Goal: Feedback & Contribution: Contribute content

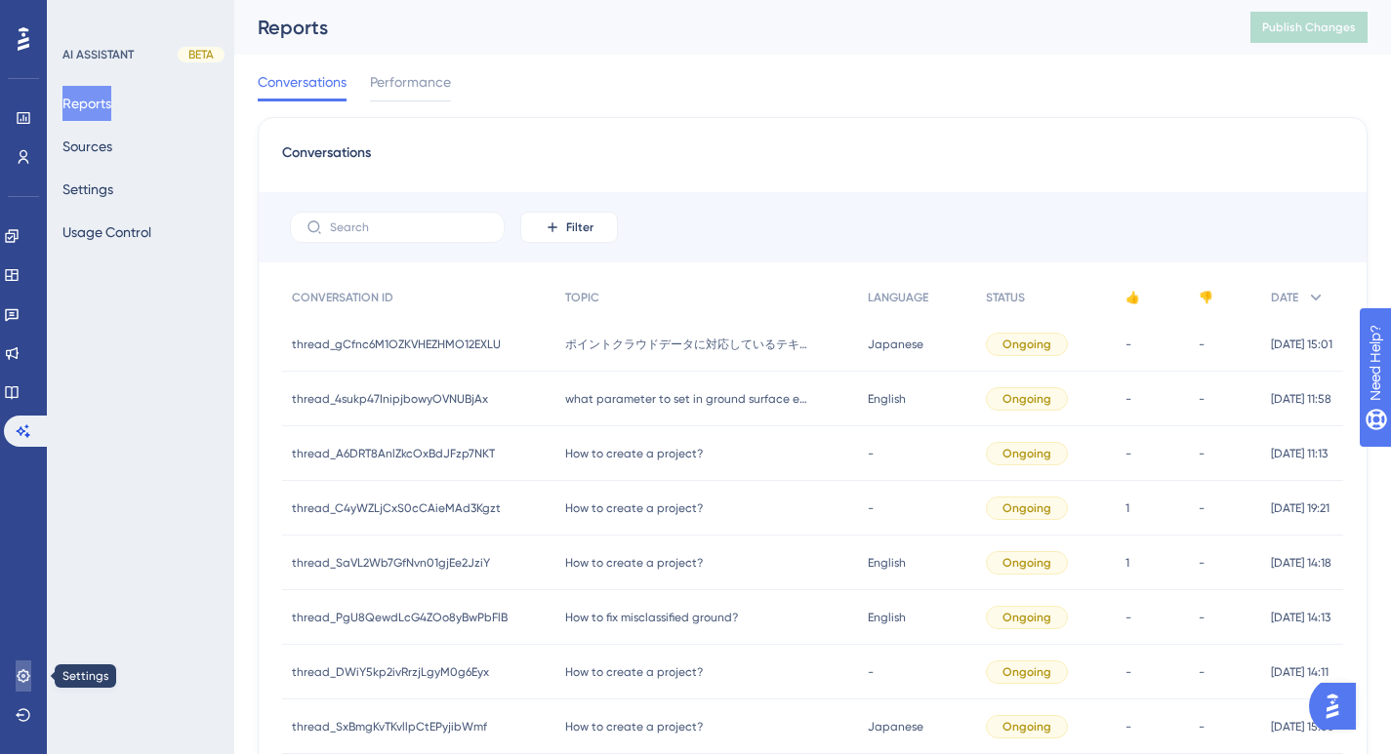
click at [25, 674] on icon at bounding box center [24, 676] width 16 height 16
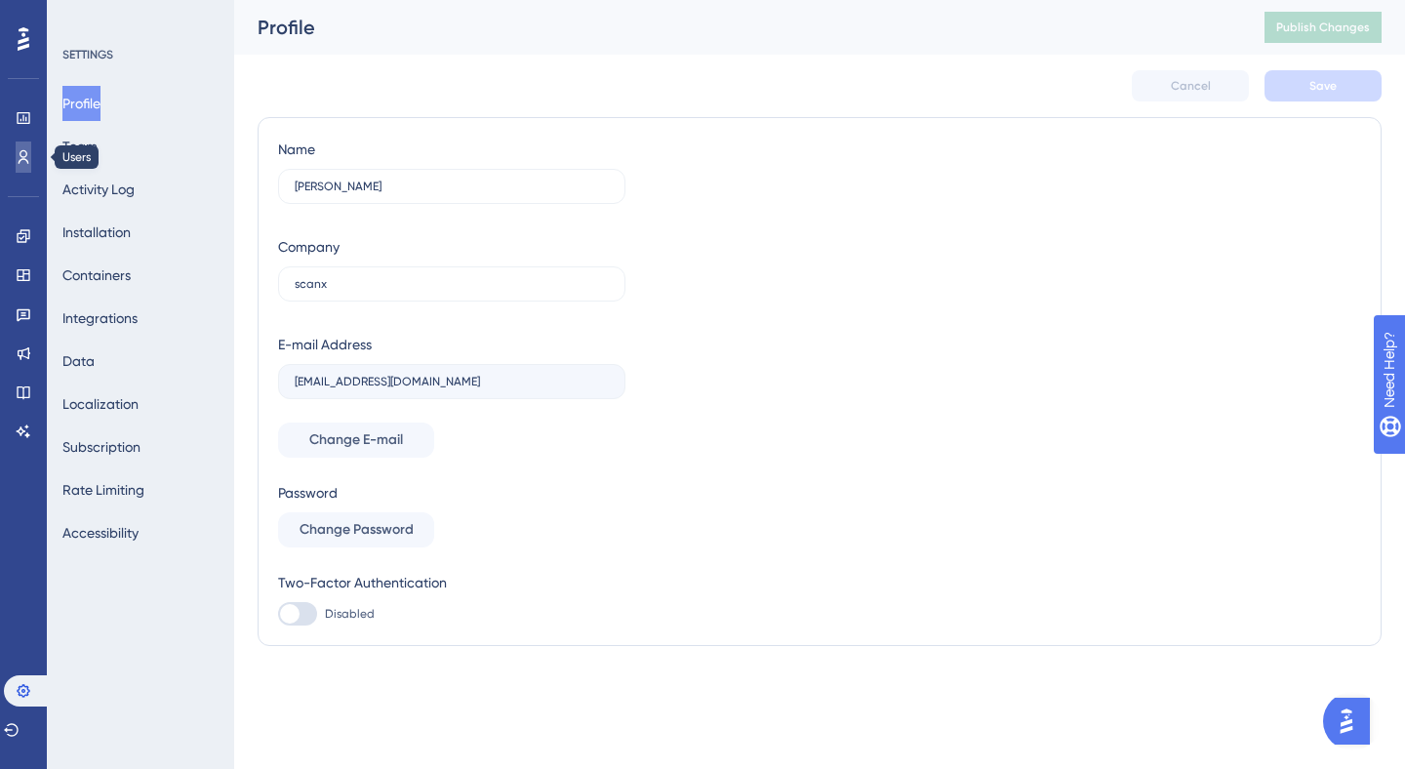
click at [19, 162] on icon at bounding box center [24, 157] width 11 height 14
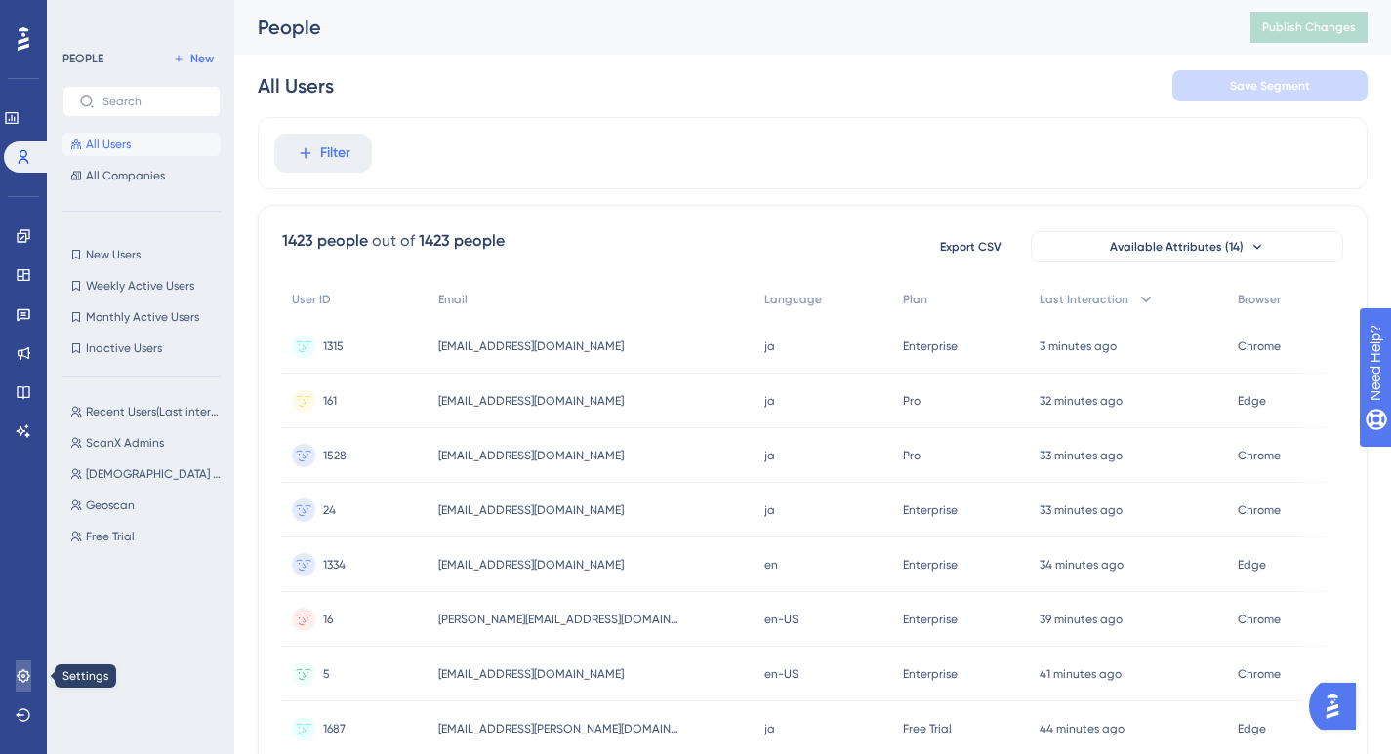
click at [20, 680] on icon at bounding box center [23, 675] width 13 height 13
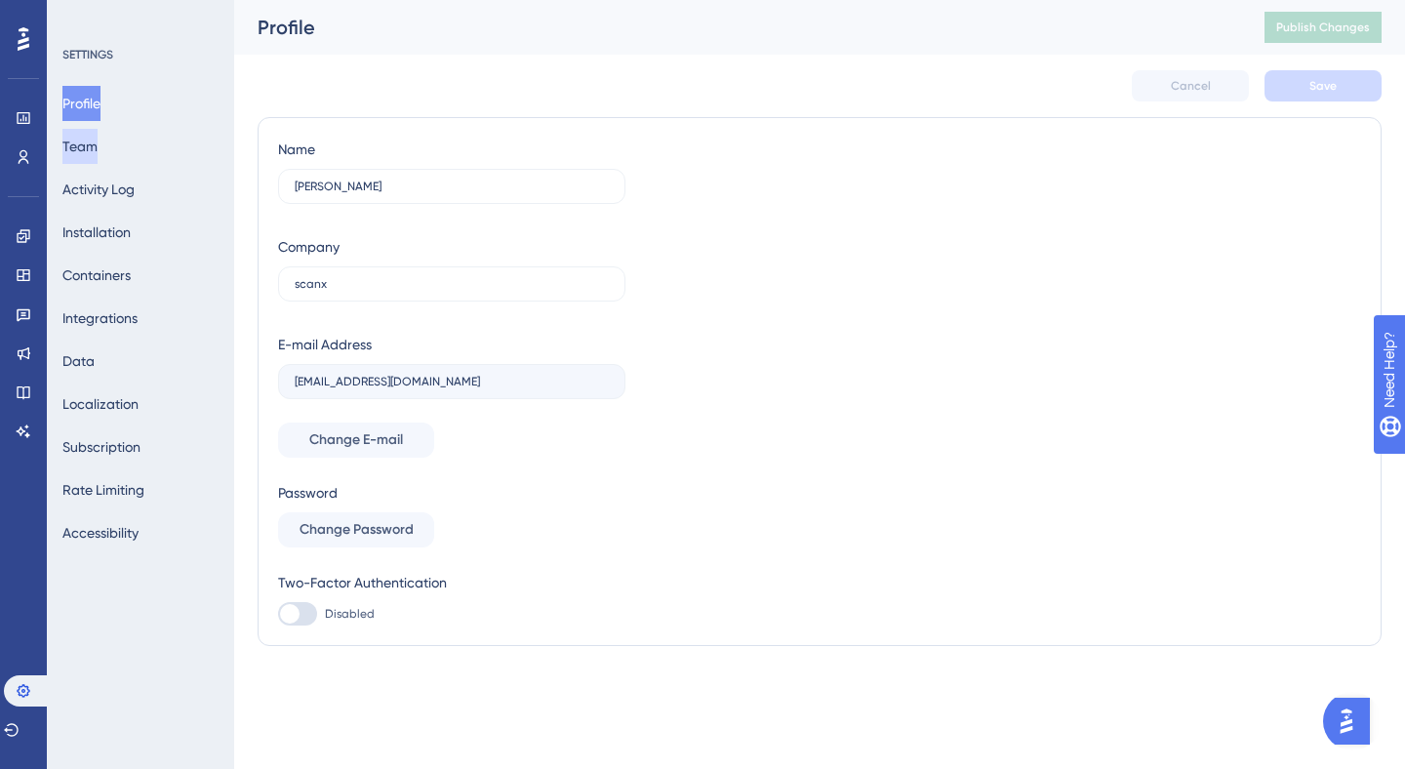
click at [85, 141] on button "Team" at bounding box center [79, 146] width 35 height 35
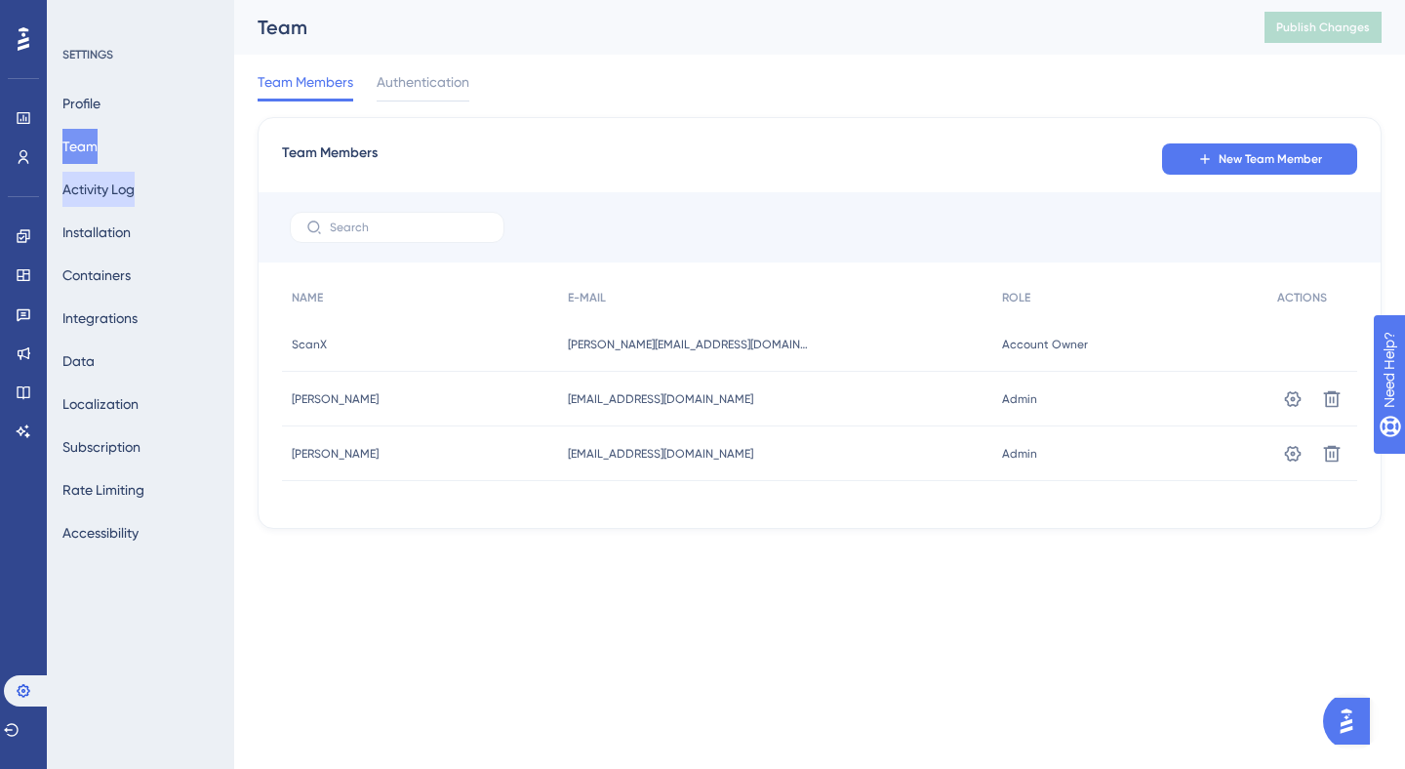
click at [101, 186] on button "Activity Log" at bounding box center [98, 189] width 72 height 35
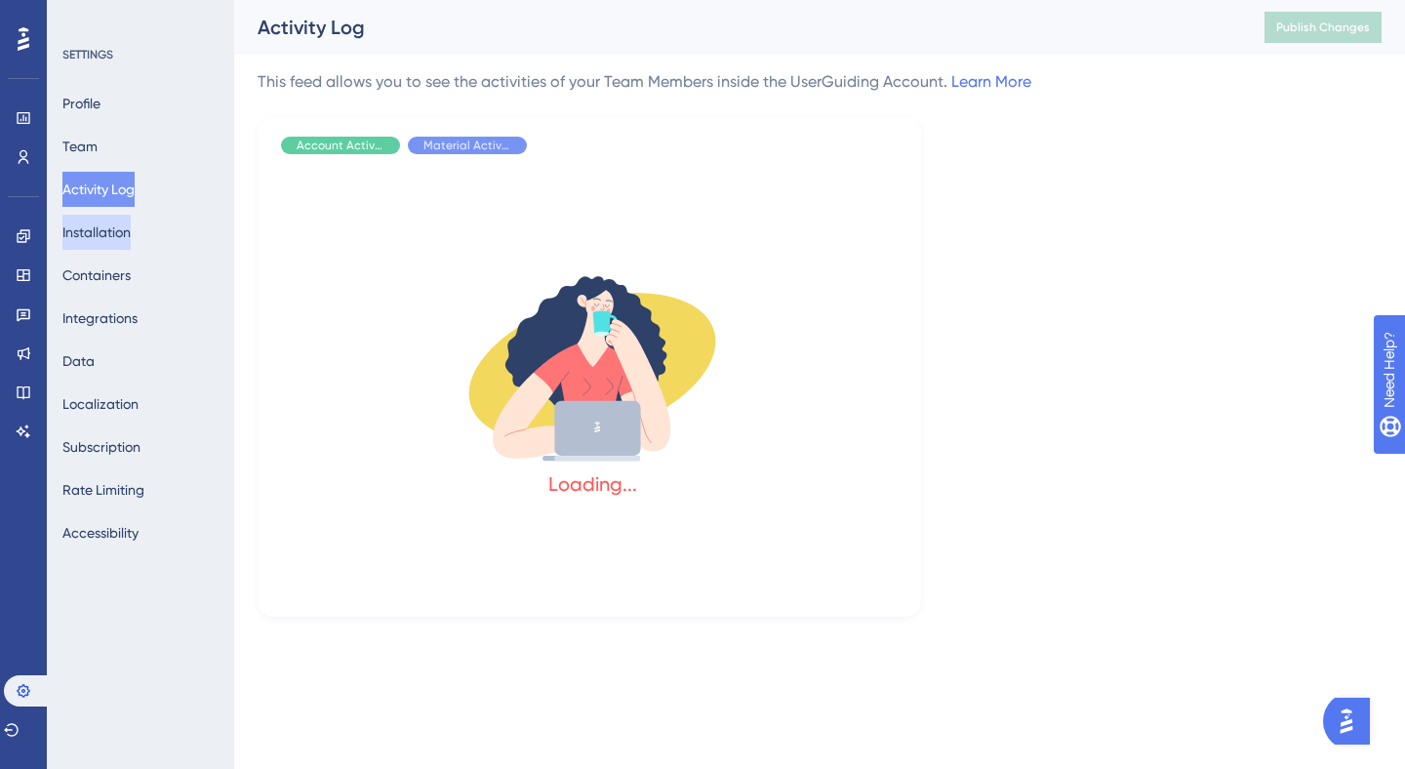
click at [101, 222] on button "Installation" at bounding box center [96, 232] width 68 height 35
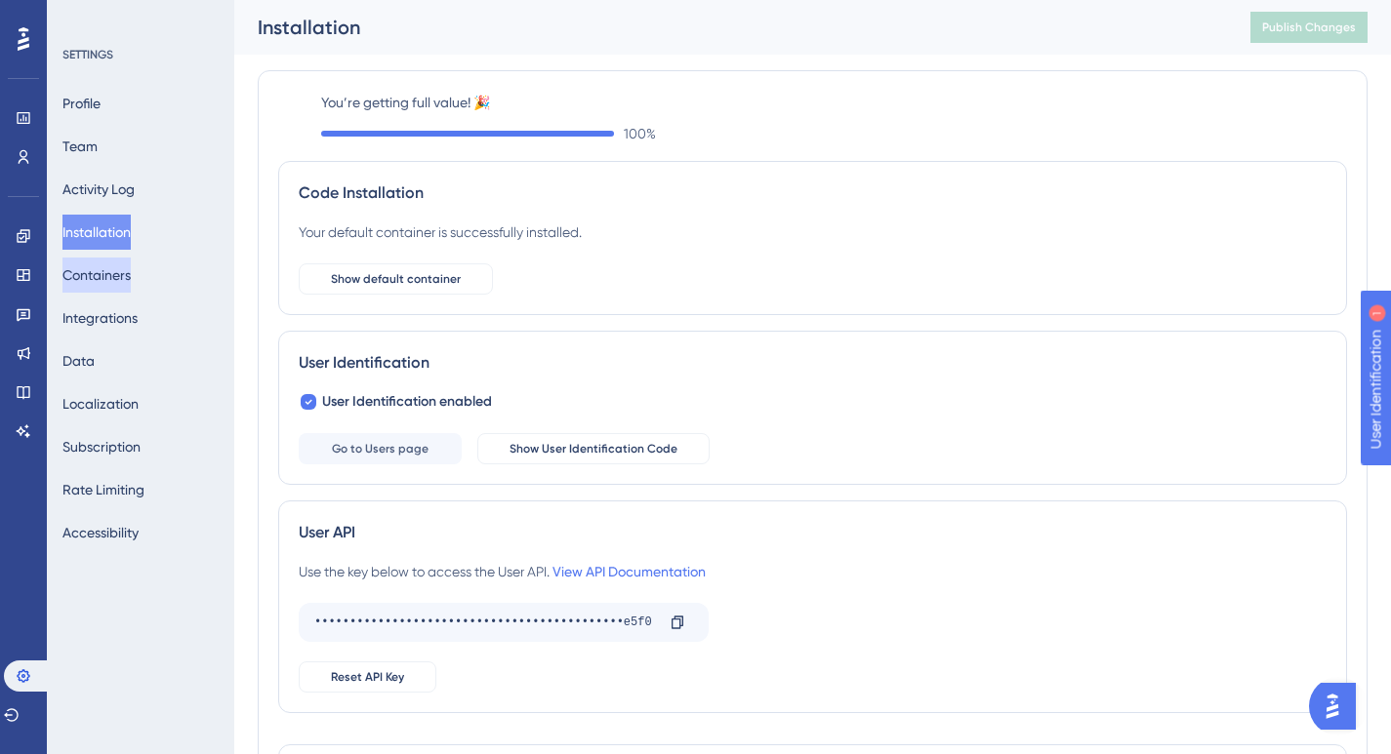
click at [108, 268] on button "Containers" at bounding box center [96, 275] width 68 height 35
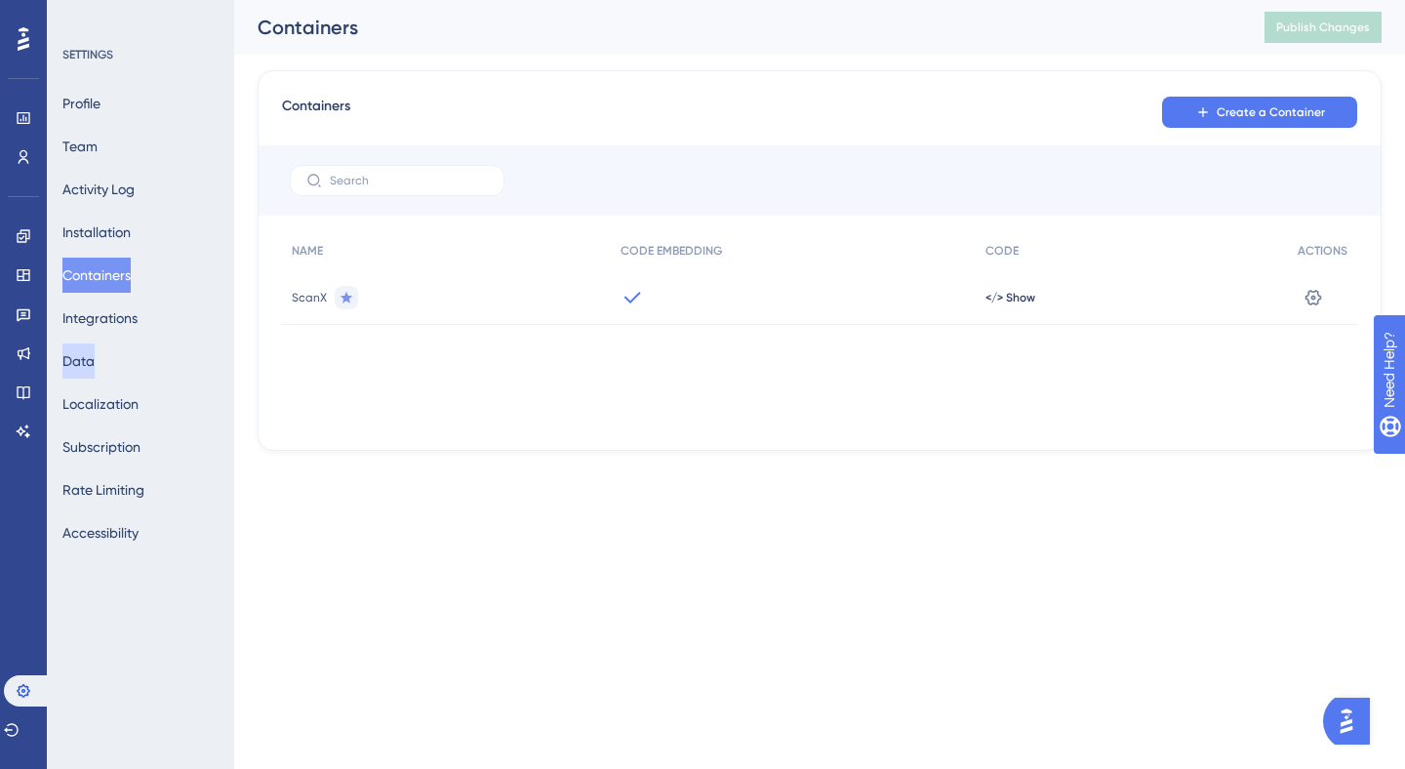
click at [95, 372] on button "Data" at bounding box center [78, 360] width 32 height 35
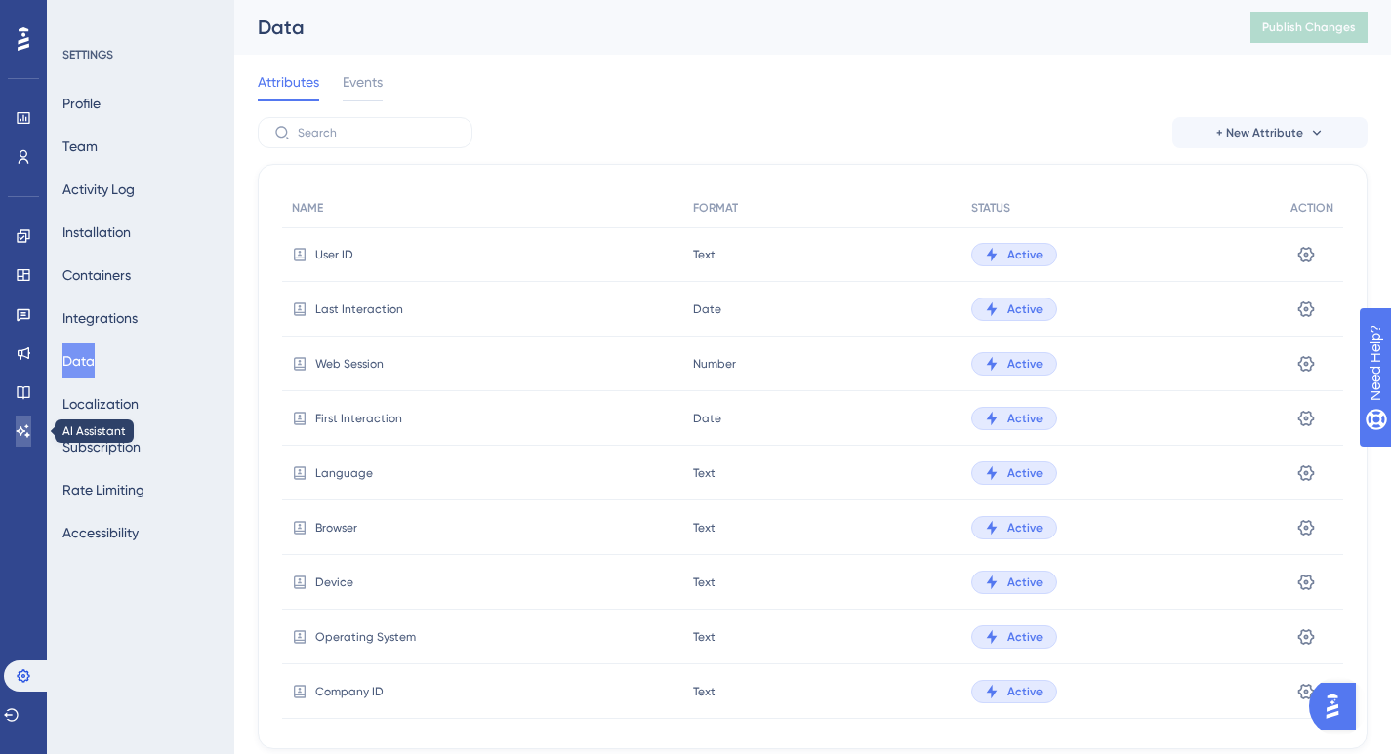
click at [20, 421] on link at bounding box center [24, 431] width 16 height 31
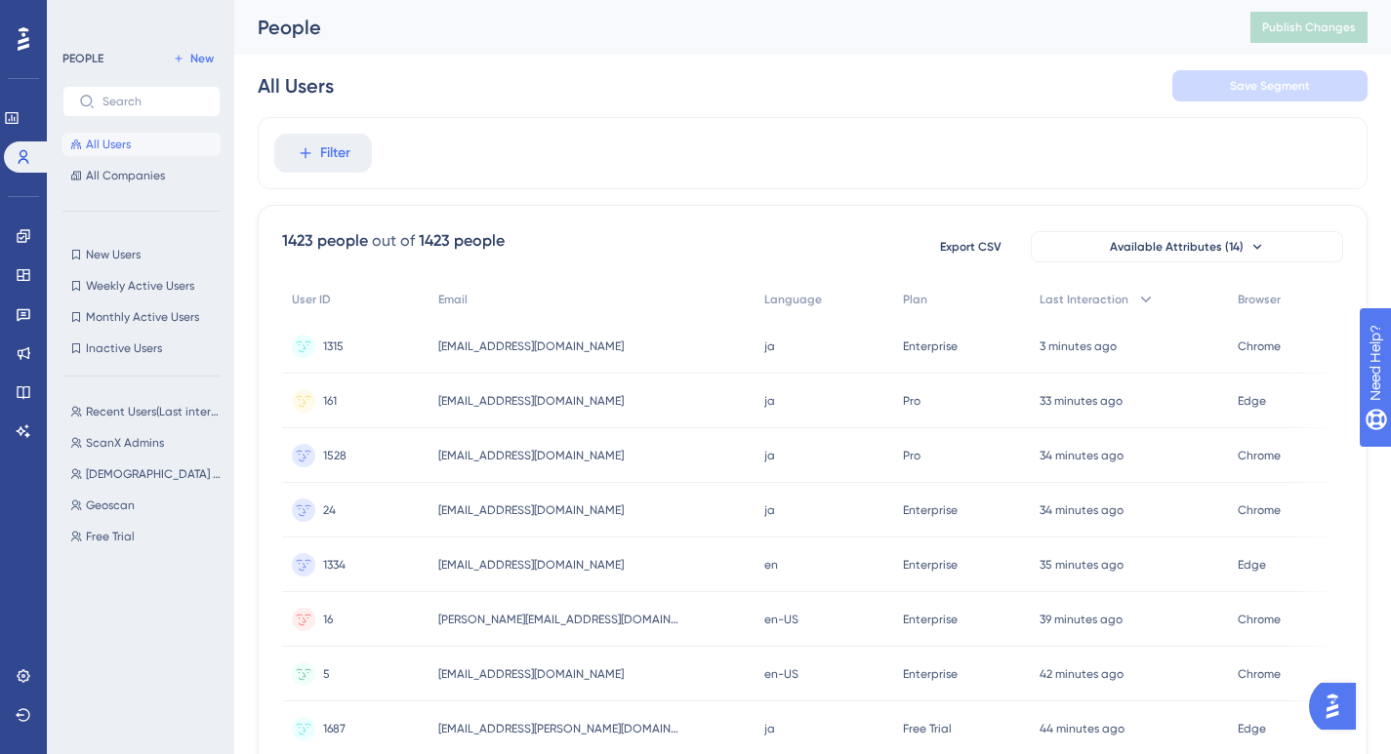
click at [26, 37] on icon at bounding box center [24, 38] width 12 height 25
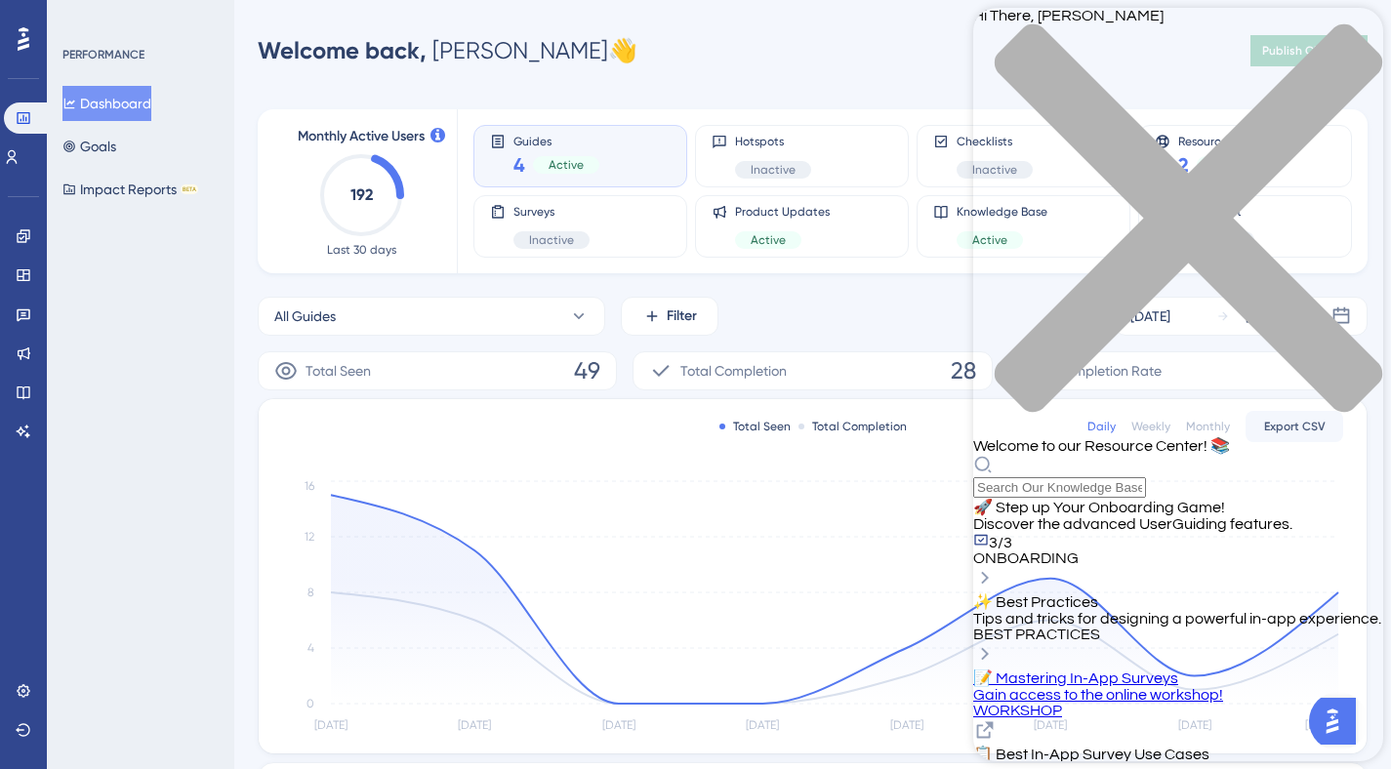
click at [19, 670] on div "Performance Users Engagement Widgets Feedback Product Updates Knowledge Base AI…" at bounding box center [23, 384] width 47 height 769
click at [22, 686] on icon at bounding box center [23, 690] width 13 height 13
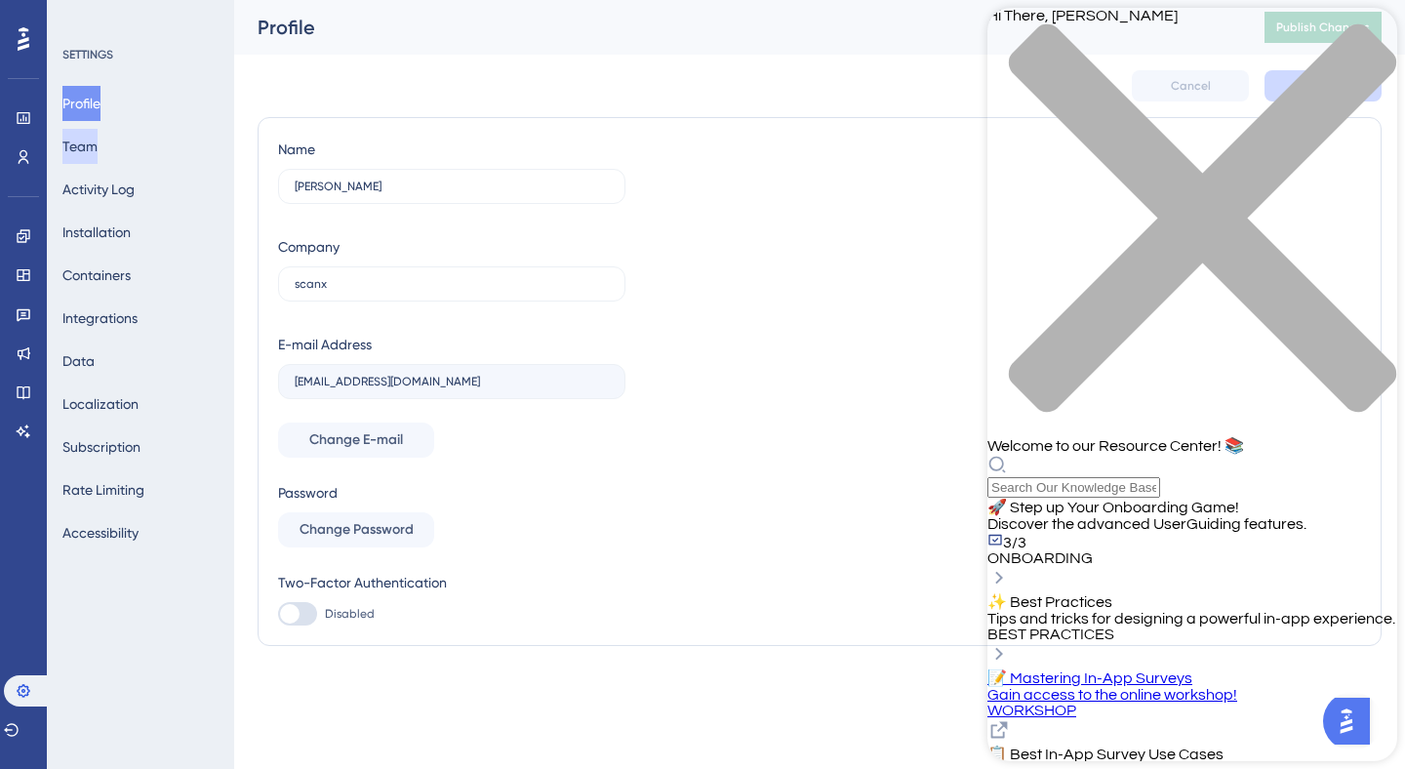
click at [98, 155] on button "Team" at bounding box center [79, 146] width 35 height 35
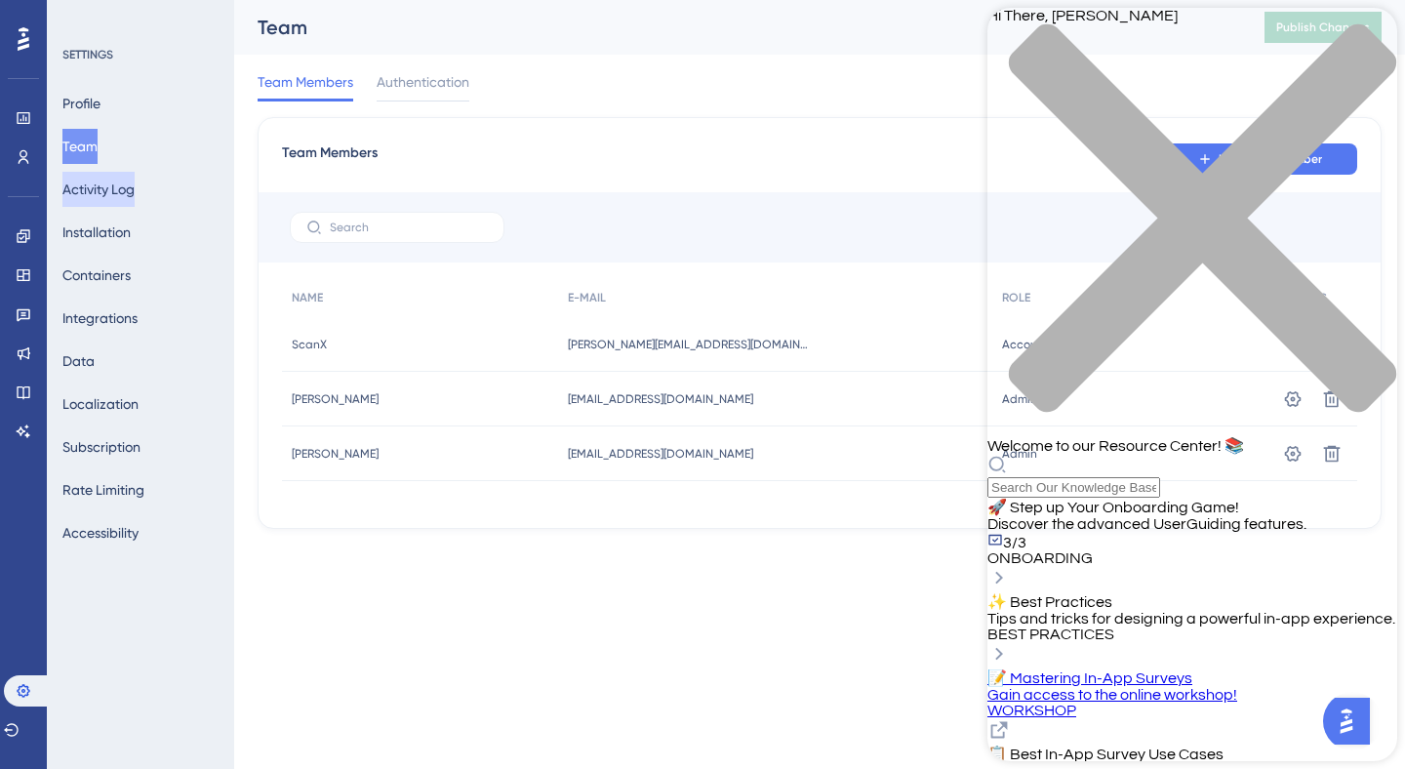
click at [101, 179] on button "Activity Log" at bounding box center [98, 189] width 72 height 35
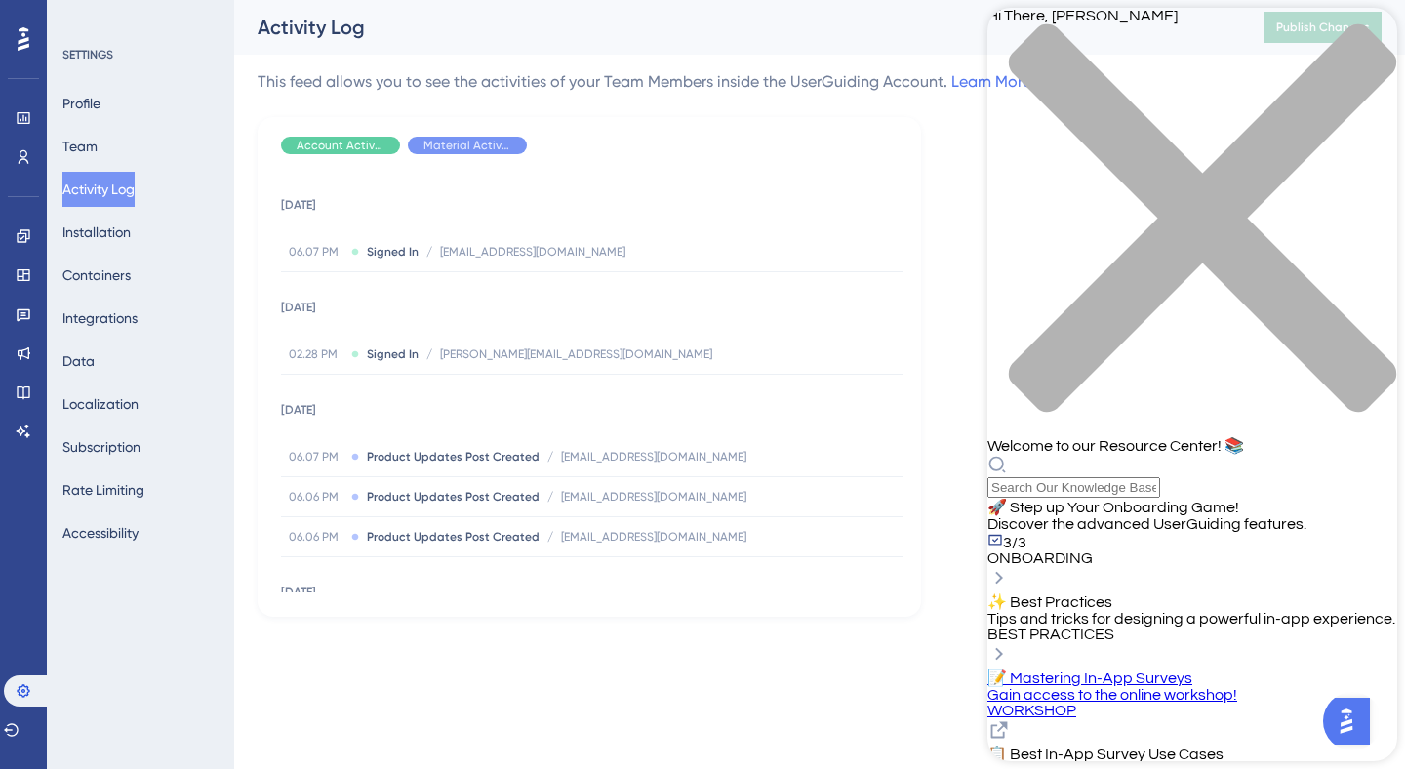
click at [1369, 30] on div "close resource center" at bounding box center [1193, 229] width 410 height 413
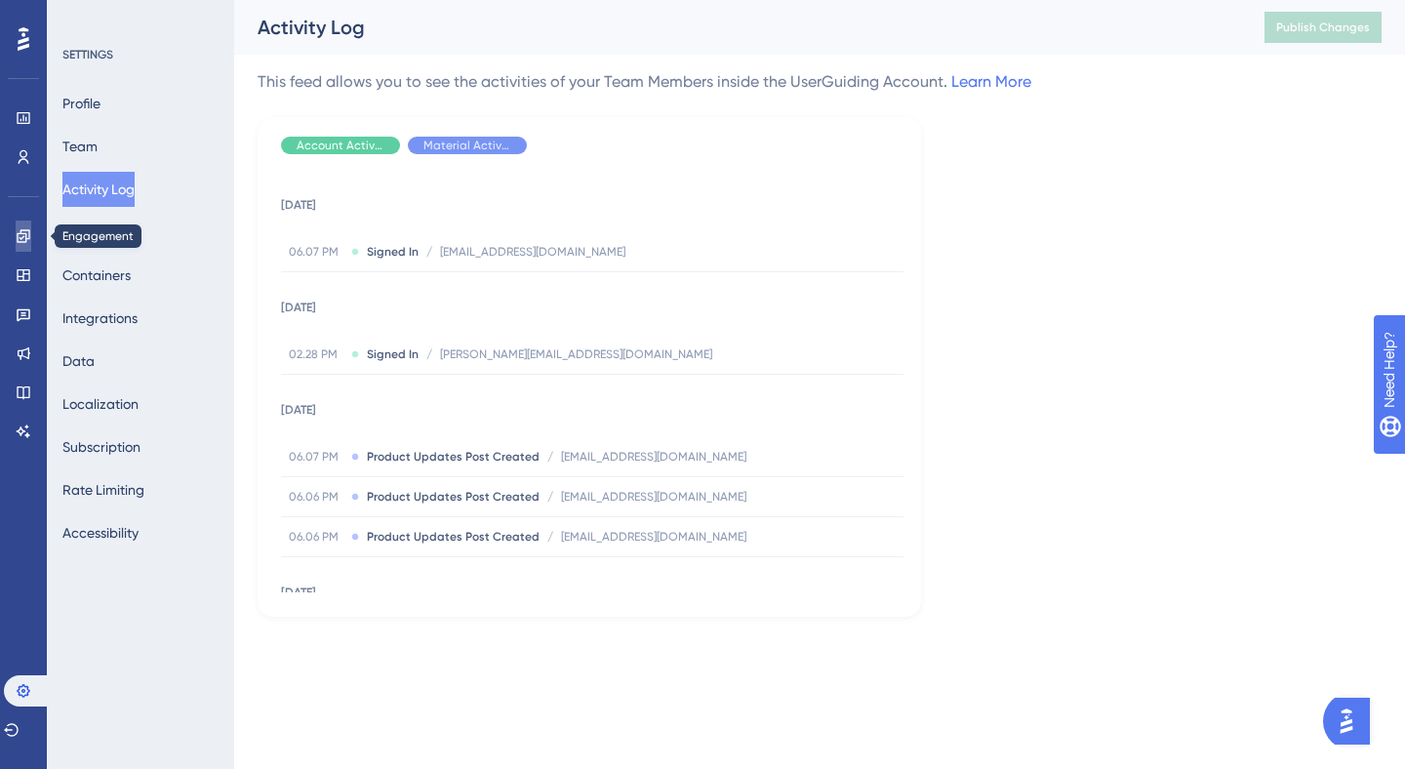
click at [31, 236] on link at bounding box center [24, 236] width 16 height 31
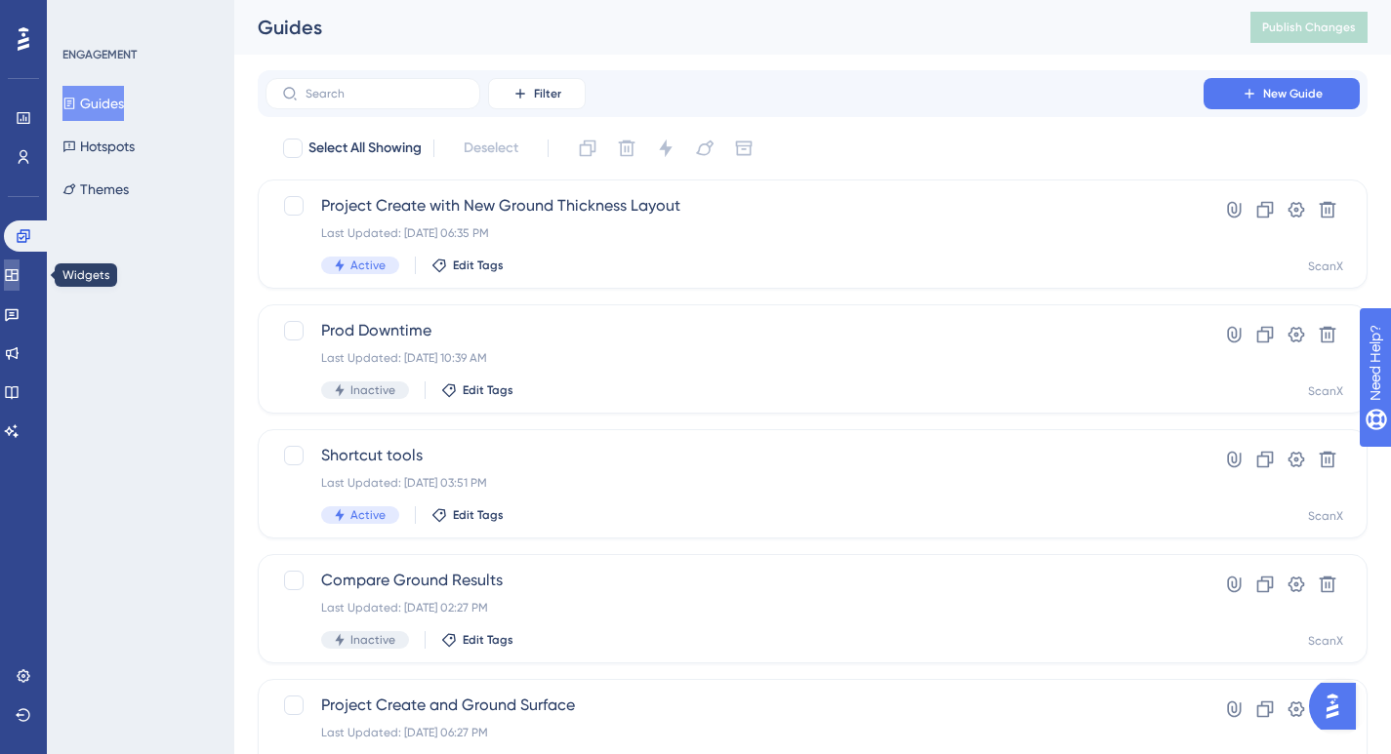
click at [20, 267] on icon at bounding box center [12, 275] width 16 height 16
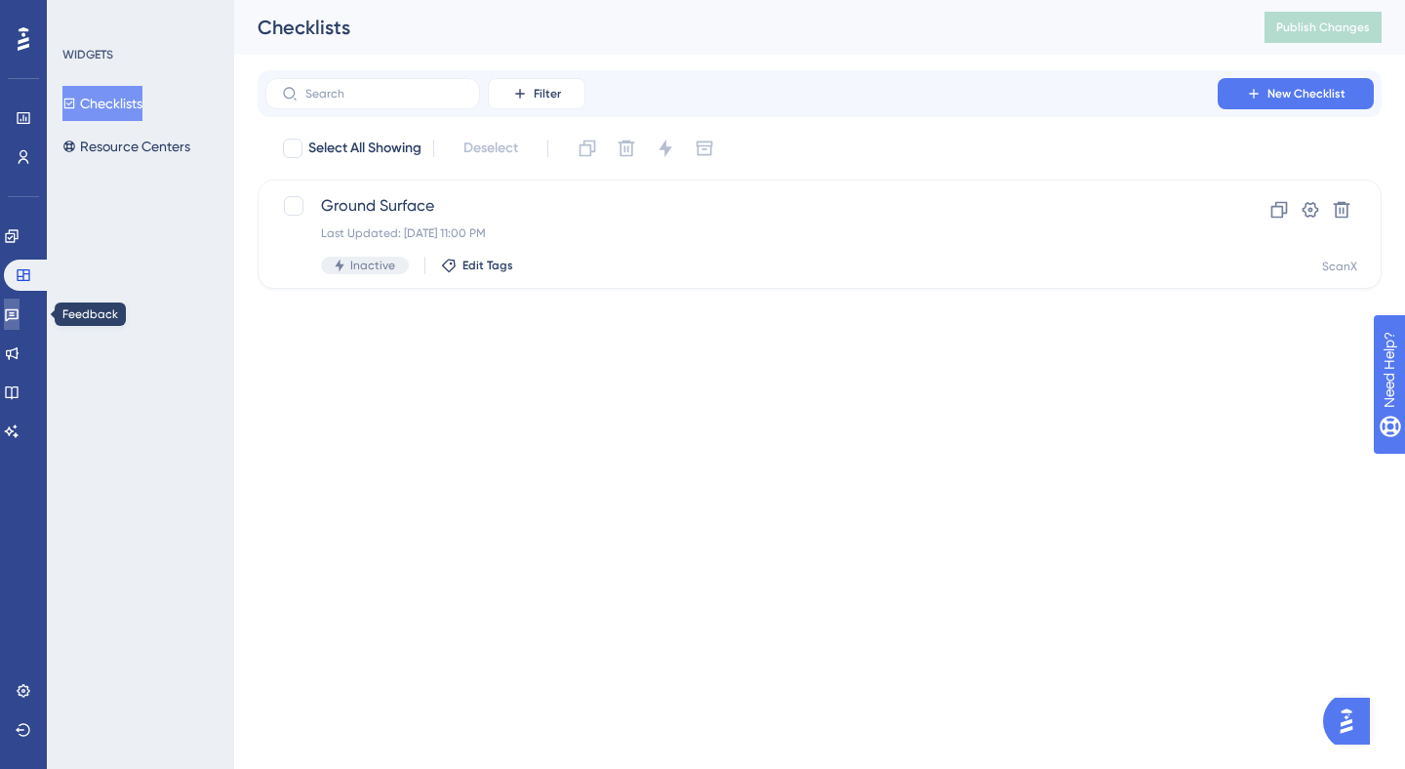
click at [20, 303] on link at bounding box center [12, 314] width 16 height 31
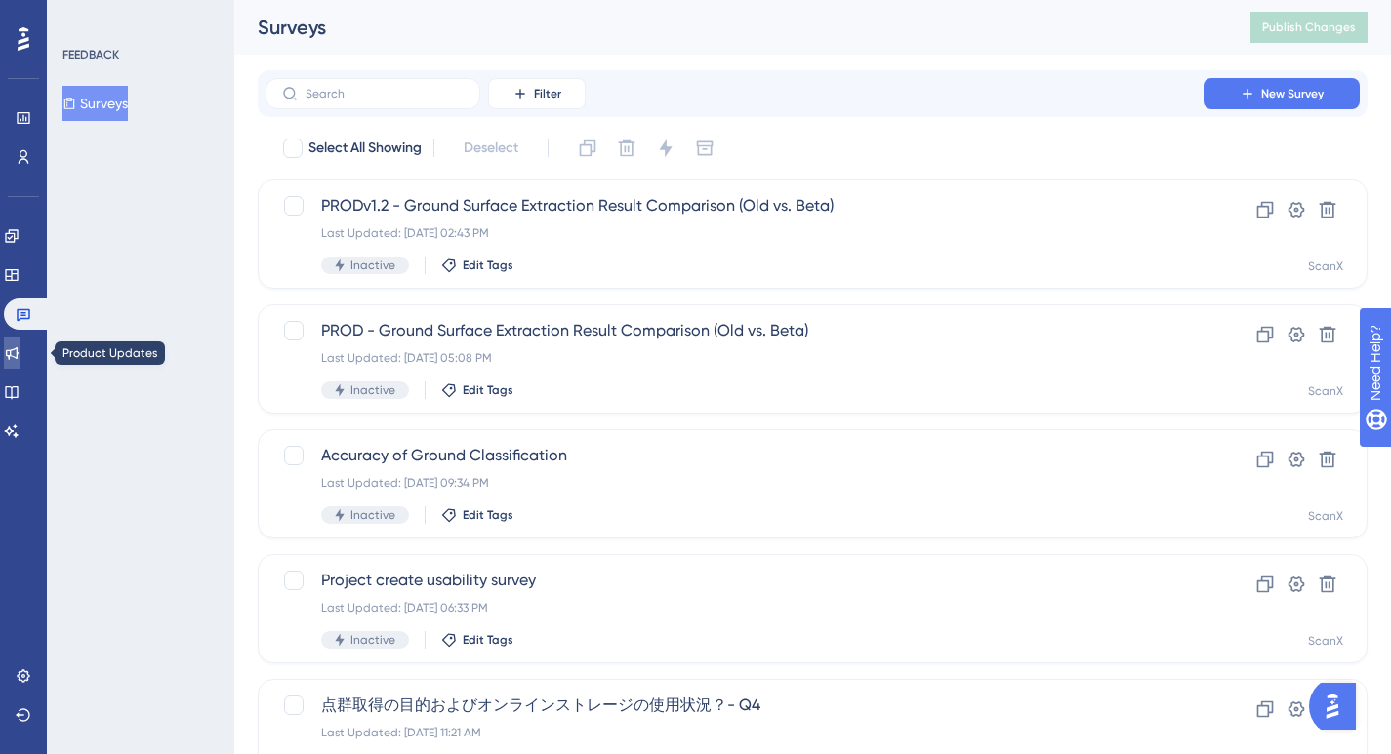
click at [20, 364] on link at bounding box center [12, 353] width 16 height 31
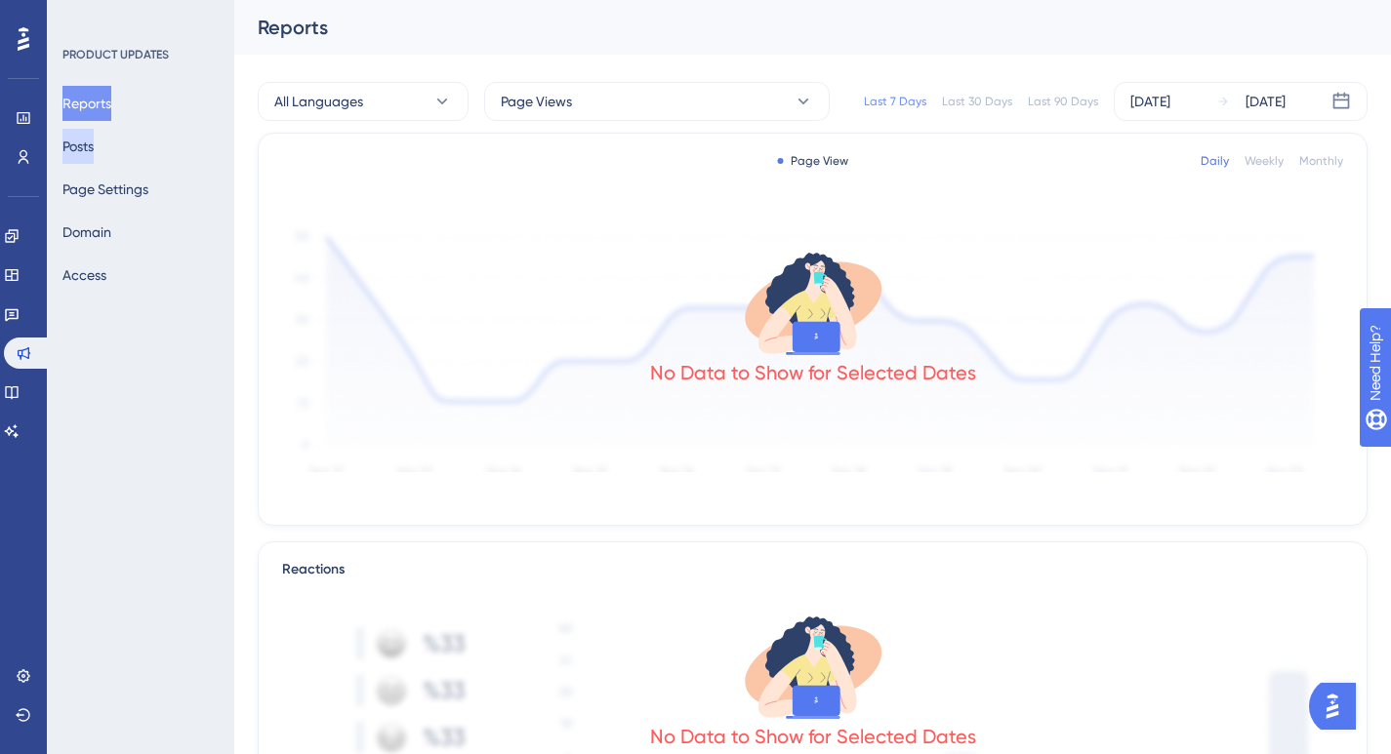
click at [94, 151] on button "Posts" at bounding box center [77, 146] width 31 height 35
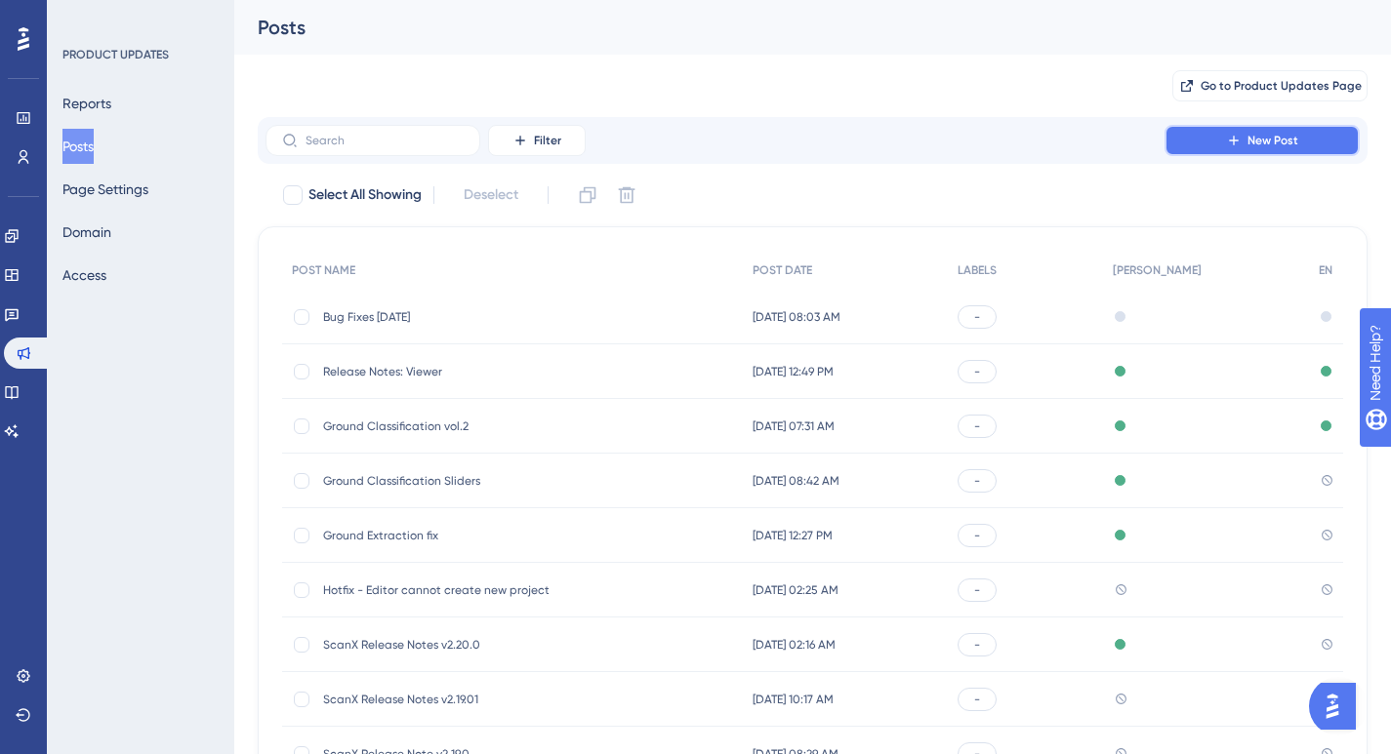
click at [1224, 142] on button "New Post" at bounding box center [1261, 140] width 195 height 31
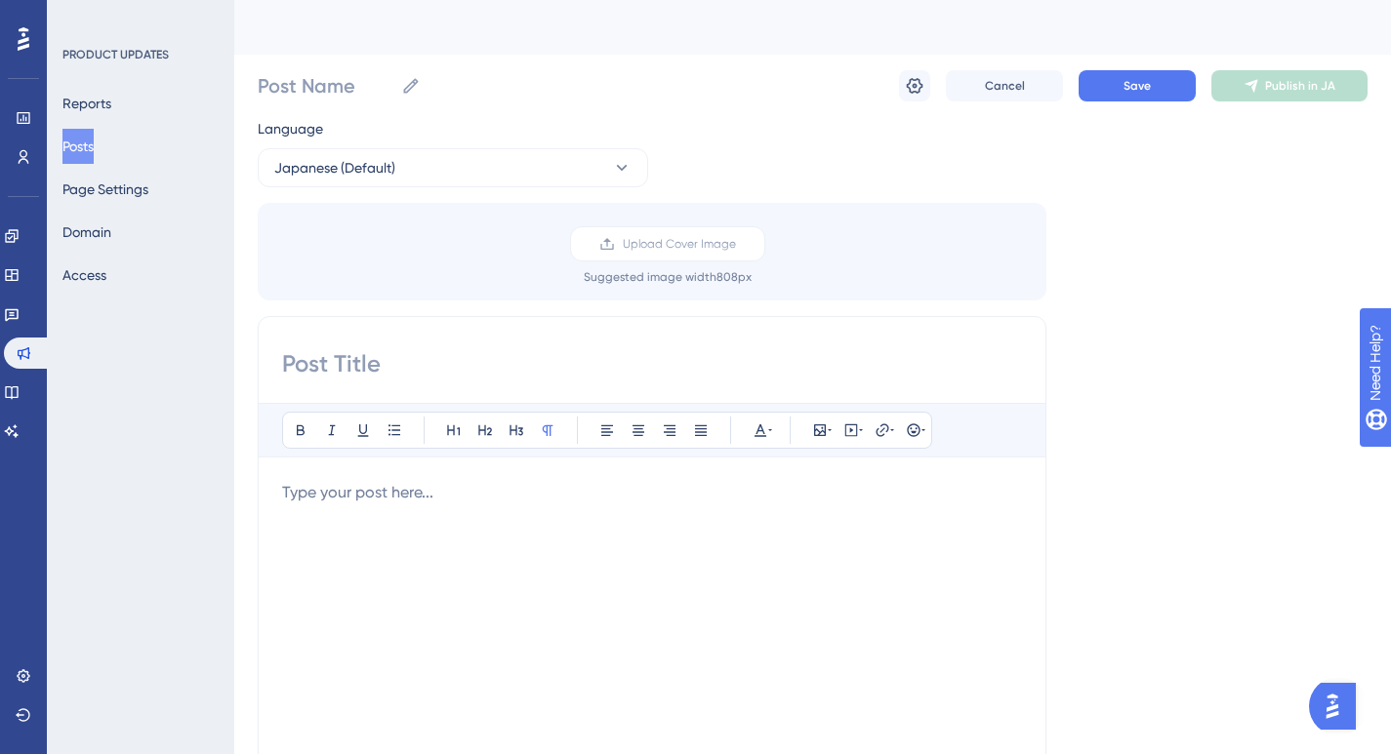
click at [395, 344] on div "Bold Italic Underline Bullet Point Heading 1 Heading 2 Heading 3 Normal Align L…" at bounding box center [652, 625] width 788 height 619
click at [338, 350] on input at bounding box center [652, 363] width 740 height 31
paste input "🇯🇵 分類再試行・新規ユーザー・分類設定に関する不具合を修正"
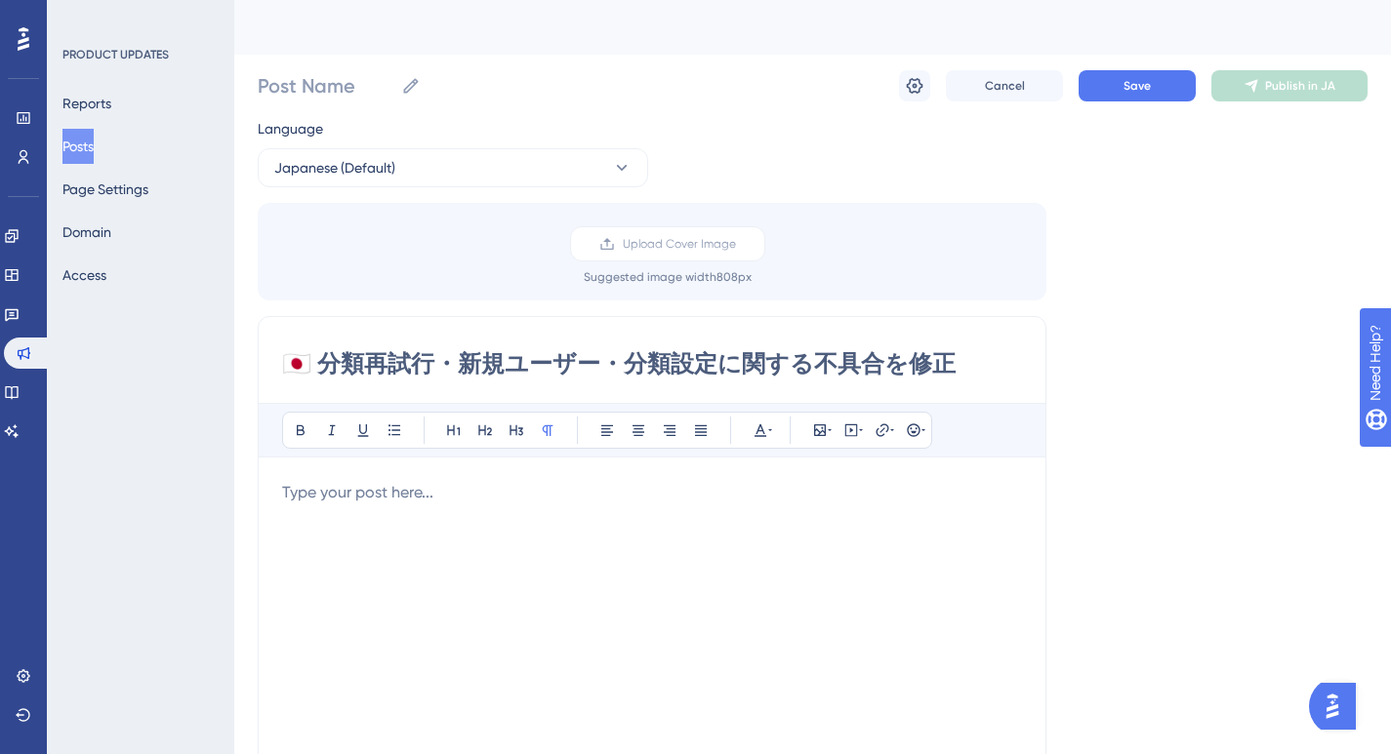
type input "🇯🇵 分類再試行・新規ユーザー・分類設定に関する不具合を修正"
click at [334, 516] on div at bounding box center [652, 695] width 740 height 429
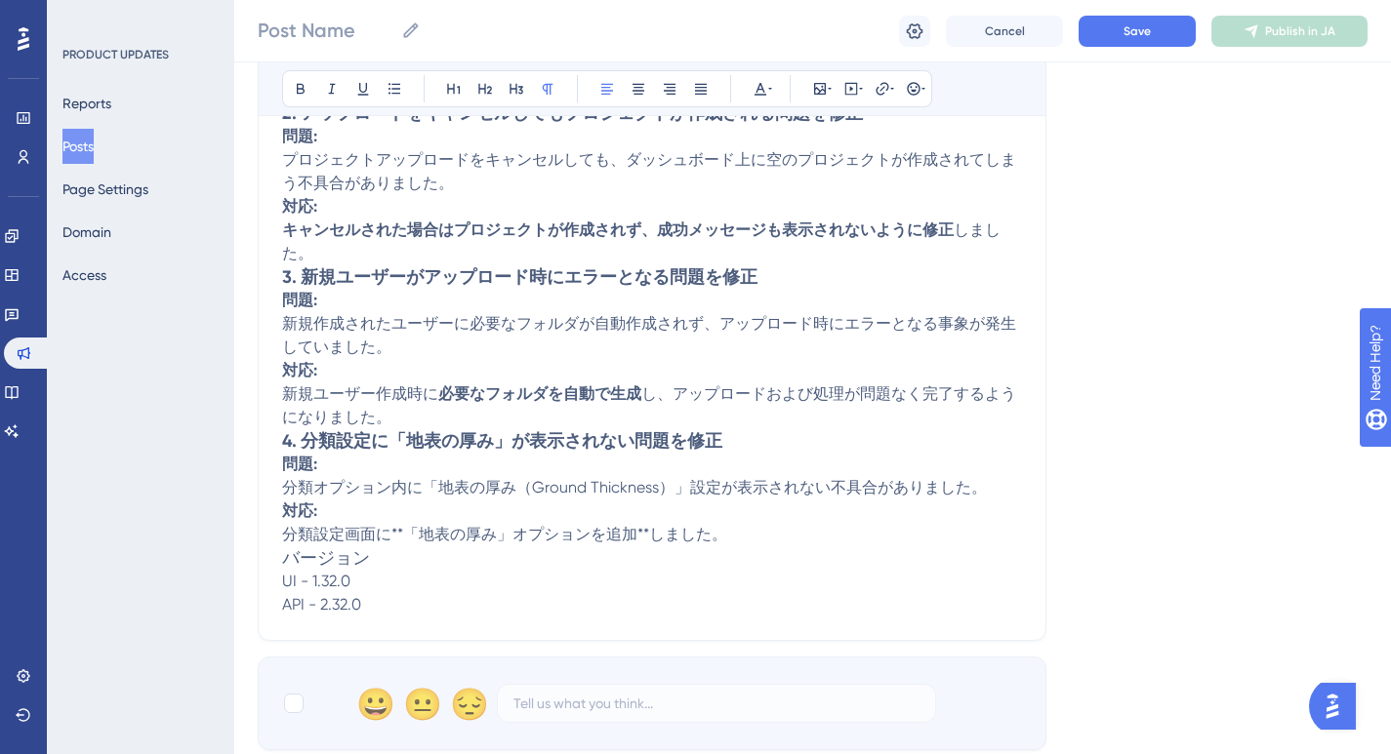
scroll to position [656, 0]
click at [280, 453] on div "🇯🇵 分類再試行・新規ユーザー・分類設定に関する不具合を修正 Bold Italic Underline Bullet Point Heading 1 Hea…" at bounding box center [652, 155] width 788 height 974
click at [289, 446] on strong "4. 分類設定に「地表の厚み」が表示されない問題を修正" at bounding box center [502, 441] width 440 height 21
click at [283, 445] on strong "4. 分類設定に「地表の厚み」が表示されない問題を修正" at bounding box center [502, 441] width 440 height 21
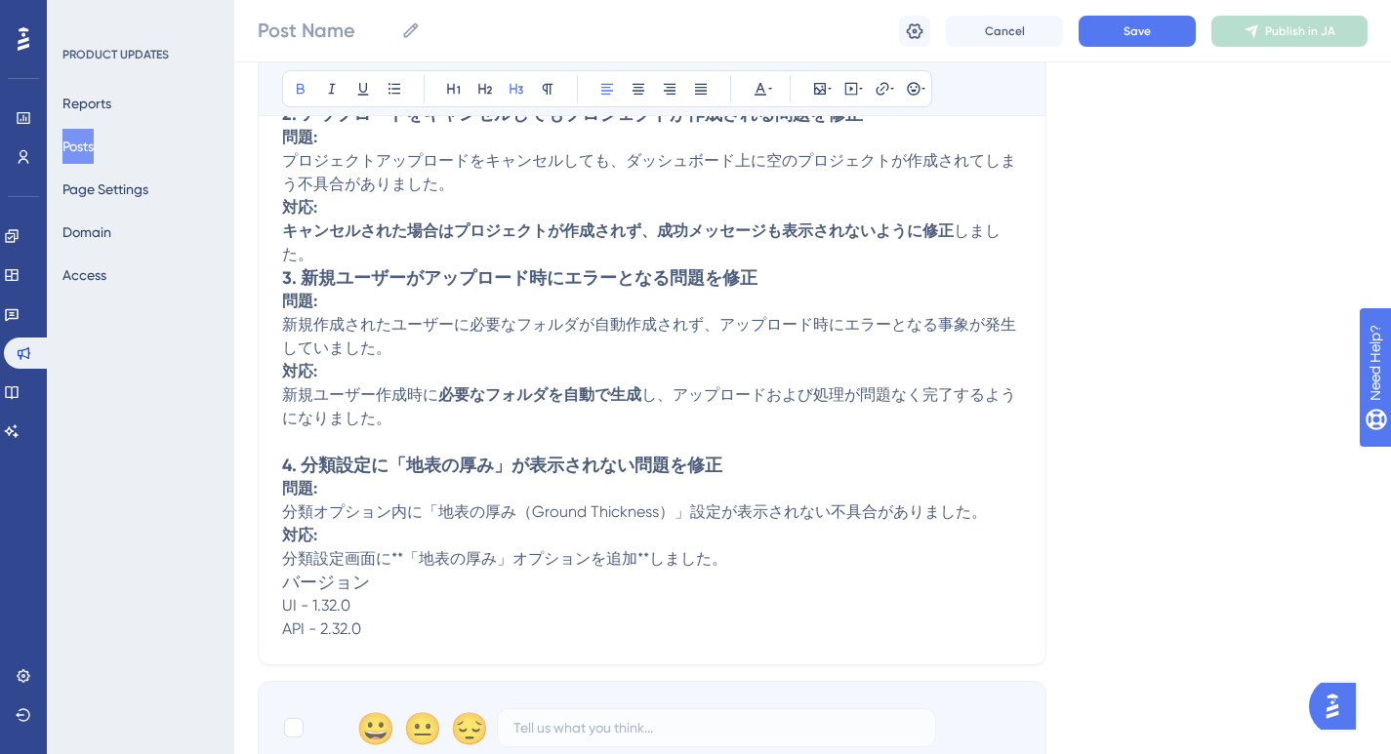
click at [286, 289] on strong "3. 新規ユーザーがアップロード時にエラーとなる問題を修正" at bounding box center [519, 277] width 475 height 21
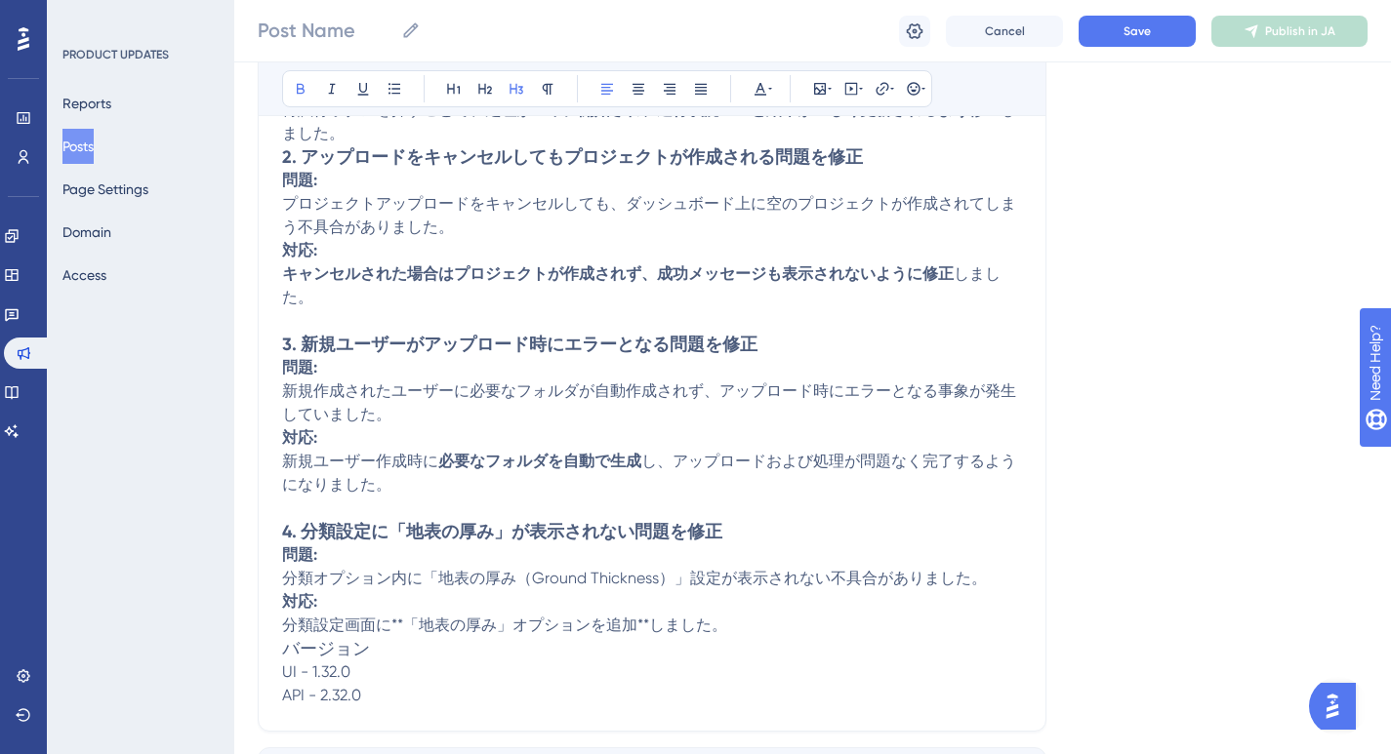
scroll to position [464, 0]
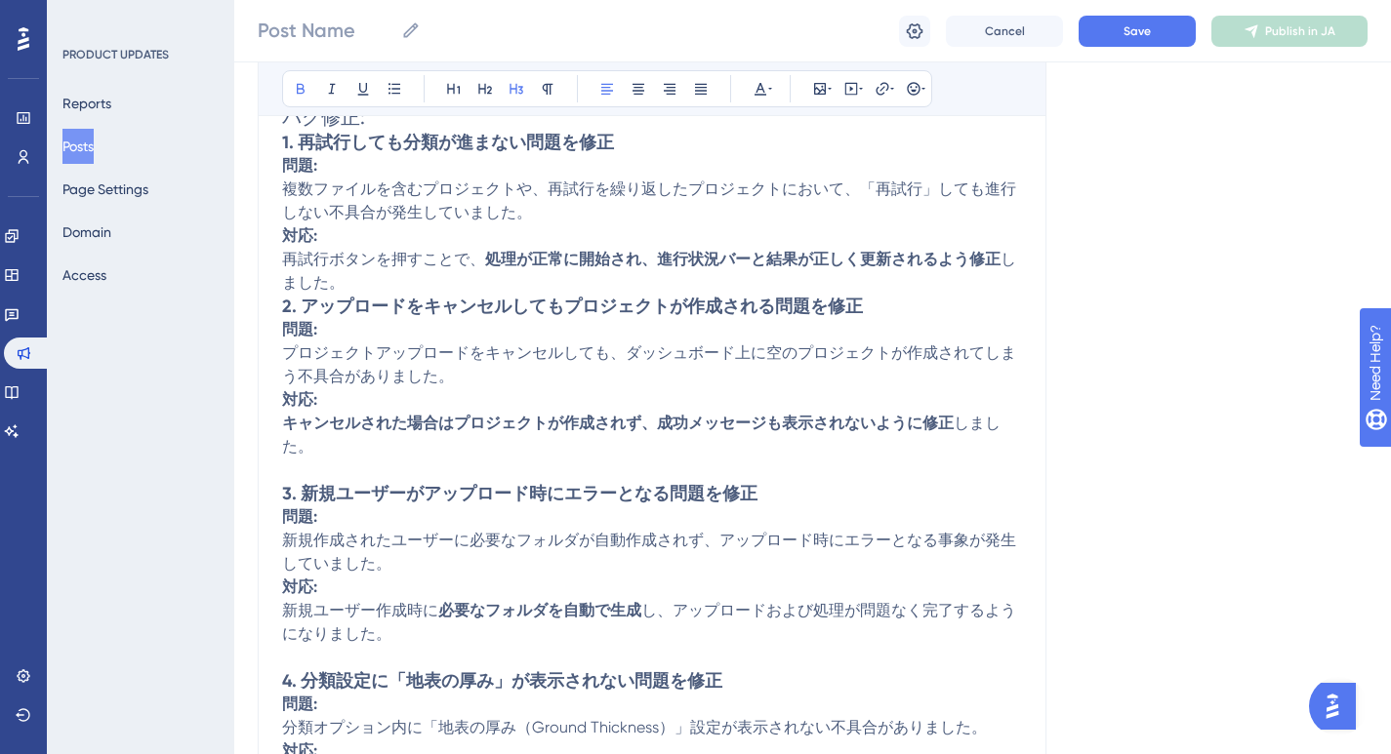
click at [282, 313] on strong "2. アップロードをキャンセルしてもプロジェクトが作成される問題を修正" at bounding box center [572, 306] width 581 height 21
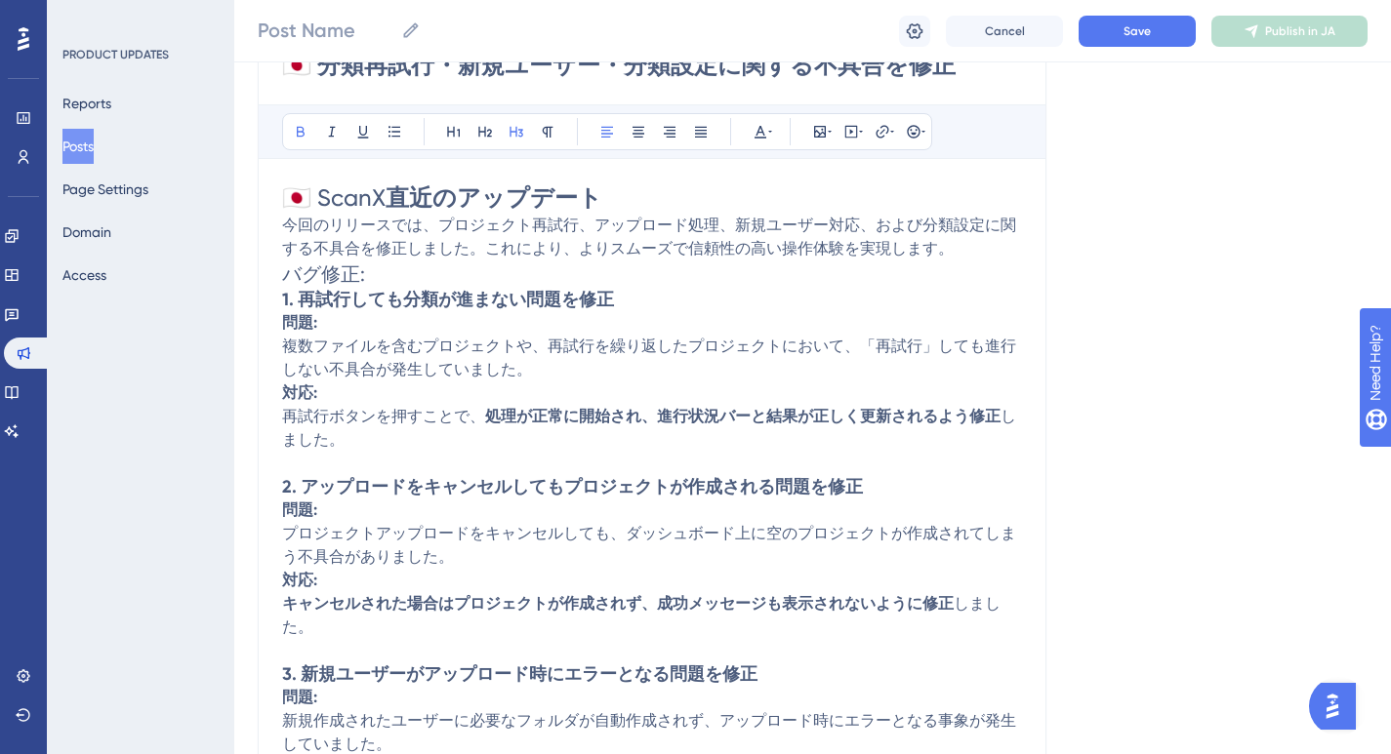
scroll to position [305, 0]
click at [284, 302] on strong "1. 再試行しても分類が進まない問題を修正" at bounding box center [448, 300] width 332 height 21
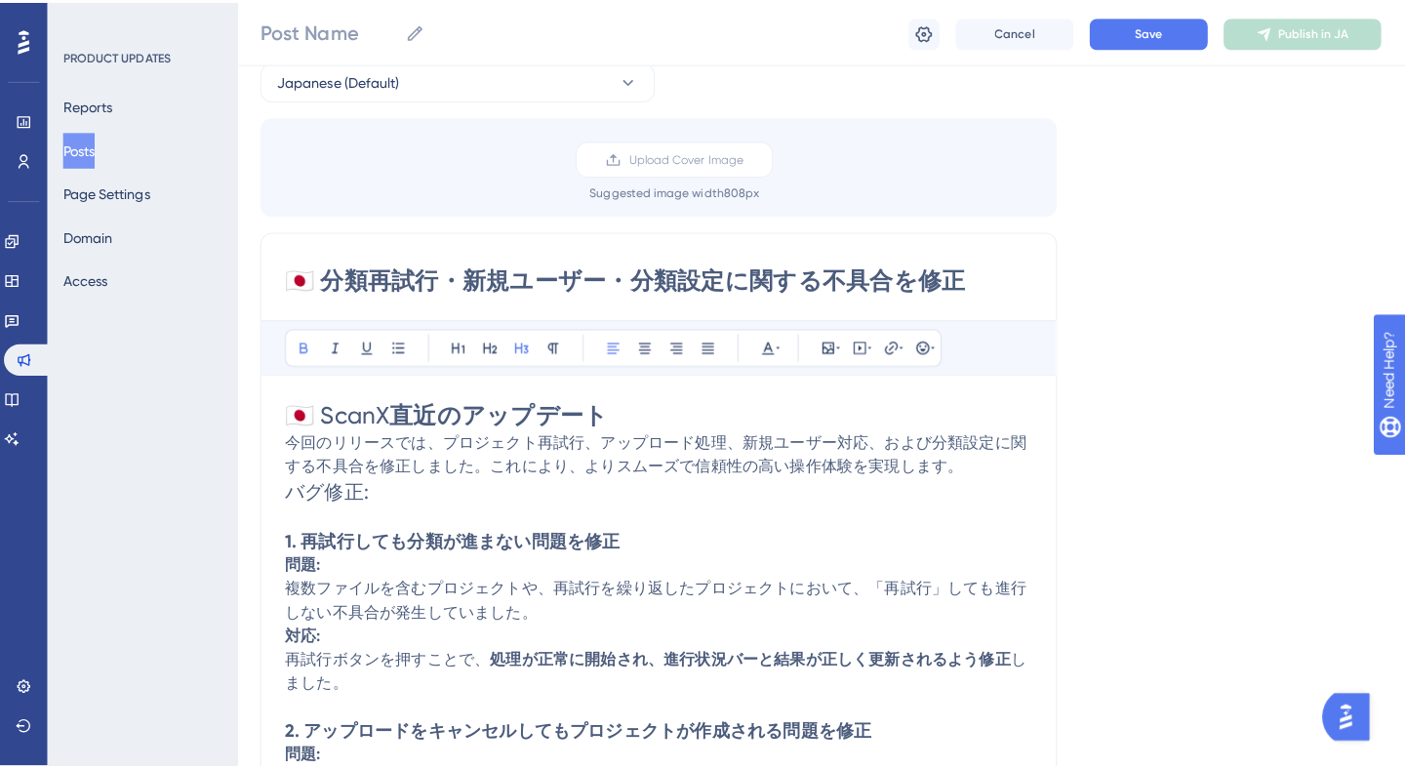
scroll to position [0, 0]
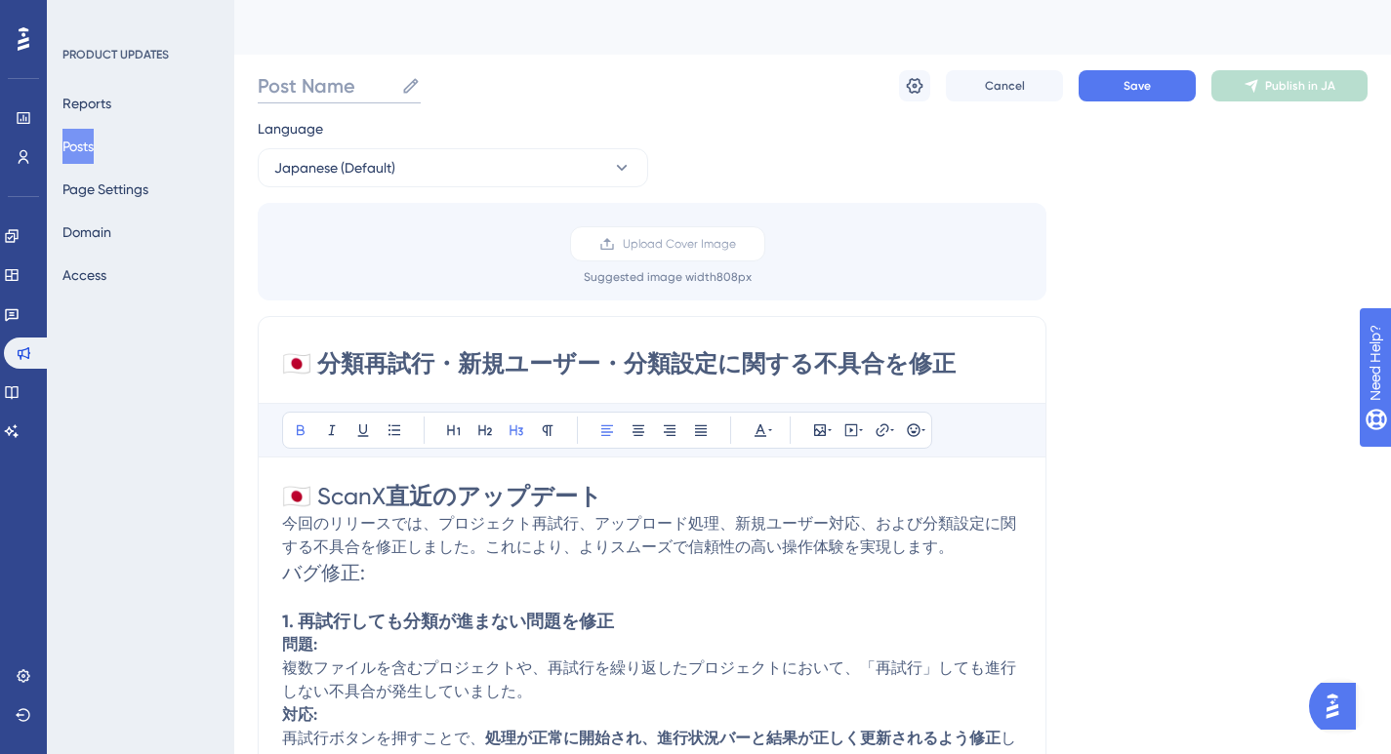
click at [303, 87] on input "Post Name" at bounding box center [326, 85] width 136 height 27
type input "Bug Fix [DATE]"
click at [1097, 84] on button "Save" at bounding box center [1136, 85] width 117 height 31
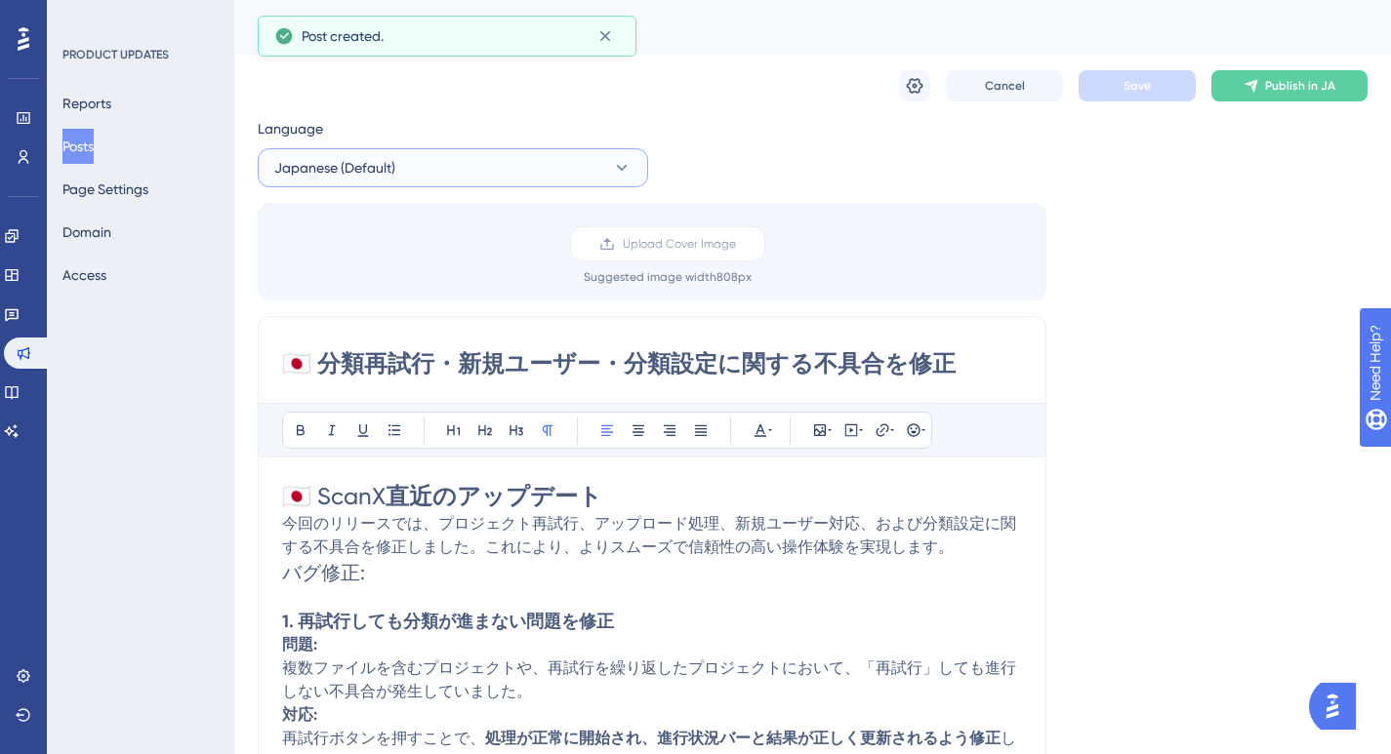
click at [417, 164] on button "Japanese (Default)" at bounding box center [453, 167] width 390 height 39
click at [362, 268] on button "English English No translation" at bounding box center [452, 266] width 365 height 39
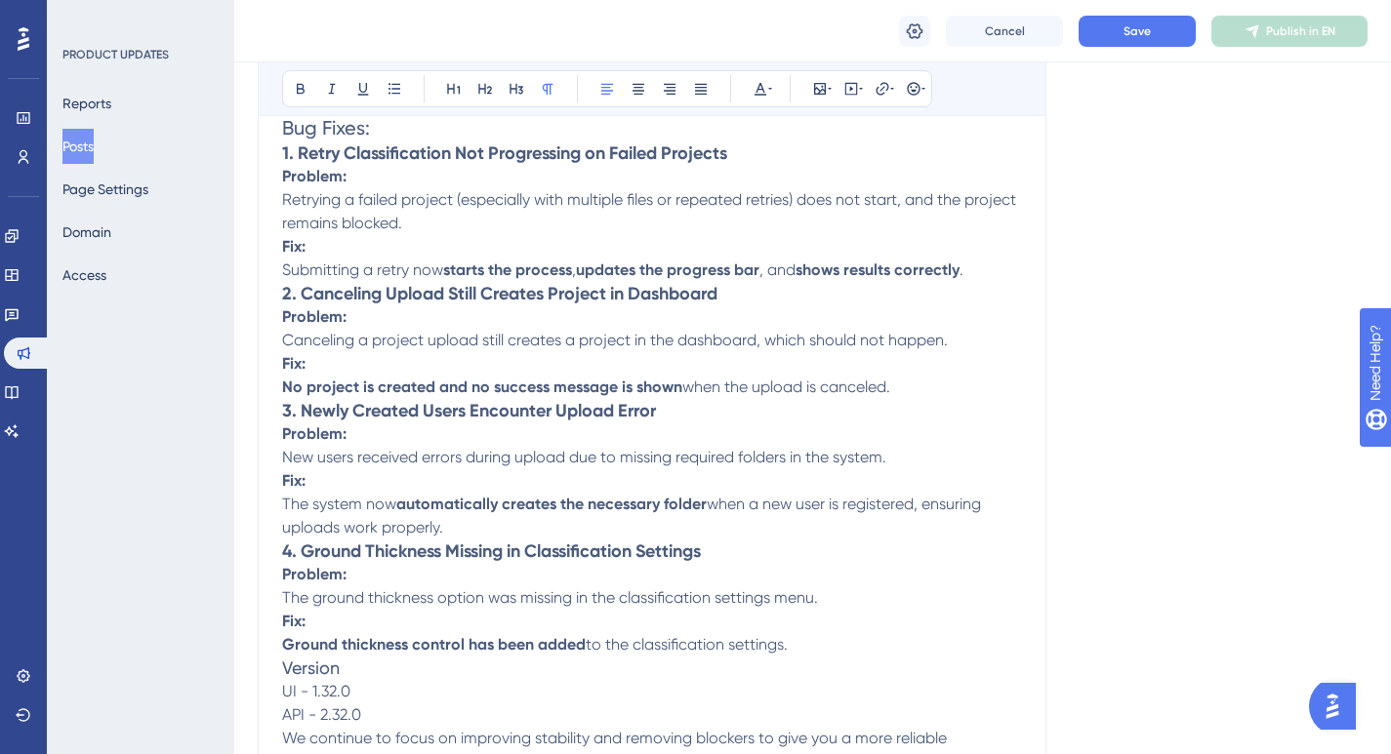
scroll to position [258, 0]
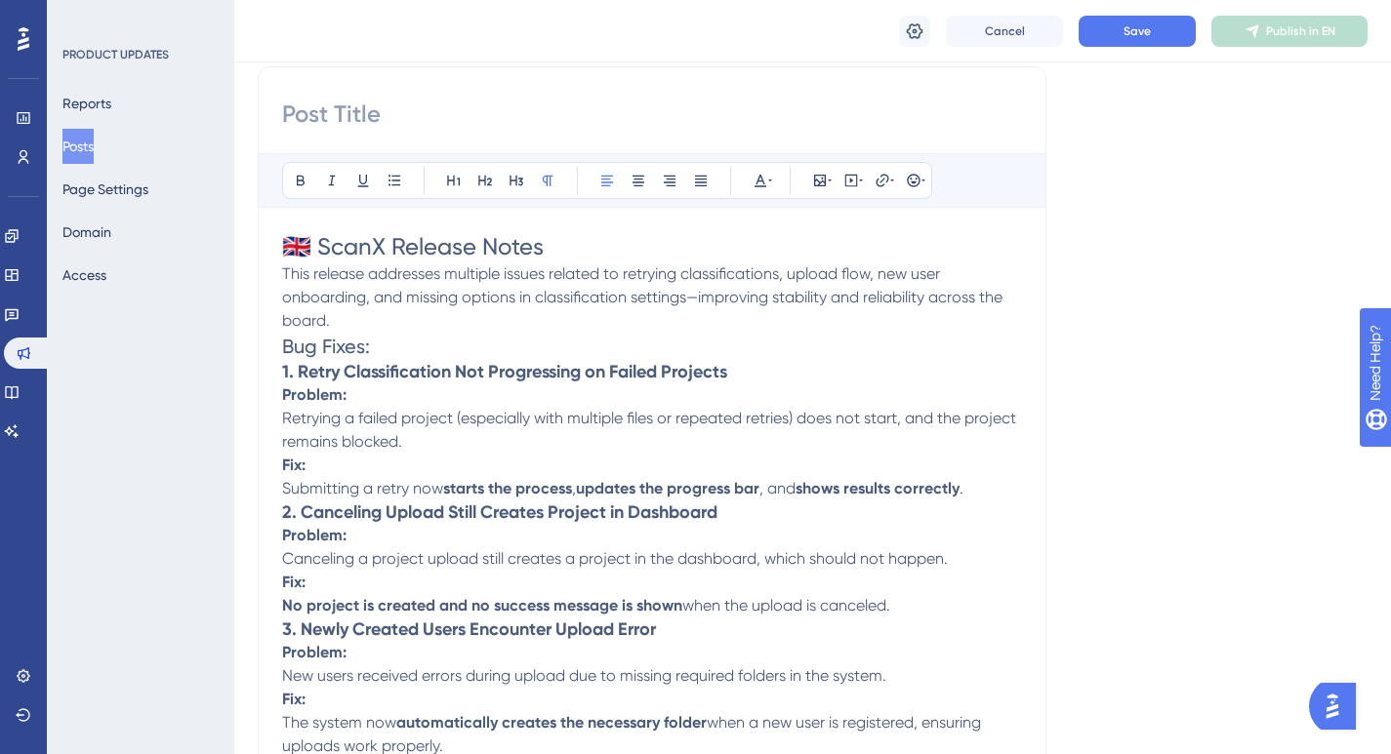
paste input "🇬🇧 Fixes to Classification Retry, New User Uploads & Settings Display"
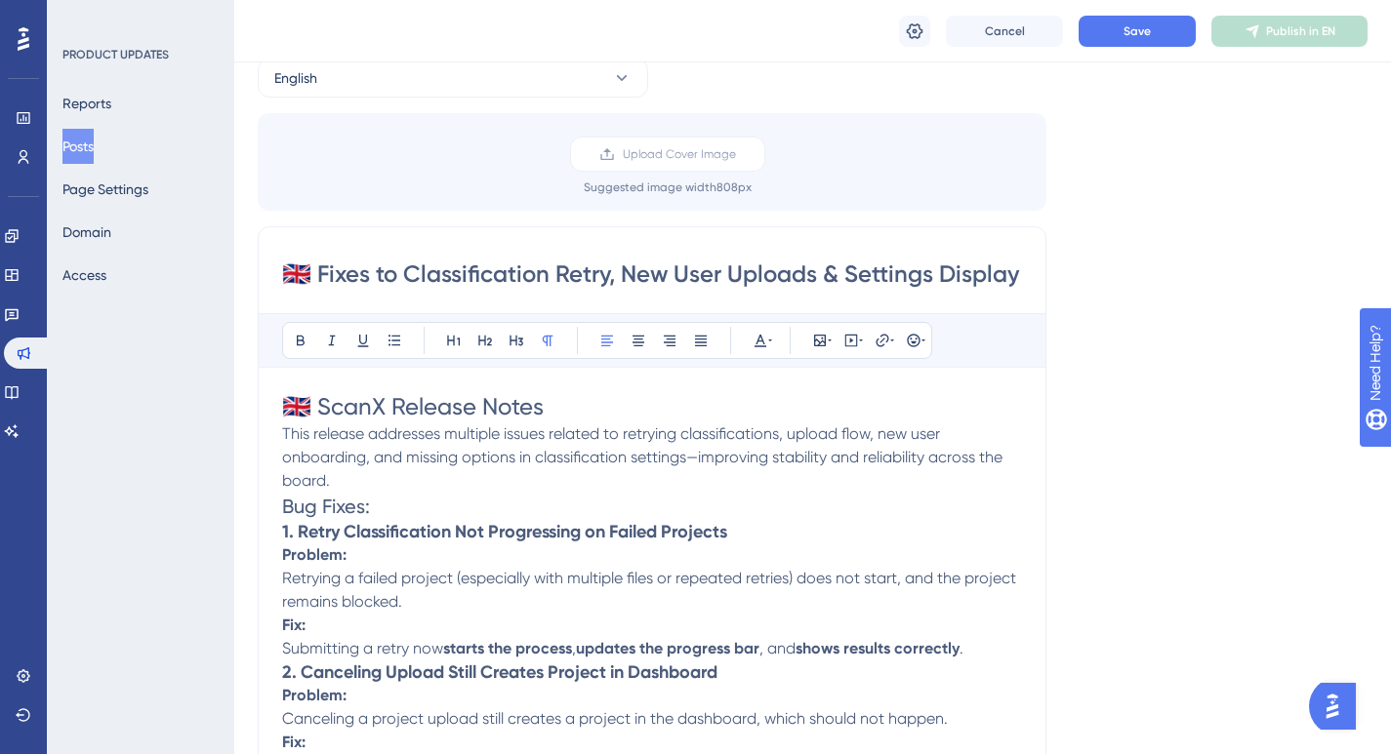
scroll to position [196, 0]
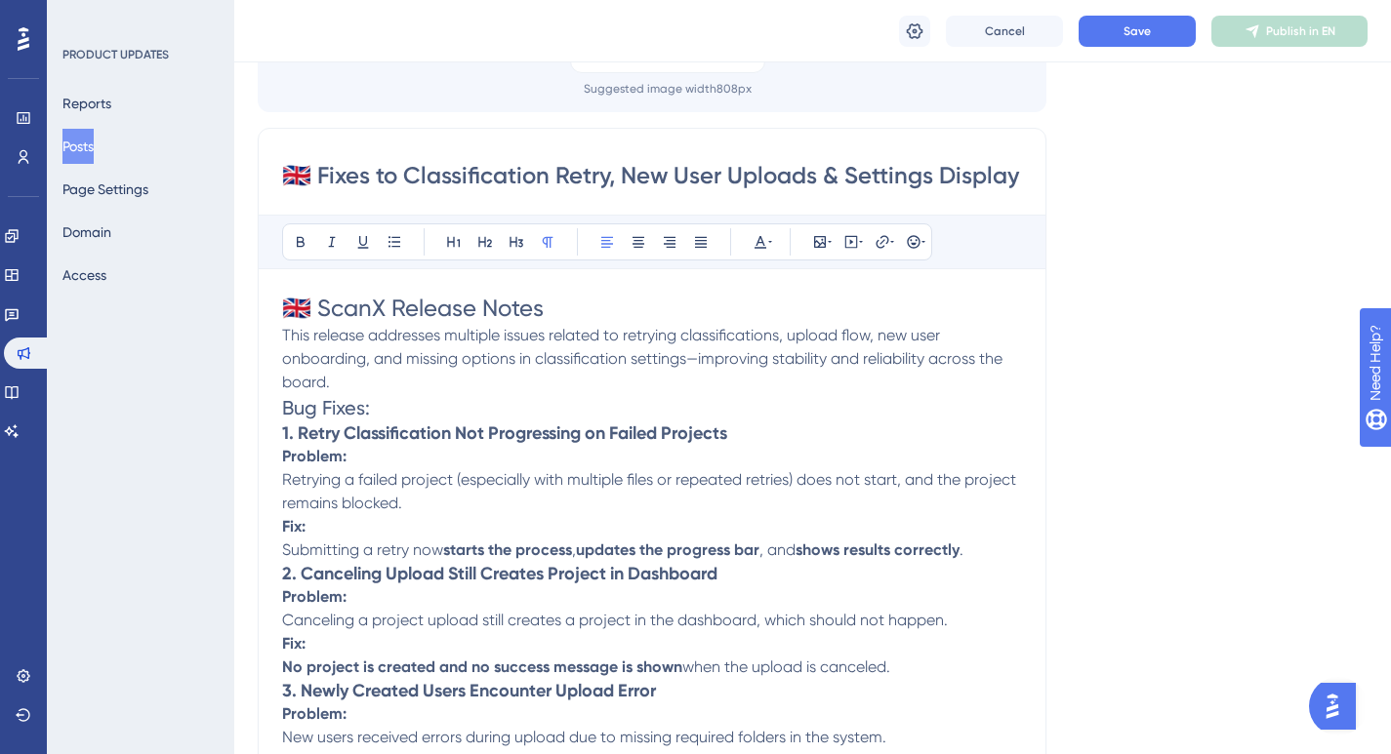
type input "🇬🇧 Fixes to Classification Retry, New User Uploads & Settings Display"
click at [368, 387] on p "This release addresses multiple issues related to retrying classifications, upl…" at bounding box center [652, 359] width 740 height 70
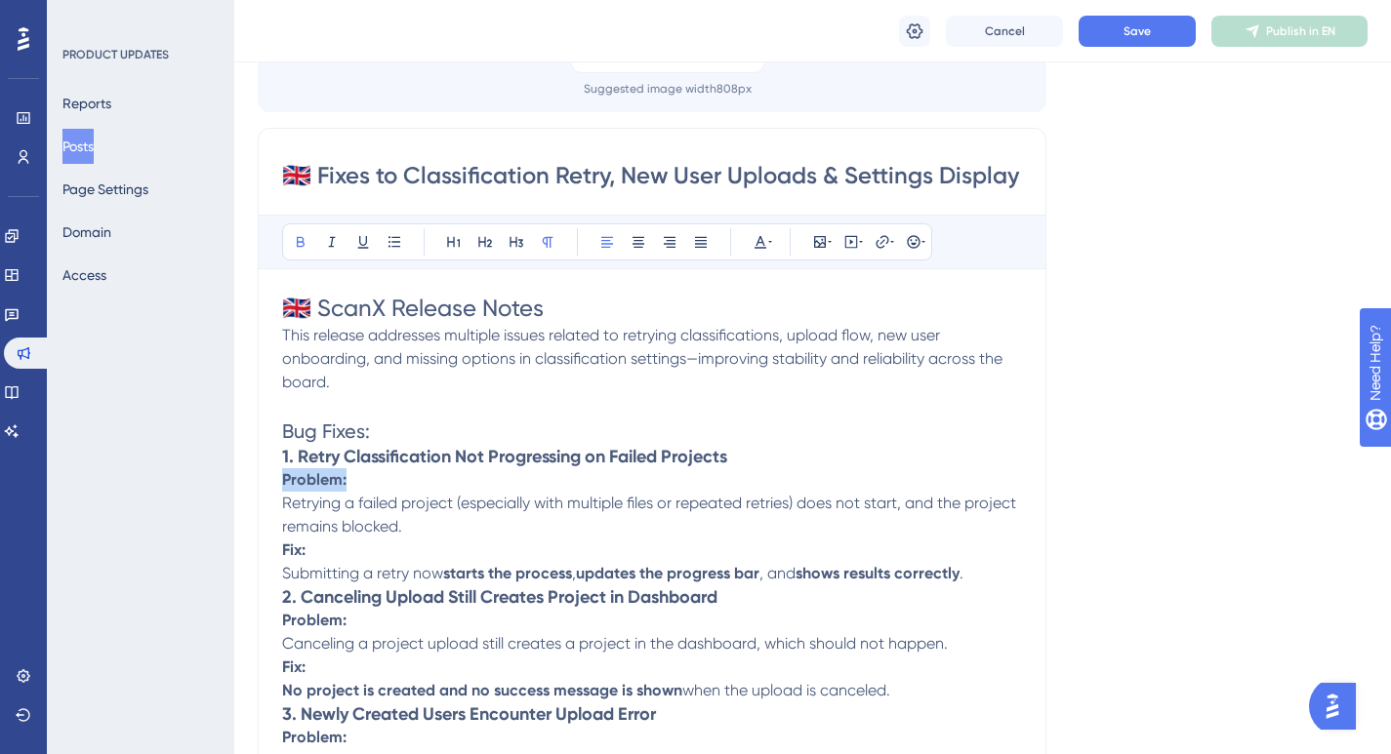
drag, startPoint x: 384, startPoint y: 481, endPoint x: 276, endPoint y: 490, distance: 108.7
click at [276, 490] on div "🇬🇧 Fixes to Classification Retry, New User Uploads & Settings Display Bold Ital…" at bounding box center [652, 615] width 788 height 974
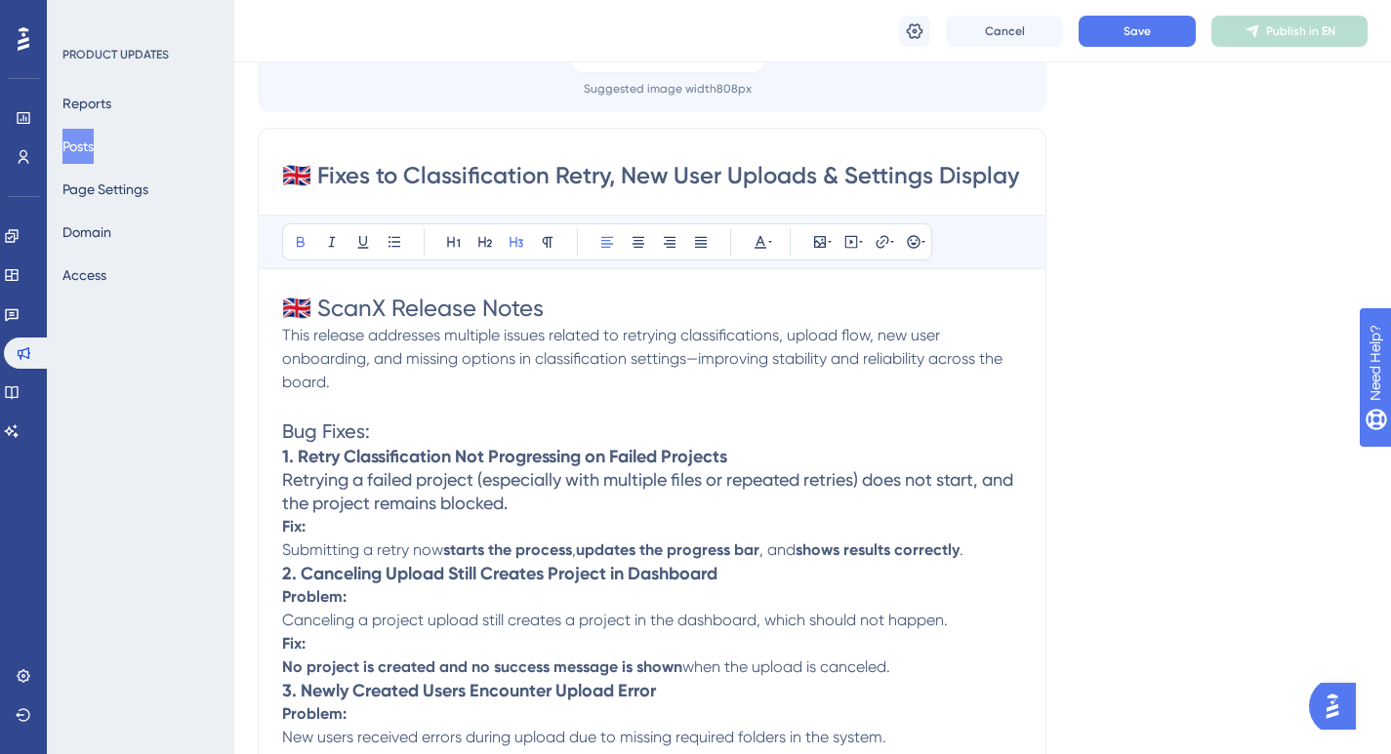
click at [284, 571] on strong "2. Canceling Upload Still Creates Project in Dashboard" at bounding box center [499, 573] width 435 height 21
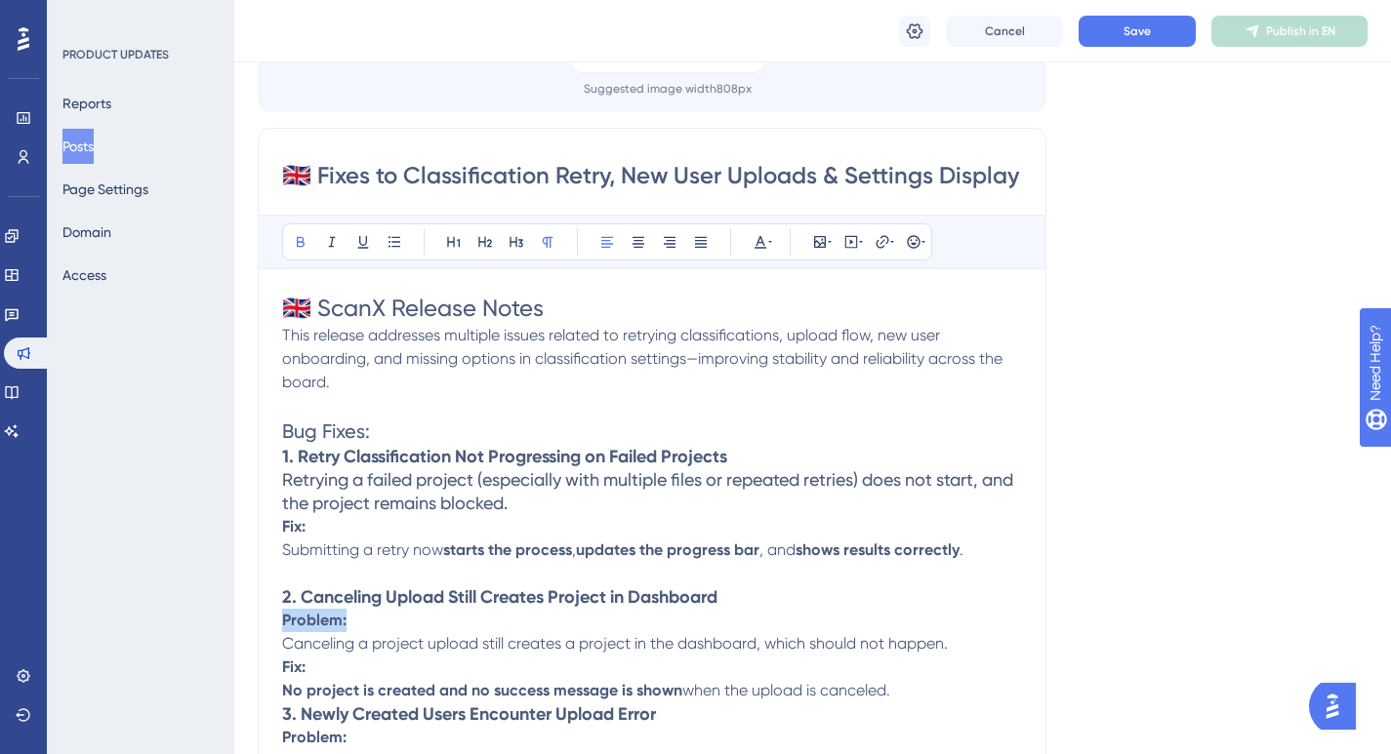
drag, startPoint x: 357, startPoint y: 614, endPoint x: 284, endPoint y: 616, distance: 73.2
click at [284, 616] on p "Problem: Canceling a project upload still creates a project in the dashboard, w…" at bounding box center [652, 632] width 740 height 47
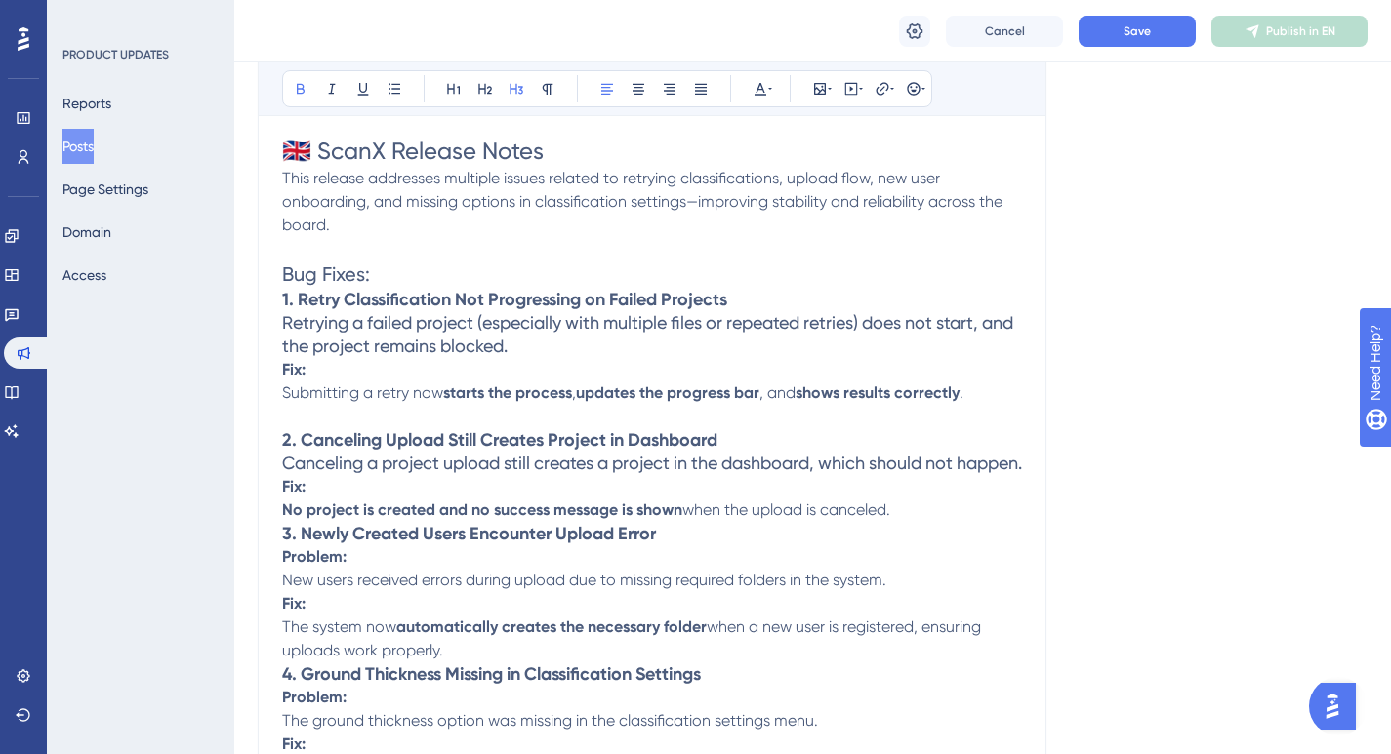
scroll to position [367, 0]
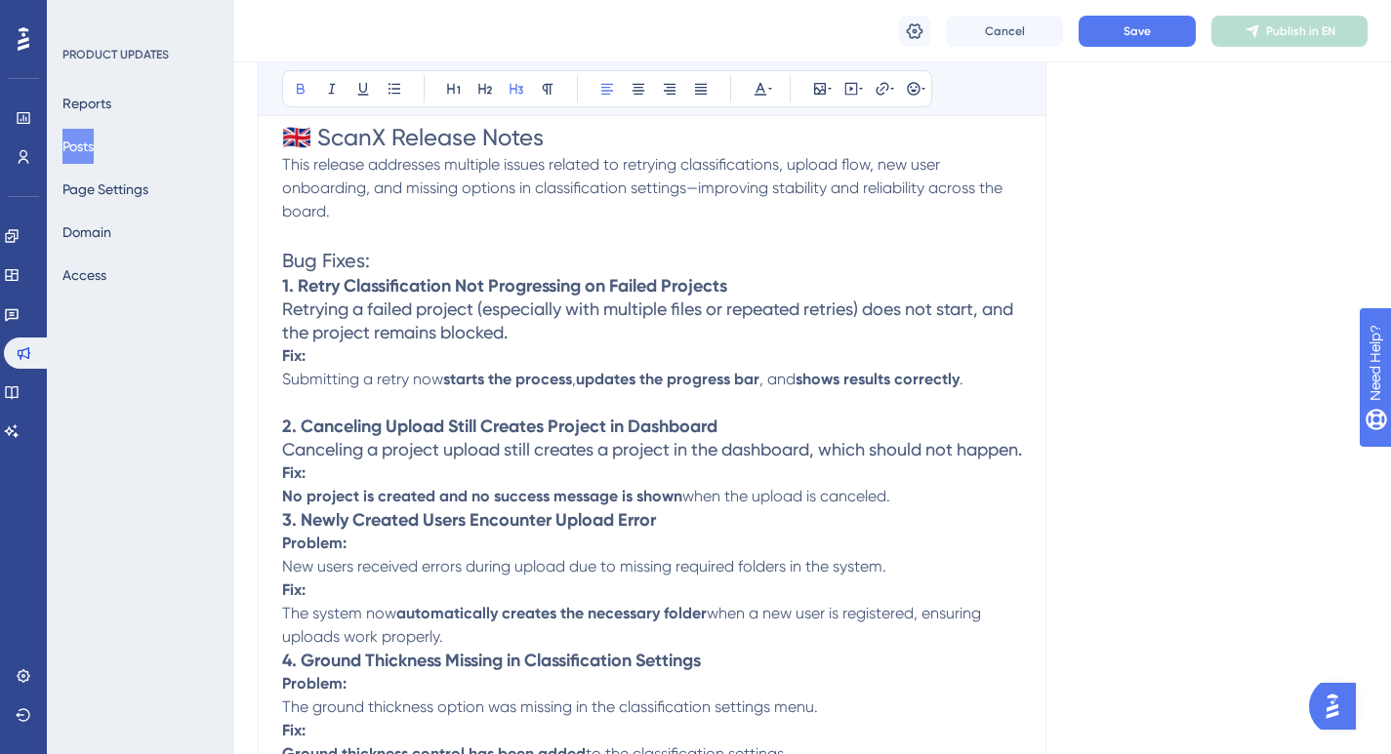
click at [285, 531] on strong "3. Newly Created Users Encounter Upload Error" at bounding box center [469, 519] width 374 height 21
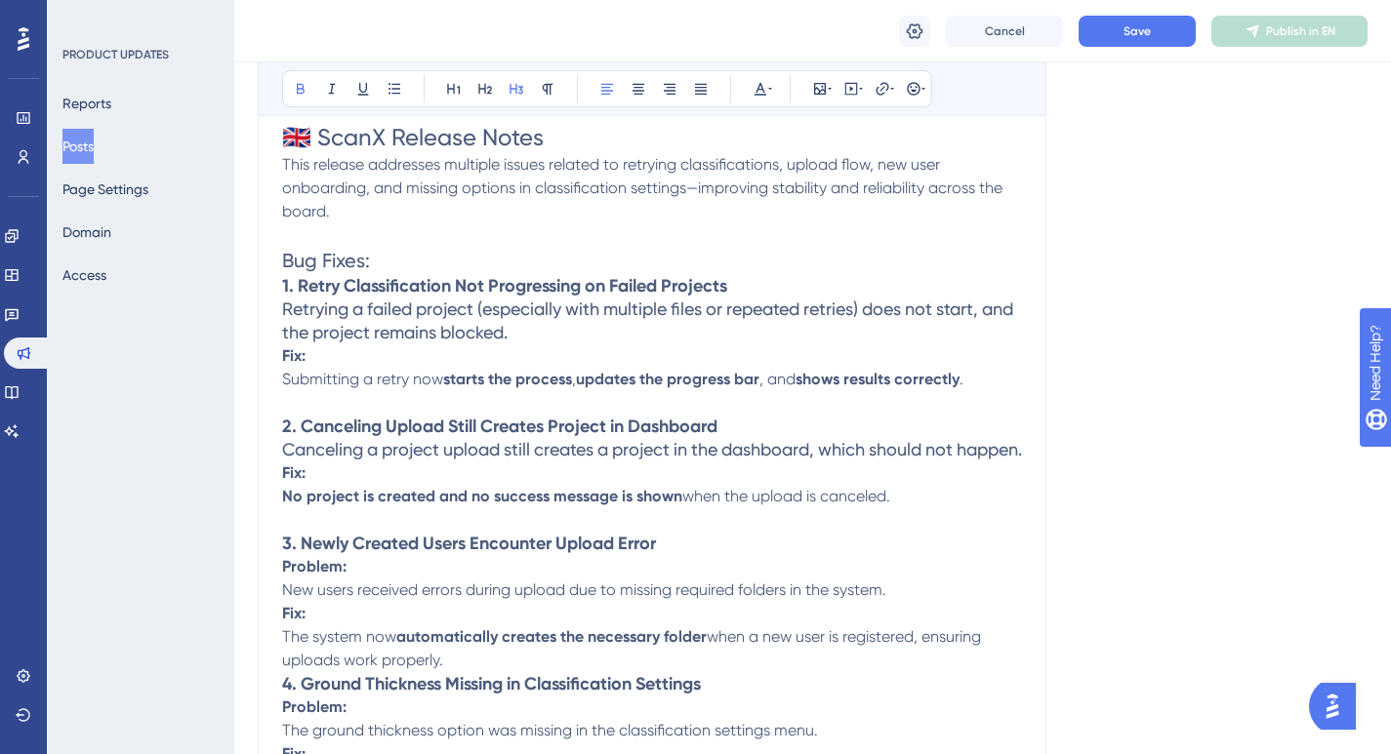
click at [284, 695] on strong "4. Ground Thickness Missing in Classification Settings" at bounding box center [491, 683] width 419 height 21
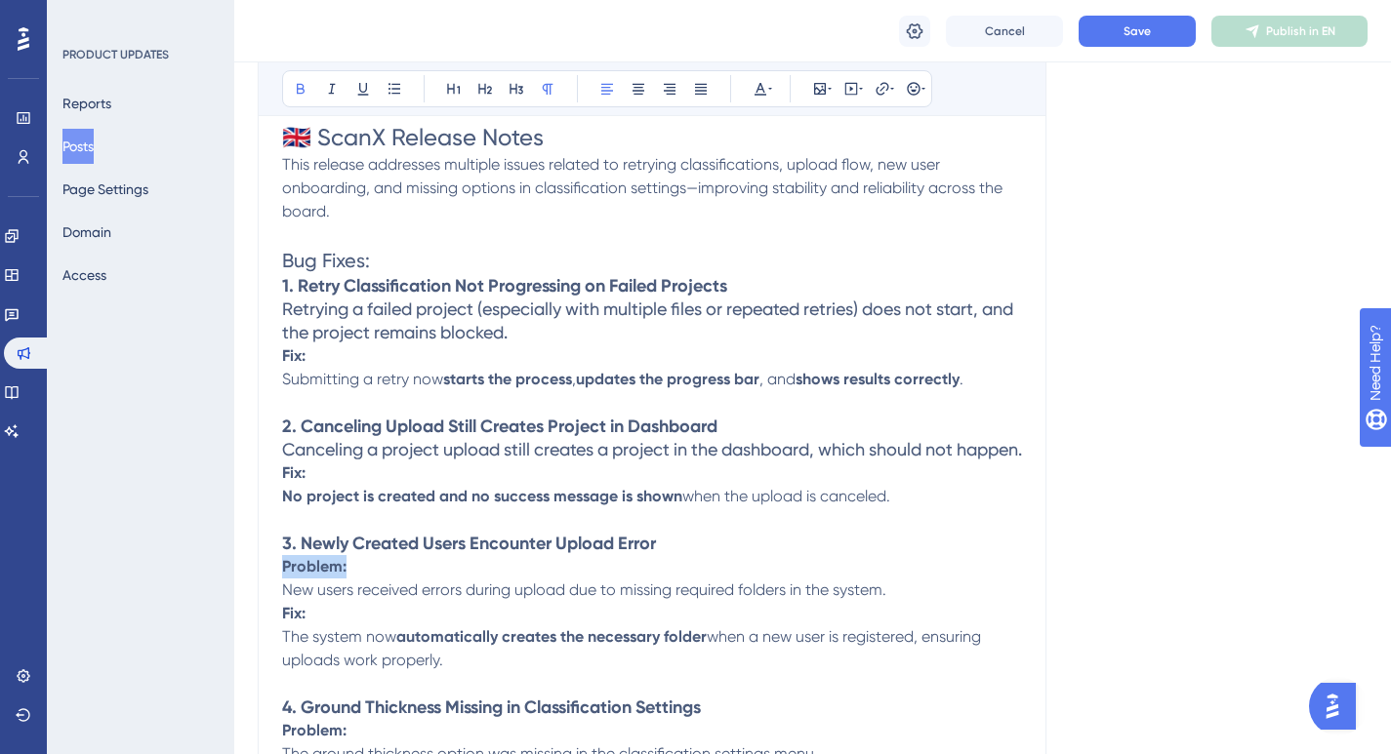
drag, startPoint x: 372, startPoint y: 585, endPoint x: 244, endPoint y: 592, distance: 128.1
click at [244, 592] on div "Performance Users Engagement Widgets Feedback Product Updates Knowledge Base AI…" at bounding box center [812, 548] width 1156 height 1831
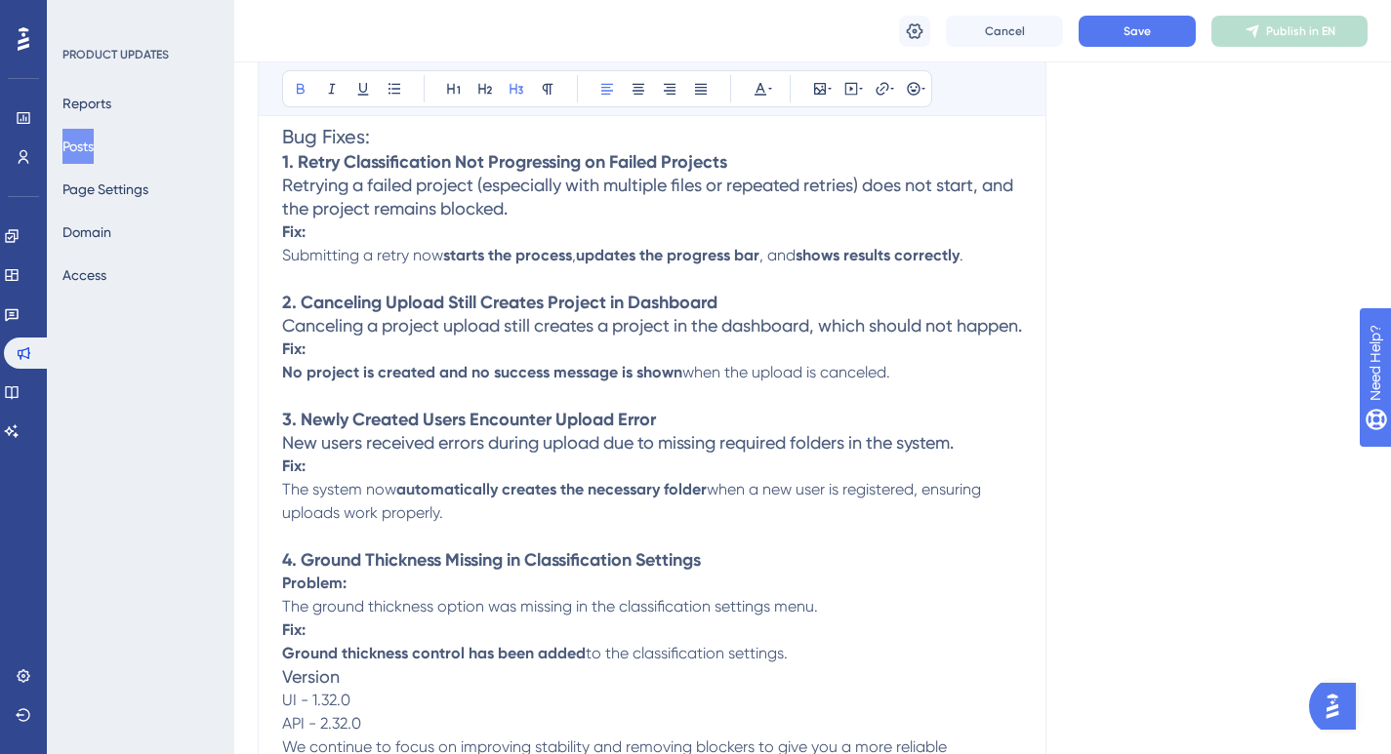
scroll to position [568, 0]
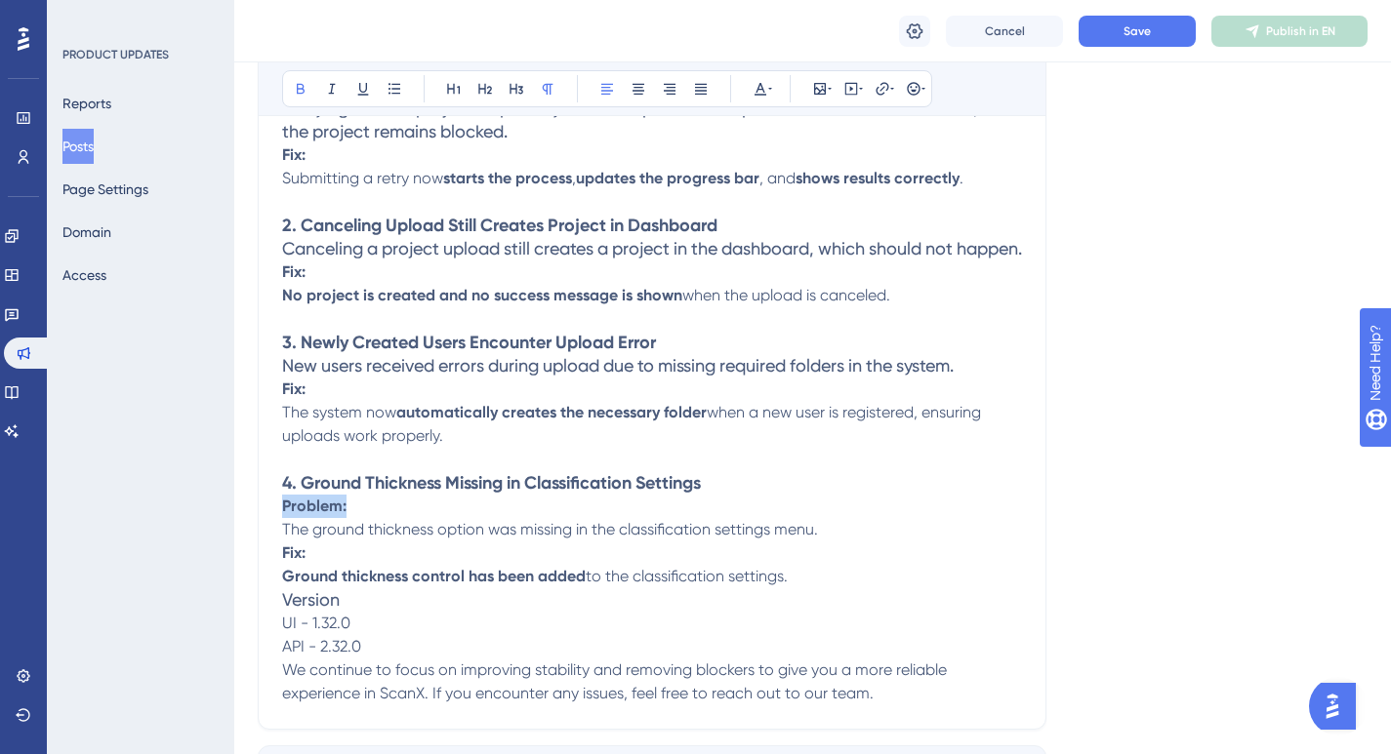
drag, startPoint x: 372, startPoint y: 540, endPoint x: 286, endPoint y: 536, distance: 86.0
click at [286, 536] on p "Problem: The ground thickness option was missing in the classification settings…" at bounding box center [652, 518] width 740 height 47
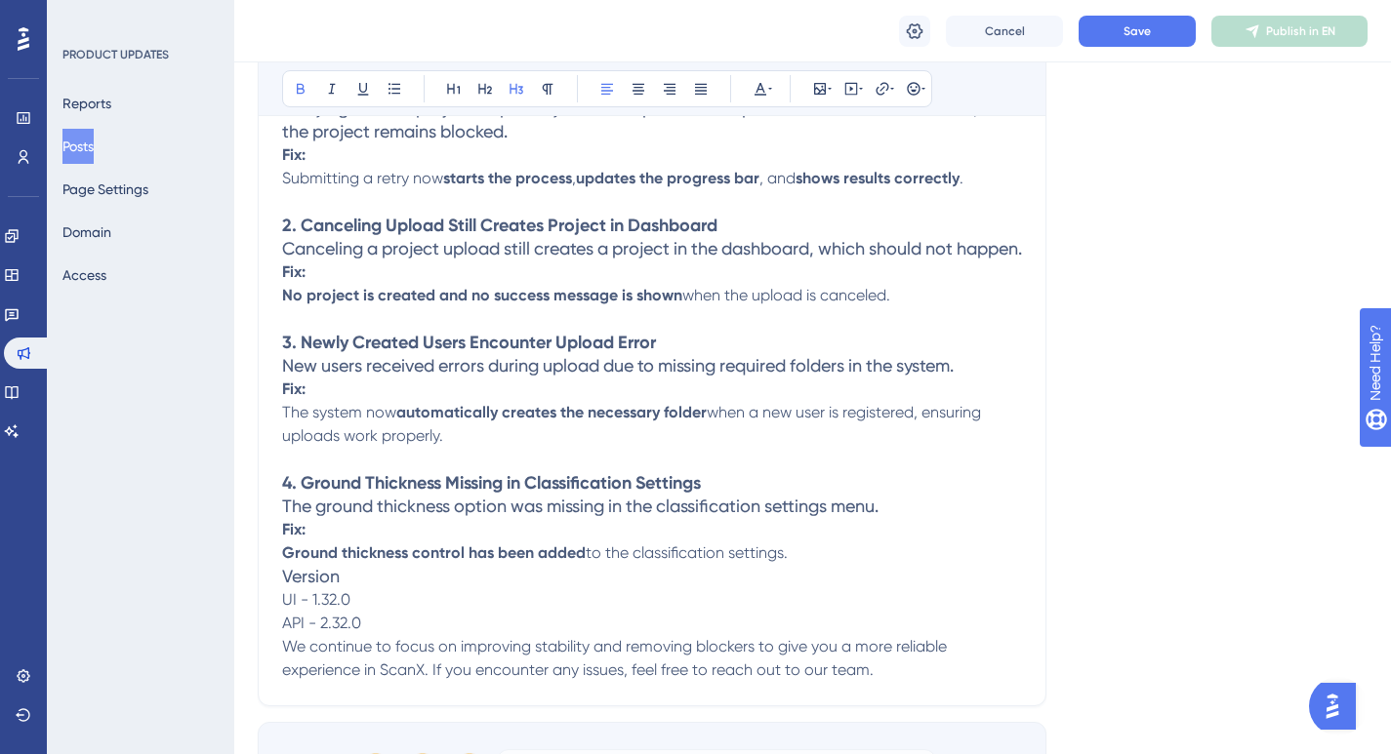
click at [283, 586] on span "Version" at bounding box center [311, 576] width 58 height 20
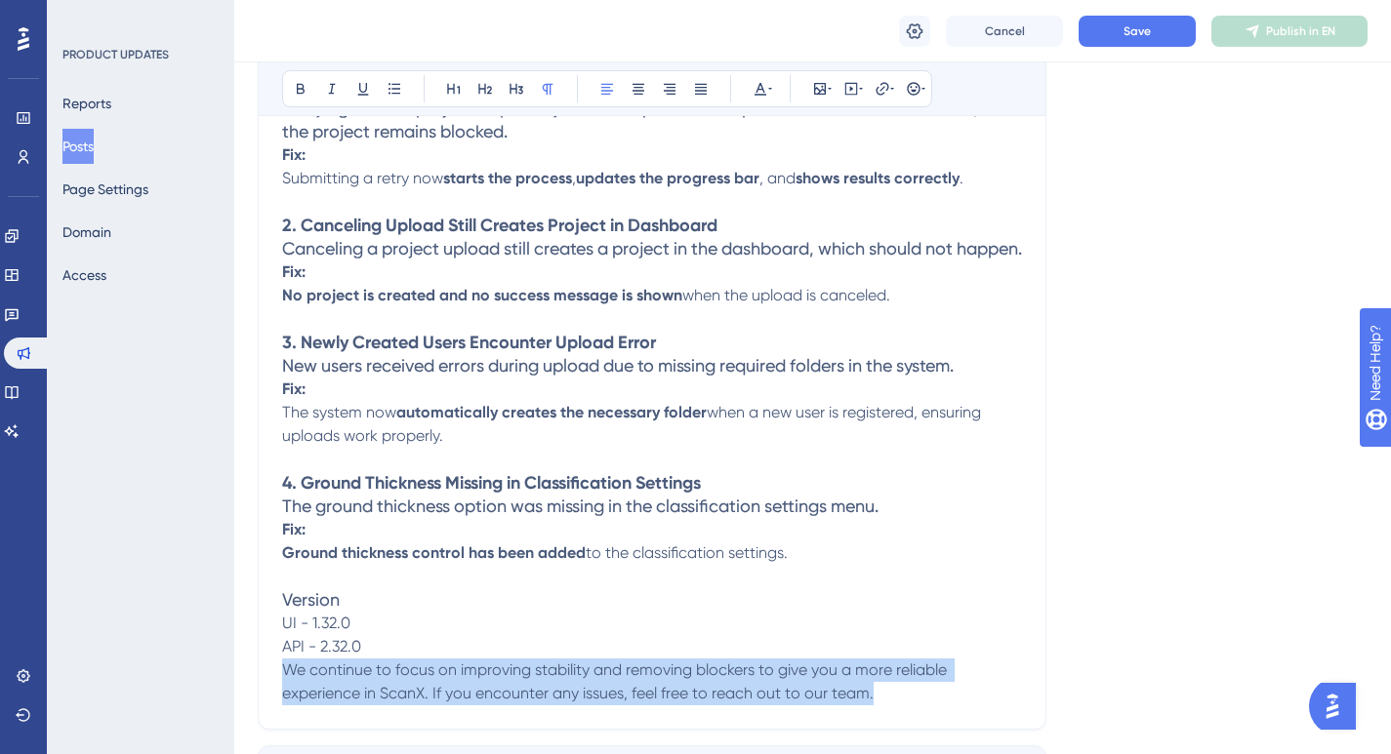
drag, startPoint x: 281, startPoint y: 694, endPoint x: 918, endPoint y: 728, distance: 638.1
click at [918, 706] on p "We continue to focus on improving stability and removing blockers to give you a…" at bounding box center [652, 682] width 740 height 47
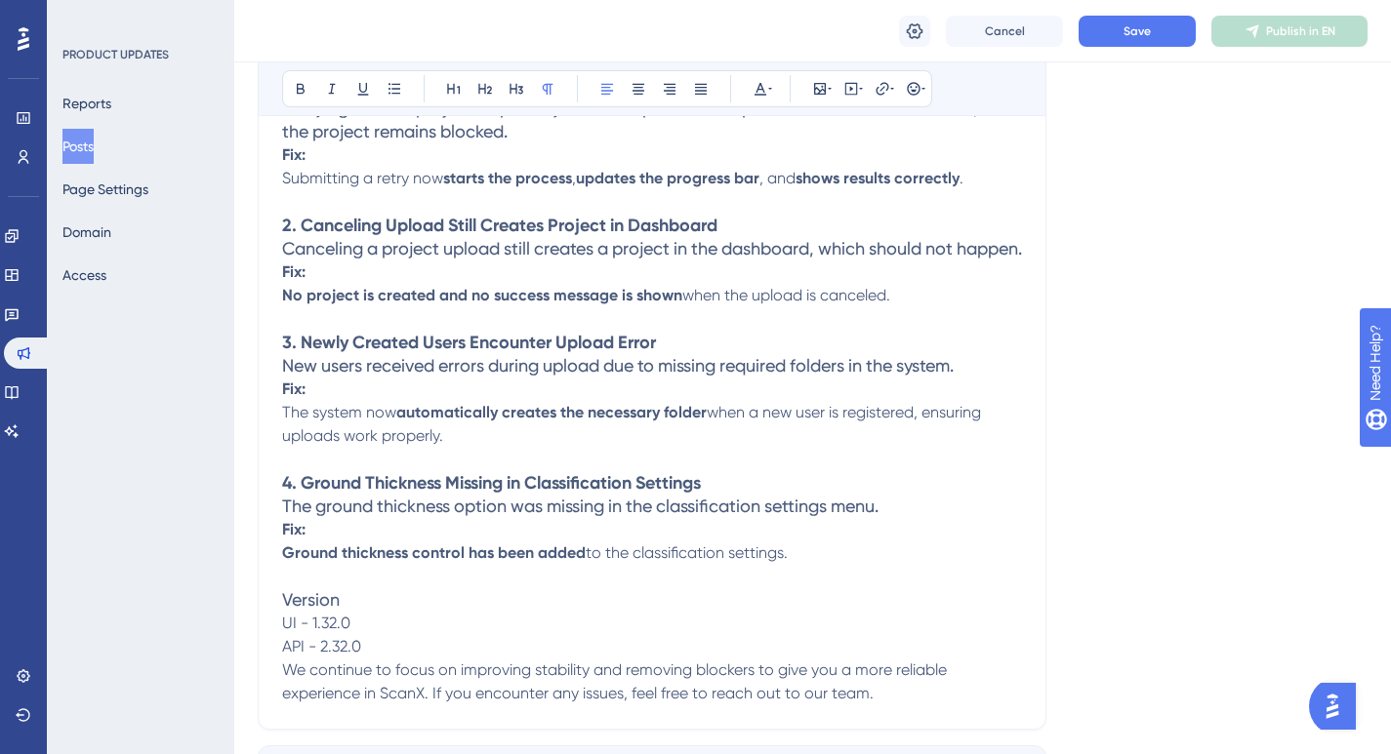
click at [642, 657] on p "UI - 1.32.0 API - 2.32.0" at bounding box center [652, 635] width 740 height 47
click at [642, 659] on p "UI - 1.32.0 API - 2.32.0" at bounding box center [652, 635] width 740 height 47
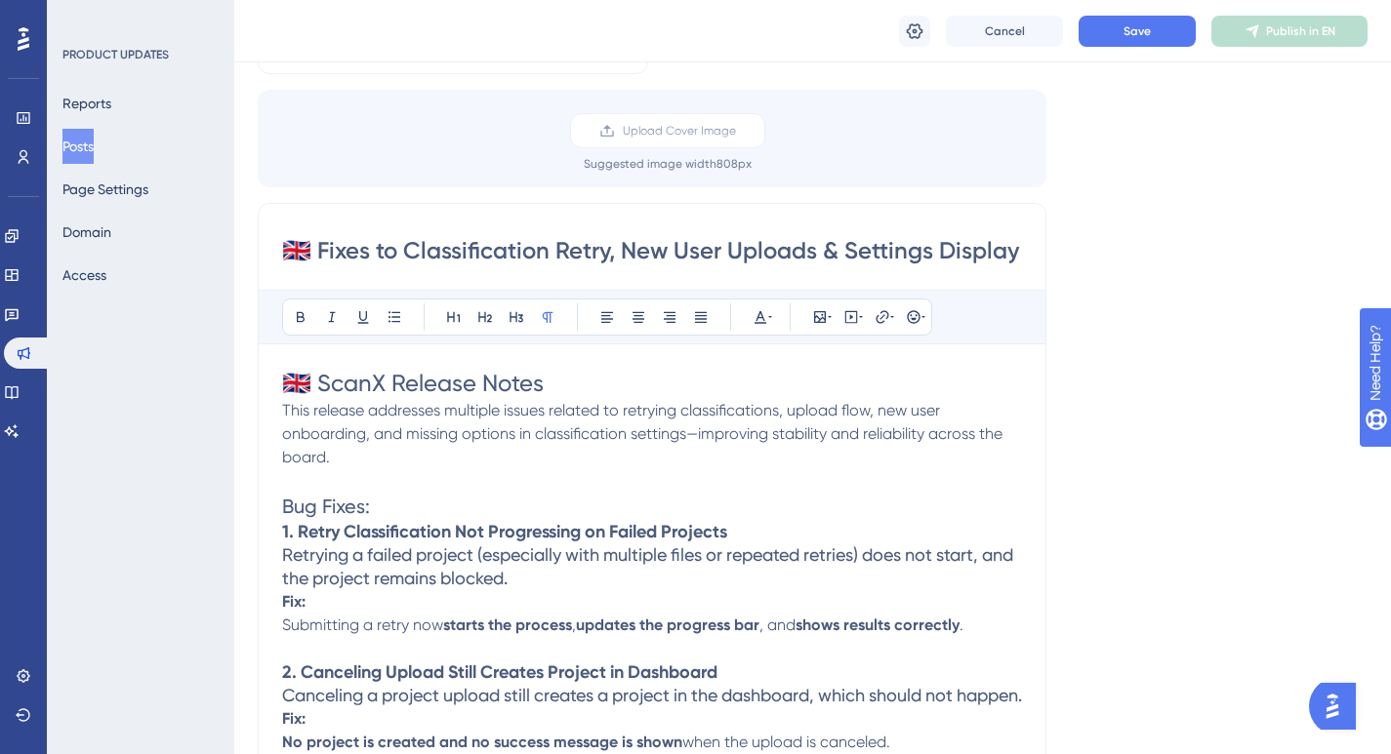
scroll to position [0, 0]
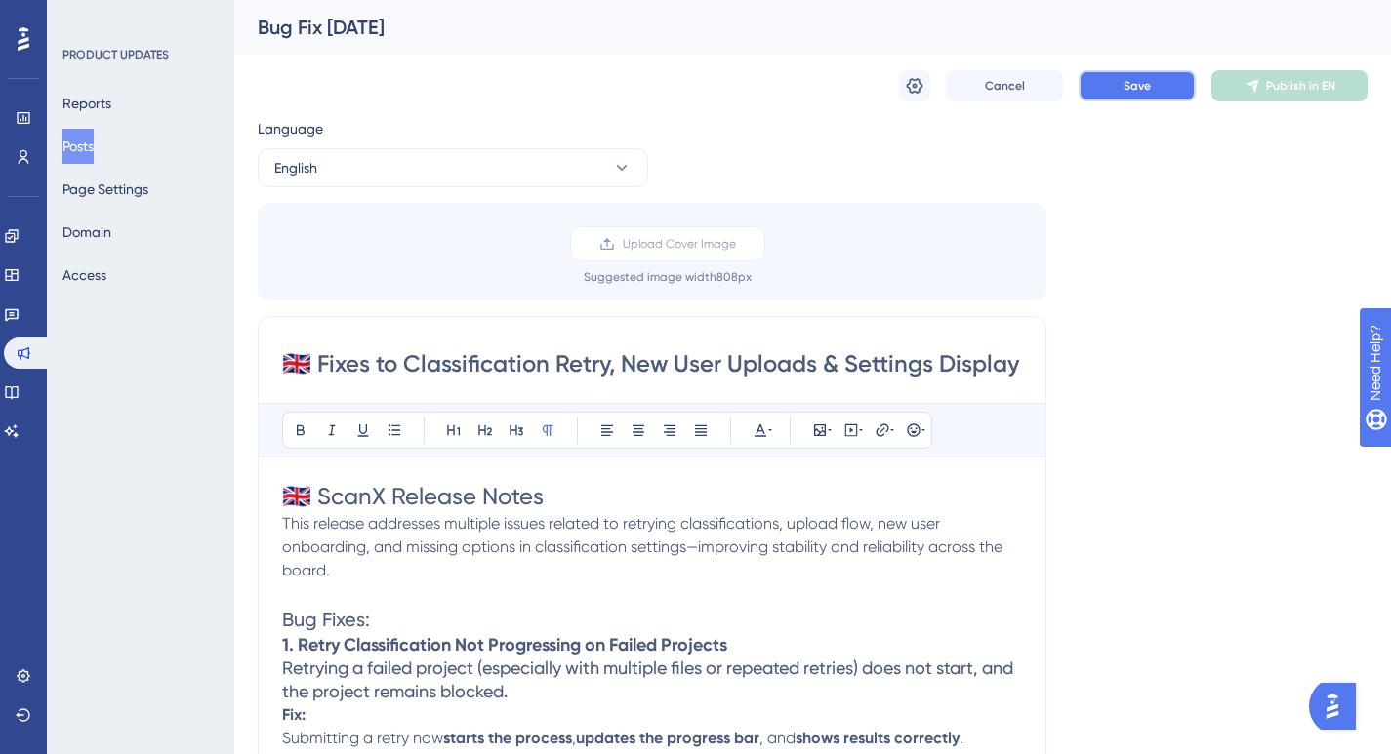
click at [1115, 93] on button "Save" at bounding box center [1136, 85] width 117 height 31
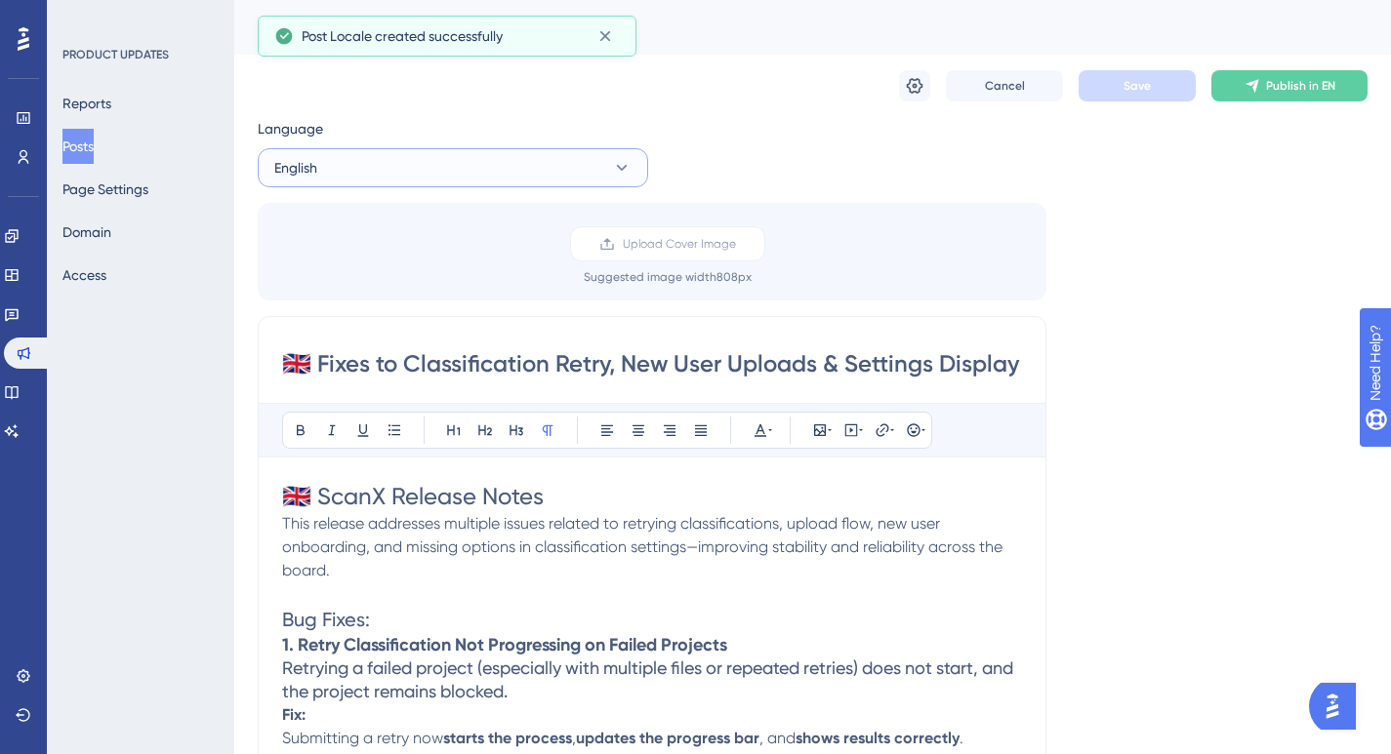
click at [446, 172] on button "English" at bounding box center [453, 167] width 390 height 39
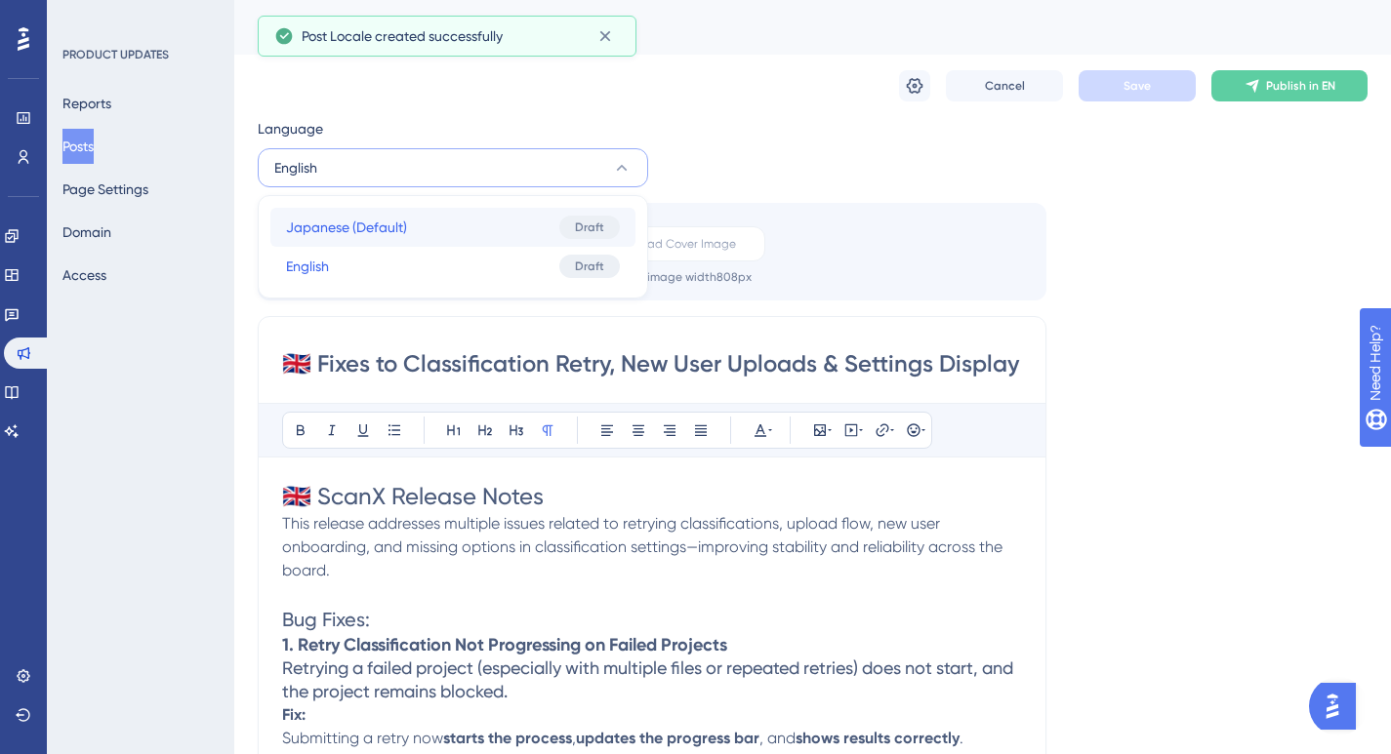
click at [395, 216] on span "Japanese (Default)" at bounding box center [346, 227] width 121 height 23
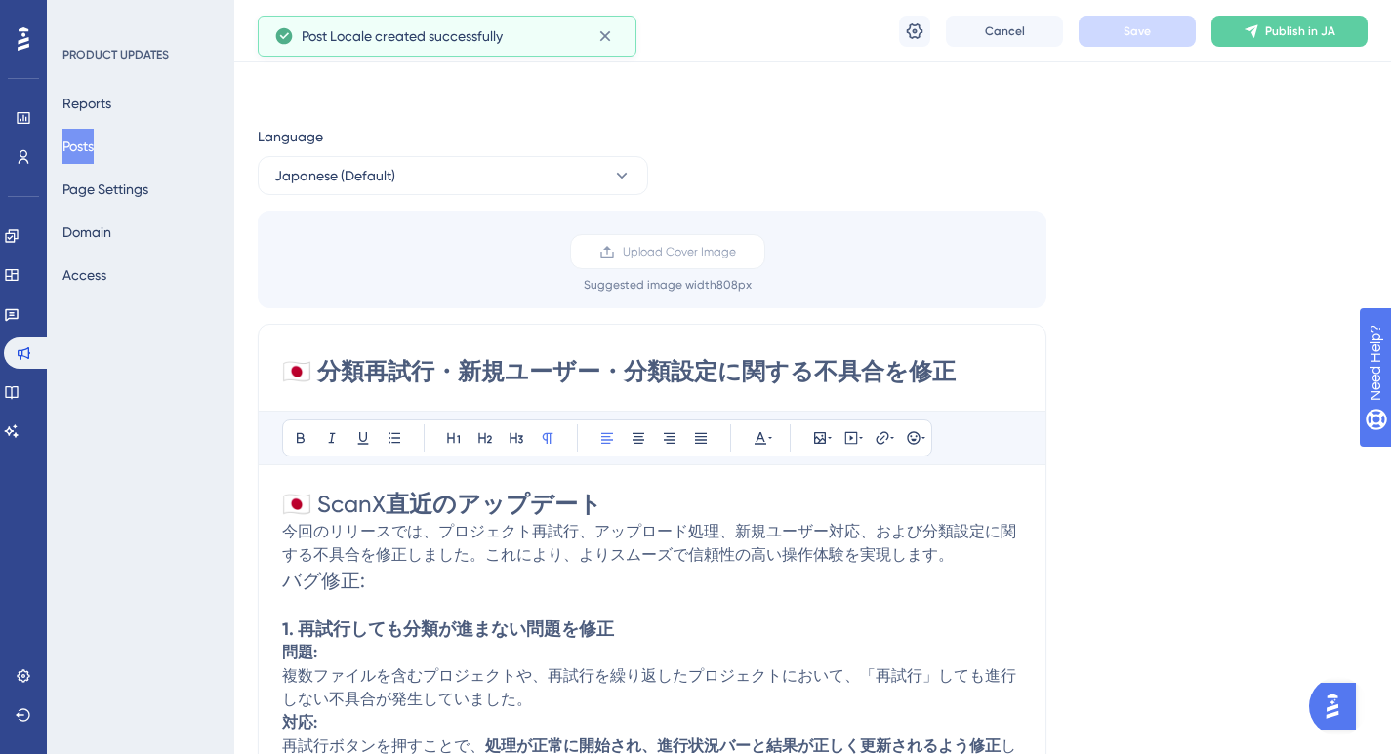
scroll to position [592, 0]
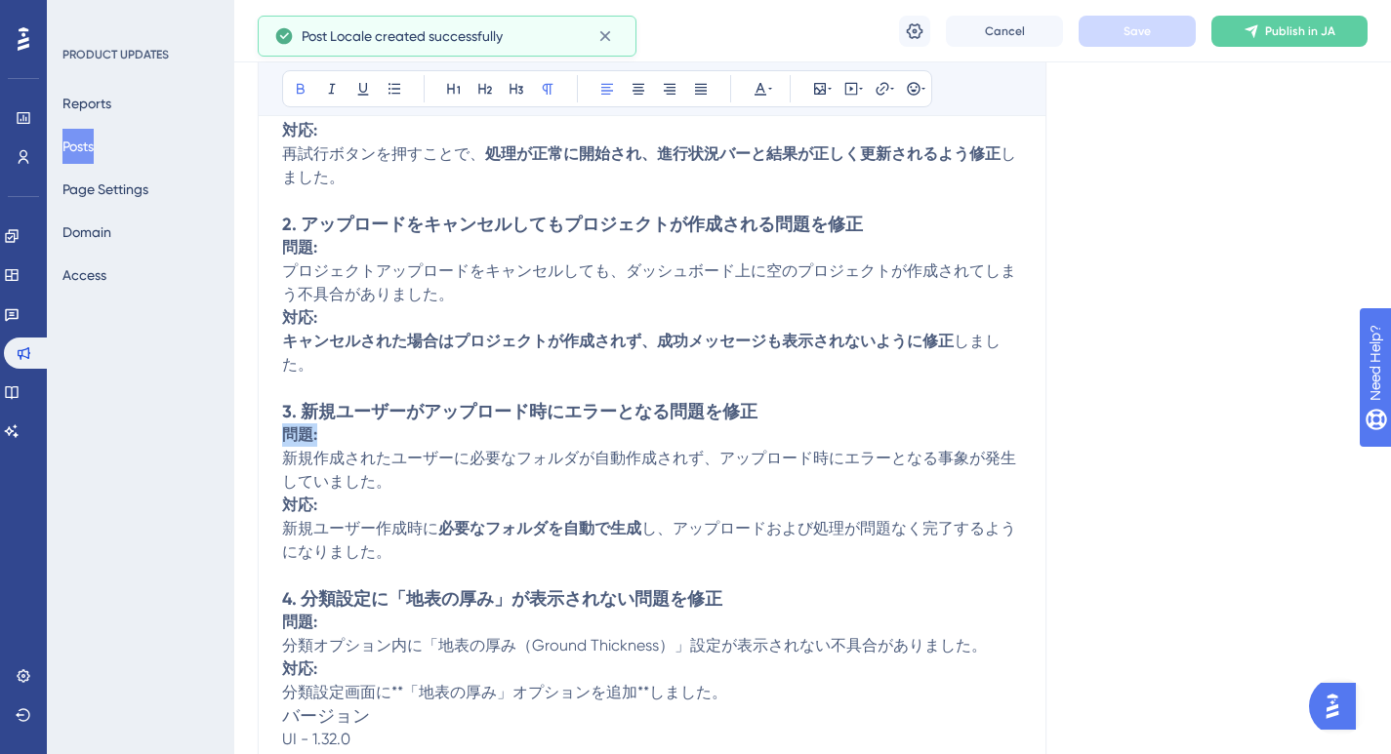
drag, startPoint x: 344, startPoint y: 430, endPoint x: 289, endPoint y: 426, distance: 55.8
click at [289, 426] on p "問題: 新規作成されたユーザーに必要なフォルダが自動作成されず、アップロード時にエラーとなる事象が発生していました。" at bounding box center [652, 459] width 740 height 70
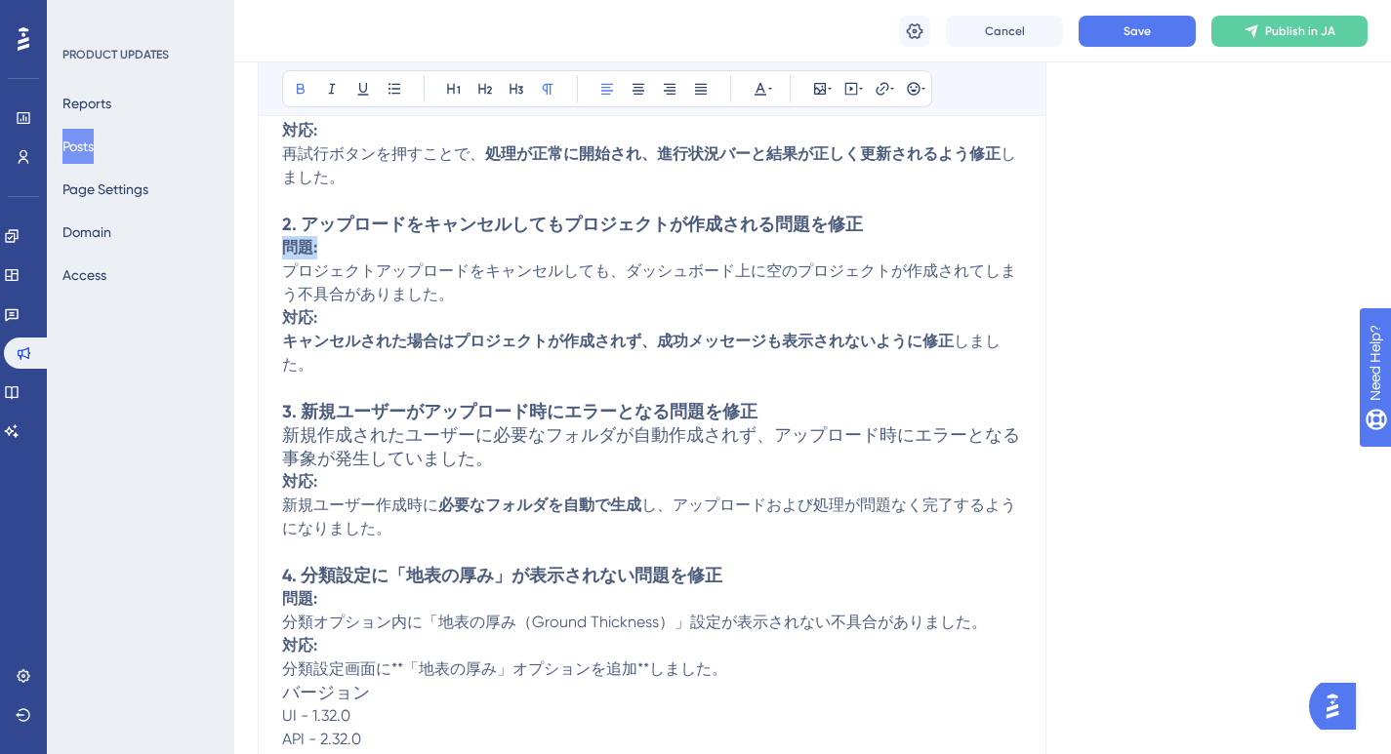
drag, startPoint x: 337, startPoint y: 250, endPoint x: 272, endPoint y: 250, distance: 64.4
click at [272, 250] on div "🇯🇵 分類再試行・新規ユーザー・分類設定に関する不具合を修正 Bold Italic Underline Bullet Point Heading 1 Hea…" at bounding box center [652, 254] width 788 height 1044
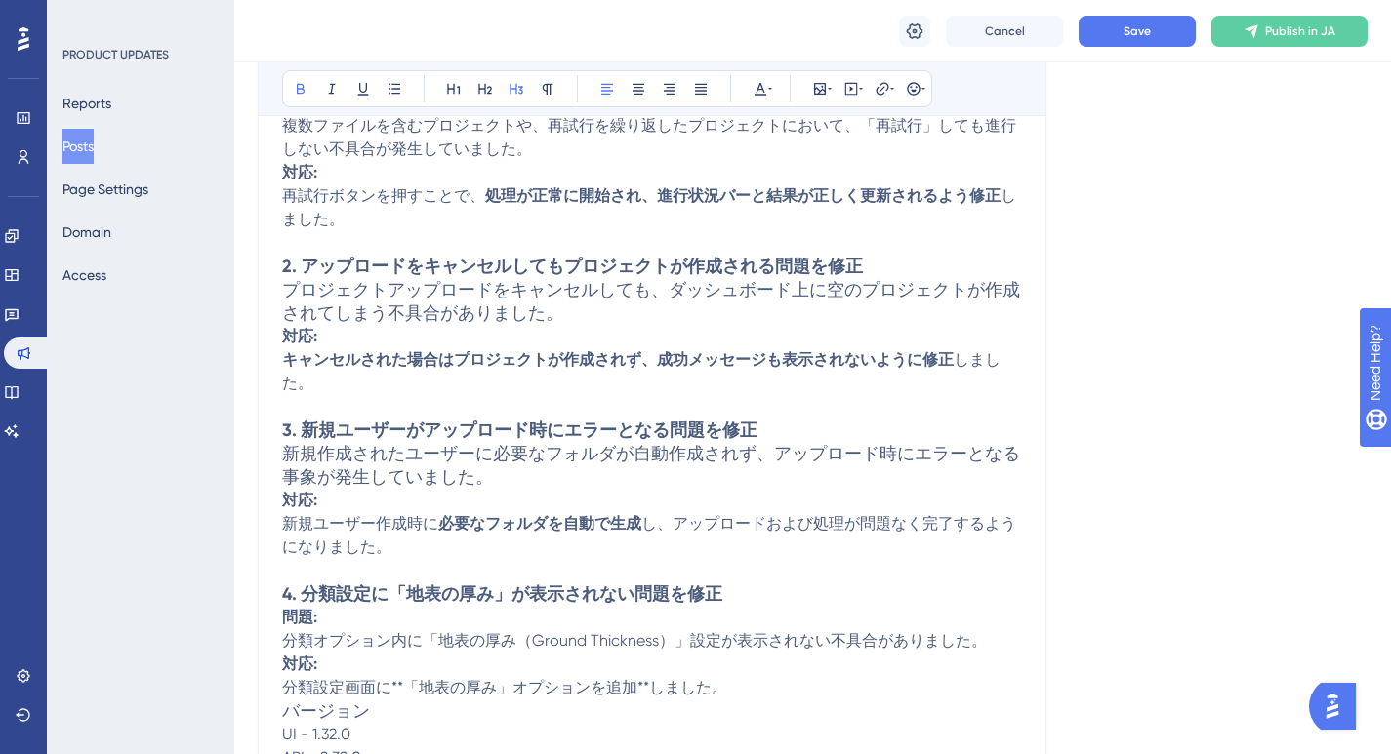
scroll to position [509, 0]
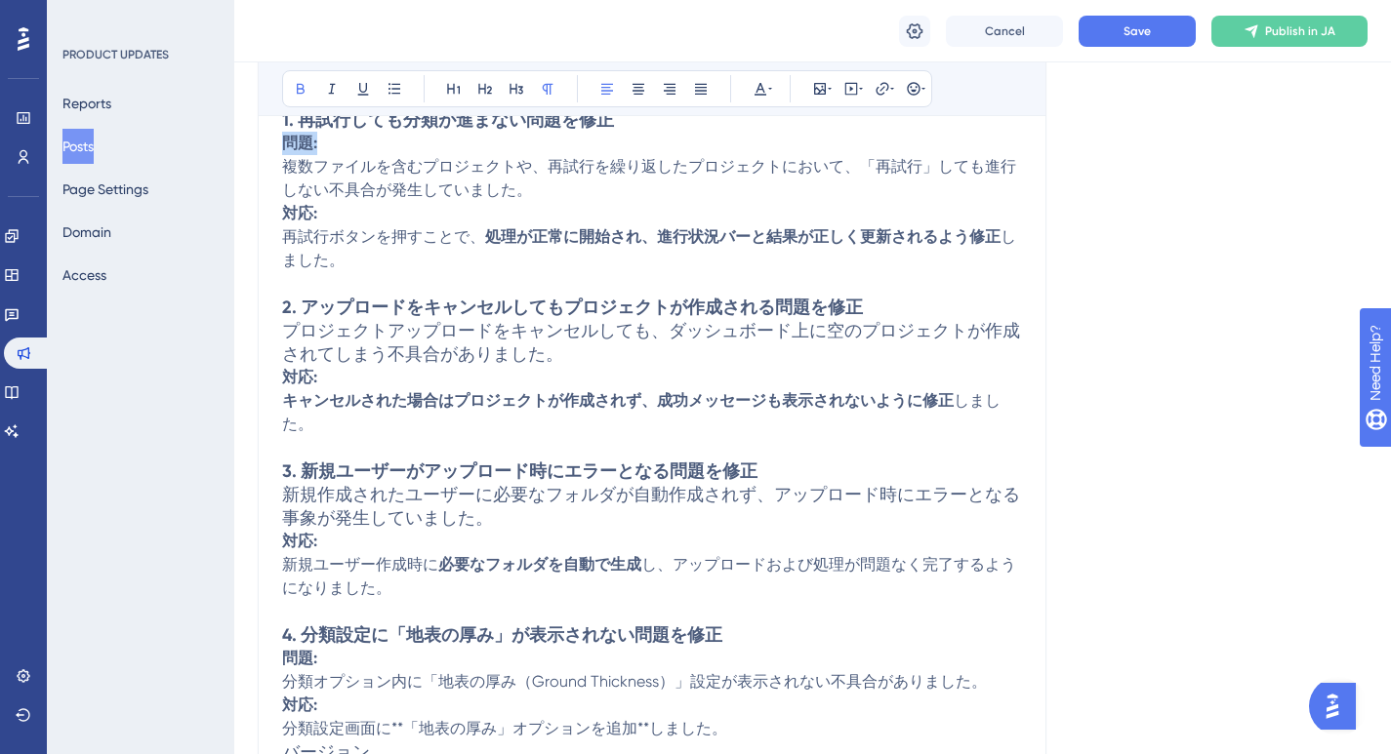
drag, startPoint x: 332, startPoint y: 142, endPoint x: 283, endPoint y: 144, distance: 48.8
click at [283, 144] on p "問題: 複数ファイルを含むプロジェクトや、再試行を繰り返したプロジェクトにおいて、「再試行」しても進行しない不具合が発生していました。" at bounding box center [652, 167] width 740 height 70
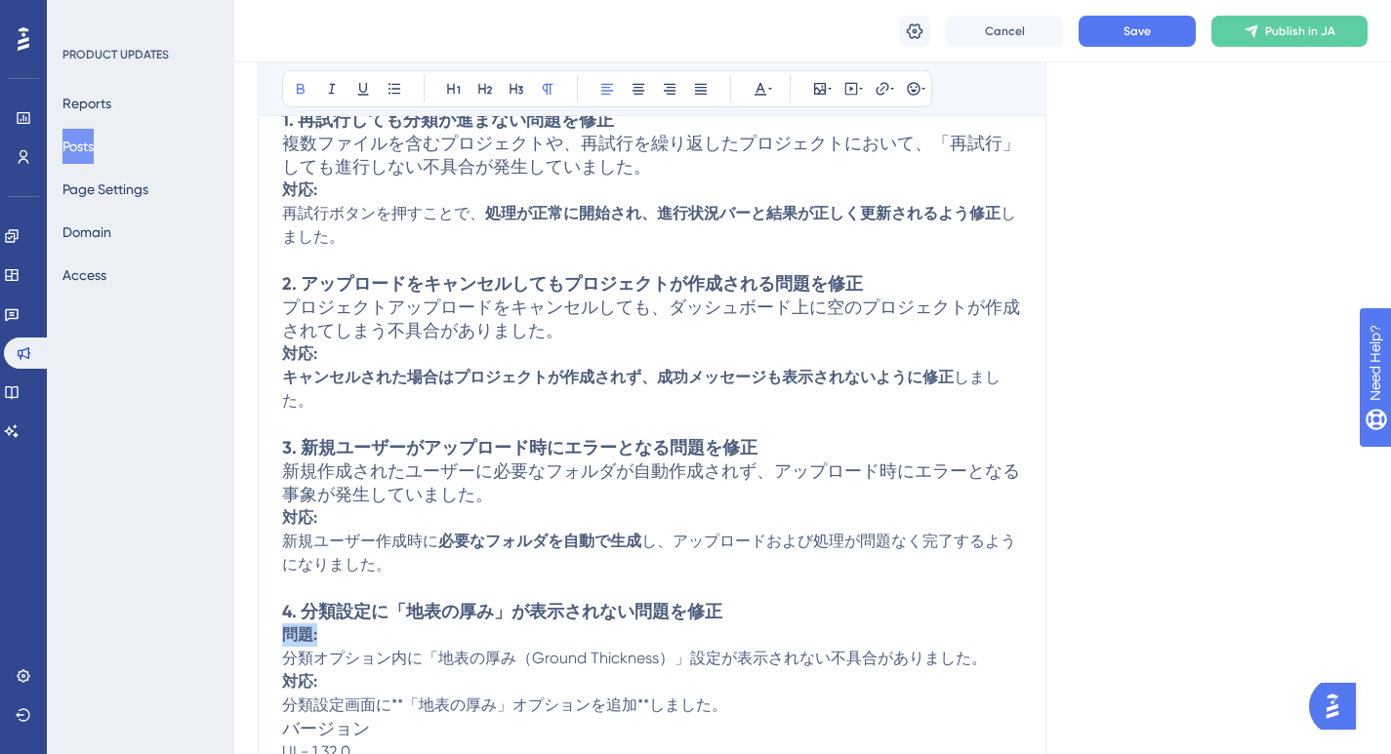
drag, startPoint x: 340, startPoint y: 632, endPoint x: 278, endPoint y: 630, distance: 61.5
click at [278, 630] on div "🇯🇵 分類再試行・新規ユーザー・分類設定に関する不具合を修正 Bold Italic Underline Bullet Point Heading 1 Hea…" at bounding box center [652, 313] width 788 height 997
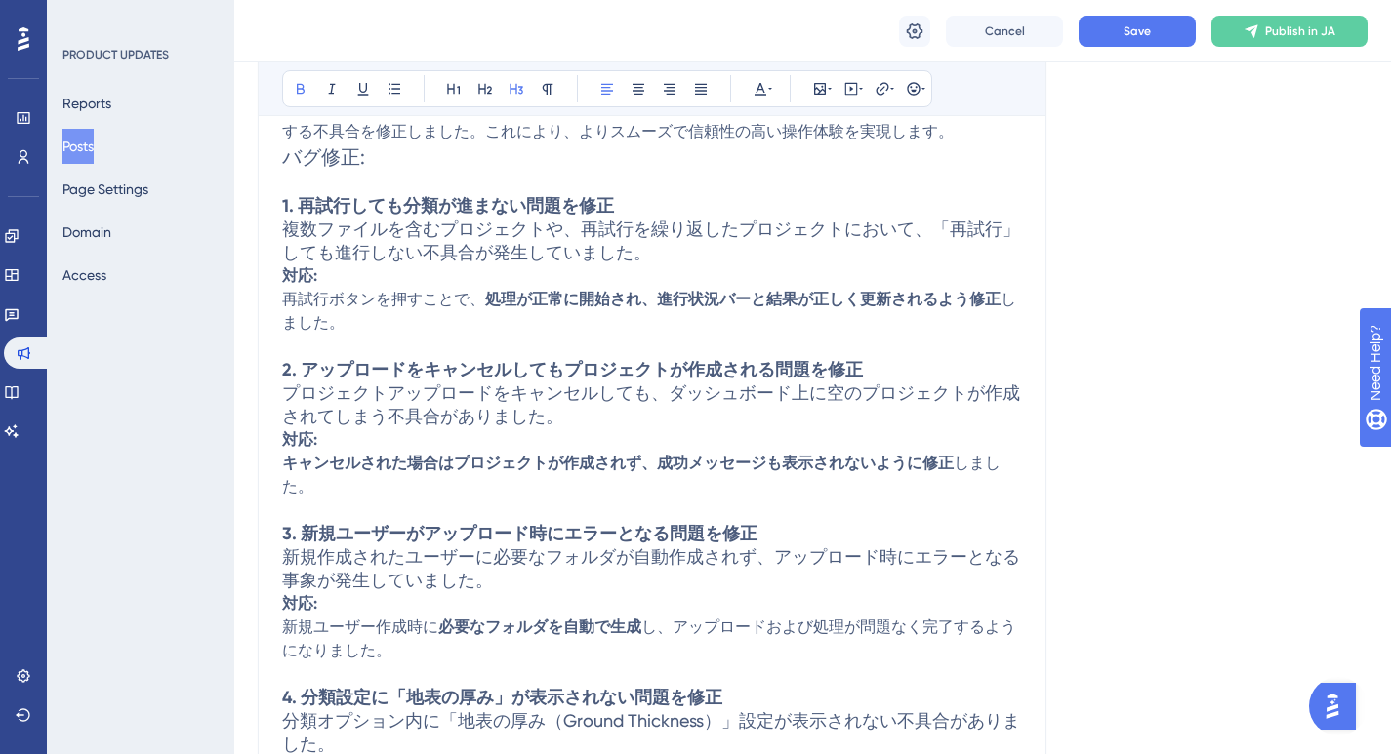
scroll to position [193, 0]
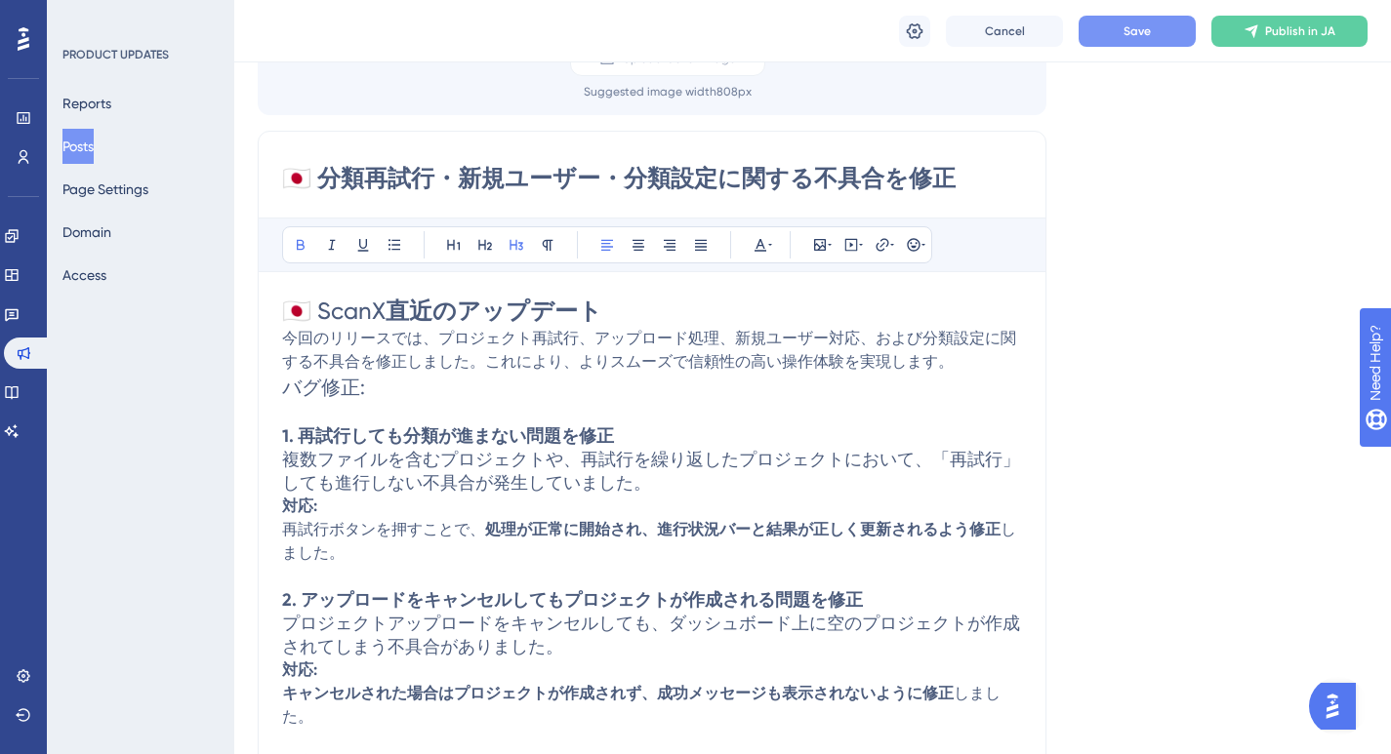
click at [1106, 28] on button "Save" at bounding box center [1136, 31] width 117 height 31
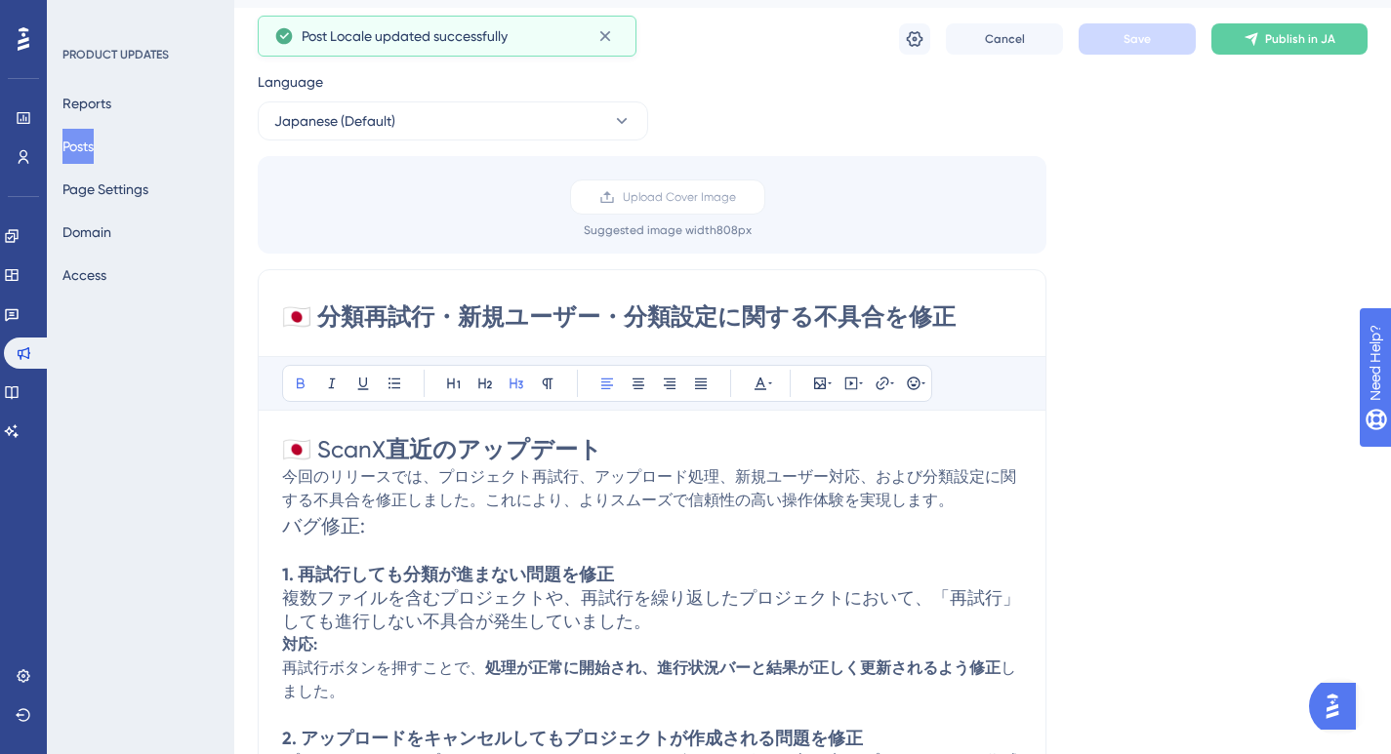
scroll to position [0, 0]
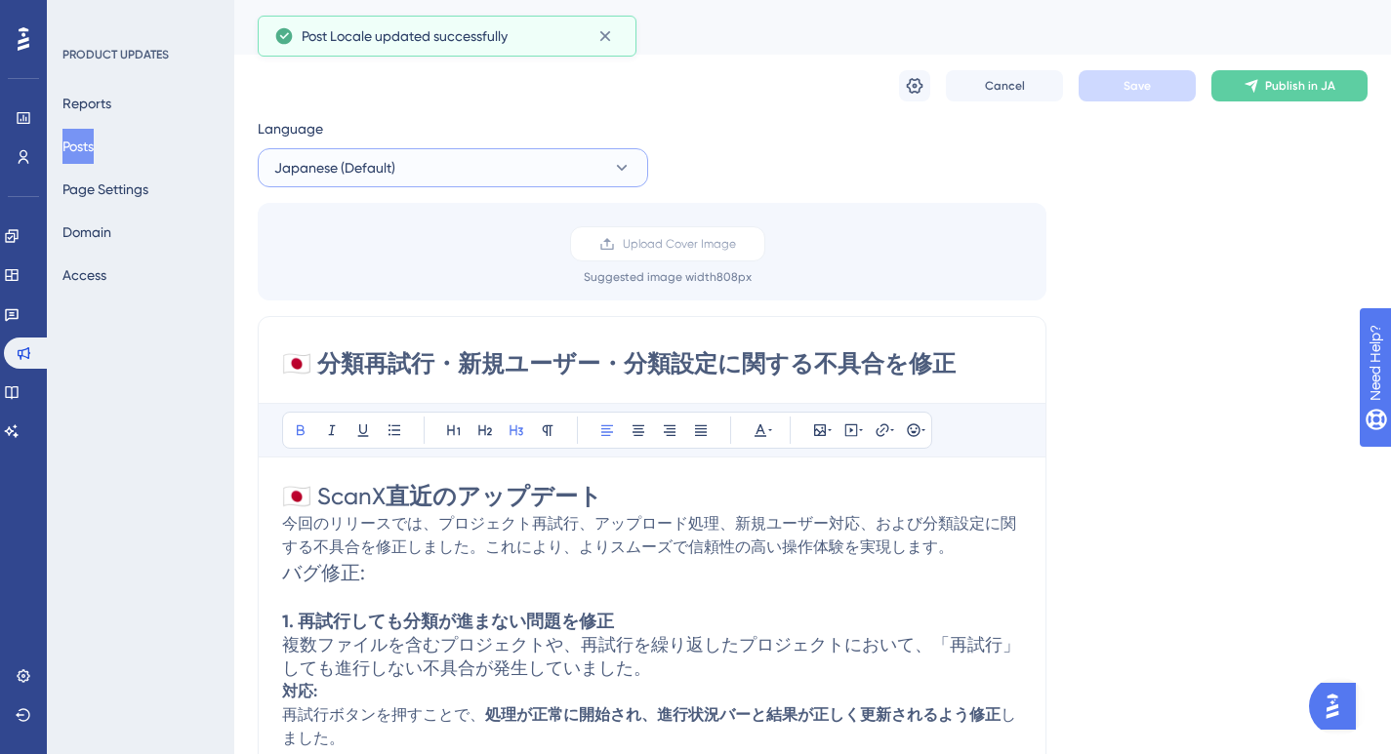
click at [361, 171] on span "Japanese (Default)" at bounding box center [334, 167] width 121 height 23
click at [330, 267] on button "English English Draft" at bounding box center [452, 266] width 365 height 39
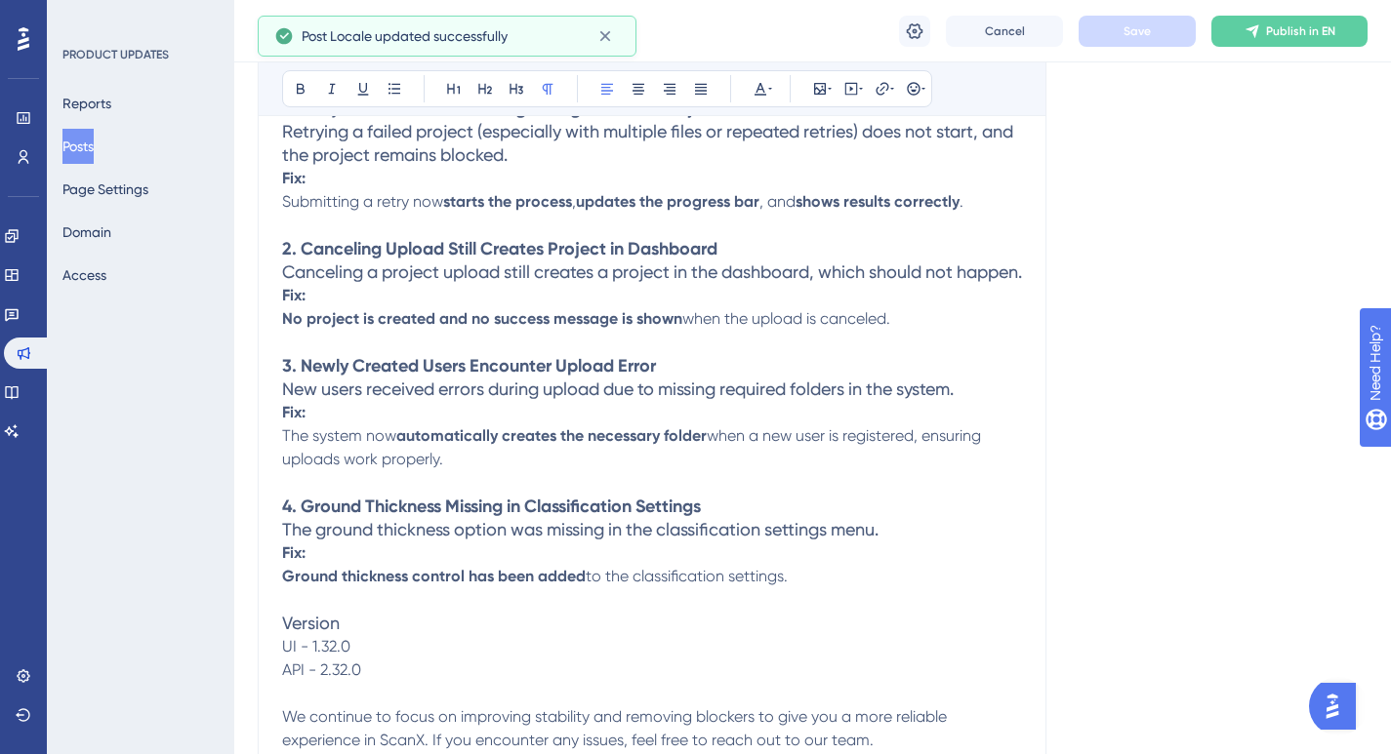
scroll to position [804, 0]
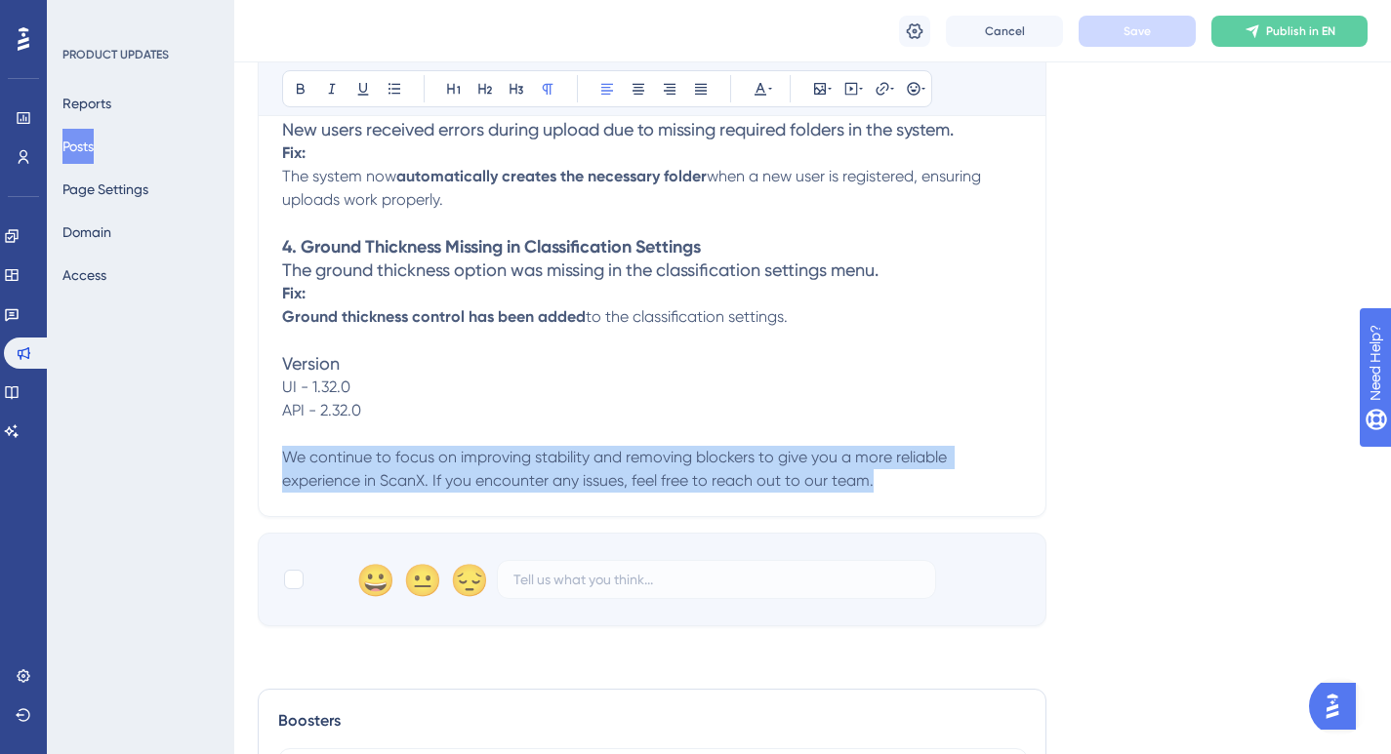
drag, startPoint x: 888, startPoint y: 516, endPoint x: 280, endPoint y: 482, distance: 608.9
click at [280, 482] on div "🇬🇧 Fixes to Classification Retry, New User Uploads & Settings Display Bold Ital…" at bounding box center [652, 18] width 788 height 997
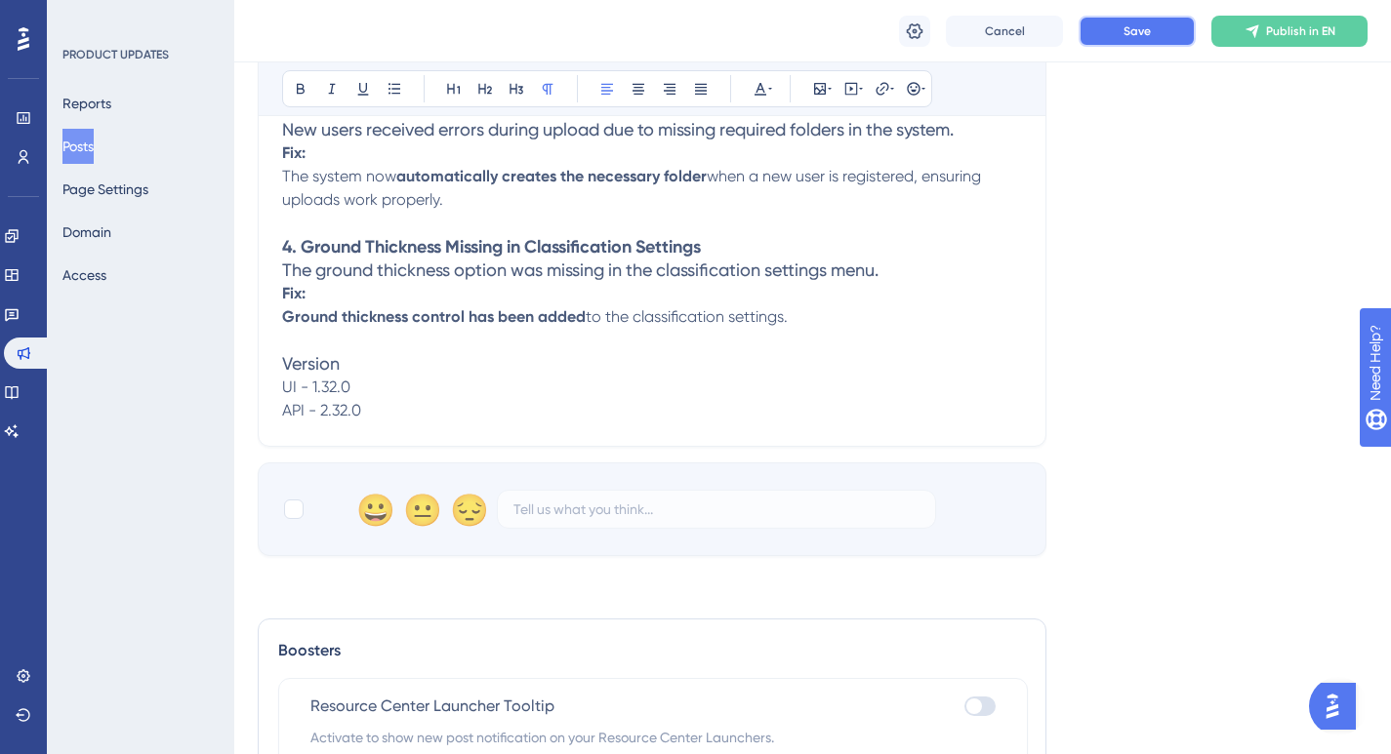
click at [1176, 44] on button "Save" at bounding box center [1136, 31] width 117 height 31
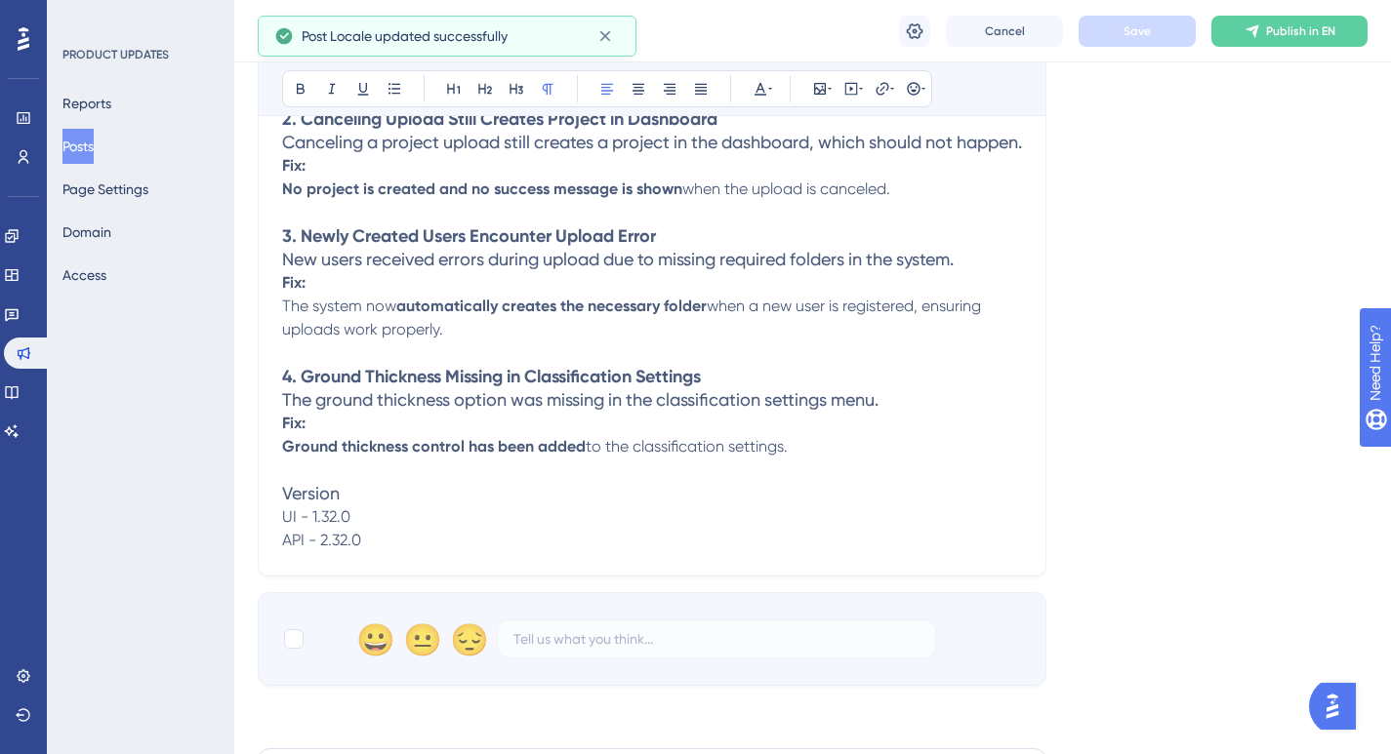
scroll to position [598, 0]
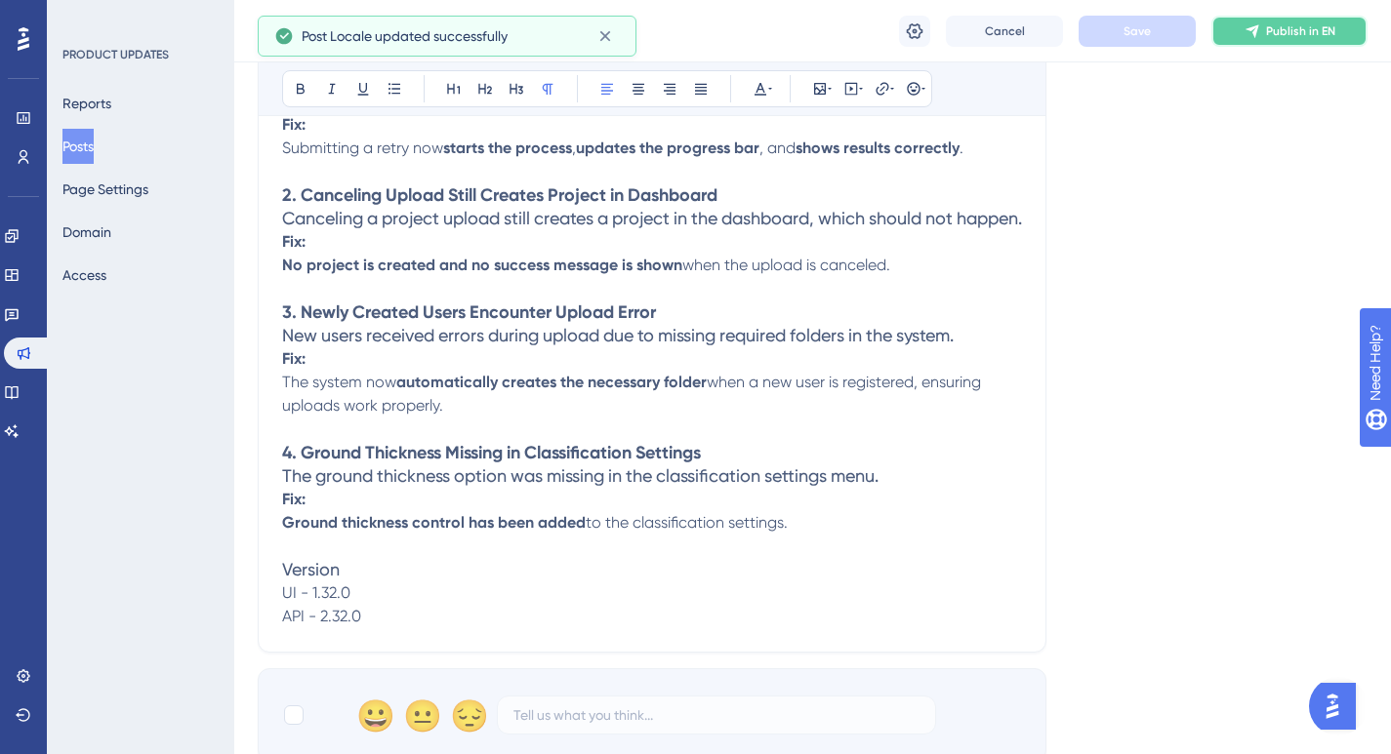
click at [1264, 27] on button "Publish in EN" at bounding box center [1289, 31] width 156 height 31
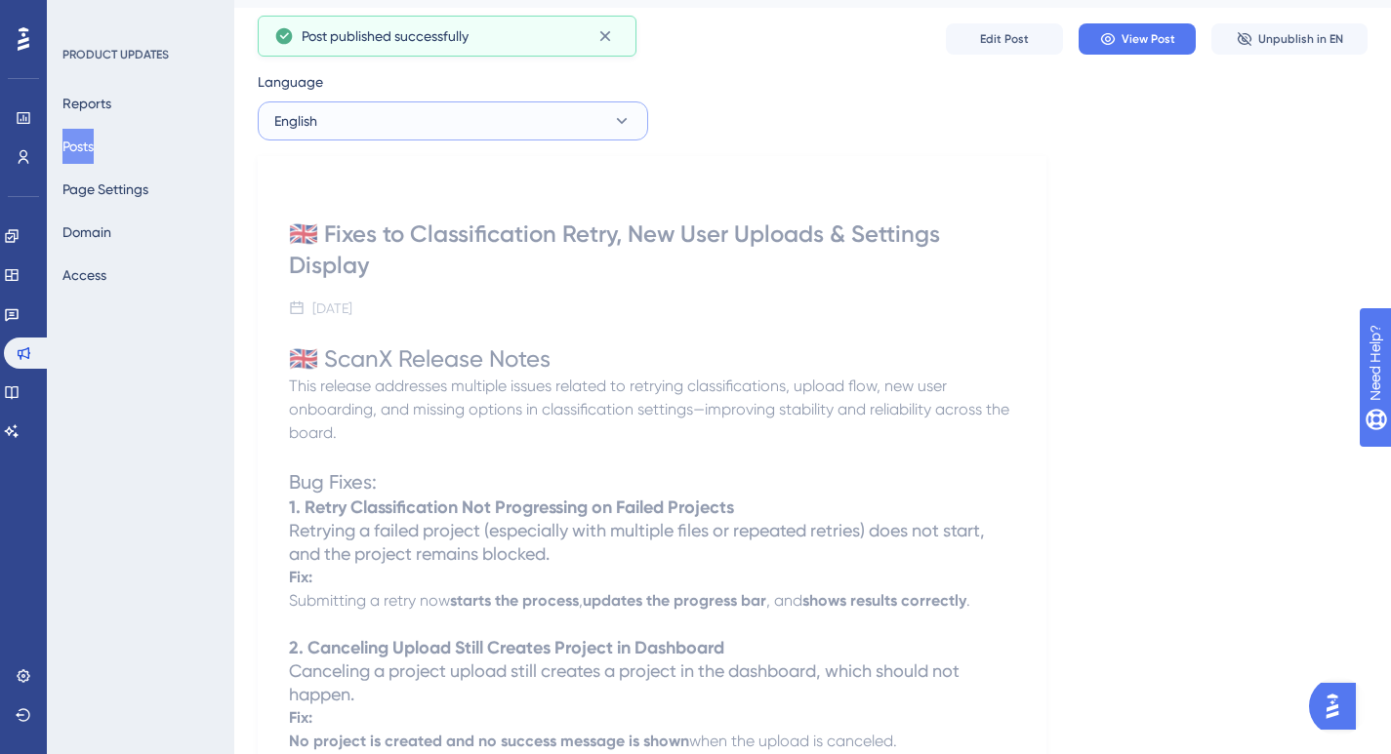
click at [381, 139] on button "English" at bounding box center [453, 120] width 390 height 39
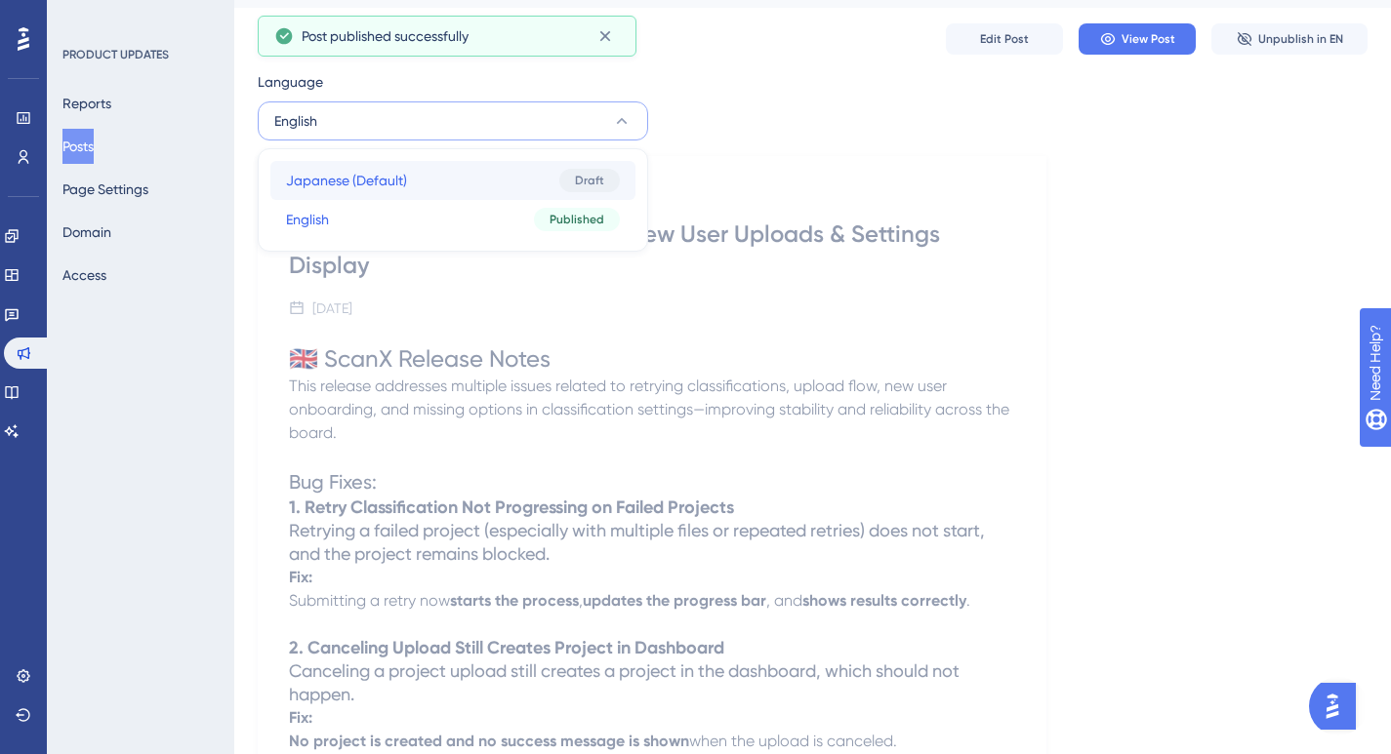
click at [362, 168] on button "Japanese (Default) [DEMOGRAPHIC_DATA] (Default) Draft" at bounding box center [452, 180] width 365 height 39
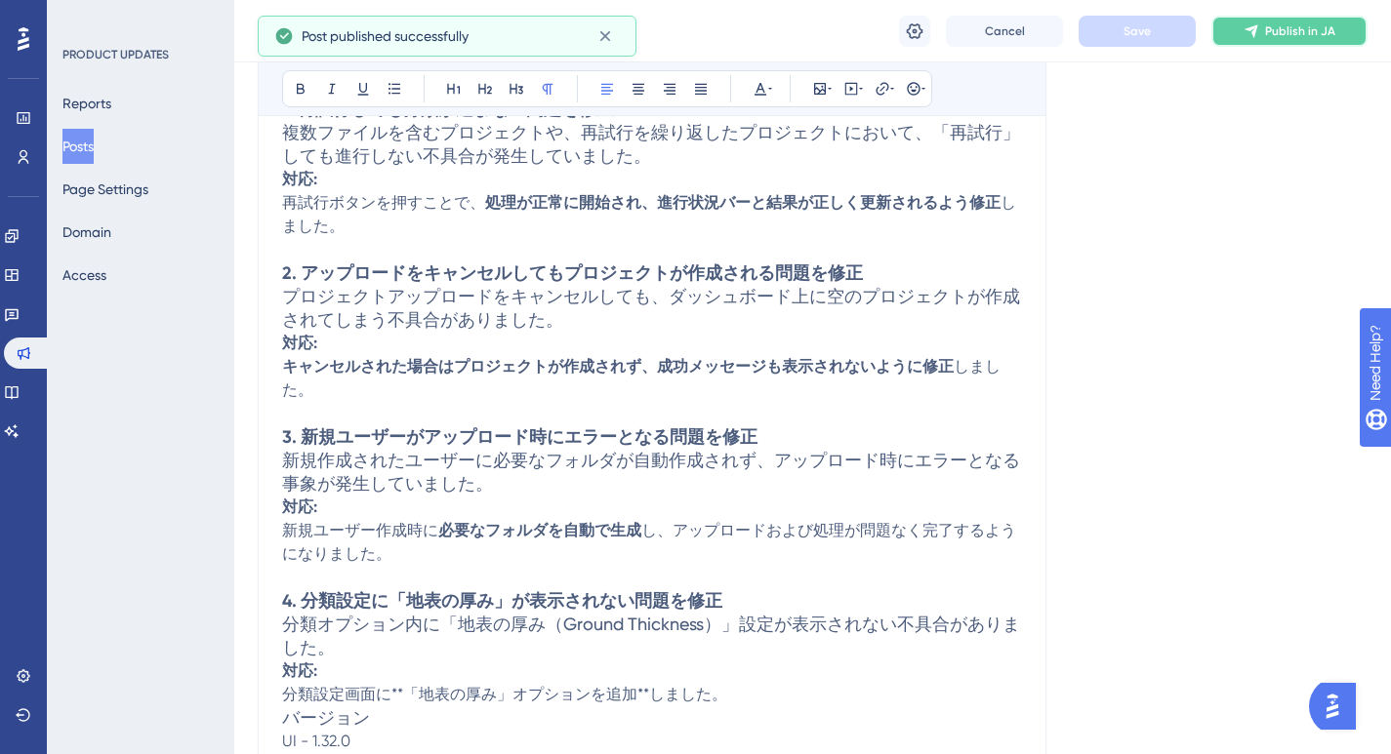
click at [1259, 32] on icon at bounding box center [1251, 31] width 16 height 16
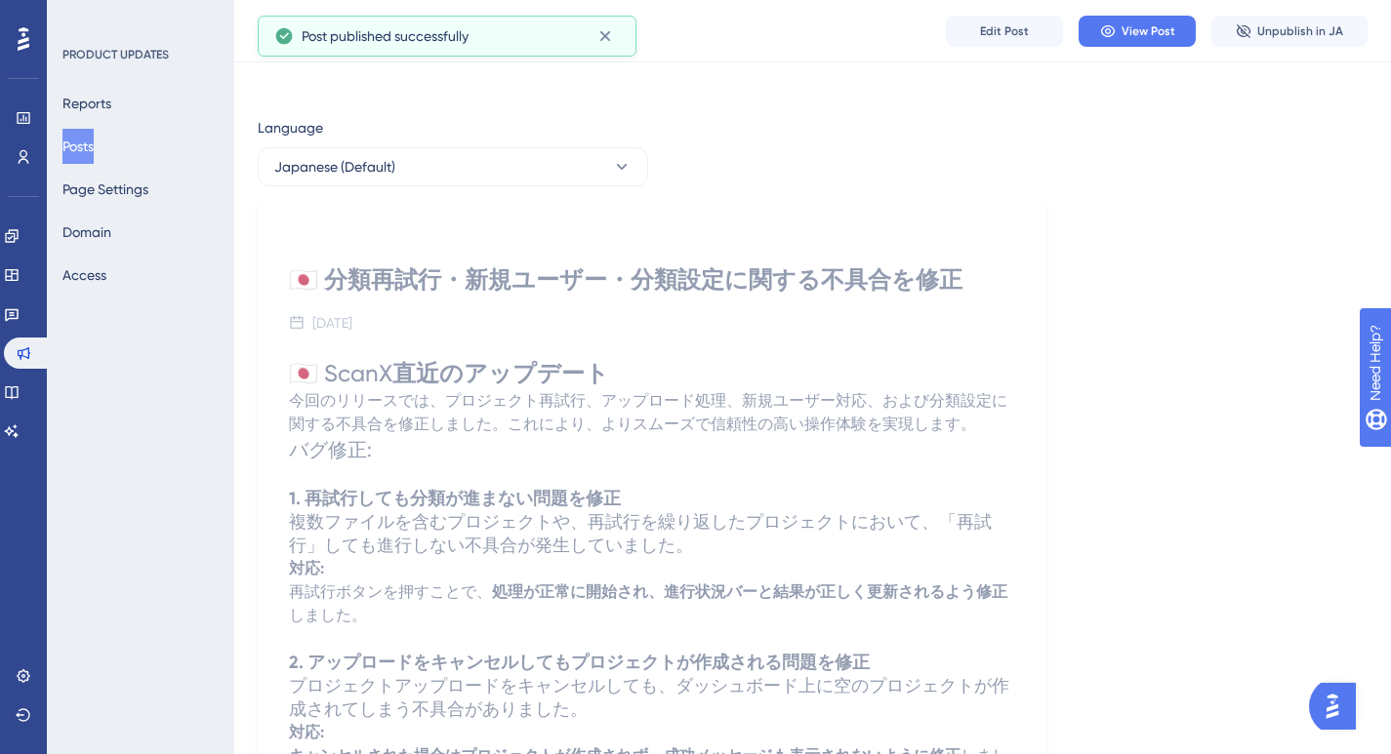
scroll to position [0, 0]
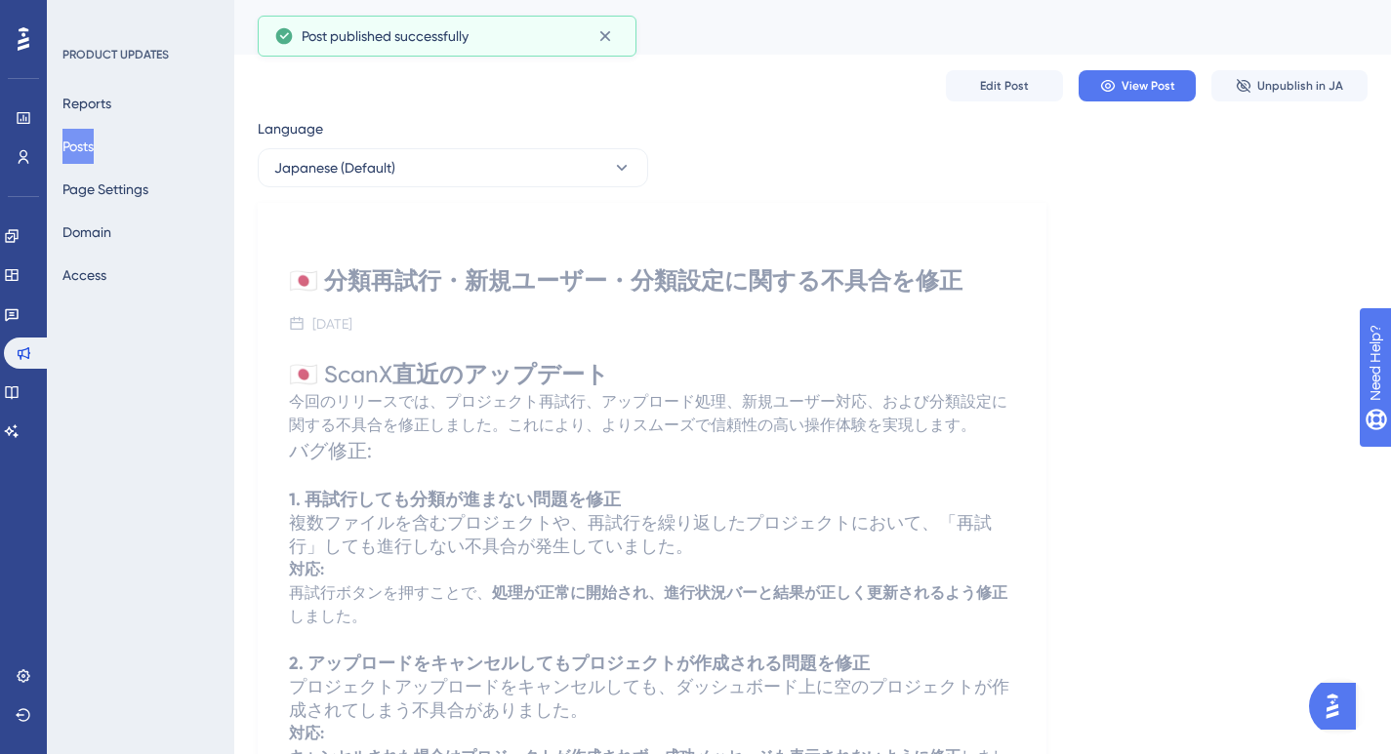
click at [94, 139] on button "Posts" at bounding box center [77, 146] width 31 height 35
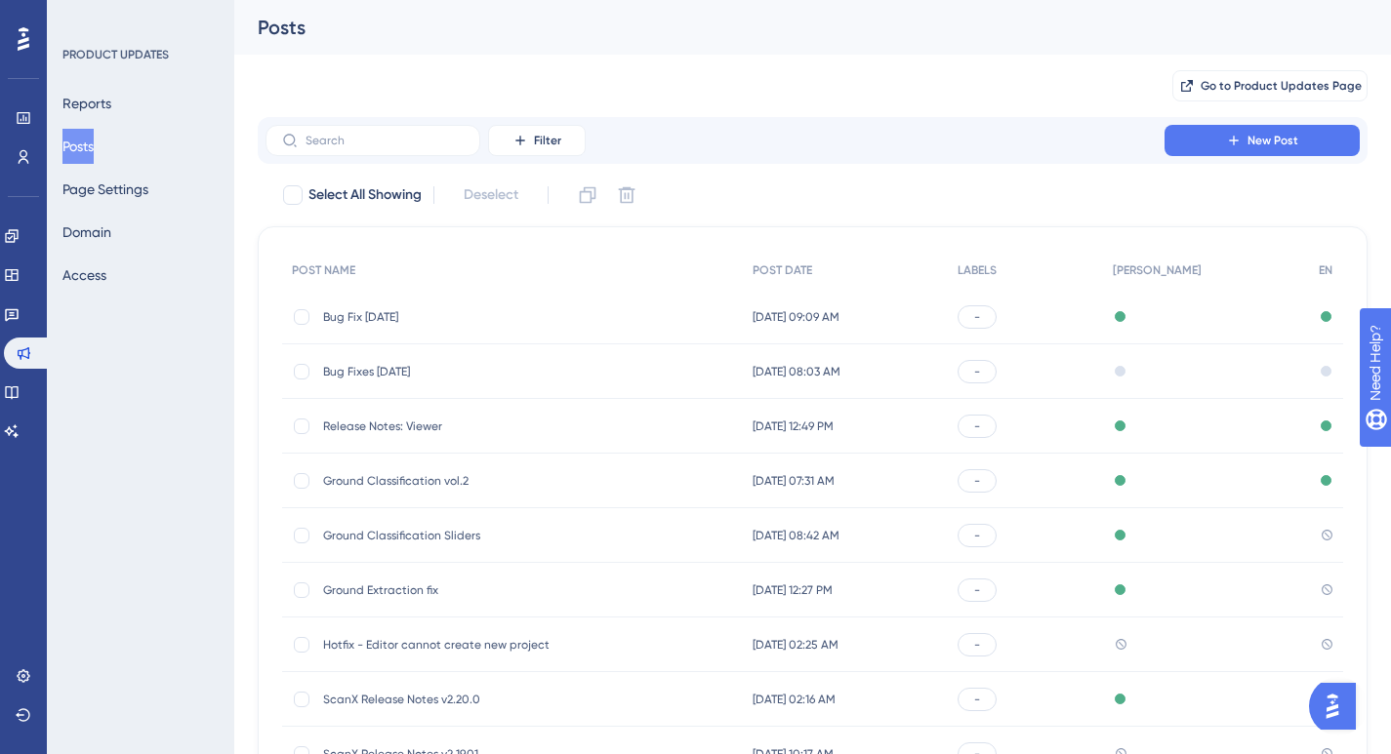
click at [373, 379] on div "Bug Fixes [DATE] Bug Fixes [DATE]" at bounding box center [479, 371] width 312 height 55
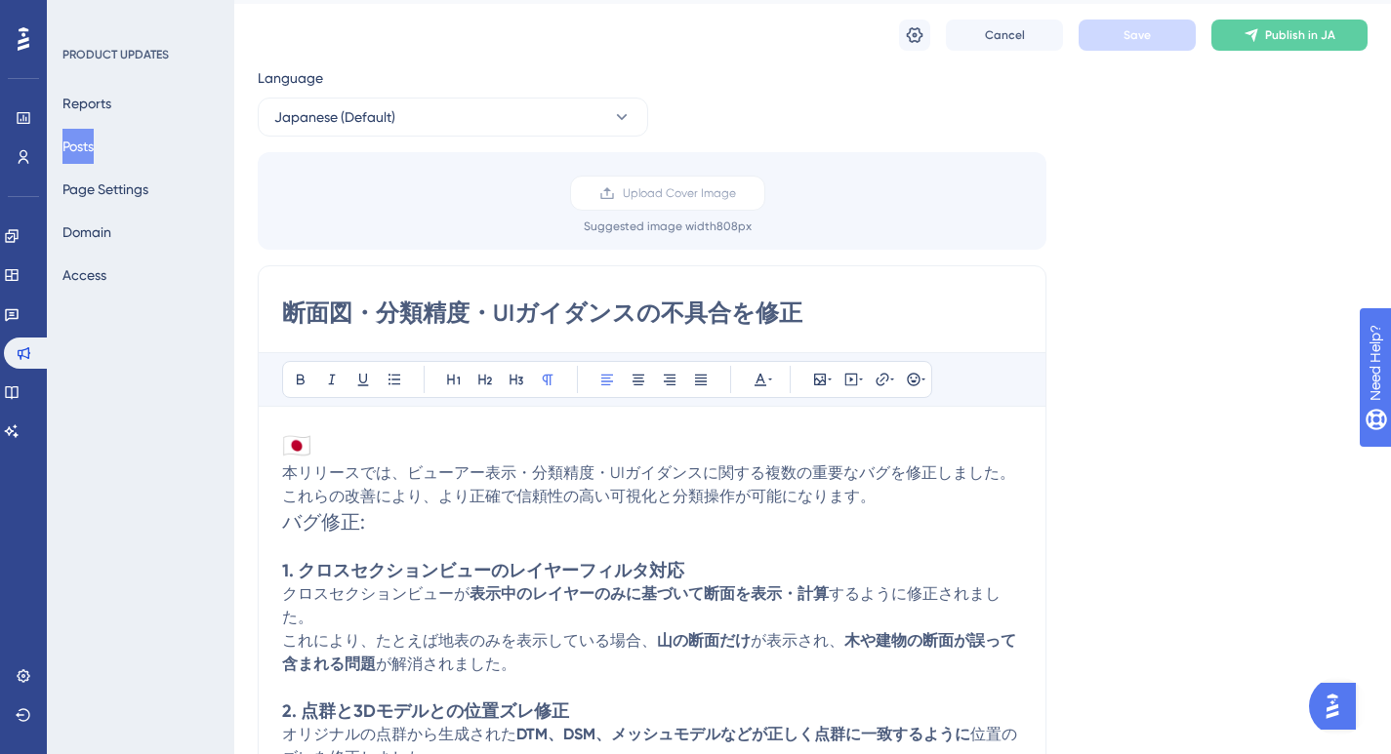
scroll to position [25, 0]
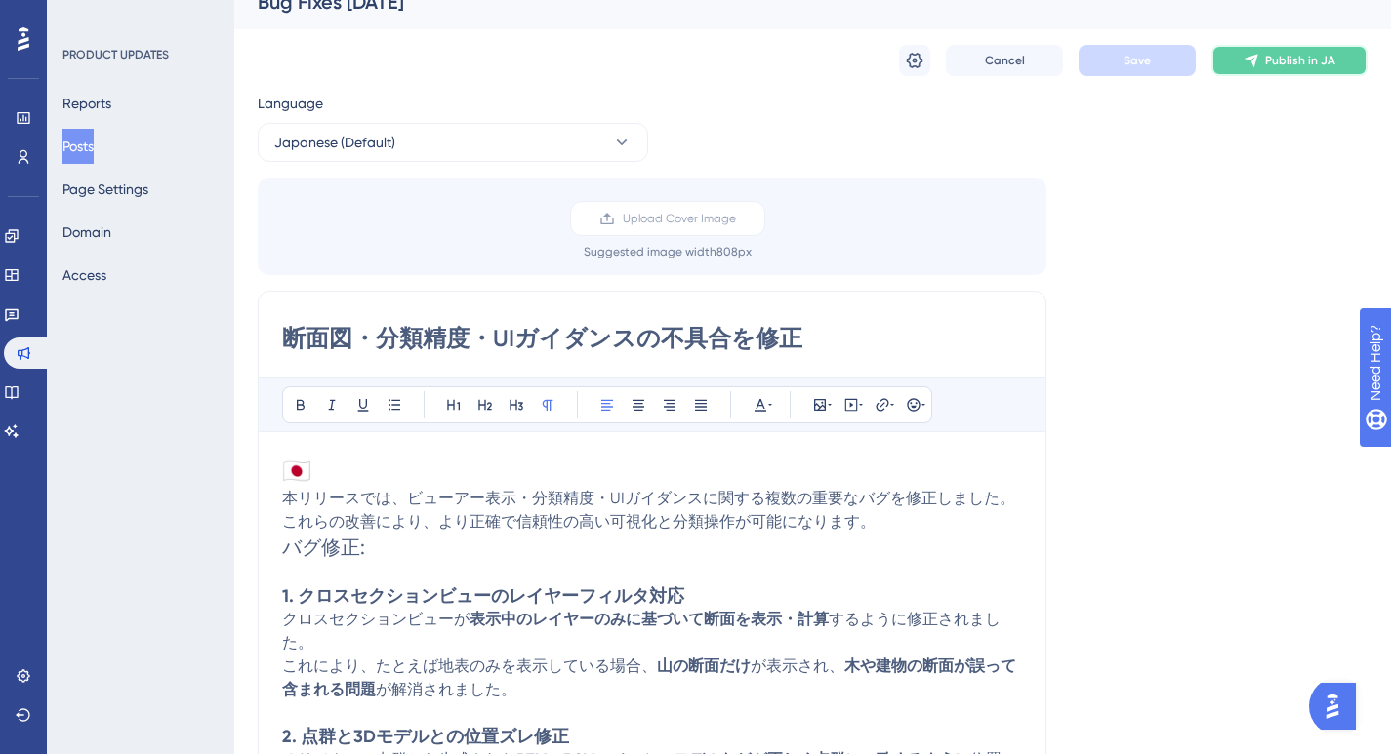
click at [1278, 64] on span "Publish in JA" at bounding box center [1300, 61] width 70 height 16
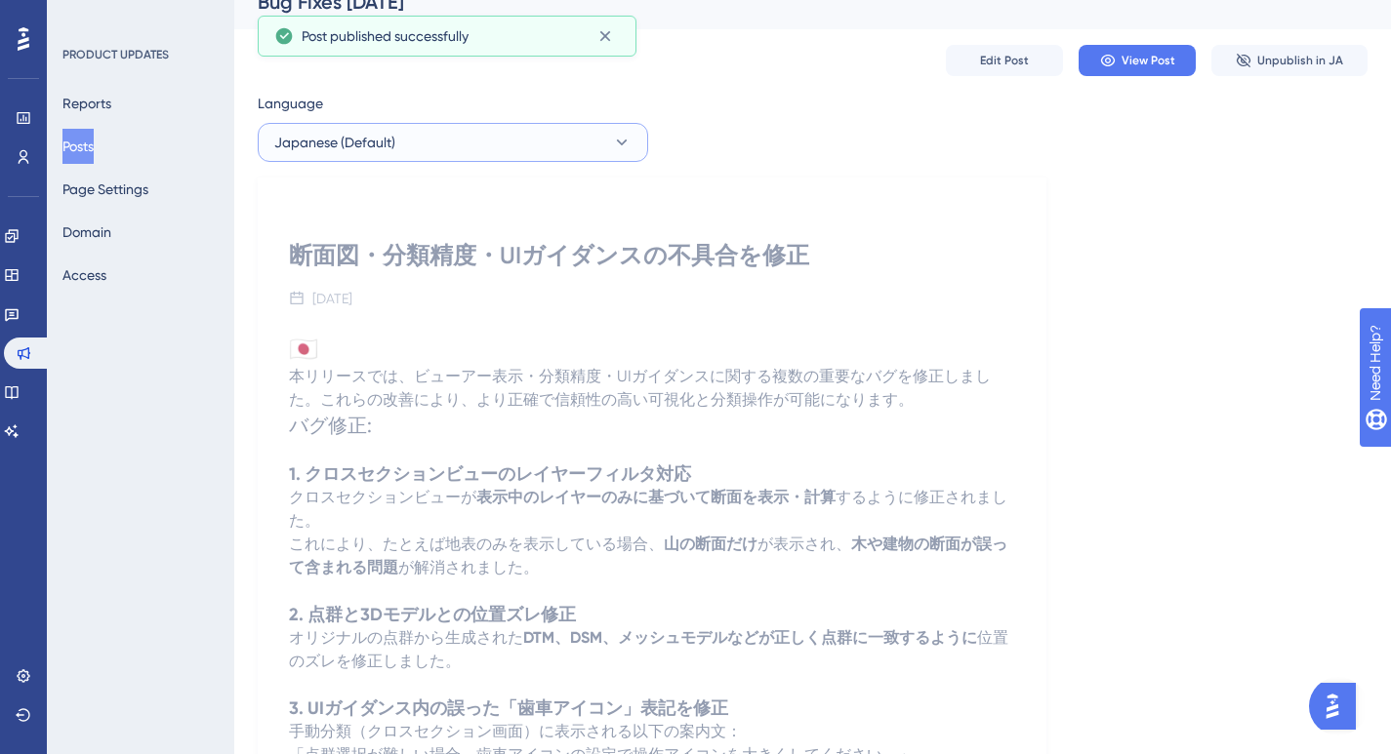
click at [467, 150] on button "Japanese (Default)" at bounding box center [453, 142] width 390 height 39
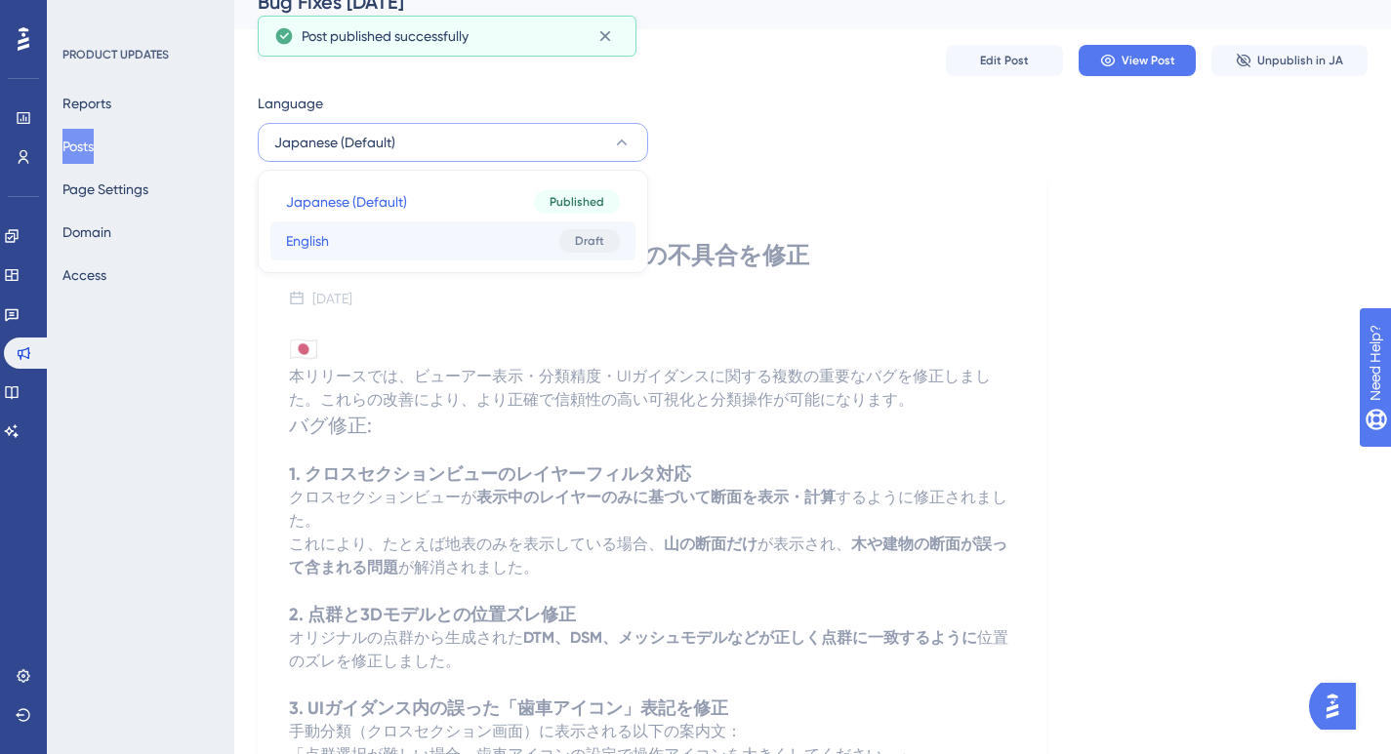
click at [442, 228] on button "English English Draft" at bounding box center [452, 241] width 365 height 39
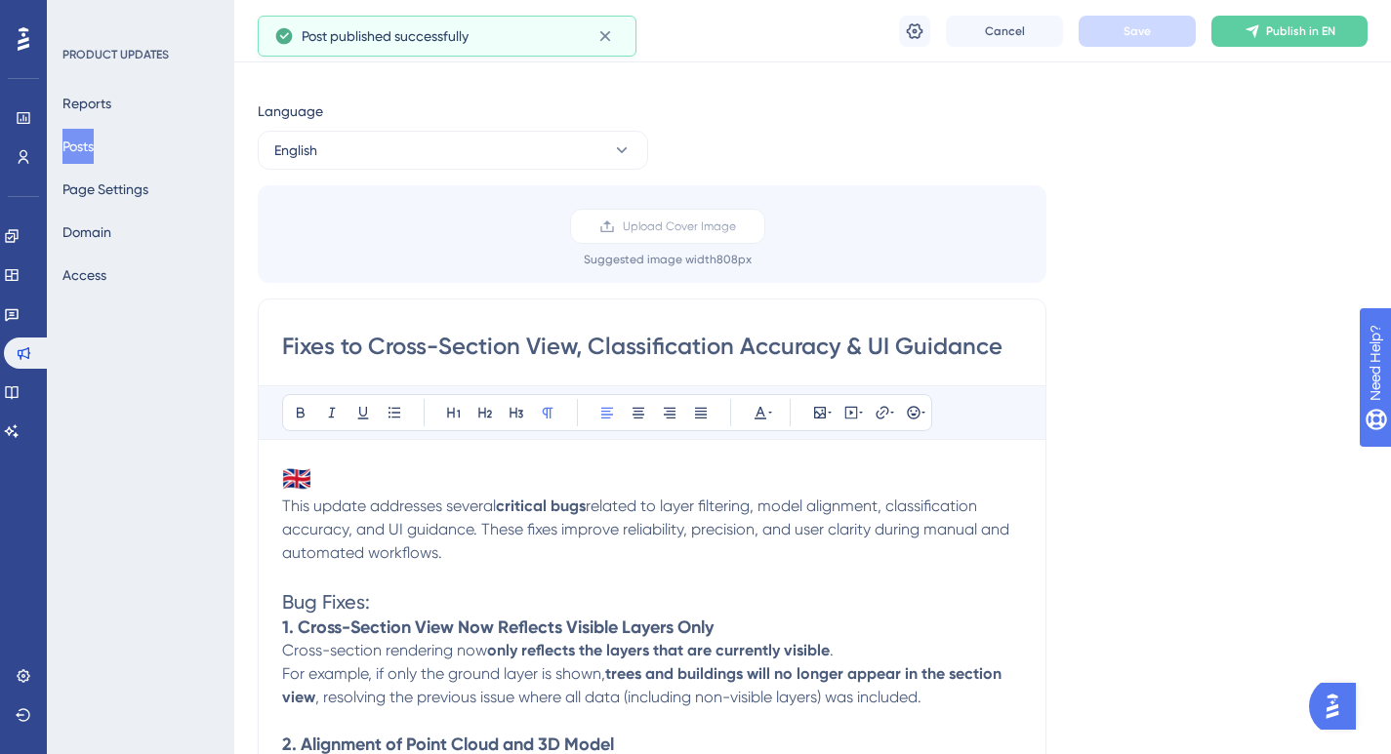
scroll to position [570, 0]
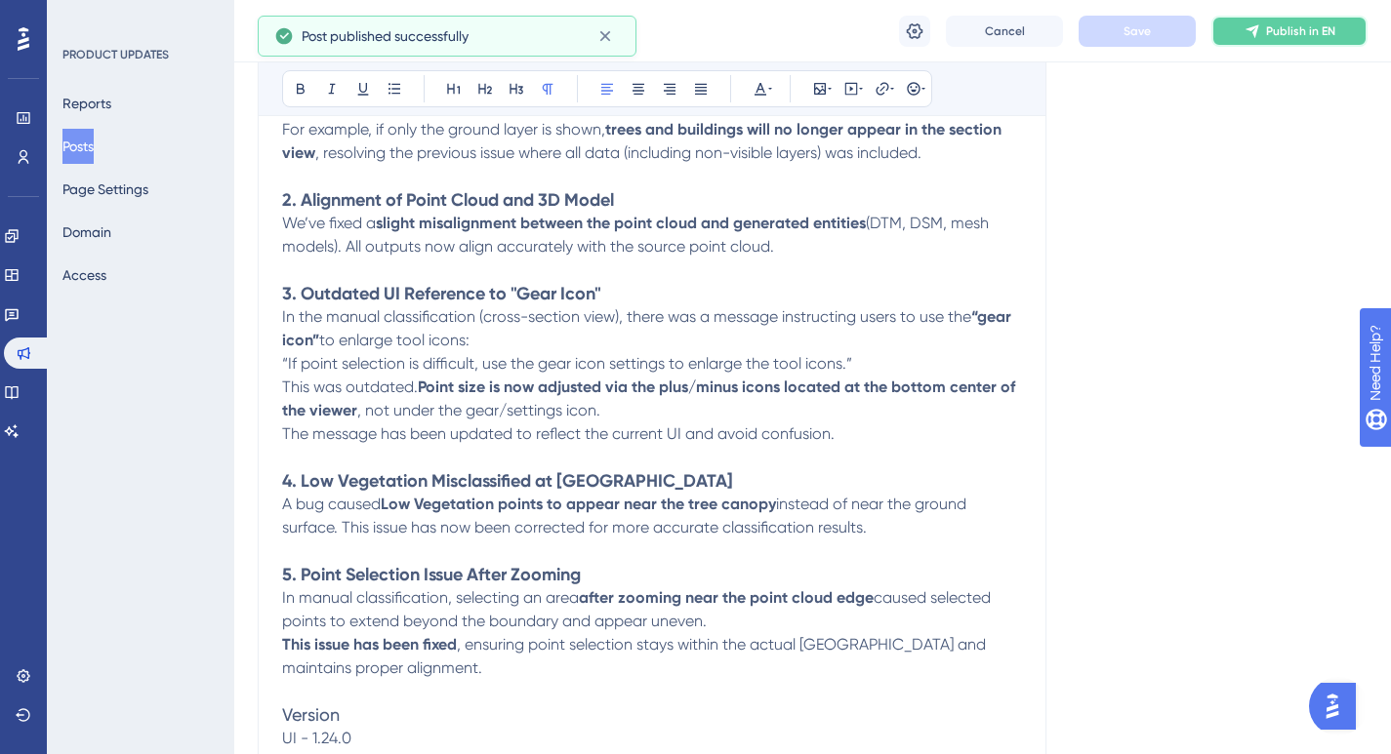
click at [1300, 38] on button "Publish in EN" at bounding box center [1289, 31] width 156 height 31
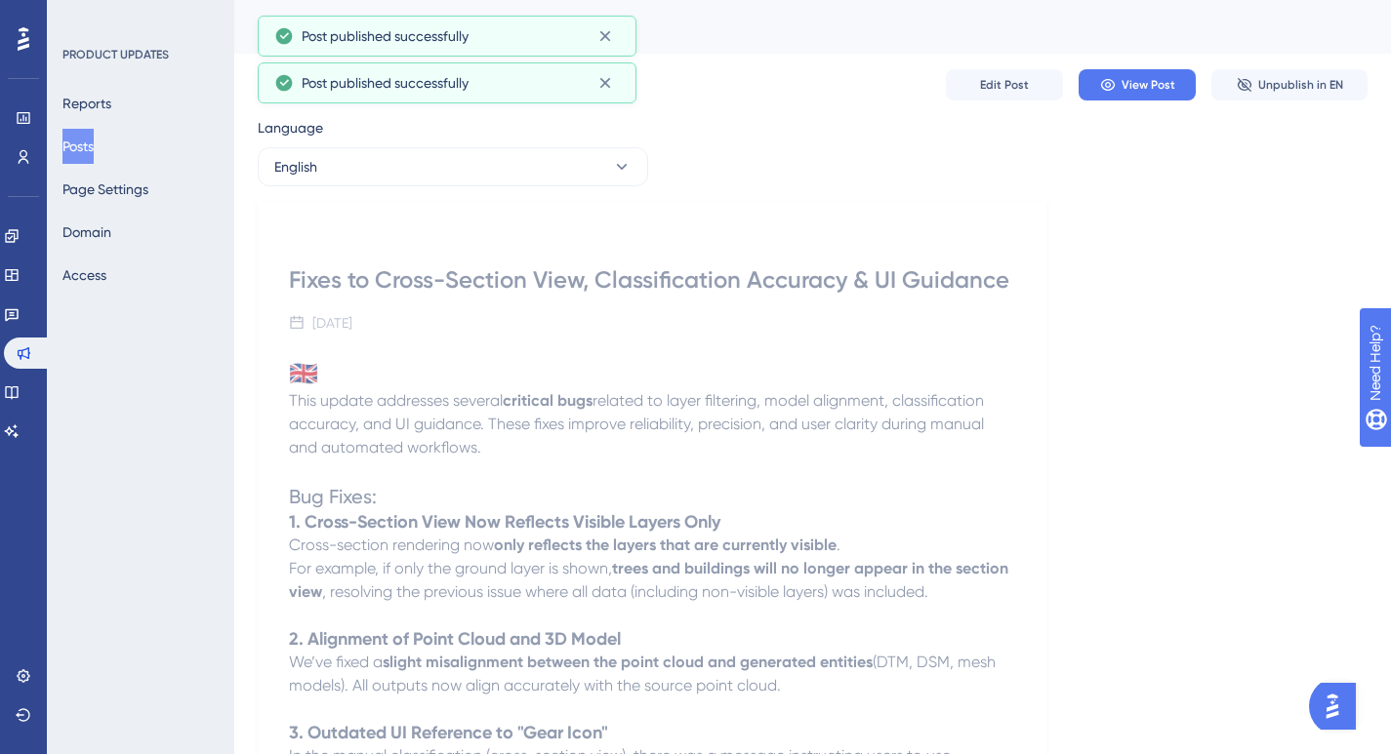
scroll to position [0, 0]
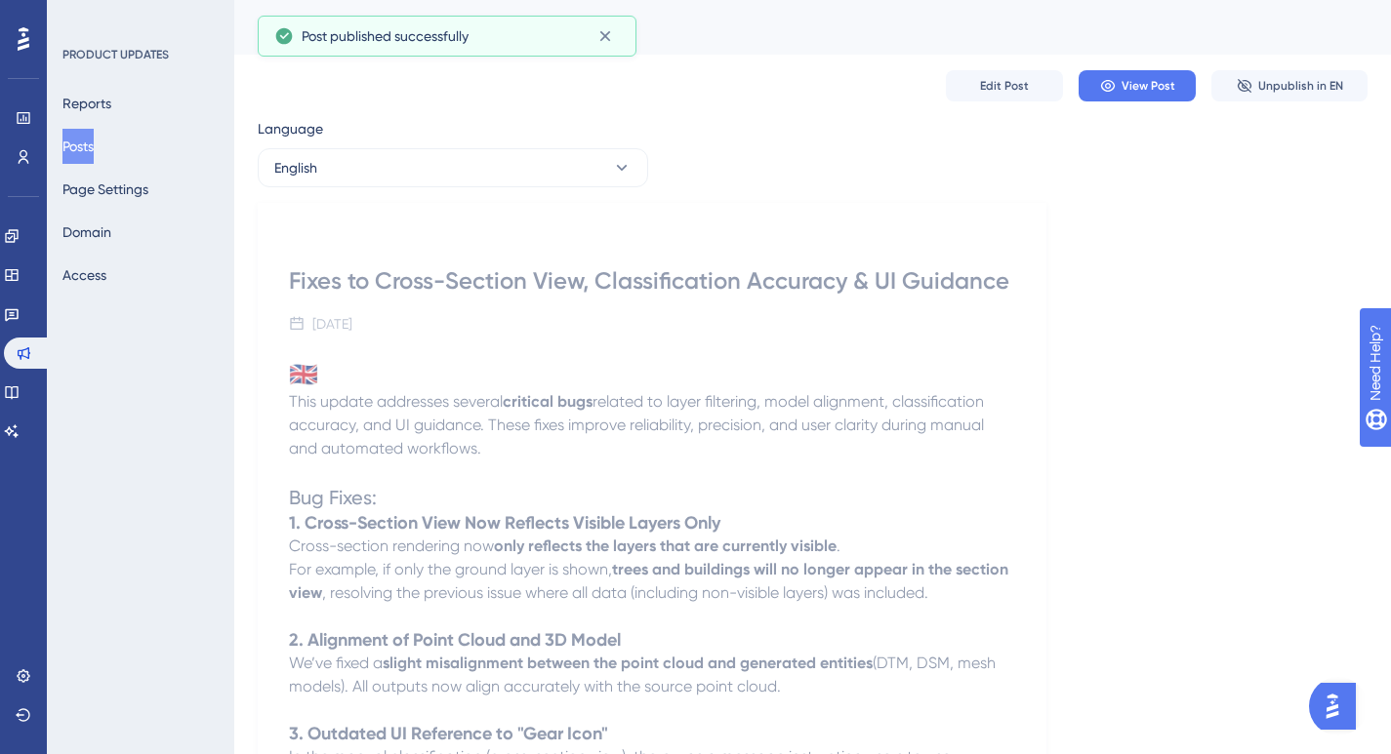
click at [89, 148] on button "Posts" at bounding box center [77, 146] width 31 height 35
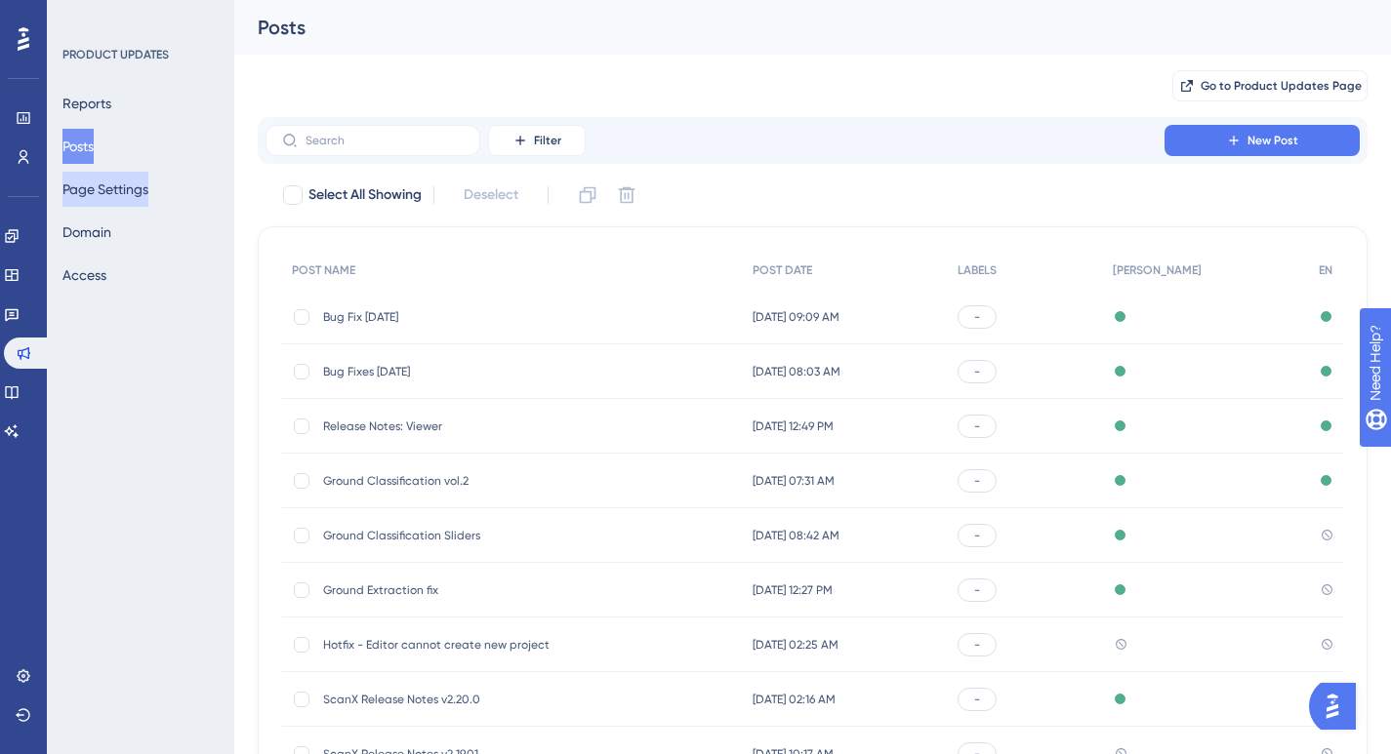
click at [96, 195] on button "Page Settings" at bounding box center [105, 189] width 86 height 35
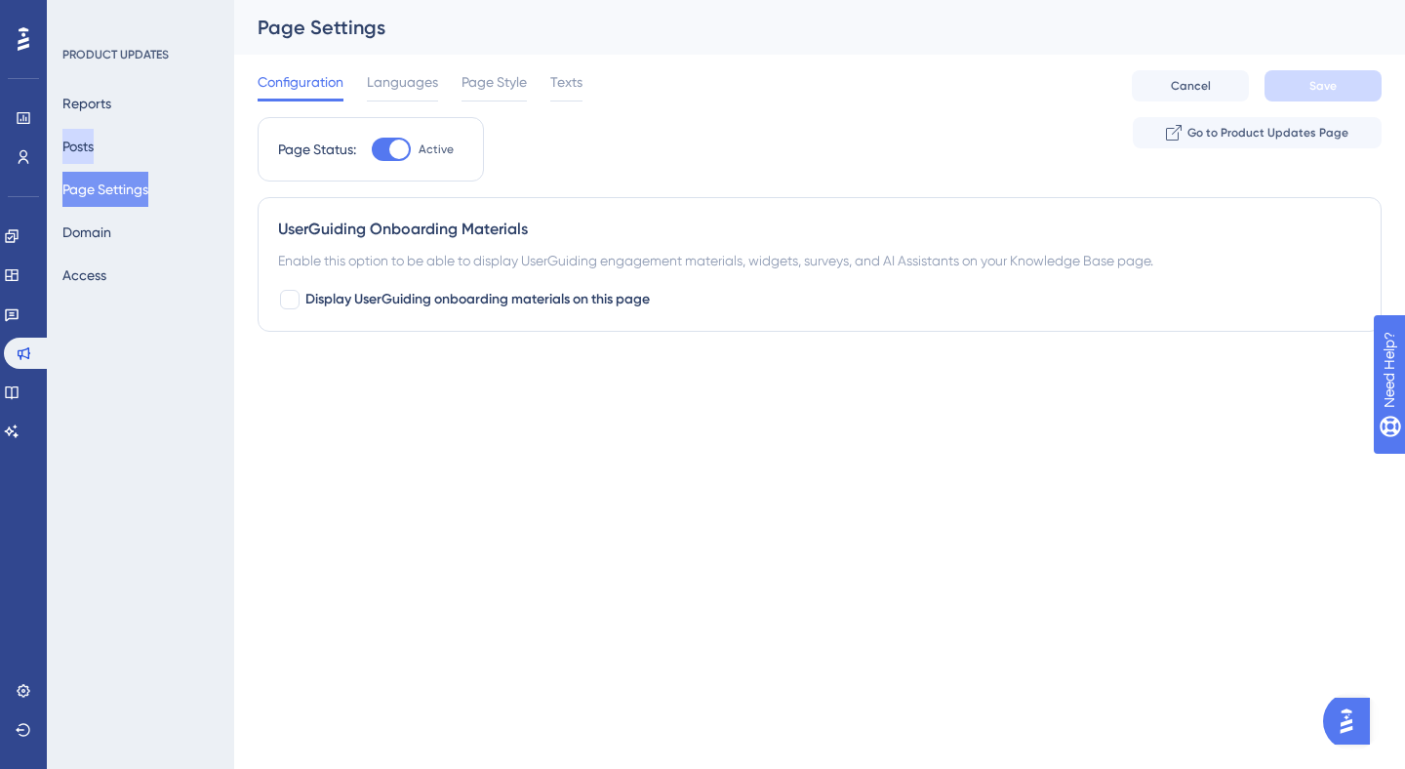
click at [94, 162] on button "Posts" at bounding box center [77, 146] width 31 height 35
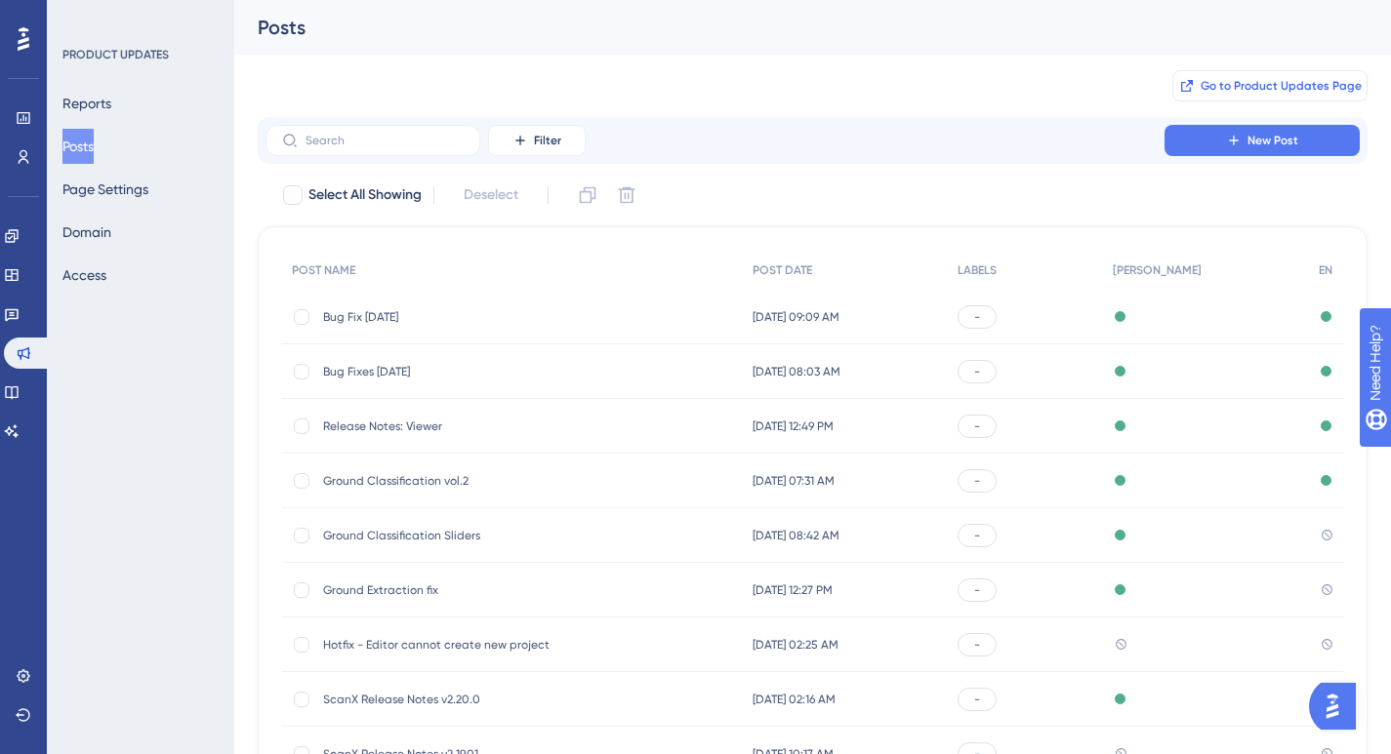
click at [1312, 85] on span "Go to Product Updates Page" at bounding box center [1280, 86] width 161 height 16
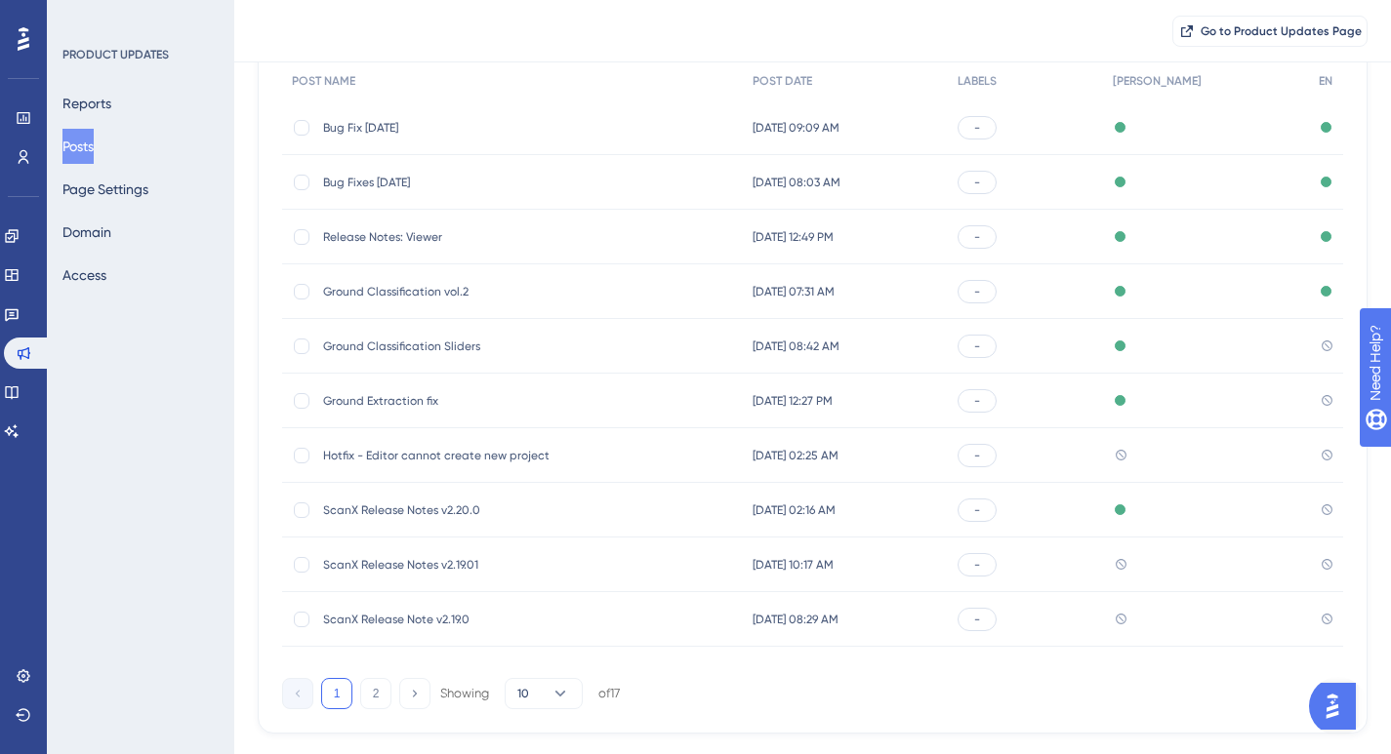
scroll to position [231, 0]
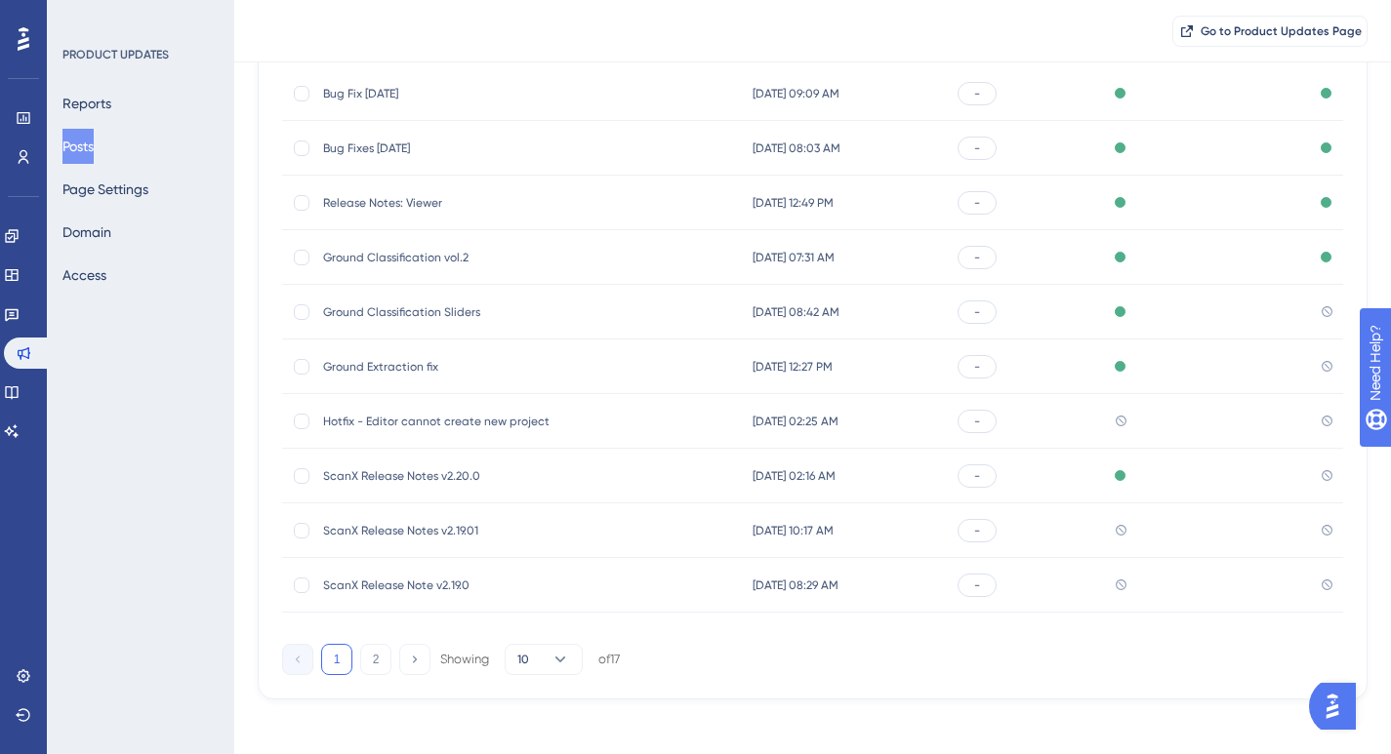
click at [485, 421] on span "Hotfix - Editor cannot create new project" at bounding box center [479, 422] width 312 height 16
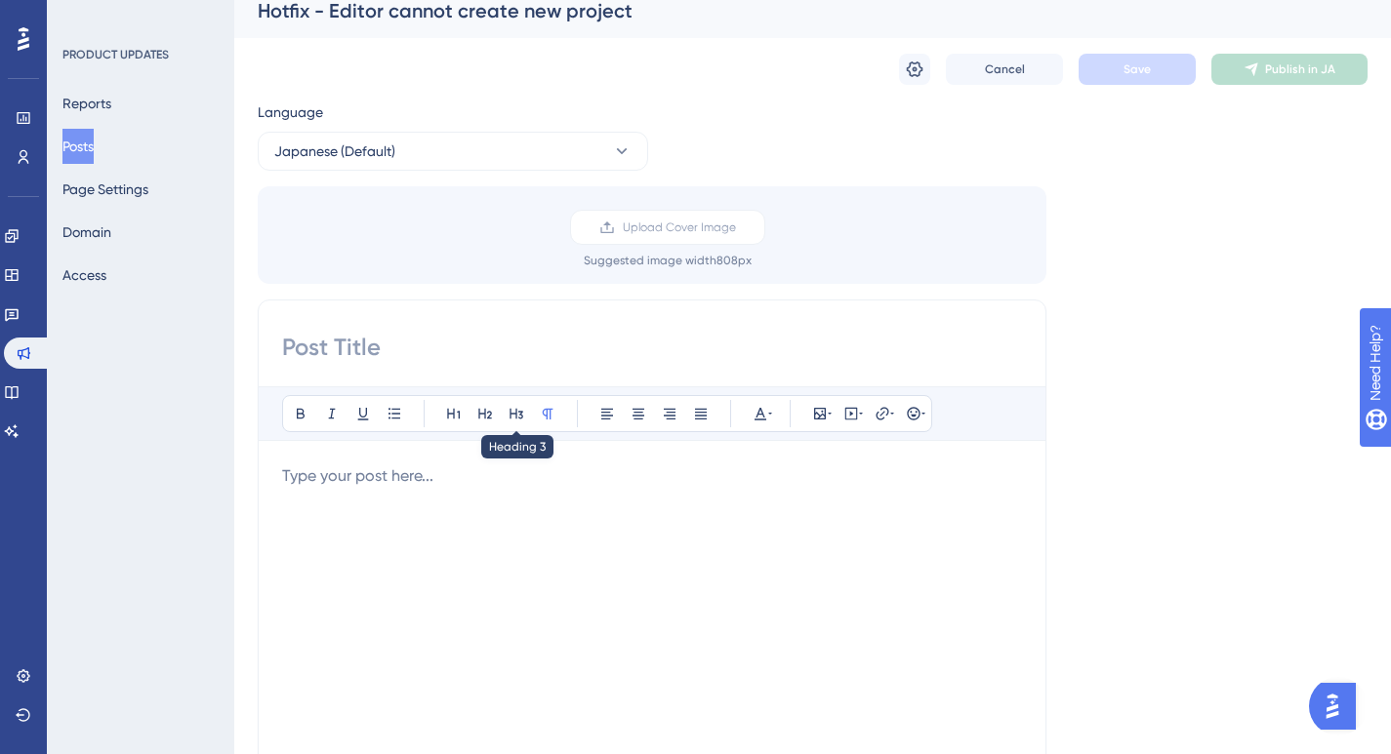
scroll to position [42, 0]
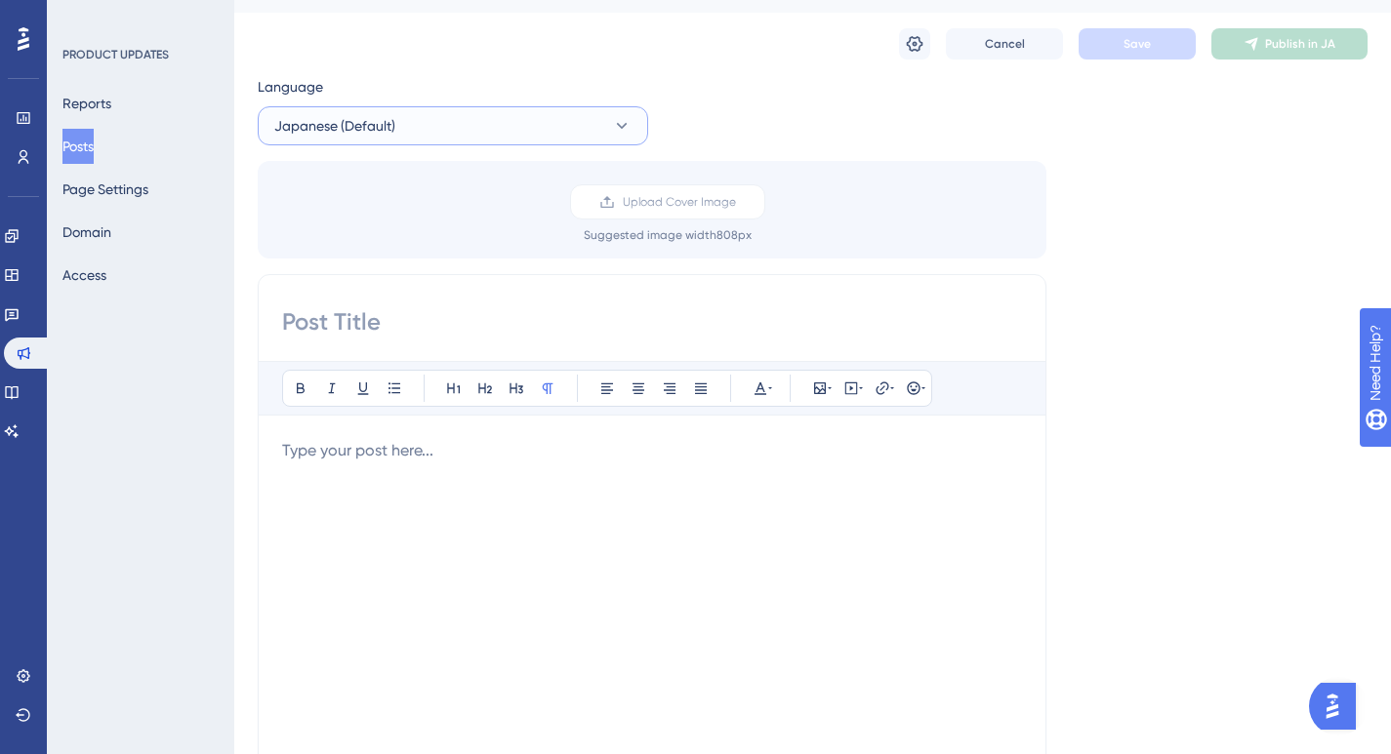
click at [520, 112] on button "Japanese (Default)" at bounding box center [453, 125] width 390 height 39
click at [479, 211] on button "English English No translation" at bounding box center [452, 224] width 365 height 39
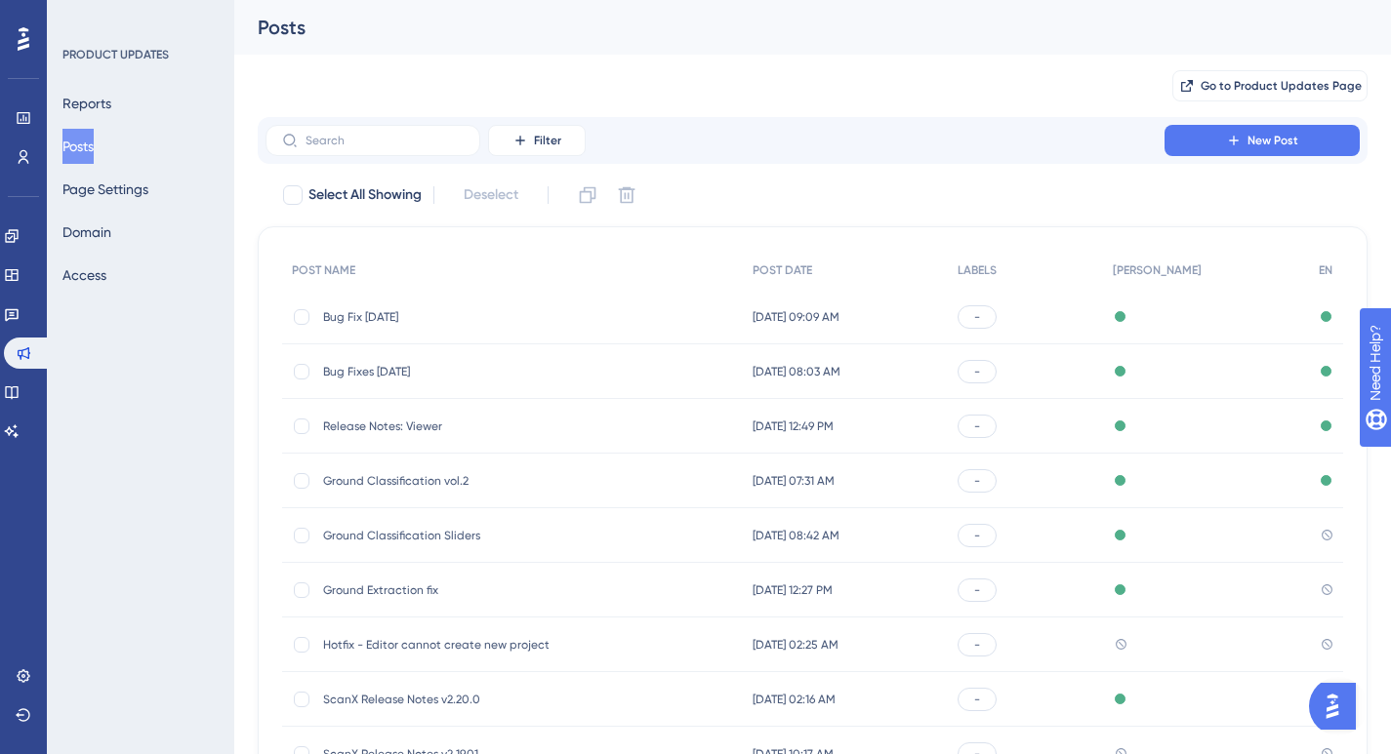
scroll to position [231, 0]
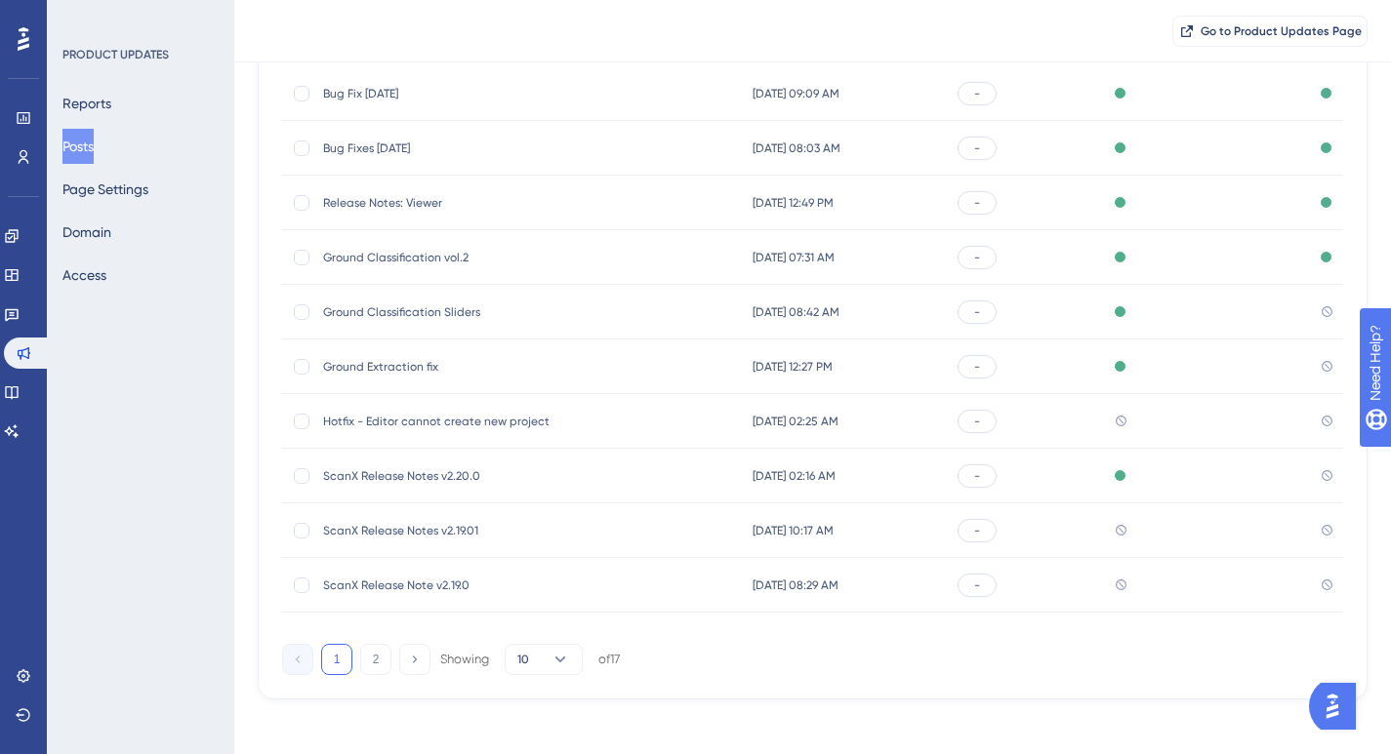
click at [94, 144] on button "Posts" at bounding box center [77, 146] width 31 height 35
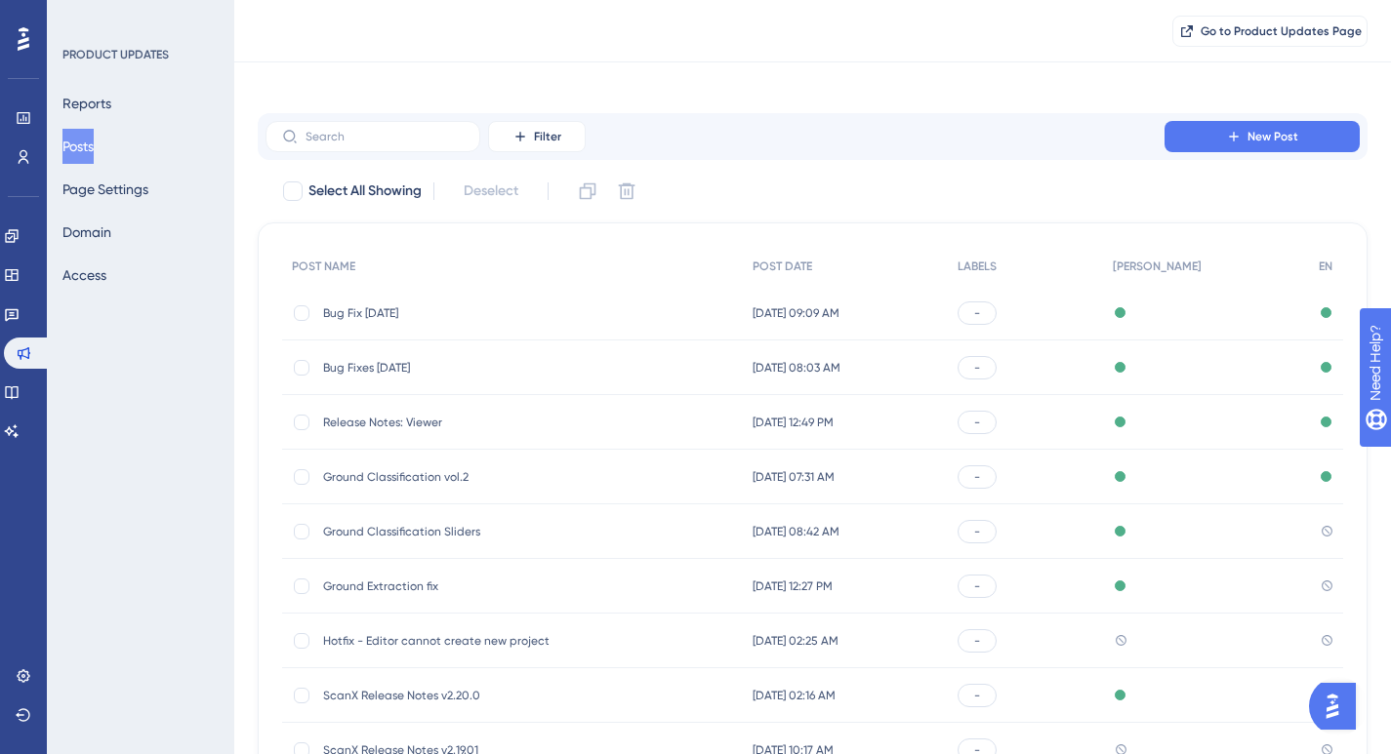
scroll to position [0, 0]
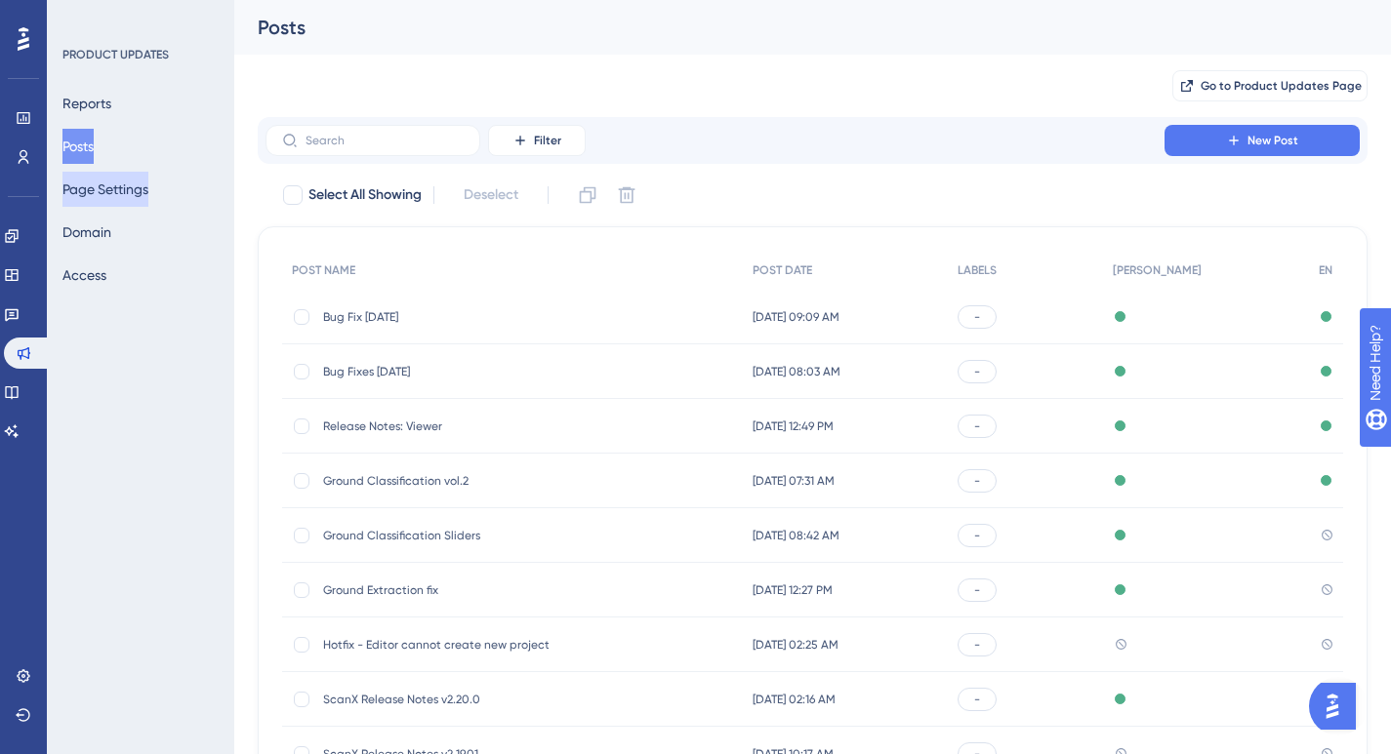
click at [141, 197] on button "Page Settings" at bounding box center [105, 189] width 86 height 35
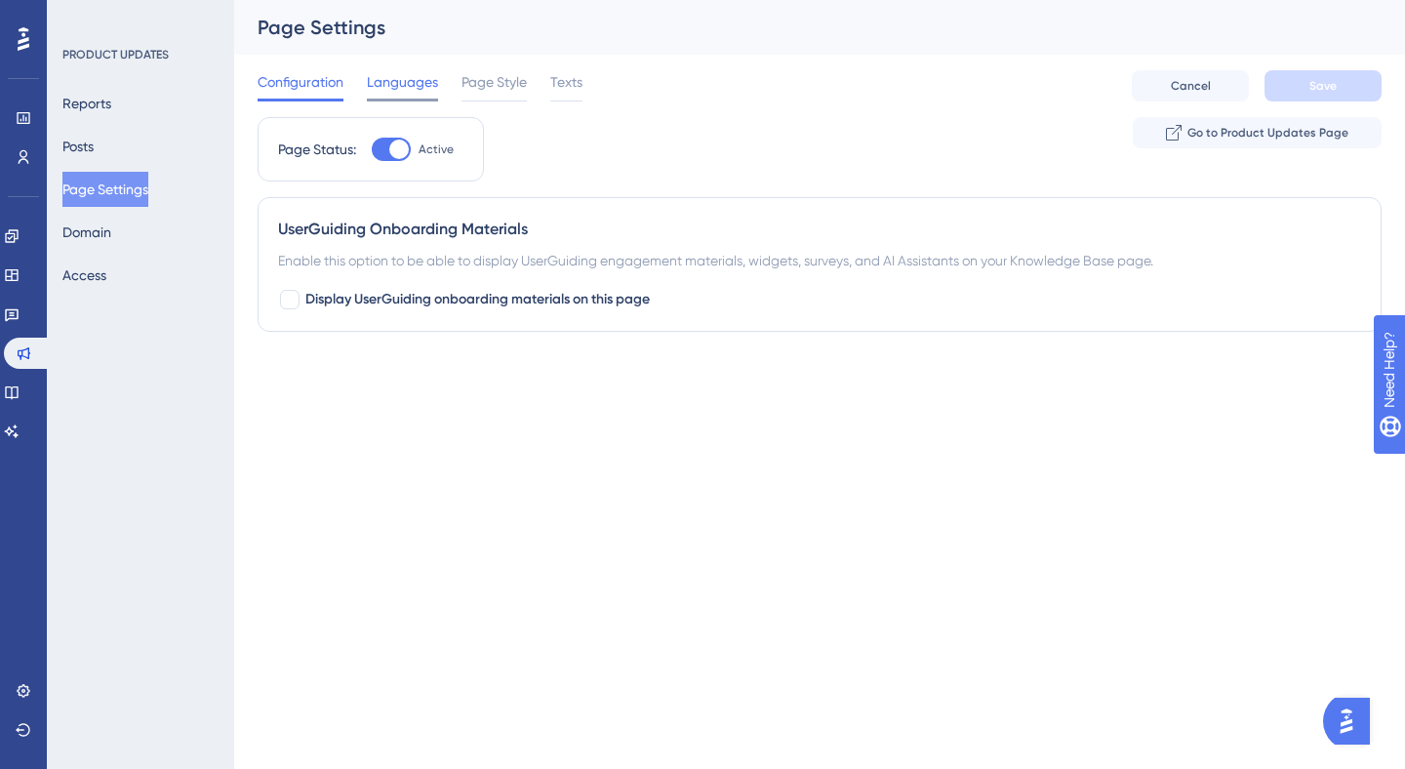
click at [404, 88] on span "Languages" at bounding box center [402, 81] width 71 height 23
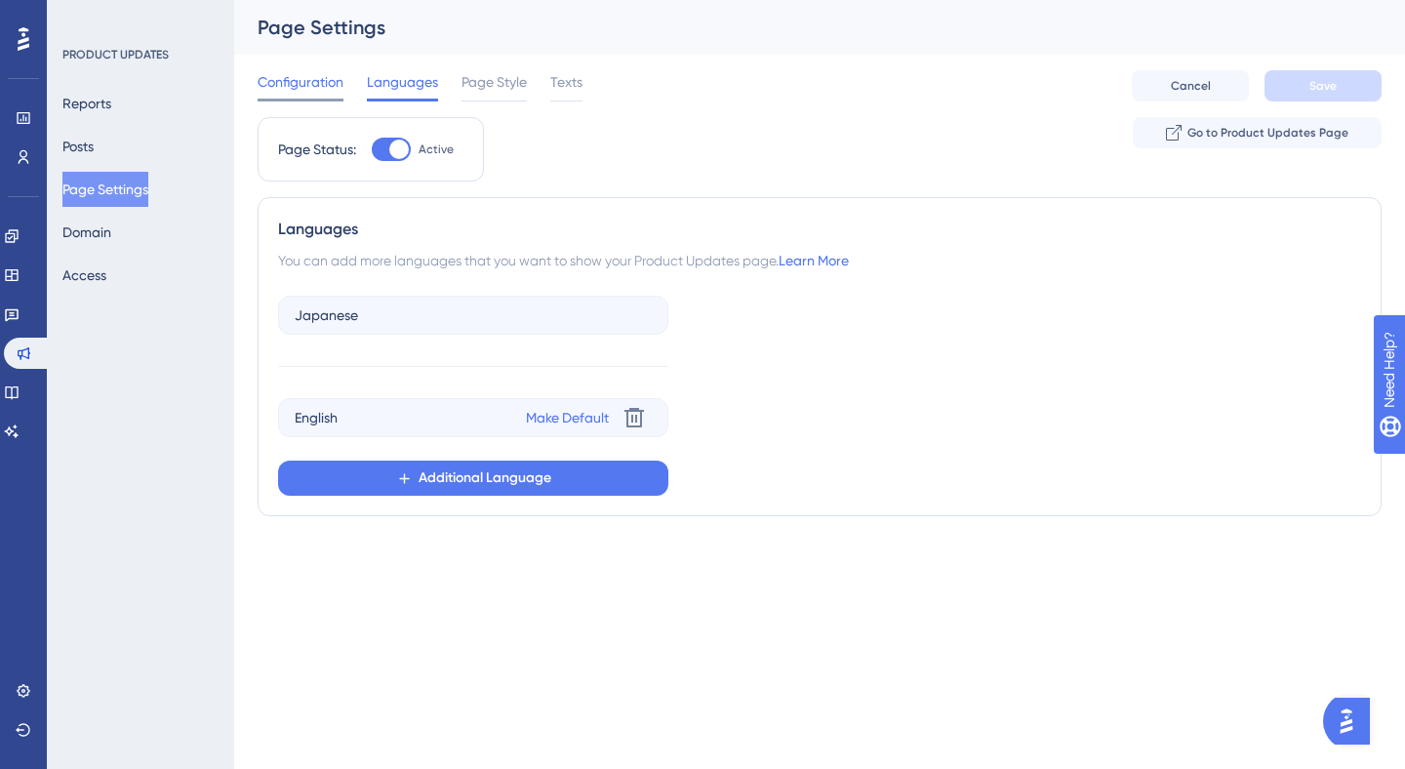
click at [330, 83] on span "Configuration" at bounding box center [301, 81] width 86 height 23
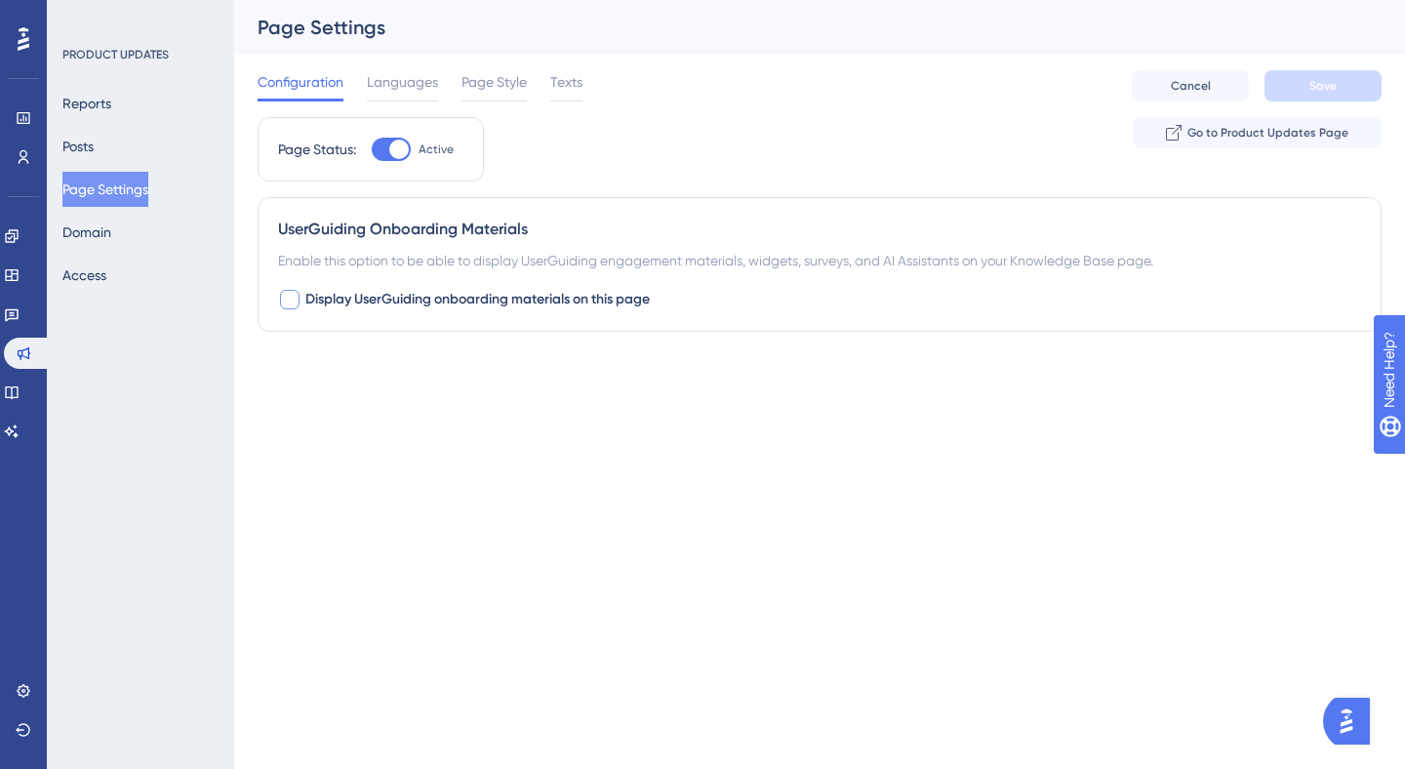
click at [293, 299] on div at bounding box center [290, 300] width 20 height 20
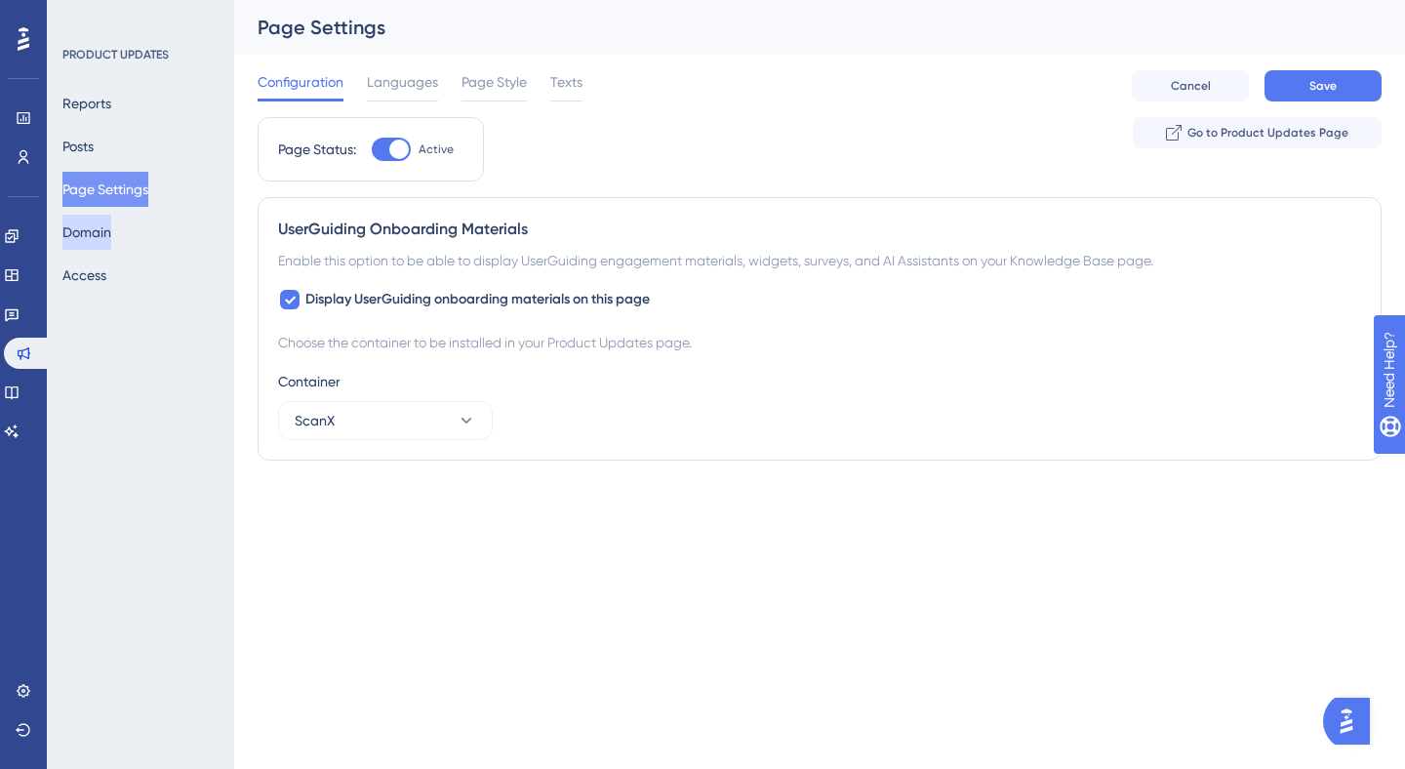
click at [111, 218] on button "Domain" at bounding box center [86, 232] width 49 height 35
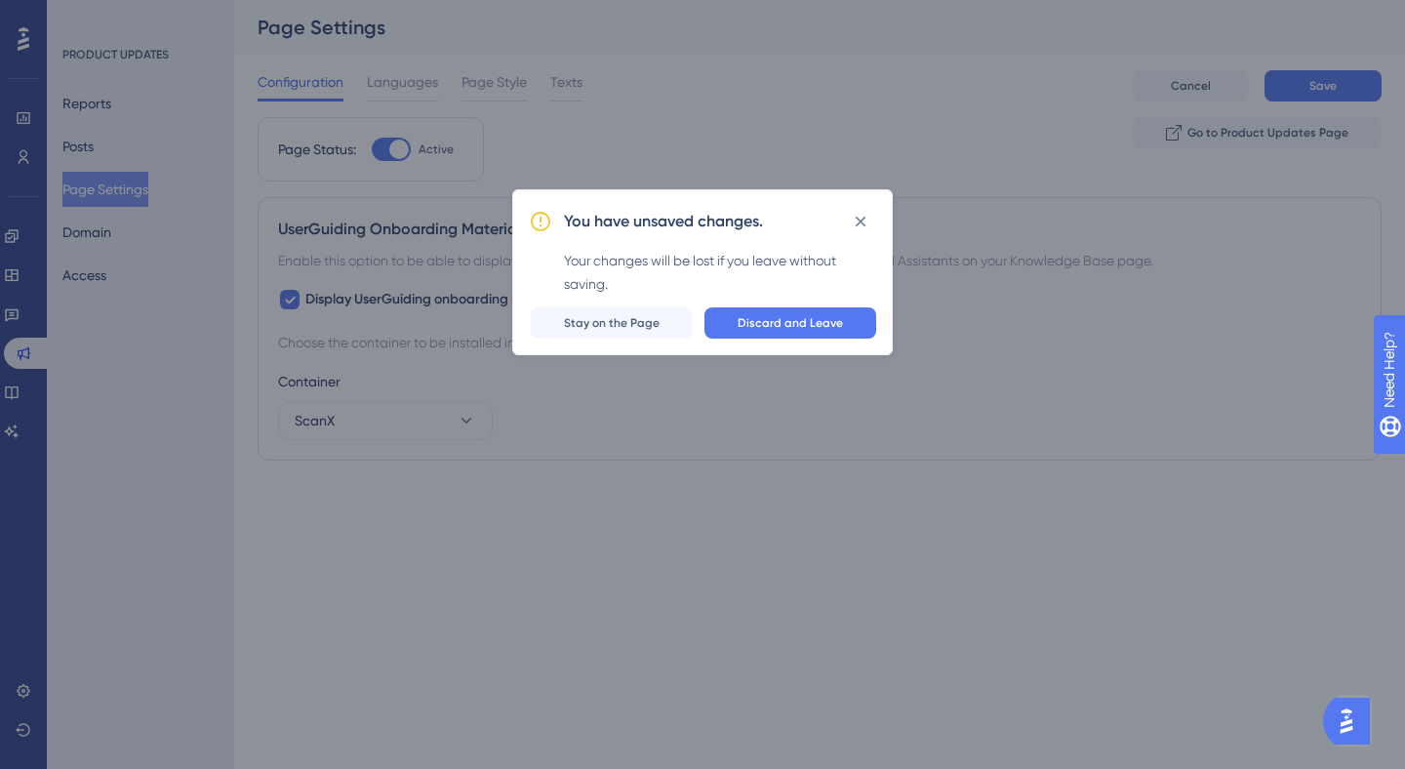
click at [608, 364] on div "You have unsaved changes. Your changes will be lost if you leave without saving…" at bounding box center [702, 384] width 1405 height 769
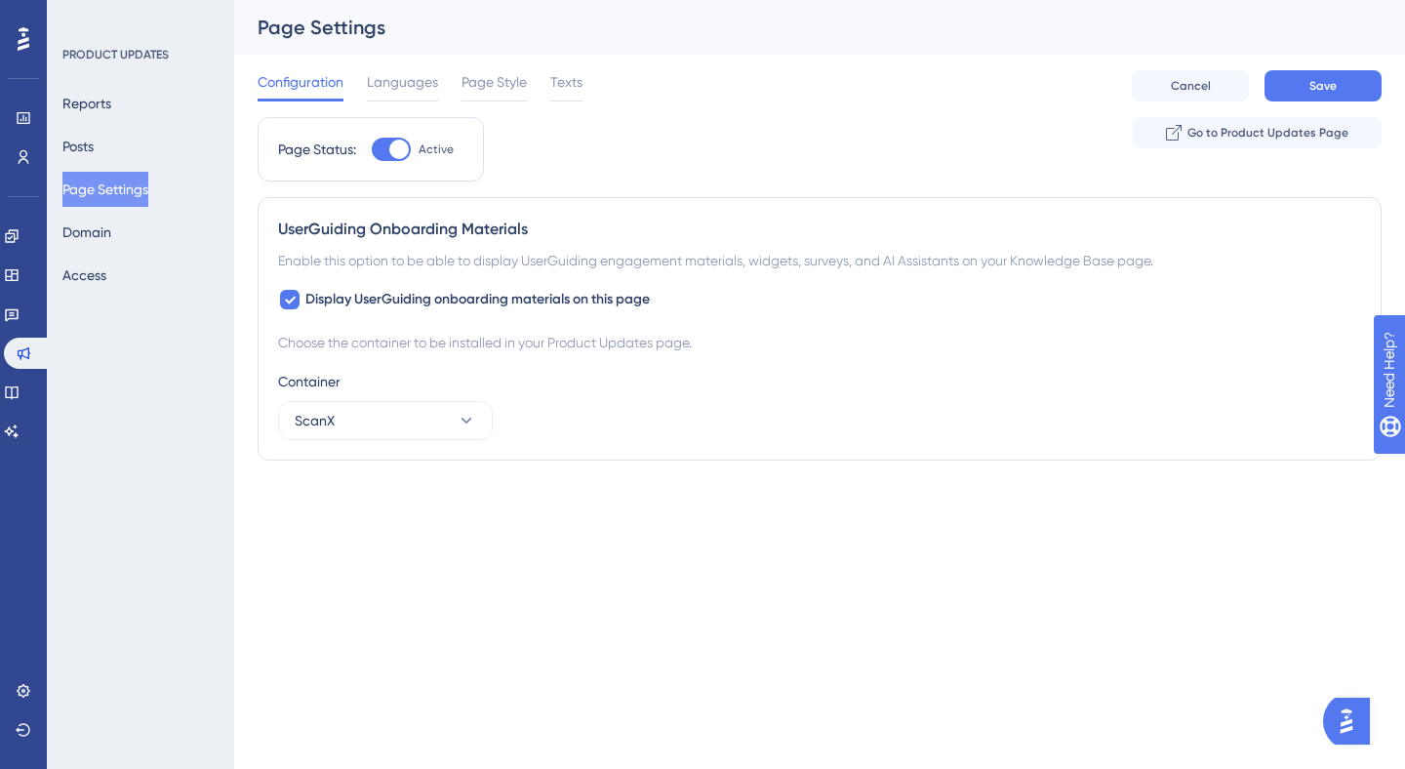
click at [621, 333] on div "Choose the container to be installed in your Product Updates page." at bounding box center [819, 342] width 1083 height 23
click at [1303, 91] on button "Save" at bounding box center [1323, 85] width 117 height 31
click at [309, 299] on span "Display UserGuiding onboarding materials on this page" at bounding box center [477, 299] width 344 height 23
checkbox input "false"
click at [429, 83] on span "Languages" at bounding box center [402, 81] width 71 height 23
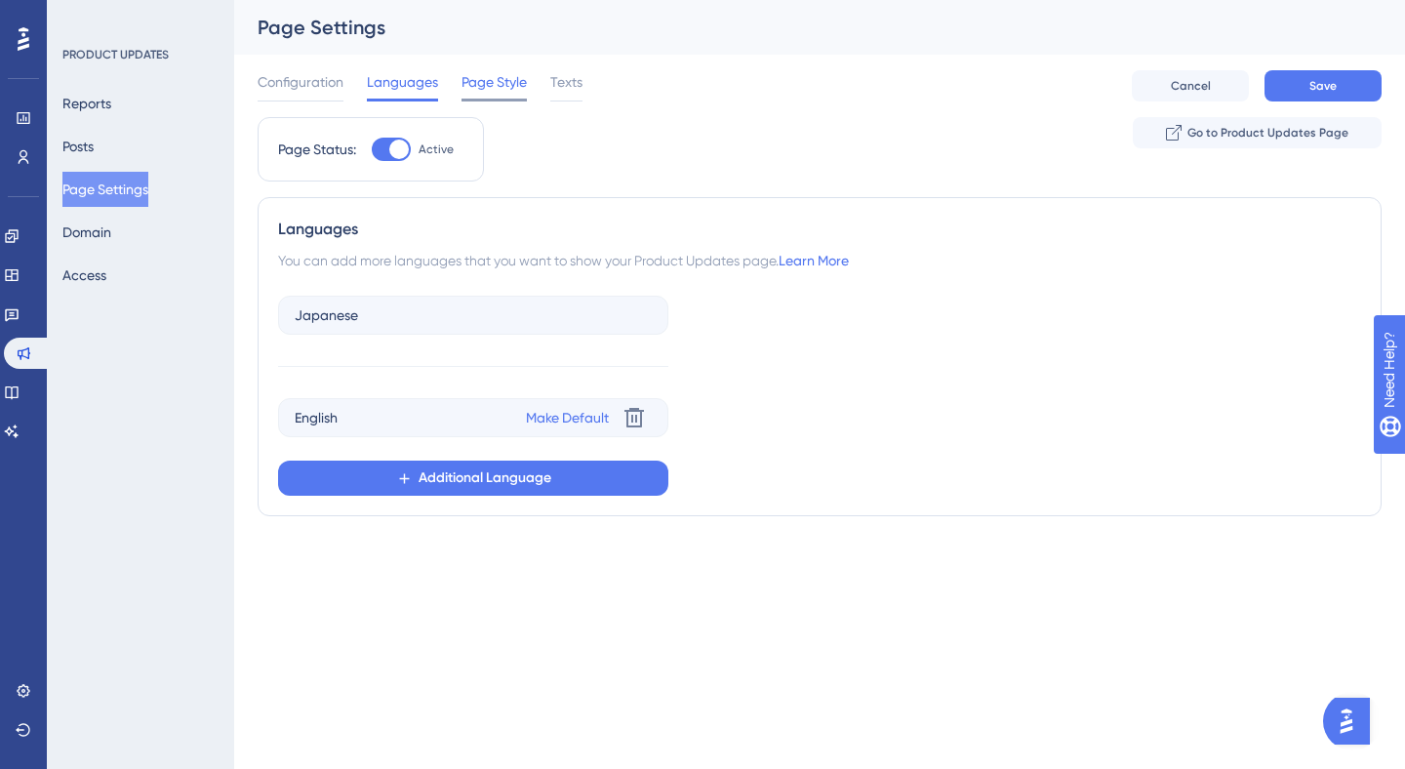
click at [494, 86] on span "Page Style" at bounding box center [494, 81] width 65 height 23
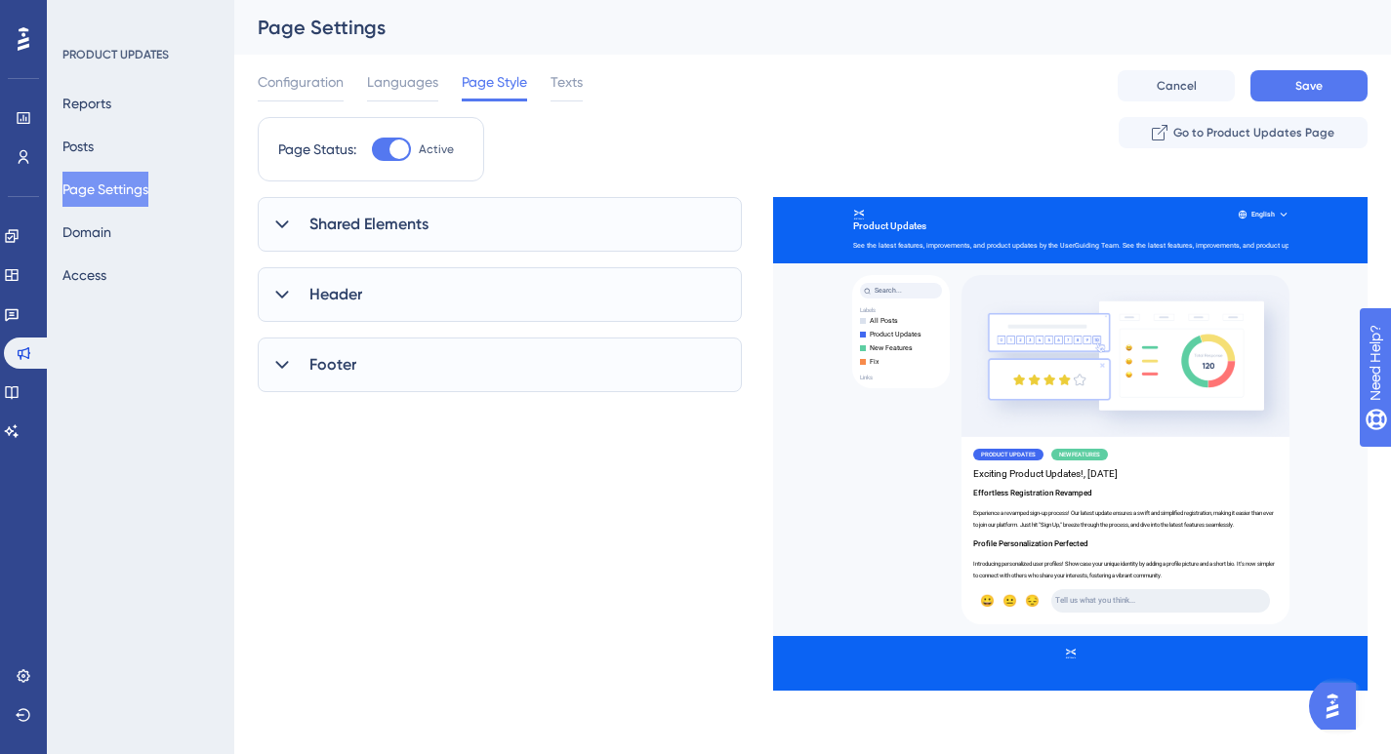
click at [306, 221] on div "Shared Elements" at bounding box center [500, 224] width 484 height 55
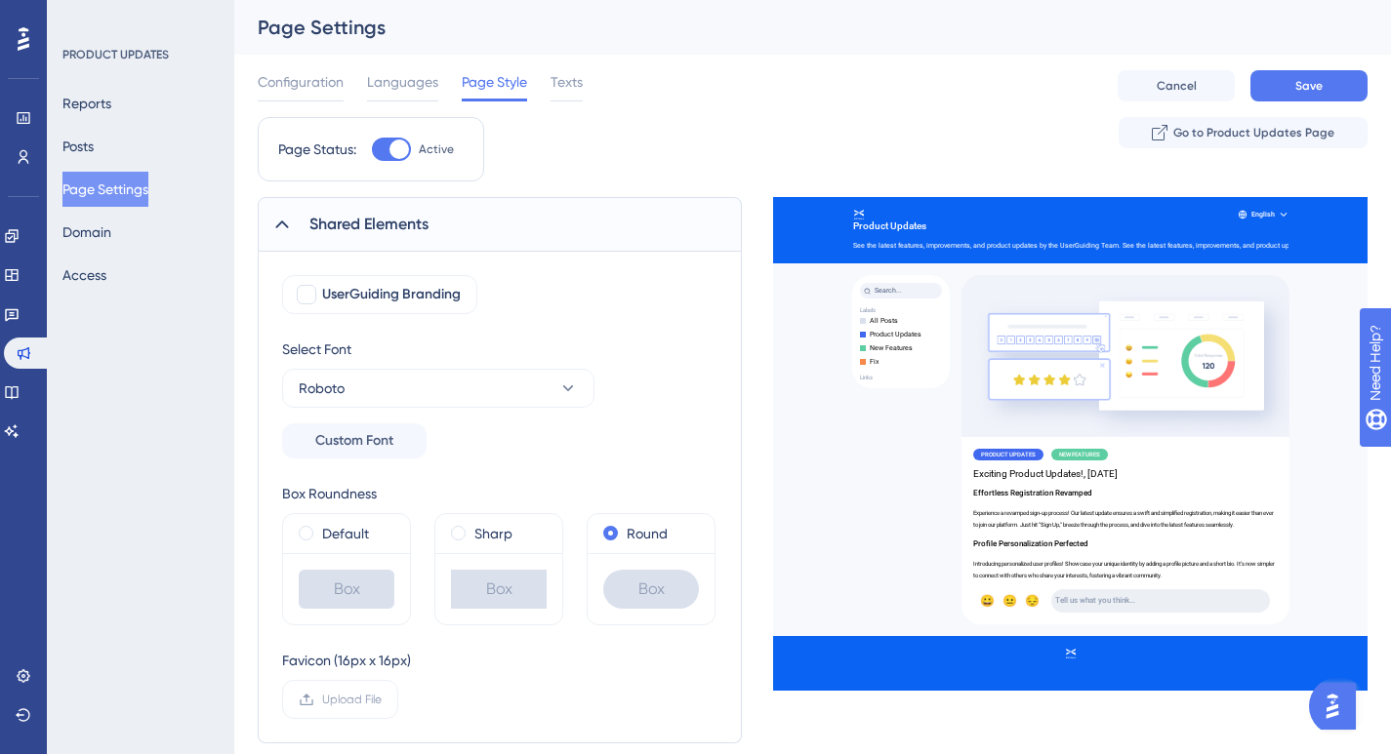
click at [295, 232] on div "Shared Elements" at bounding box center [500, 224] width 484 height 55
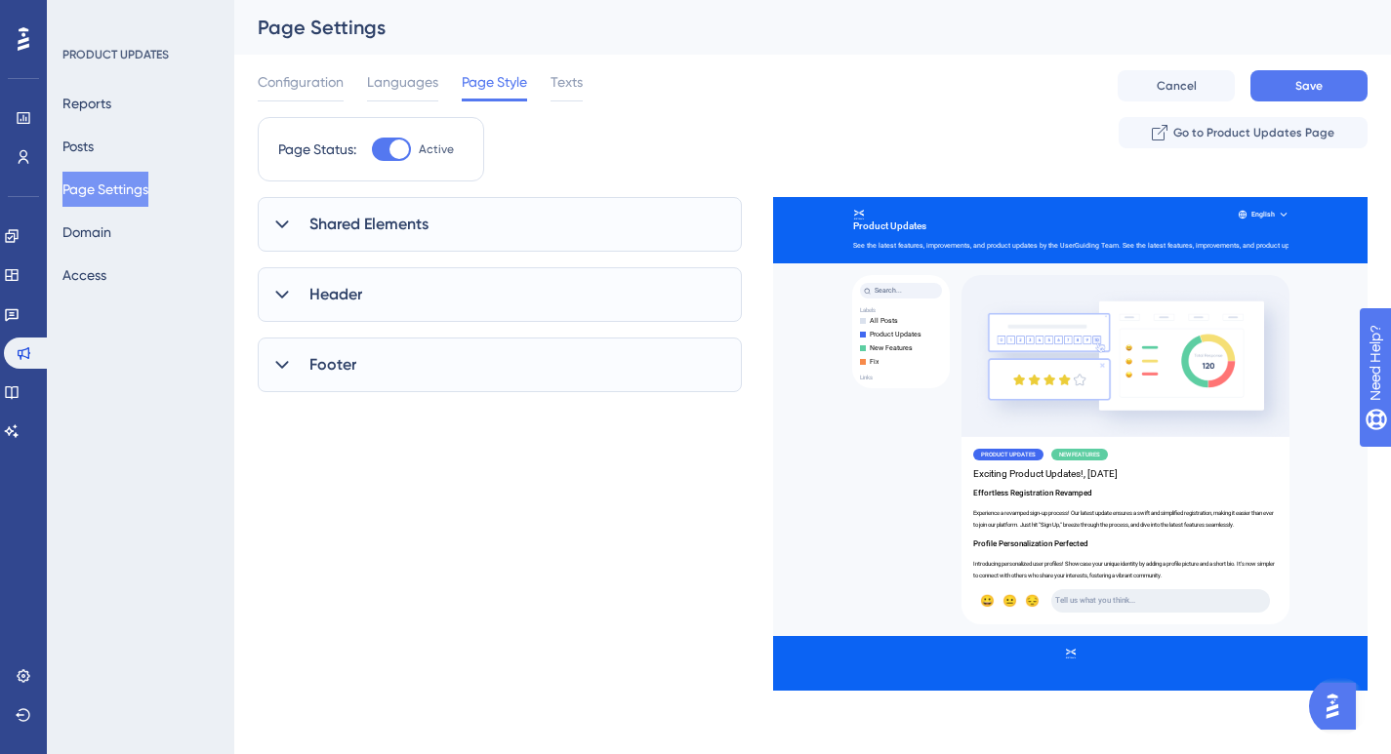
click at [290, 290] on icon at bounding box center [282, 295] width 20 height 20
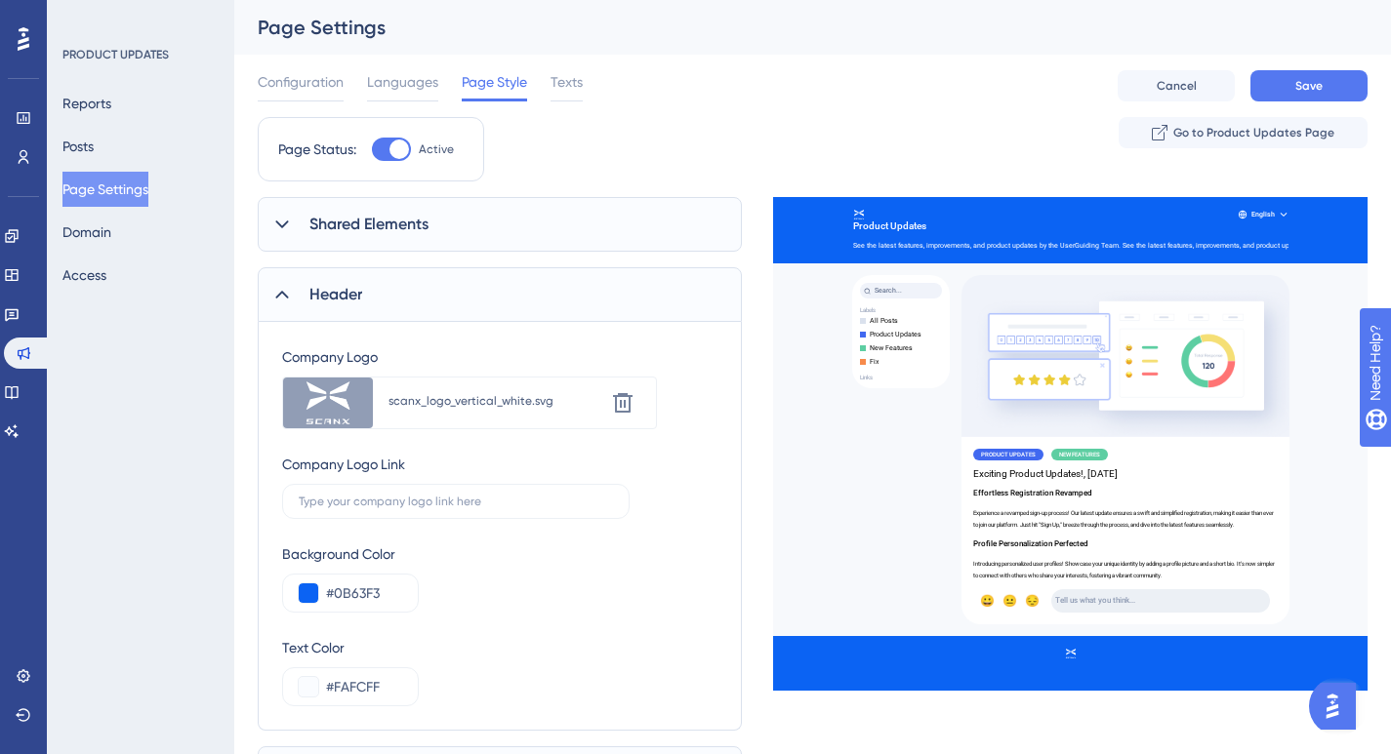
click at [290, 290] on icon at bounding box center [282, 295] width 20 height 20
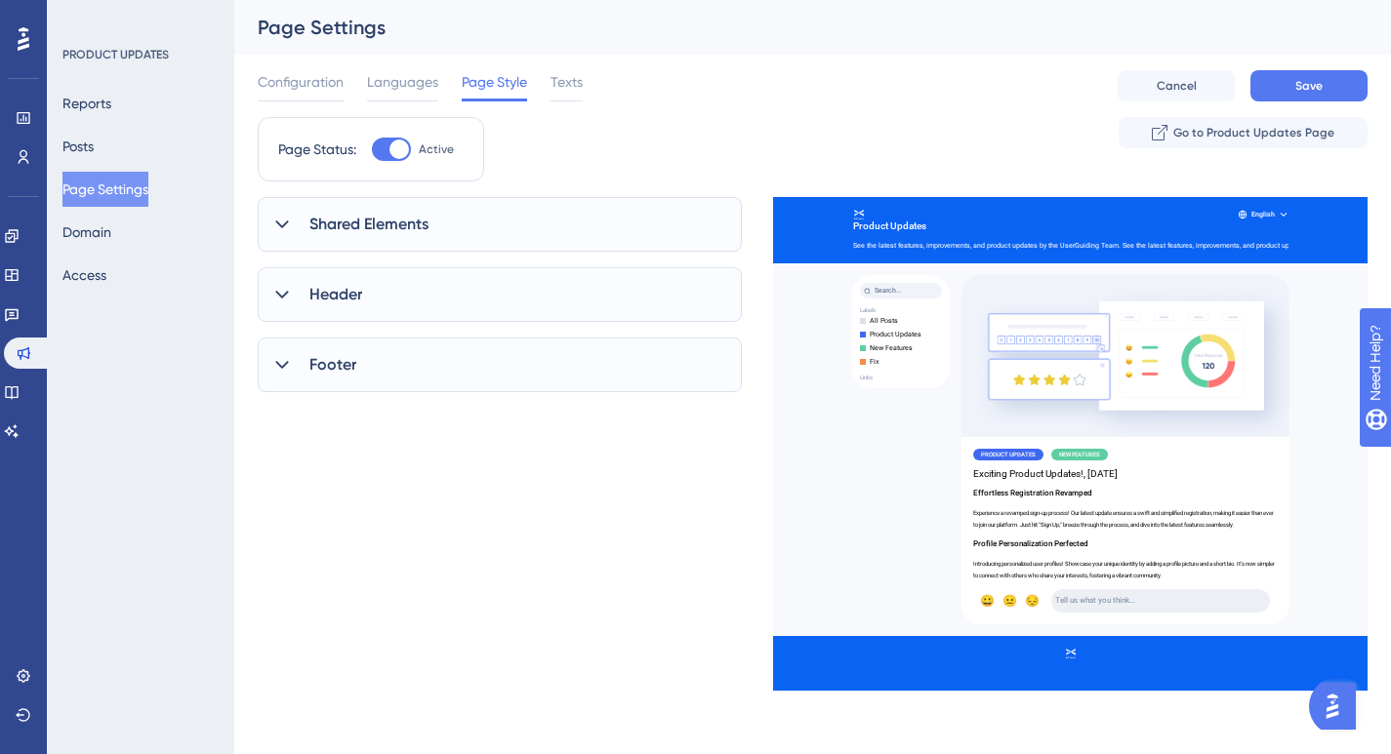
click at [290, 290] on icon at bounding box center [282, 295] width 20 height 20
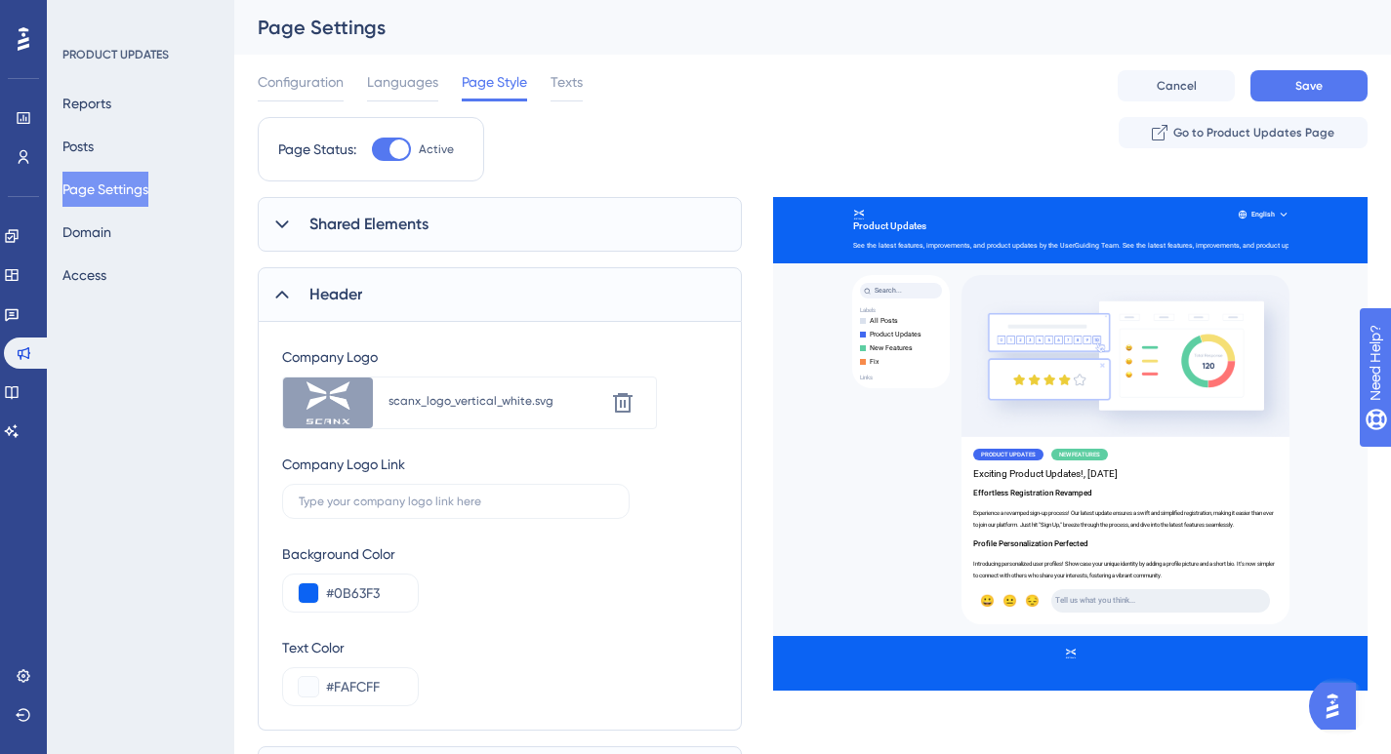
click at [290, 290] on icon at bounding box center [282, 295] width 20 height 20
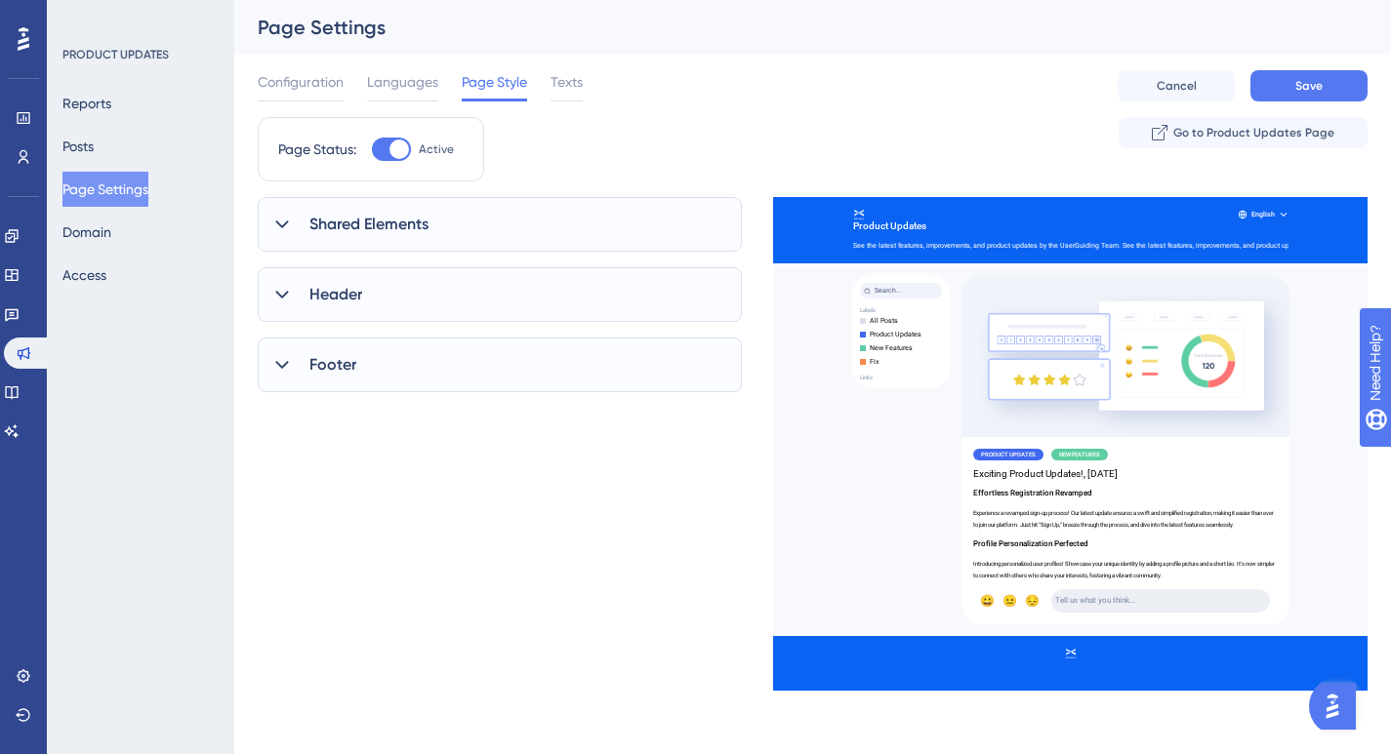
click at [309, 367] on span "Footer" at bounding box center [332, 364] width 47 height 23
click at [314, 303] on span "Header" at bounding box center [335, 294] width 53 height 23
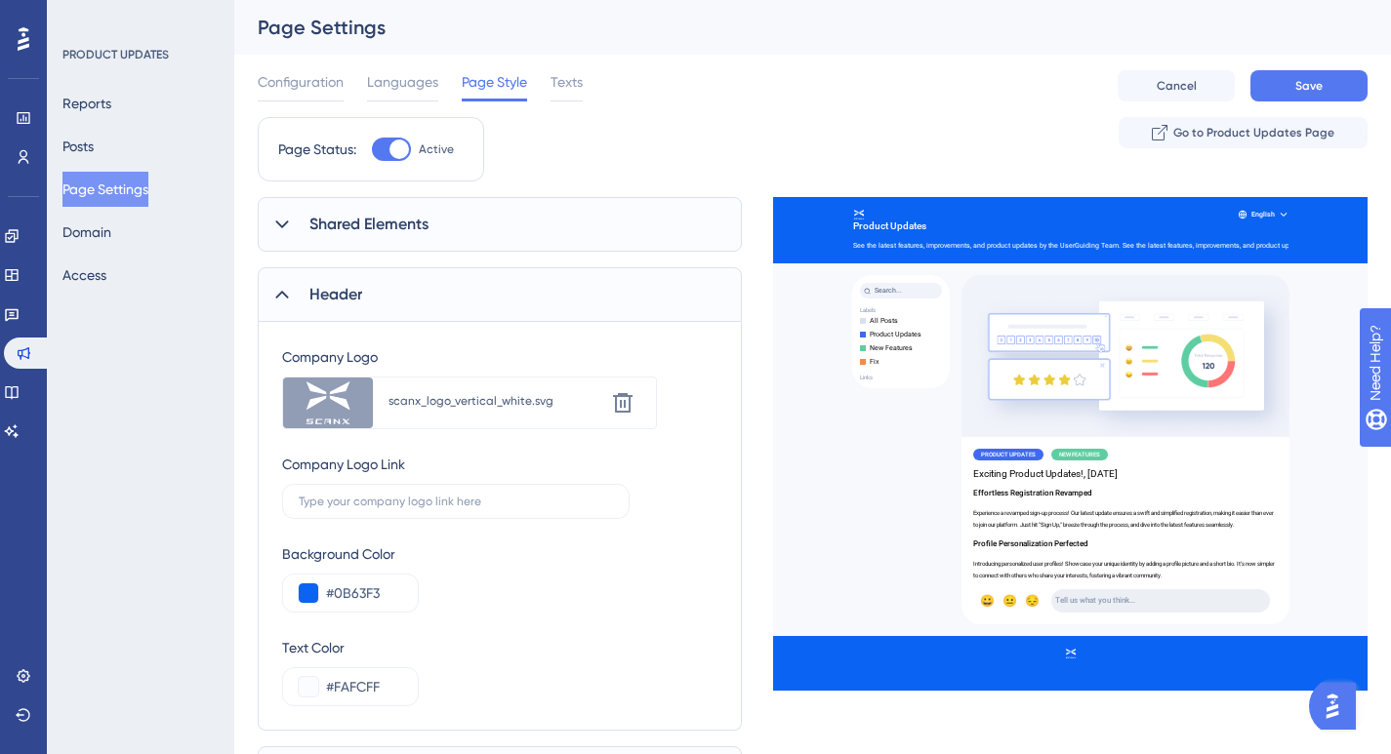
click at [326, 303] on span "Header" at bounding box center [335, 294] width 53 height 23
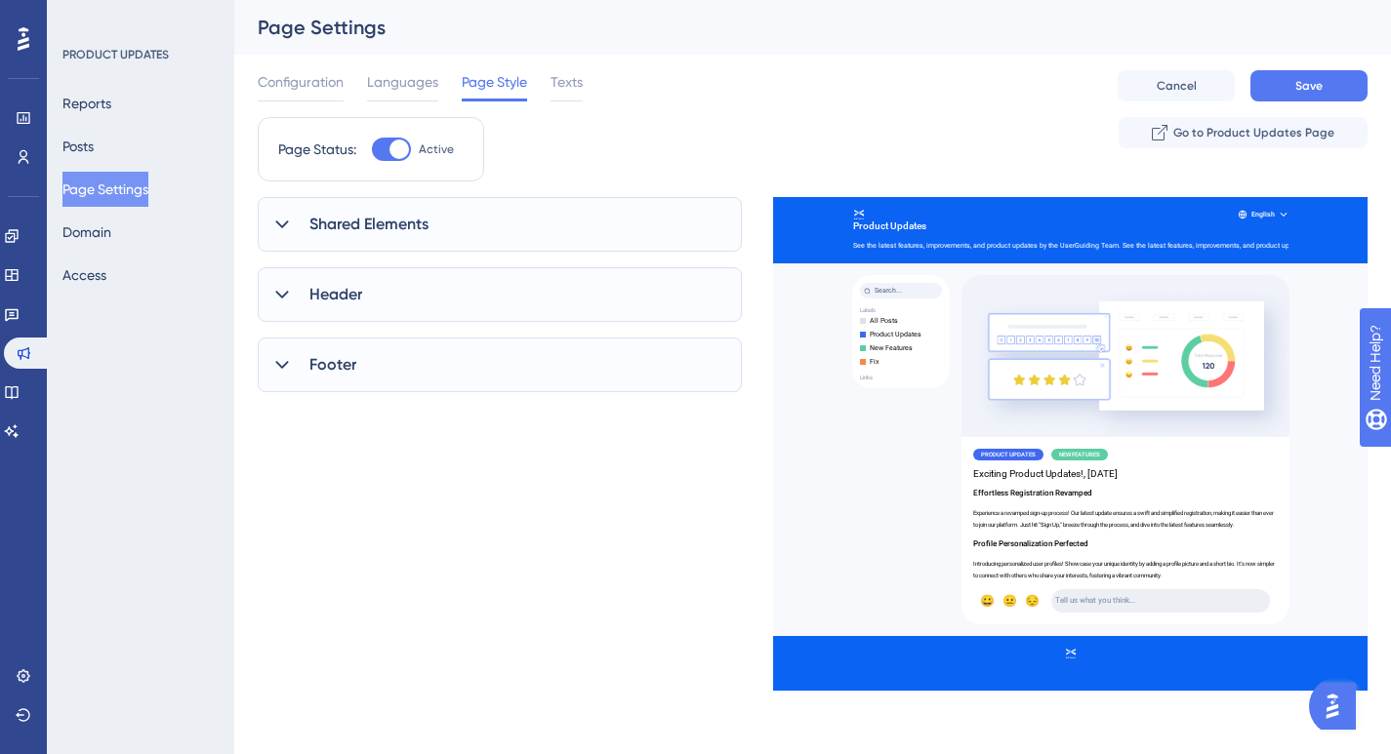
click at [352, 240] on div "Shared Elements" at bounding box center [500, 224] width 484 height 55
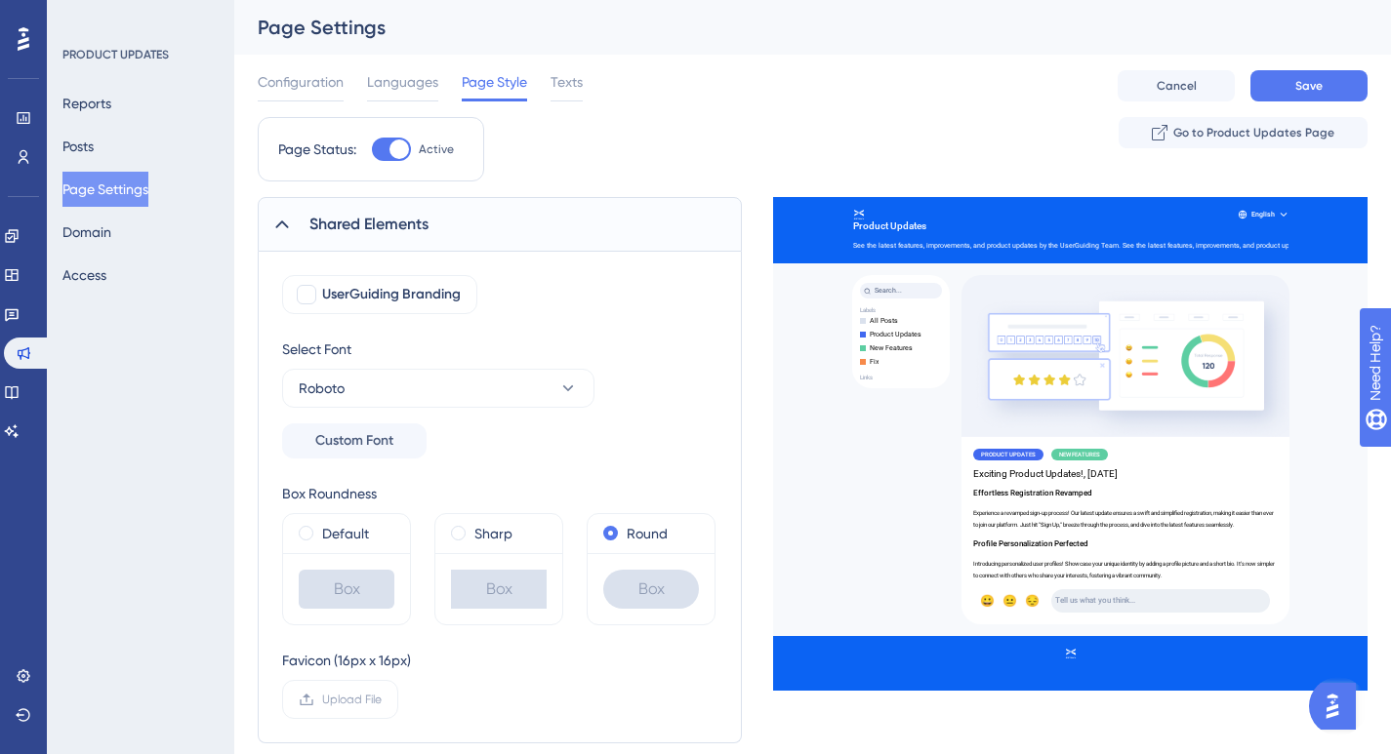
click at [307, 226] on div "Shared Elements" at bounding box center [500, 224] width 484 height 55
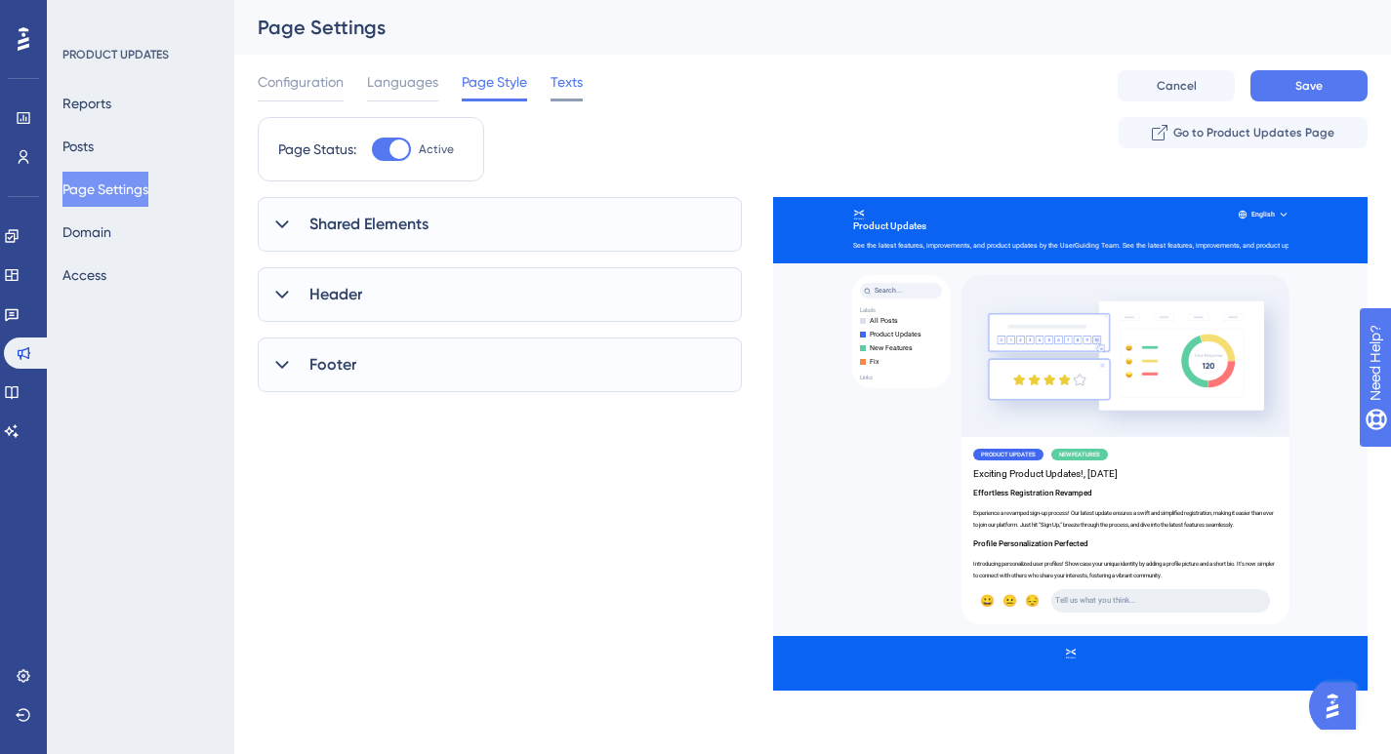
click at [556, 85] on span "Texts" at bounding box center [566, 81] width 32 height 23
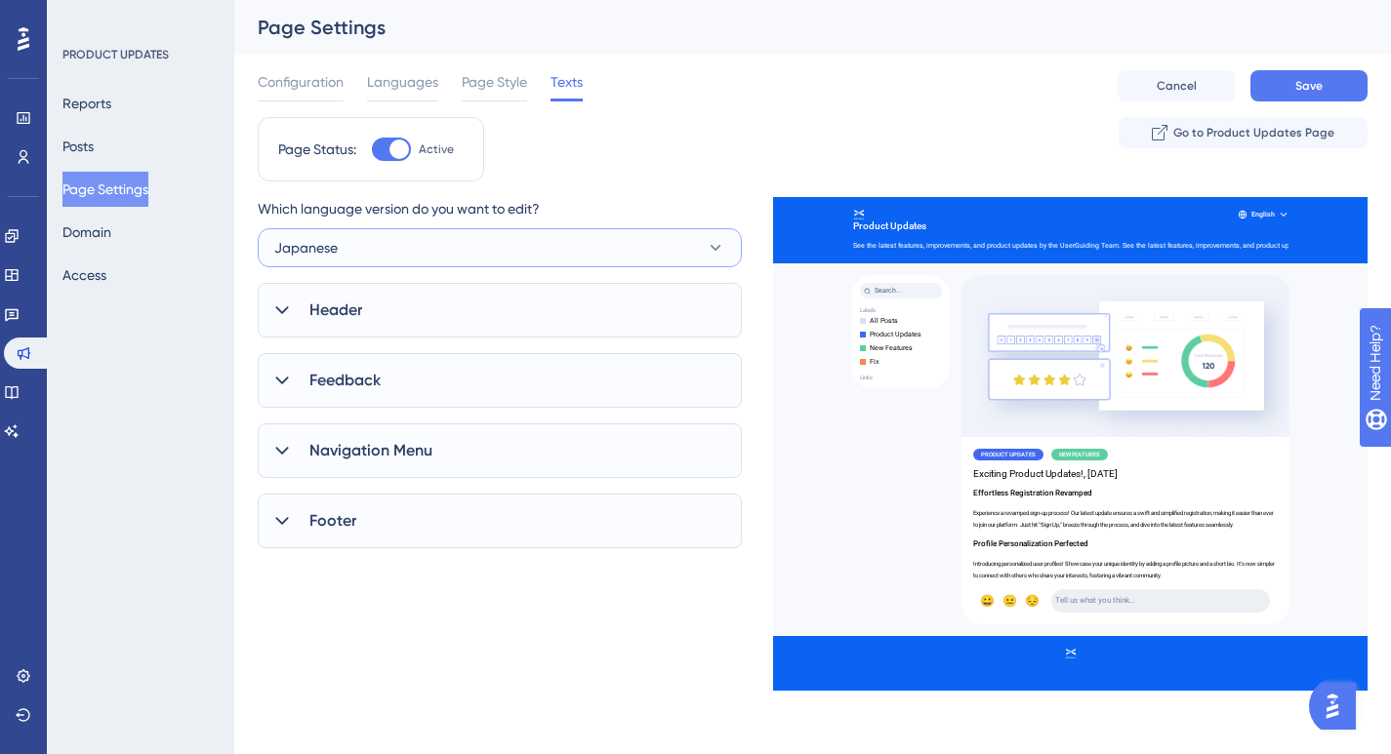
click at [487, 246] on button "Japanese" at bounding box center [500, 247] width 484 height 39
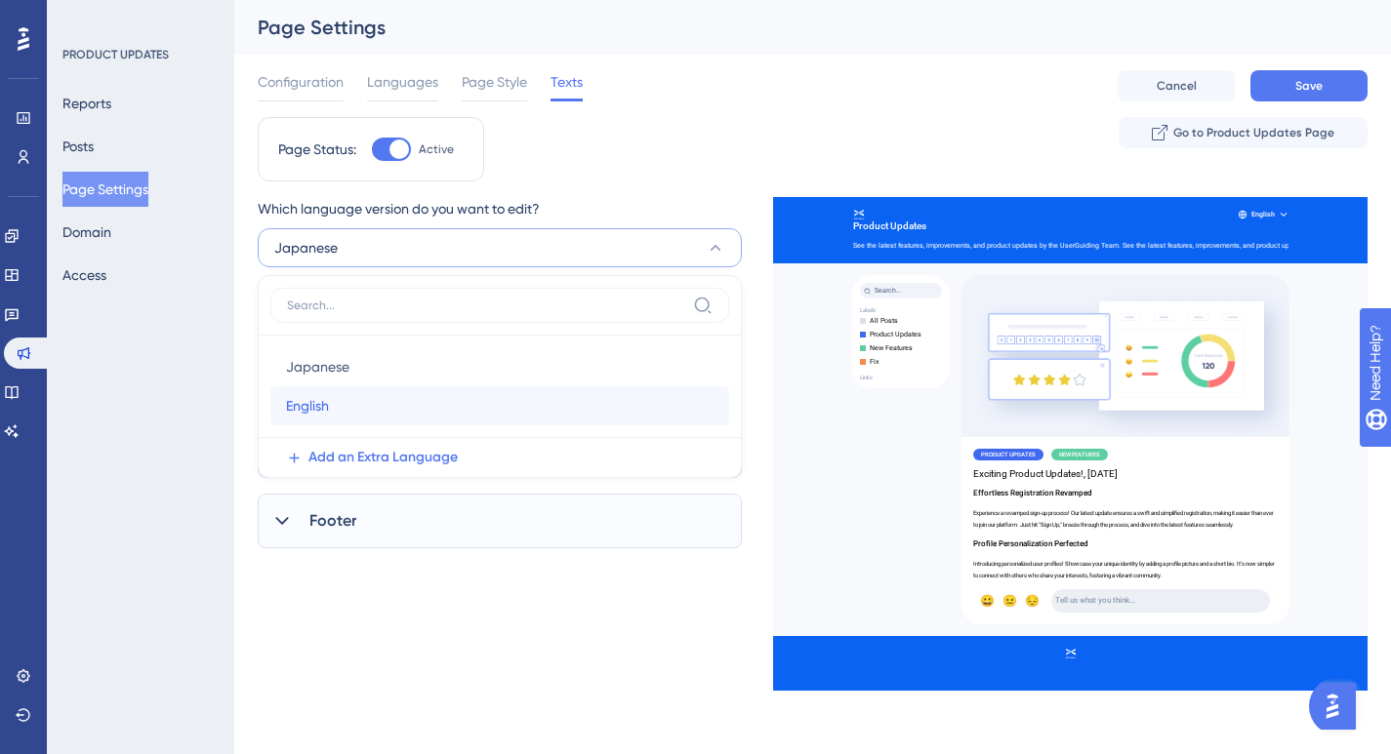
click at [362, 400] on div "English English" at bounding box center [499, 405] width 427 height 39
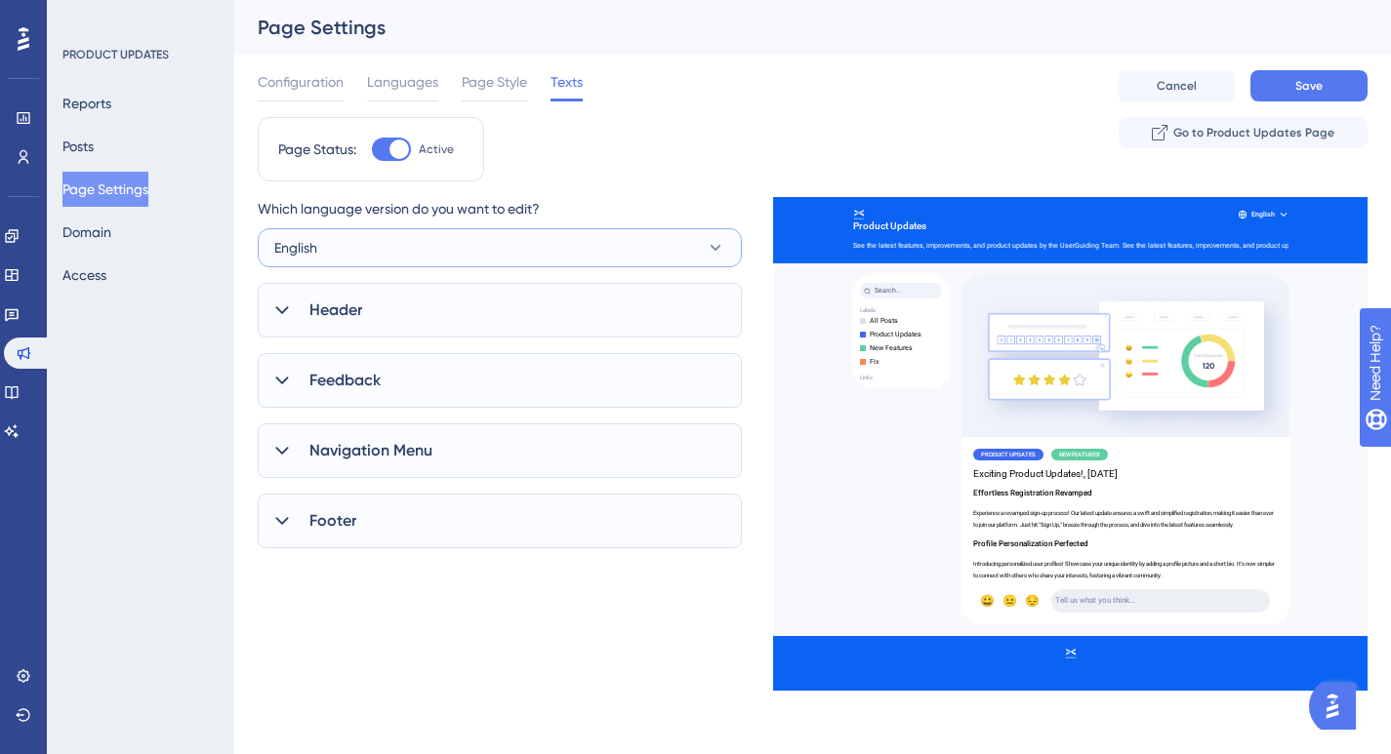
click at [373, 258] on button "English" at bounding box center [500, 247] width 484 height 39
click at [311, 358] on span "Japanese" at bounding box center [317, 366] width 63 height 23
click at [303, 327] on div "Header" at bounding box center [500, 310] width 484 height 55
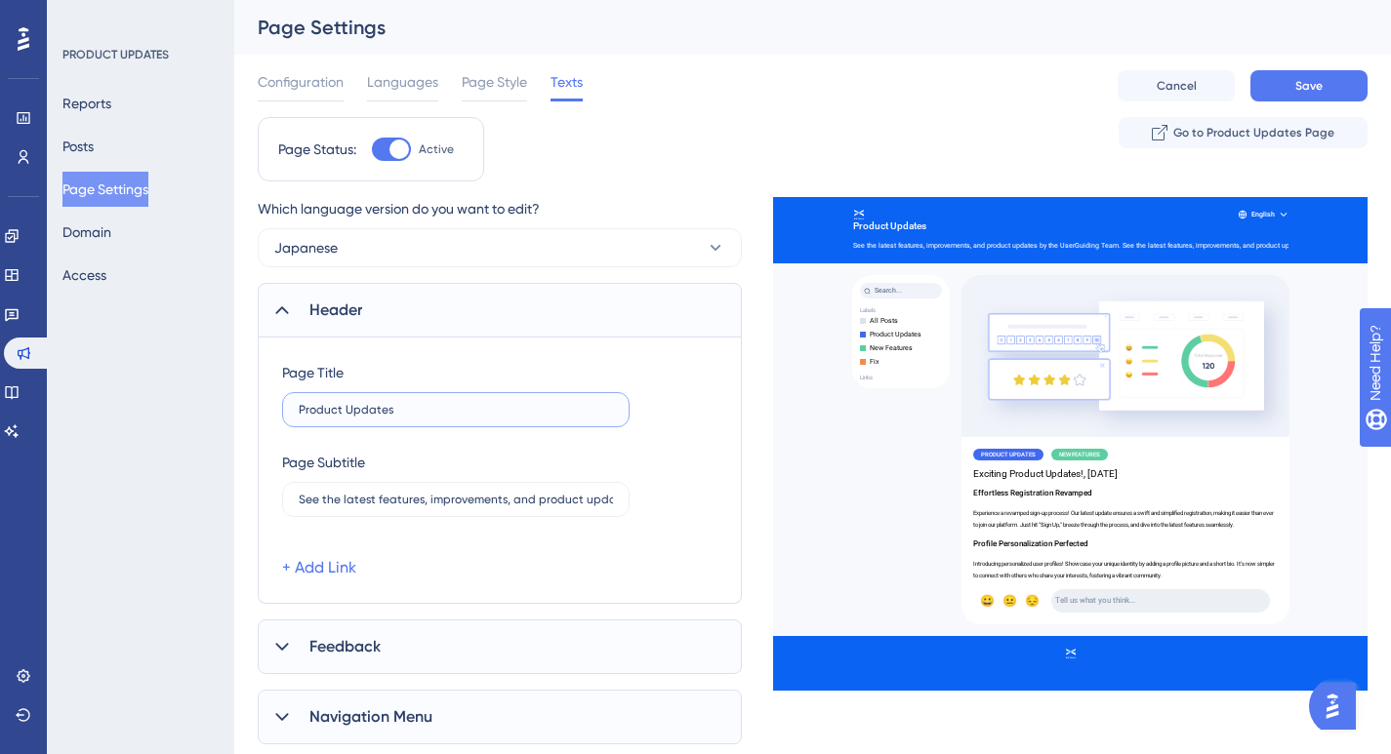
drag, startPoint x: 393, startPoint y: 408, endPoint x: 281, endPoint y: 410, distance: 112.2
click at [281, 410] on div "Page Title Product Updates Page Subtitle See the latest features, improvements,…" at bounding box center [500, 471] width 484 height 266
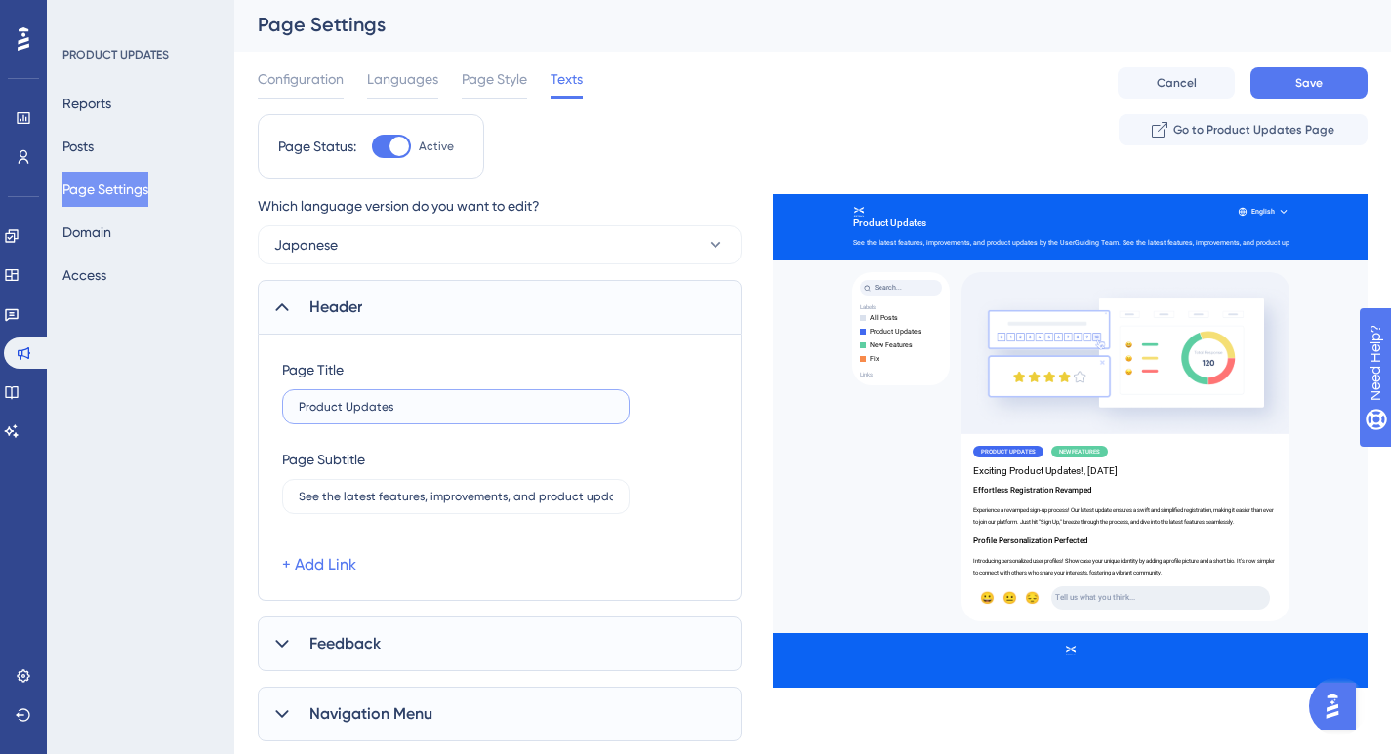
scroll to position [4, 0]
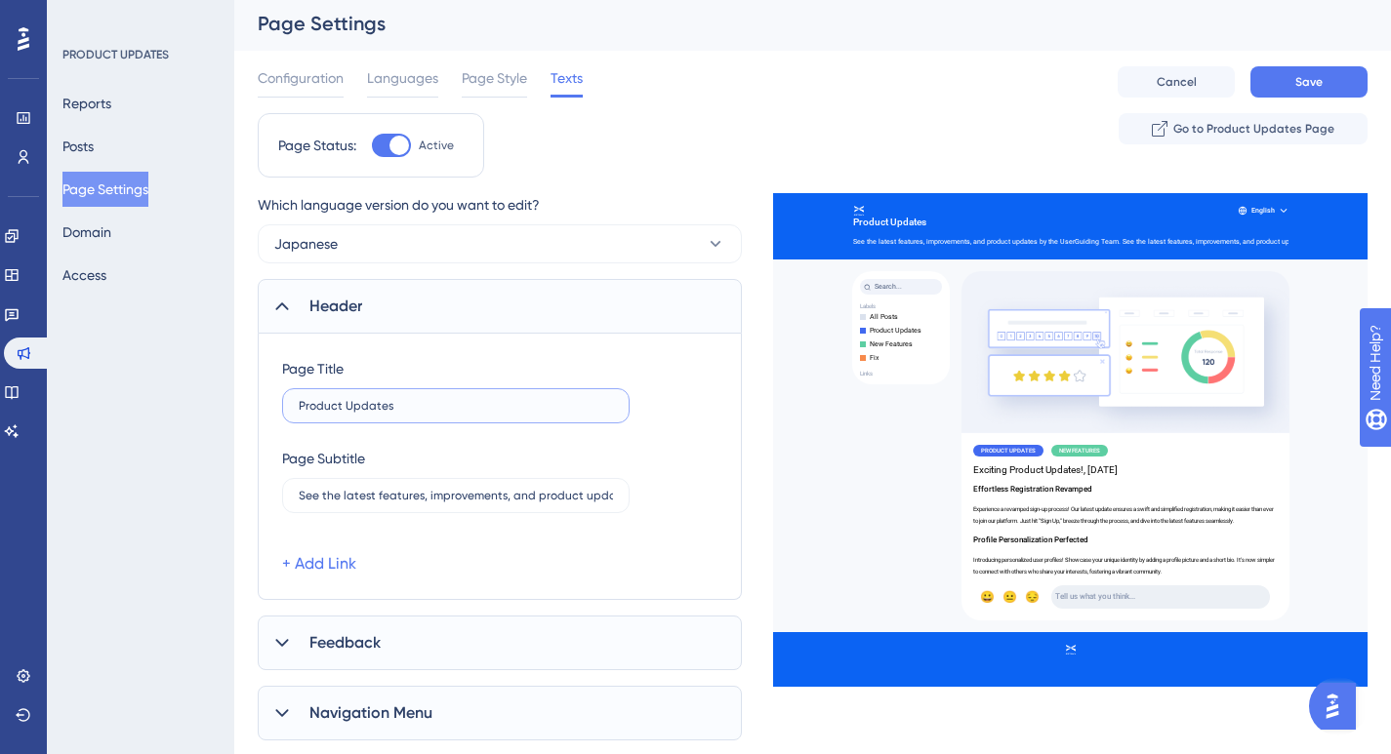
drag, startPoint x: 410, startPoint y: 406, endPoint x: 263, endPoint y: 409, distance: 147.4
click at [263, 409] on div "Page Title Product Updates Page Subtitle See the latest features, improvements,…" at bounding box center [500, 467] width 484 height 266
click at [324, 402] on input "Product Updates" at bounding box center [456, 406] width 314 height 14
paste input "アップデート情報"
click at [382, 501] on input "See the latest features, improvements, and product updates by the UserGuiding T…" at bounding box center [456, 496] width 314 height 14
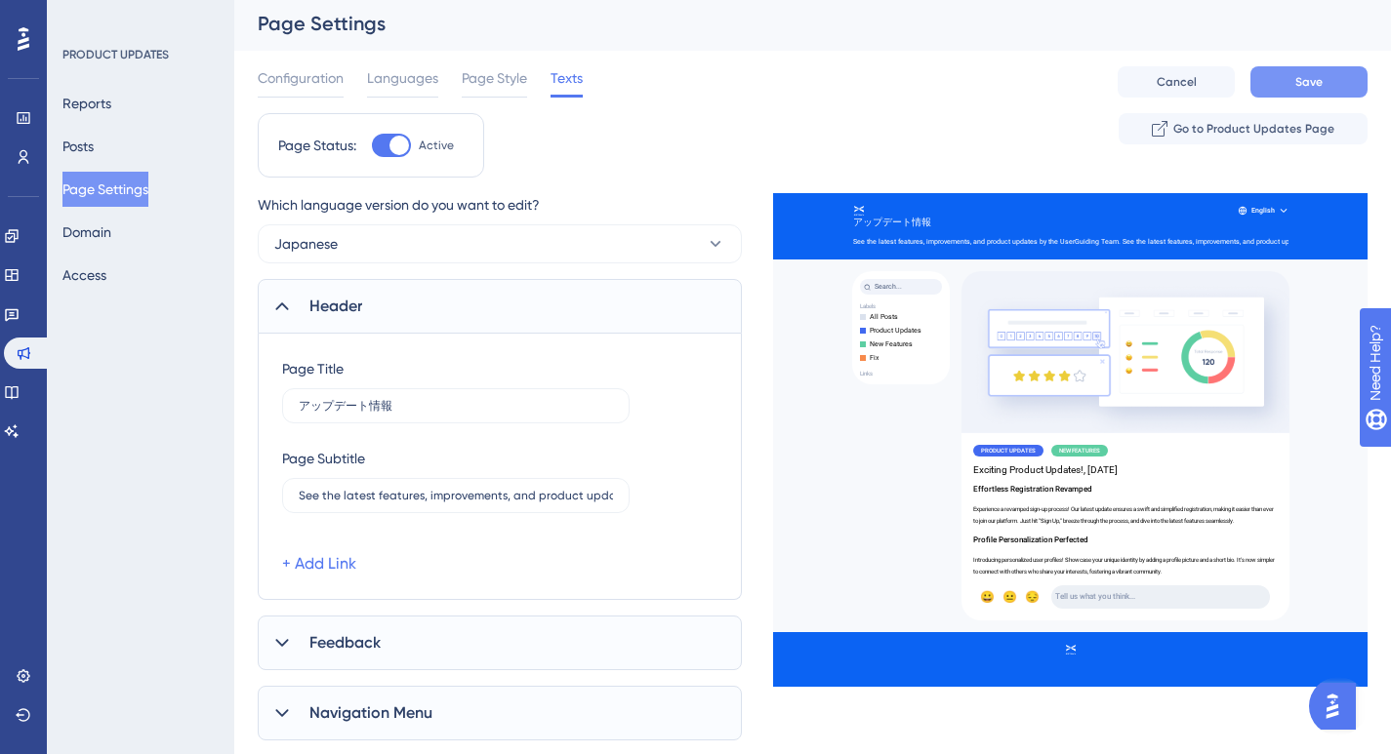
click at [1332, 88] on button "Save" at bounding box center [1308, 81] width 117 height 31
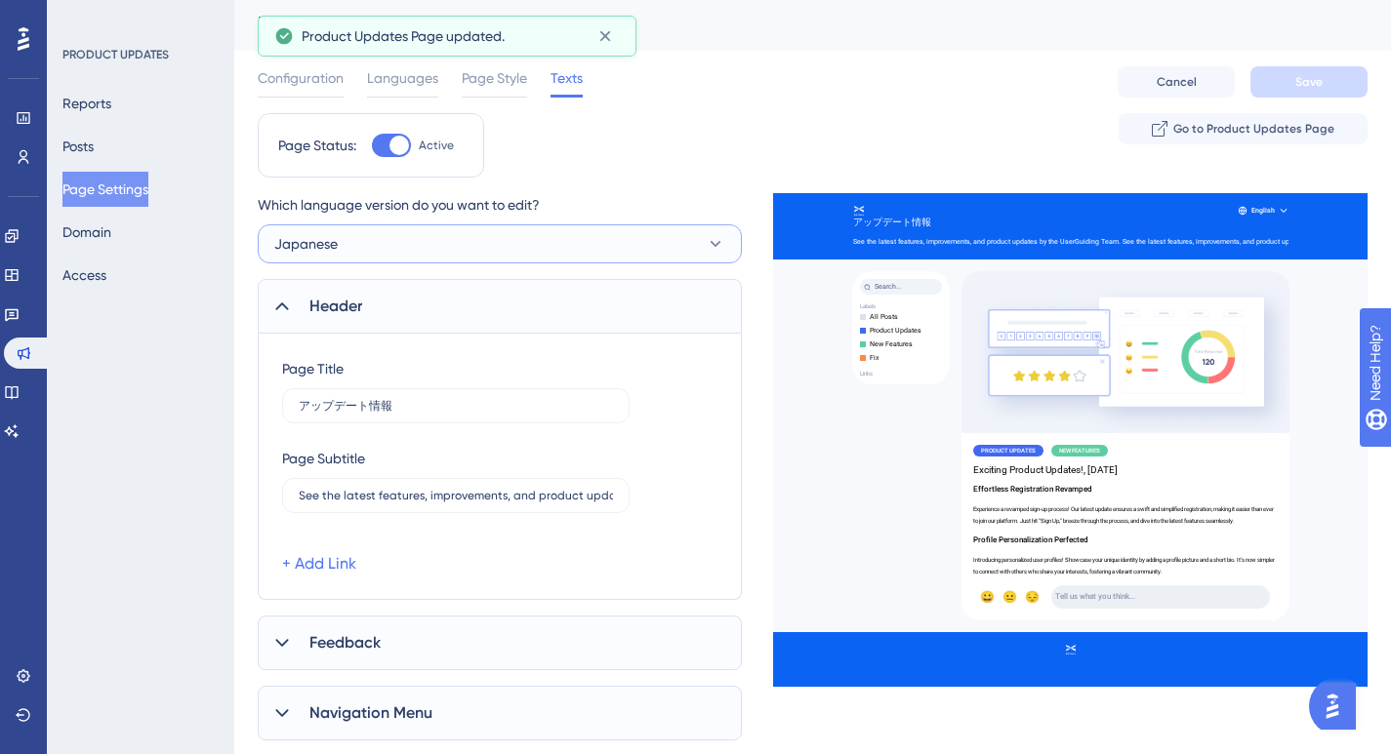
click at [470, 250] on button "Japanese" at bounding box center [500, 243] width 484 height 39
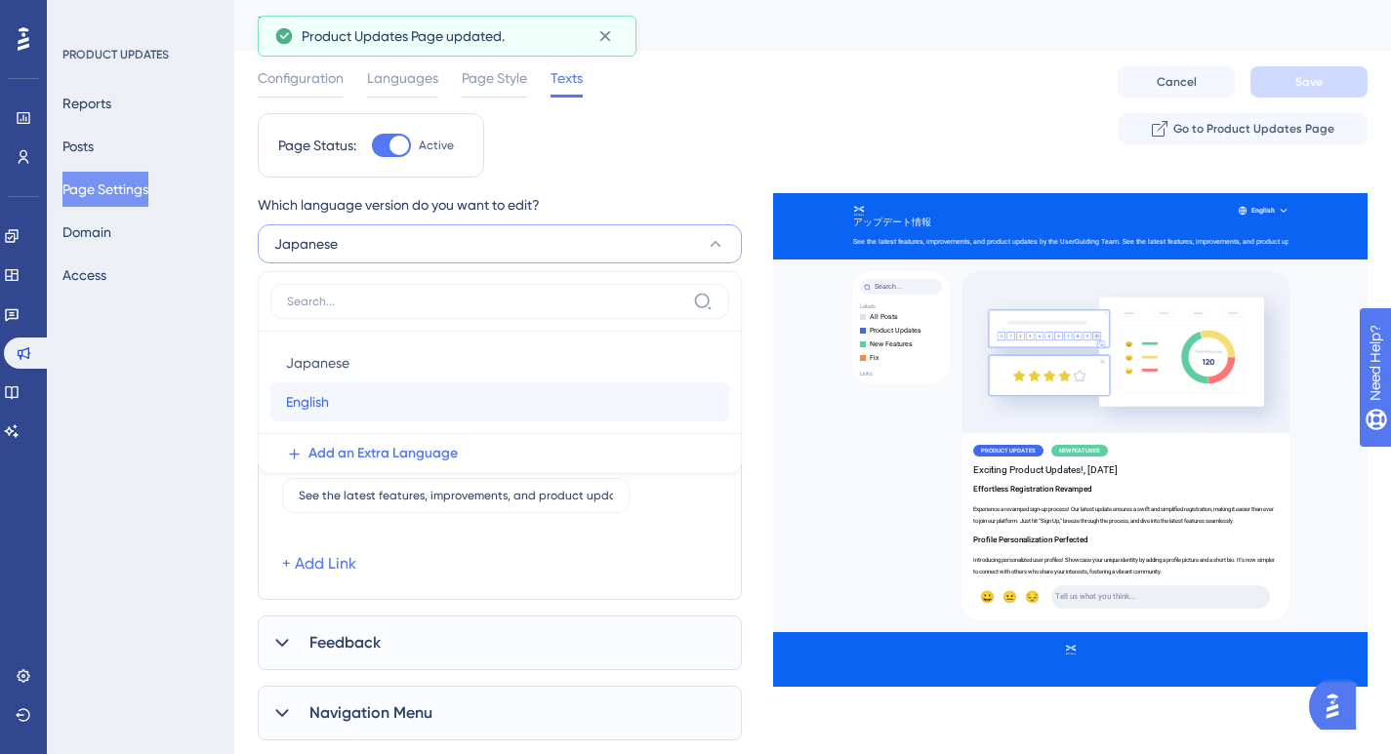
click at [344, 400] on div "English English" at bounding box center [499, 402] width 427 height 39
type input "Product Updates"
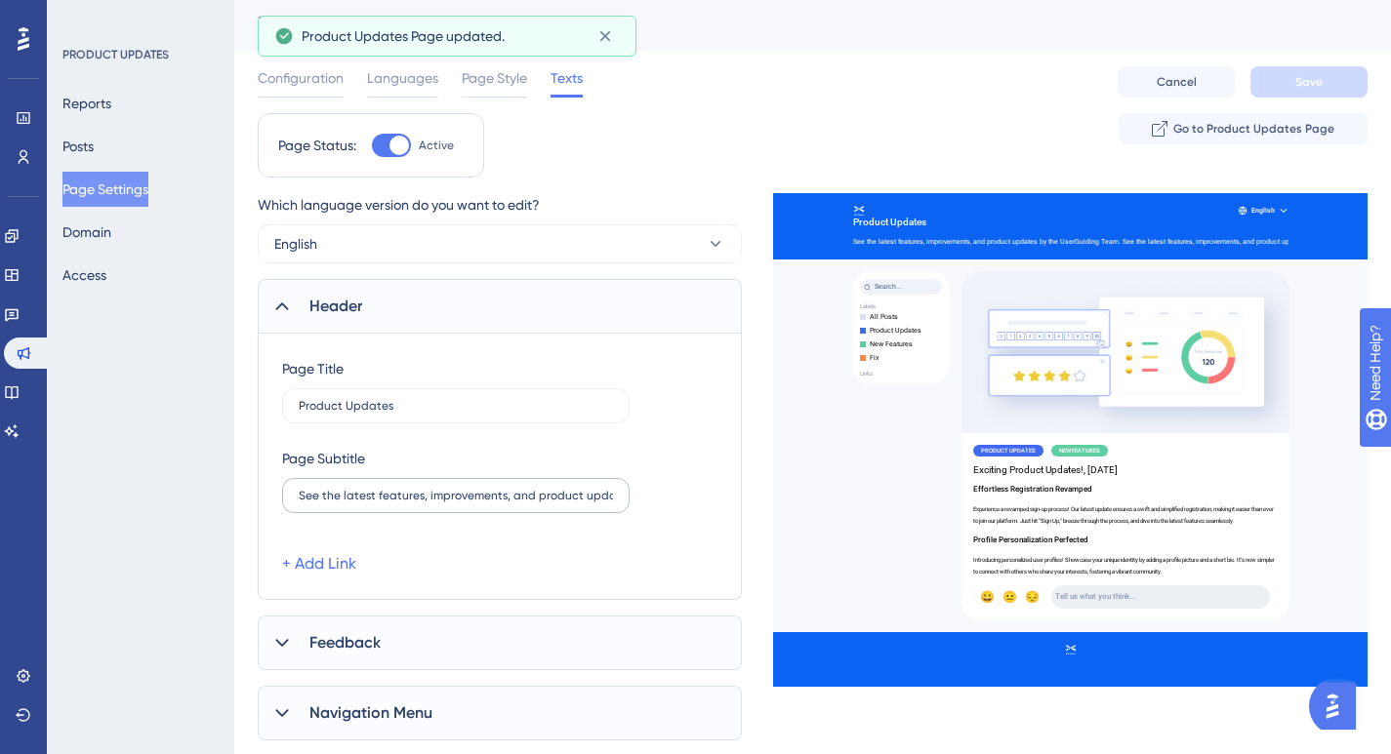
click at [451, 503] on label "See the latest features, improvements, and product updates by the UserGuiding T…" at bounding box center [455, 495] width 347 height 35
click at [451, 503] on input "See the latest features, improvements, and product updates by the UserGuiding T…" at bounding box center [456, 496] width 314 height 14
paste input "text"
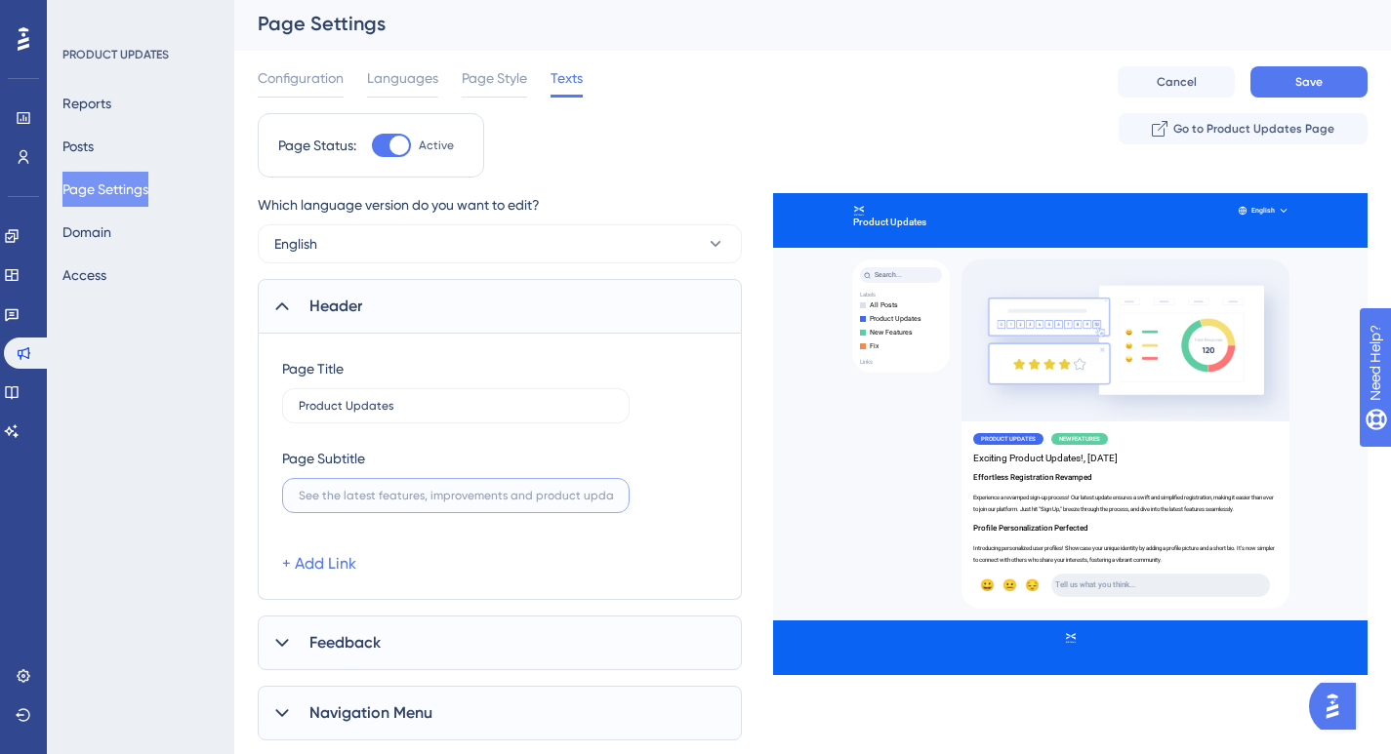
drag, startPoint x: 458, startPoint y: 496, endPoint x: 497, endPoint y: 497, distance: 39.0
click at [497, 497] on input "text" at bounding box center [456, 496] width 314 height 14
click at [346, 499] on input "text" at bounding box center [456, 496] width 314 height 14
click at [346, 494] on input "text" at bounding box center [456, 496] width 314 height 14
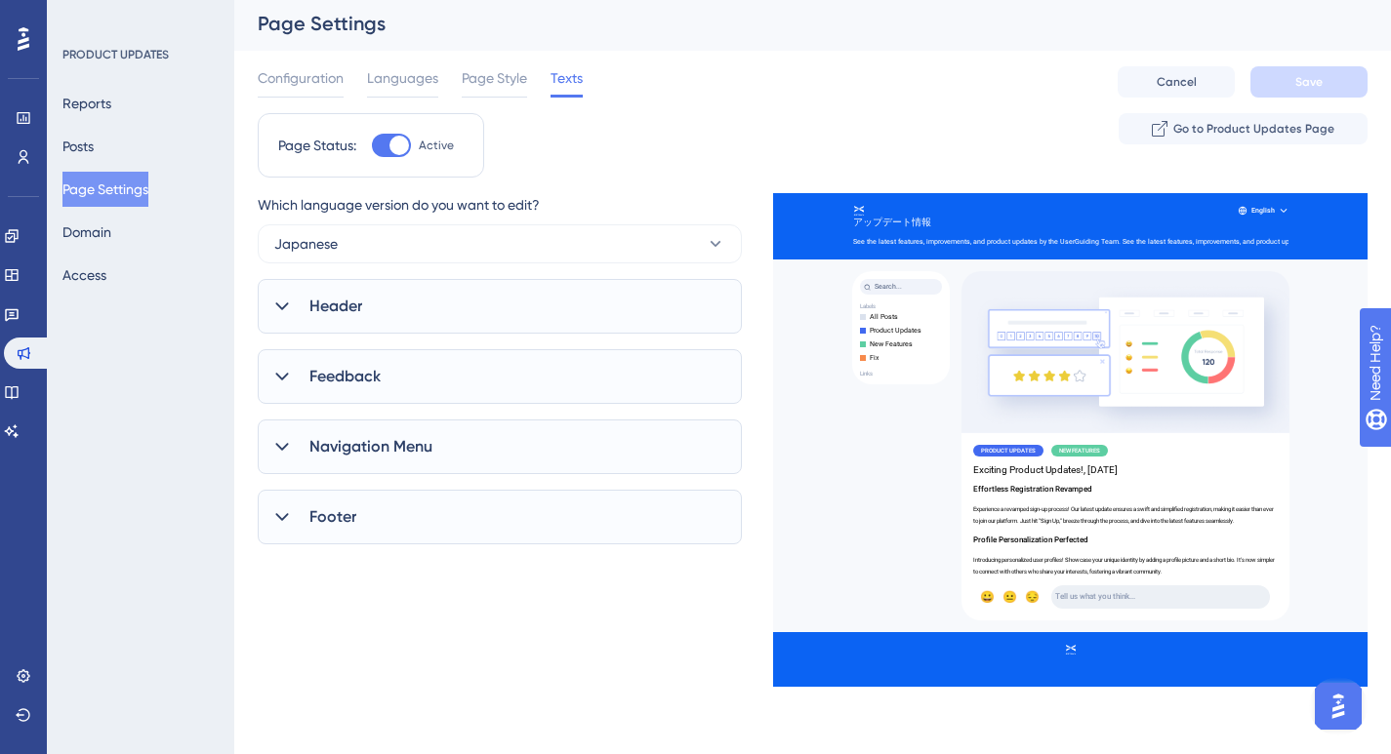
click at [309, 300] on span "Header" at bounding box center [335, 306] width 53 height 23
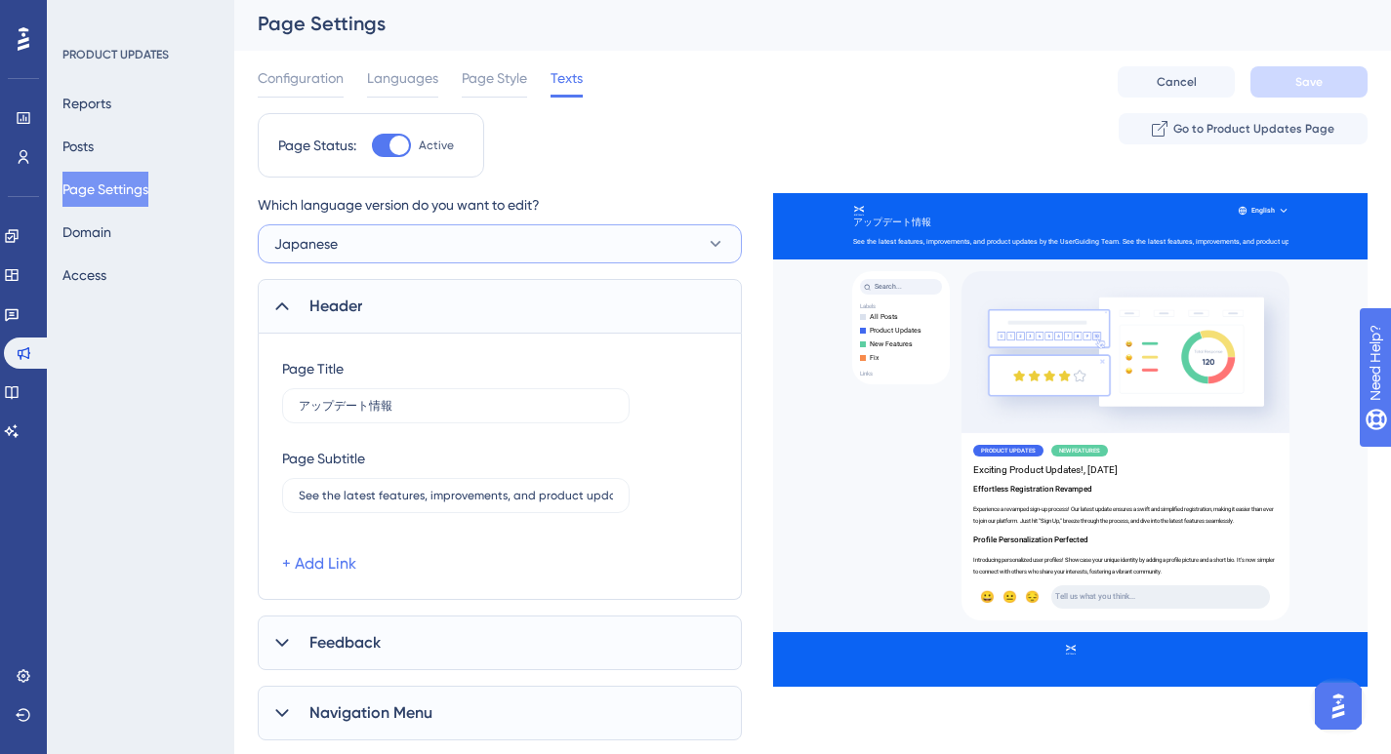
click at [342, 250] on button "Japanese" at bounding box center [500, 243] width 484 height 39
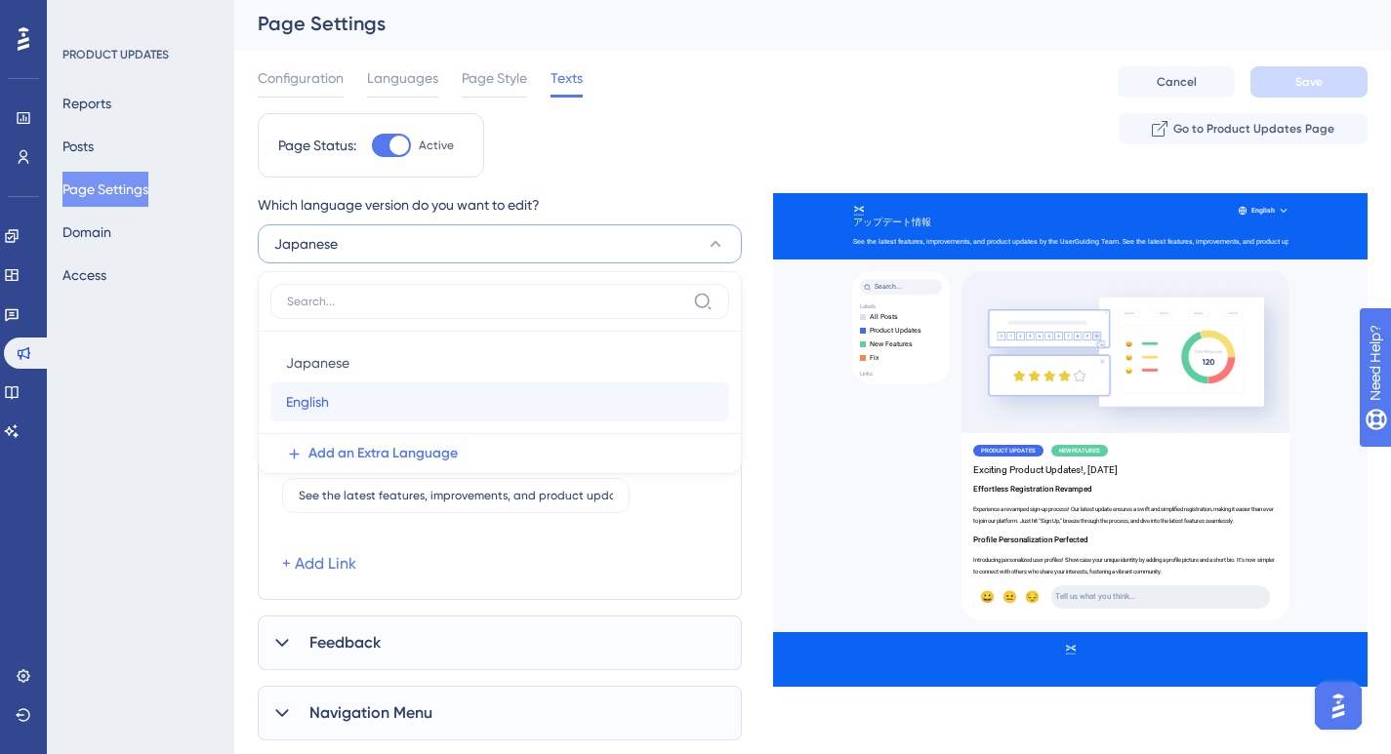
click at [318, 396] on span "English" at bounding box center [307, 401] width 43 height 23
type input "Product Updates"
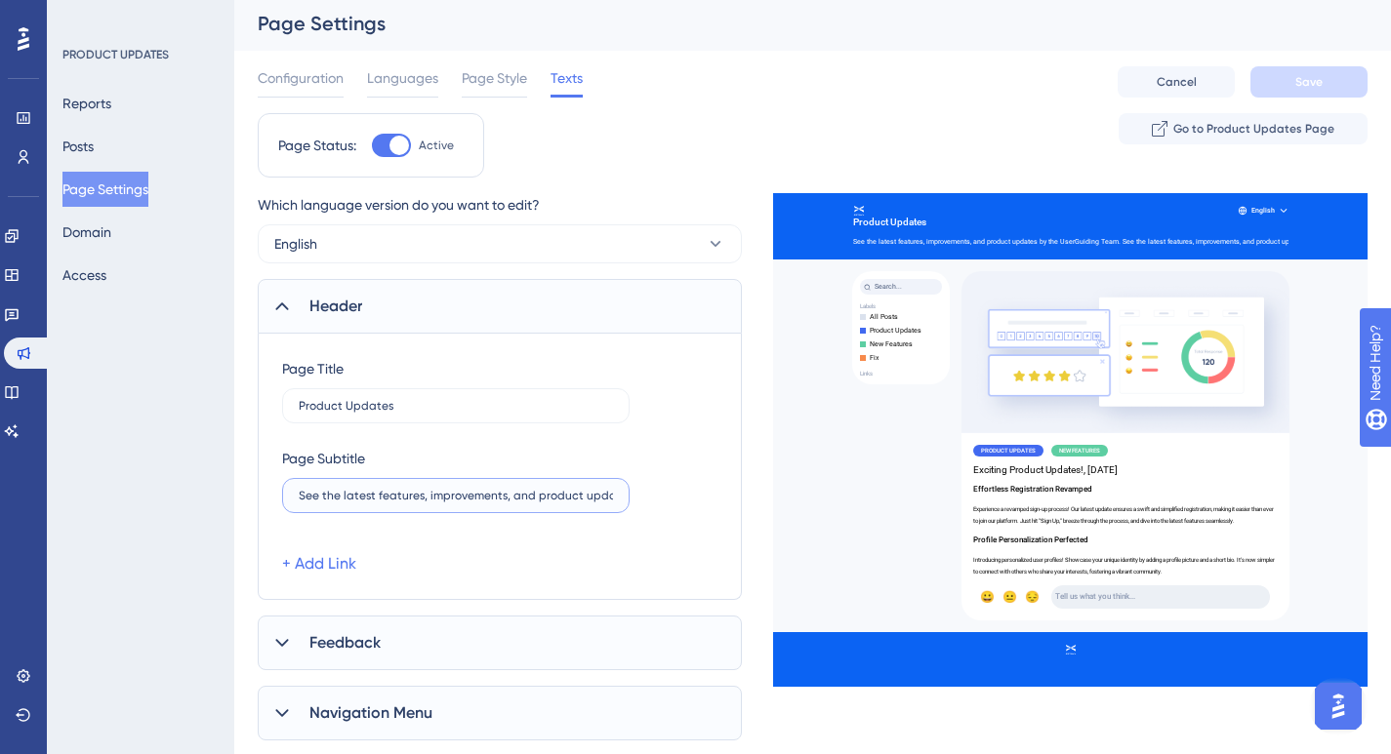
click at [350, 492] on input "See the latest features, improvements, and product updates by the UserGuiding T…" at bounding box center [456, 496] width 314 height 14
paste input "text"
click at [410, 495] on input "See the latest features, improvements, and product updates by the UserGuiding T…" at bounding box center [456, 496] width 314 height 14
drag, startPoint x: 540, startPoint y: 502, endPoint x: 645, endPoint y: 507, distance: 105.6
click at [645, 507] on div "Page Subtitle See the latest features, improvements, and product updates by the…" at bounding box center [499, 480] width 435 height 66
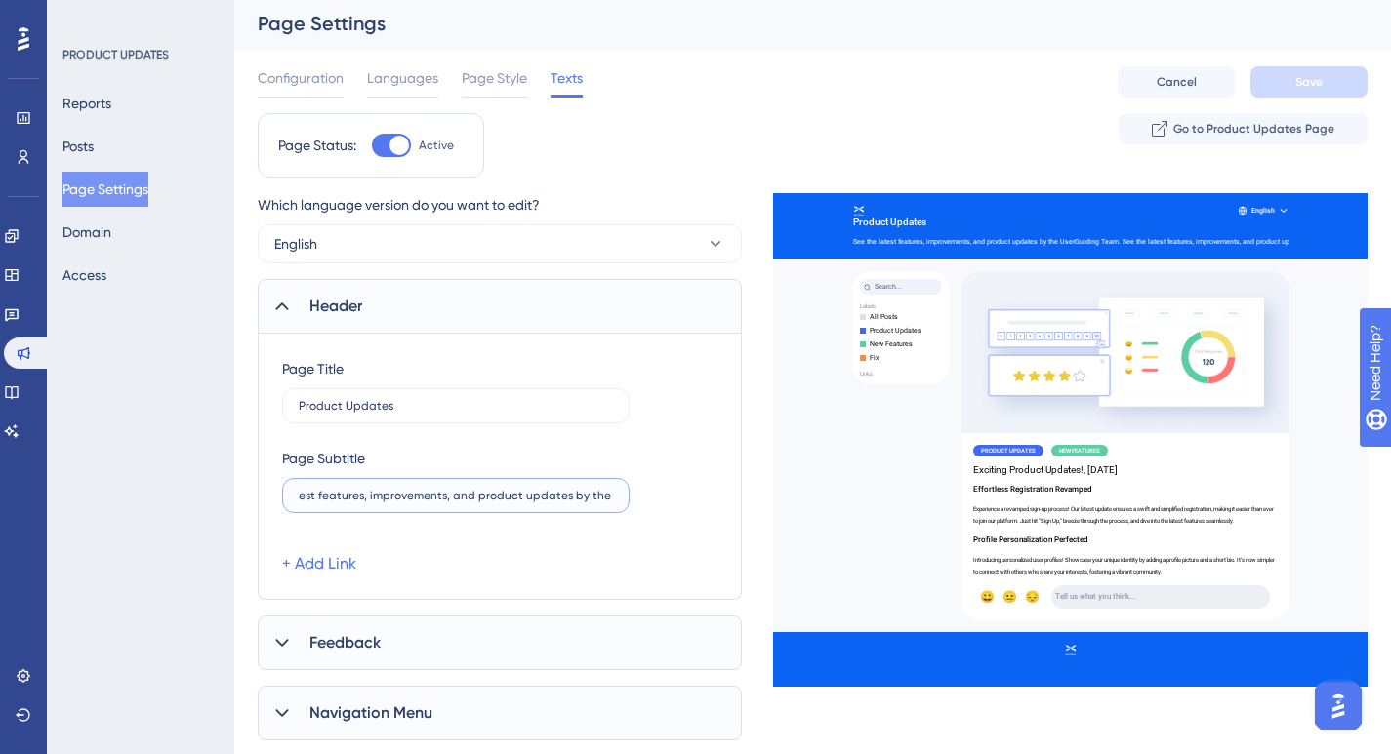
scroll to position [0, 619]
click at [559, 499] on input "See the latest features, improvements, and product updates by the UserGuiding T…" at bounding box center [456, 496] width 314 height 14
drag, startPoint x: 363, startPoint y: 490, endPoint x: 328, endPoint y: 496, distance: 35.6
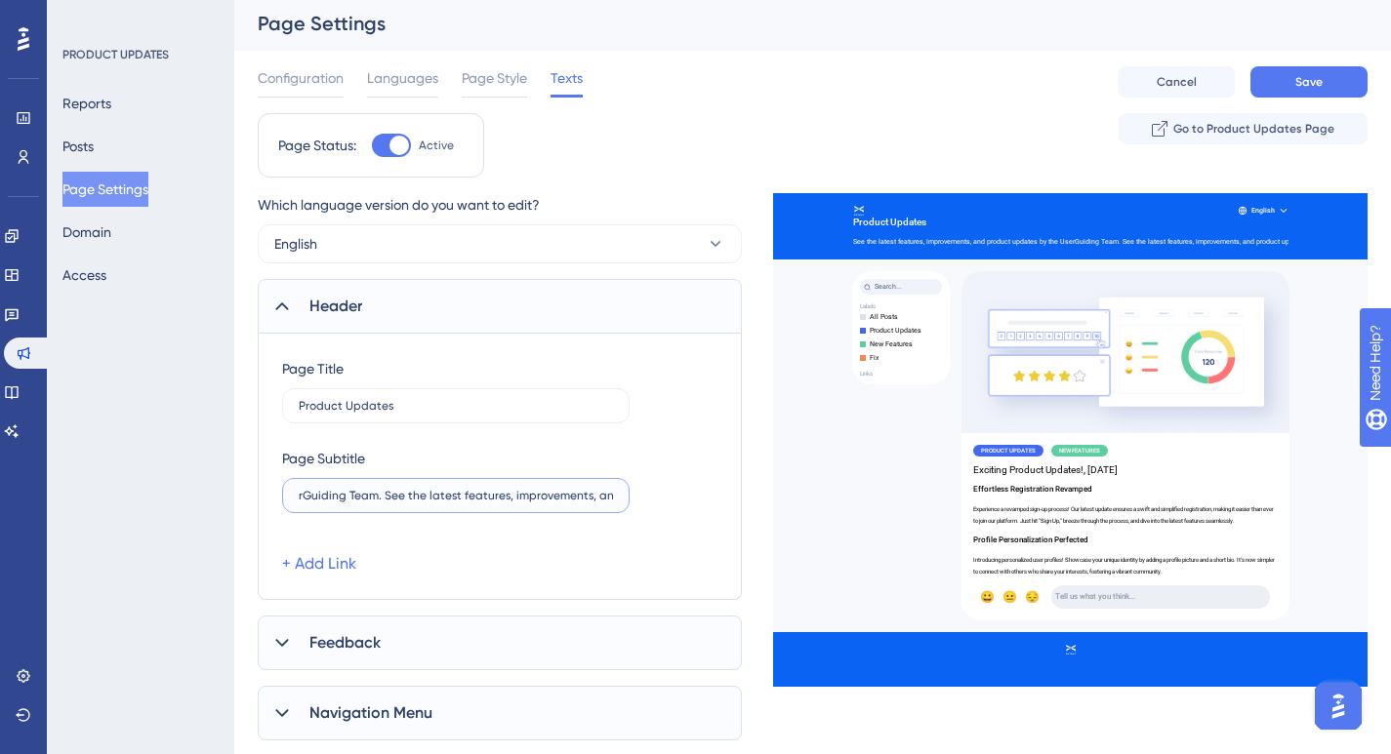
click at [302, 496] on input "See the latest features, improvements, and product updates by the UserGuiding T…" at bounding box center [456, 496] width 314 height 14
click at [430, 484] on label "See the latest features, improvements, and product updates by the UserGuiding T…" at bounding box center [455, 495] width 347 height 35
click at [430, 489] on input "See the latest features, improvements, and product updates by the UserGuiding T…" at bounding box center [456, 496] width 314 height 14
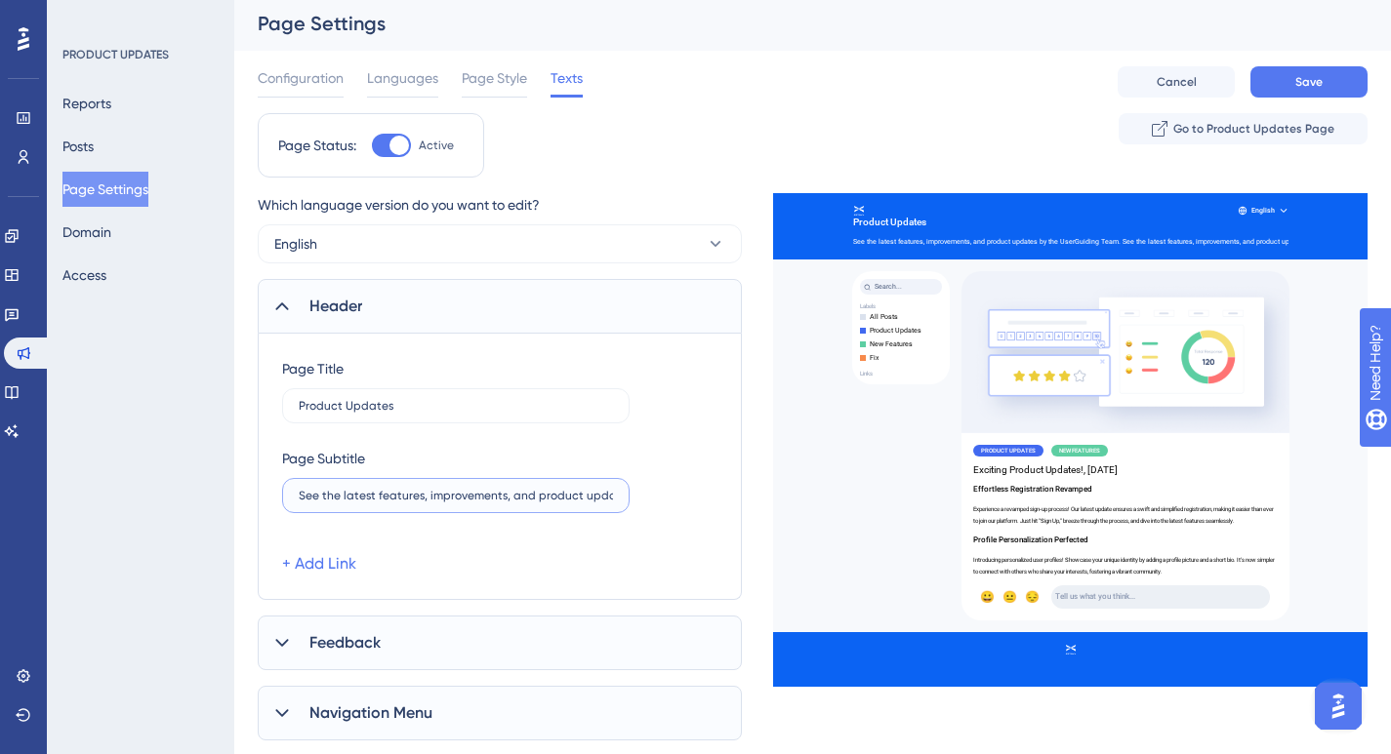
click at [543, 495] on input "See the latest features, improvements, and product updates by the UserGuiding T…" at bounding box center [456, 496] width 314 height 14
click at [549, 490] on input "See the latest features, improvements, and product updates by the UserGuiding T…" at bounding box center [456, 496] width 314 height 14
drag, startPoint x: 574, startPoint y: 494, endPoint x: 720, endPoint y: 505, distance: 146.8
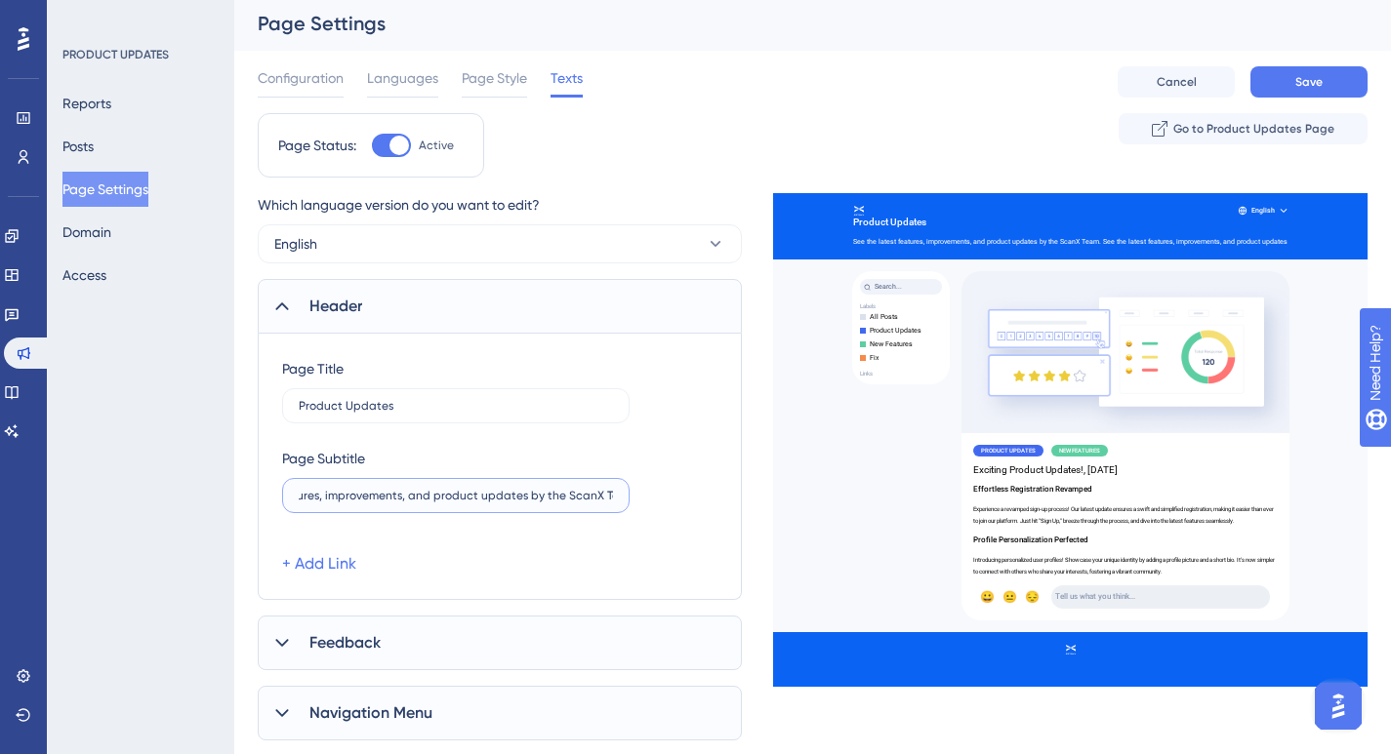
click at [720, 505] on div "Page Title Product Updates Page Subtitle See the latest features, improvements,…" at bounding box center [500, 467] width 484 height 266
type input "See the latest features, improvements, and product updates by the ScanX Team."
click at [1290, 82] on button "Save" at bounding box center [1308, 81] width 117 height 31
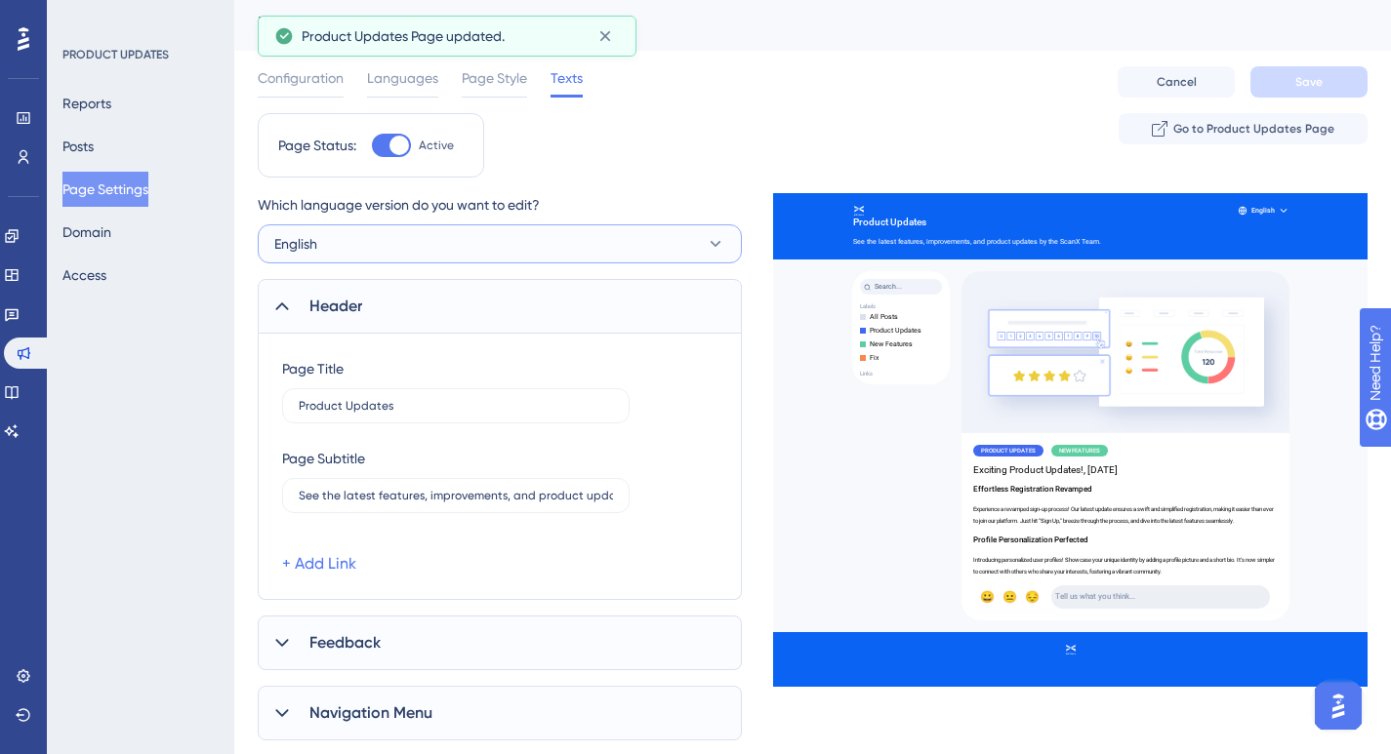
click at [351, 250] on button "English" at bounding box center [500, 243] width 484 height 39
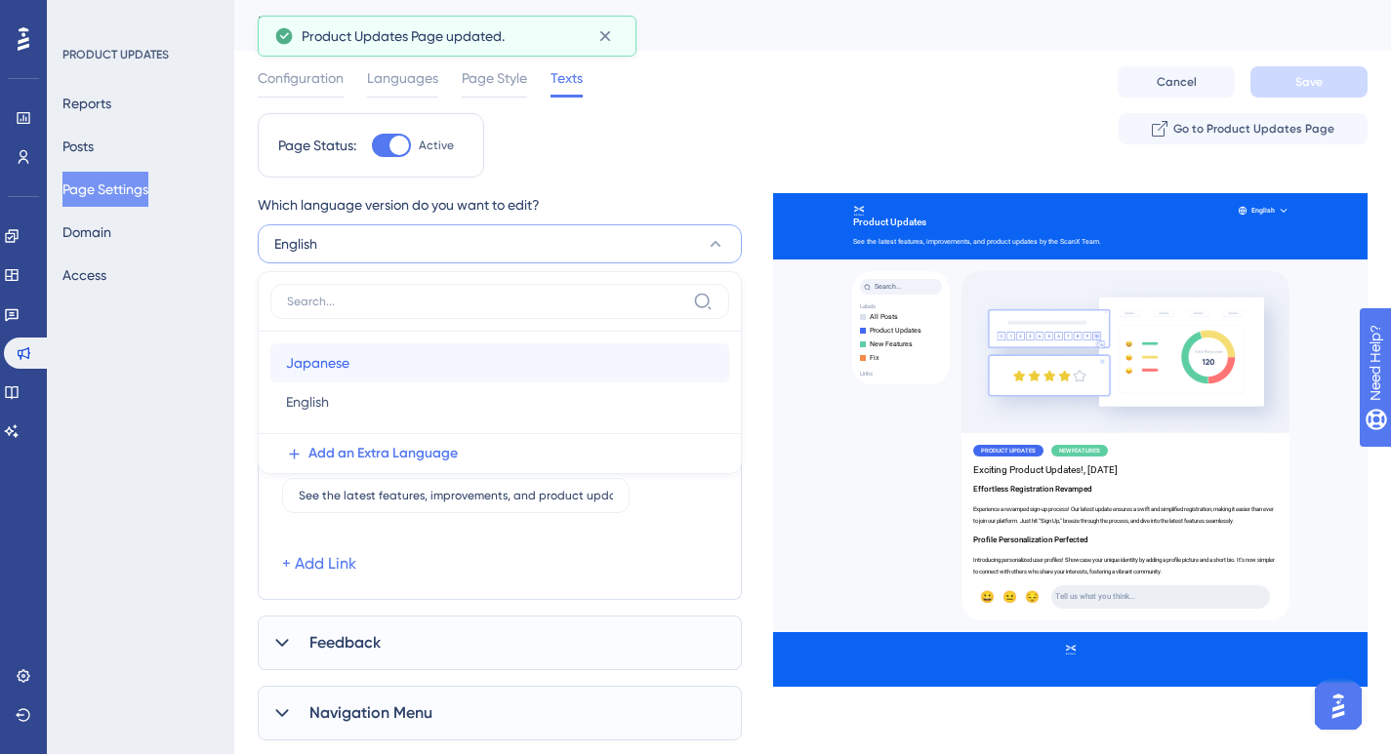
click at [327, 351] on span "Japanese" at bounding box center [317, 362] width 63 height 23
type input "アップデート情報"
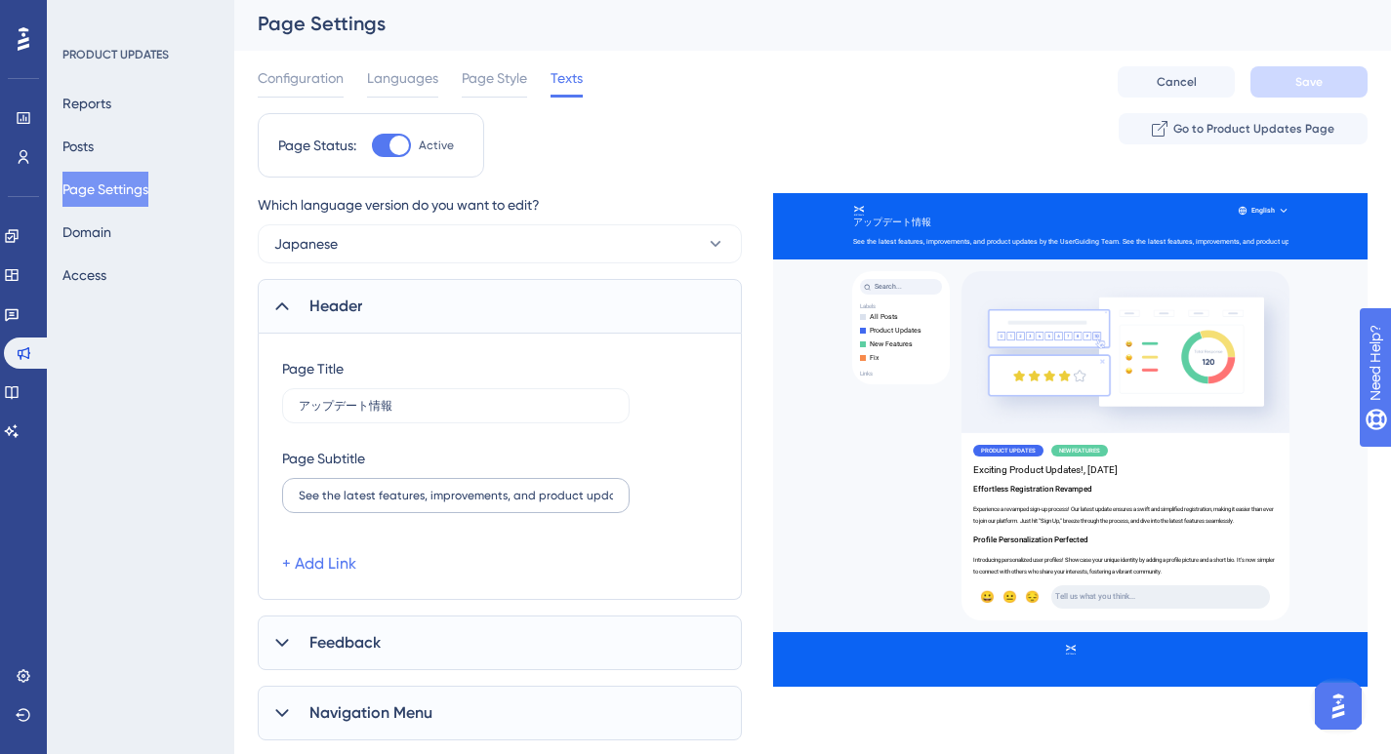
click at [369, 484] on label "See the latest features, improvements, and product updates by the UserGuiding T…" at bounding box center [455, 495] width 347 height 35
click at [369, 489] on input "See the latest features, improvements, and product updates by the UserGuiding T…" at bounding box center [456, 496] width 314 height 14
paste input "canXチームによる最新の機能、改善、製品アップデートをご覧ください。"
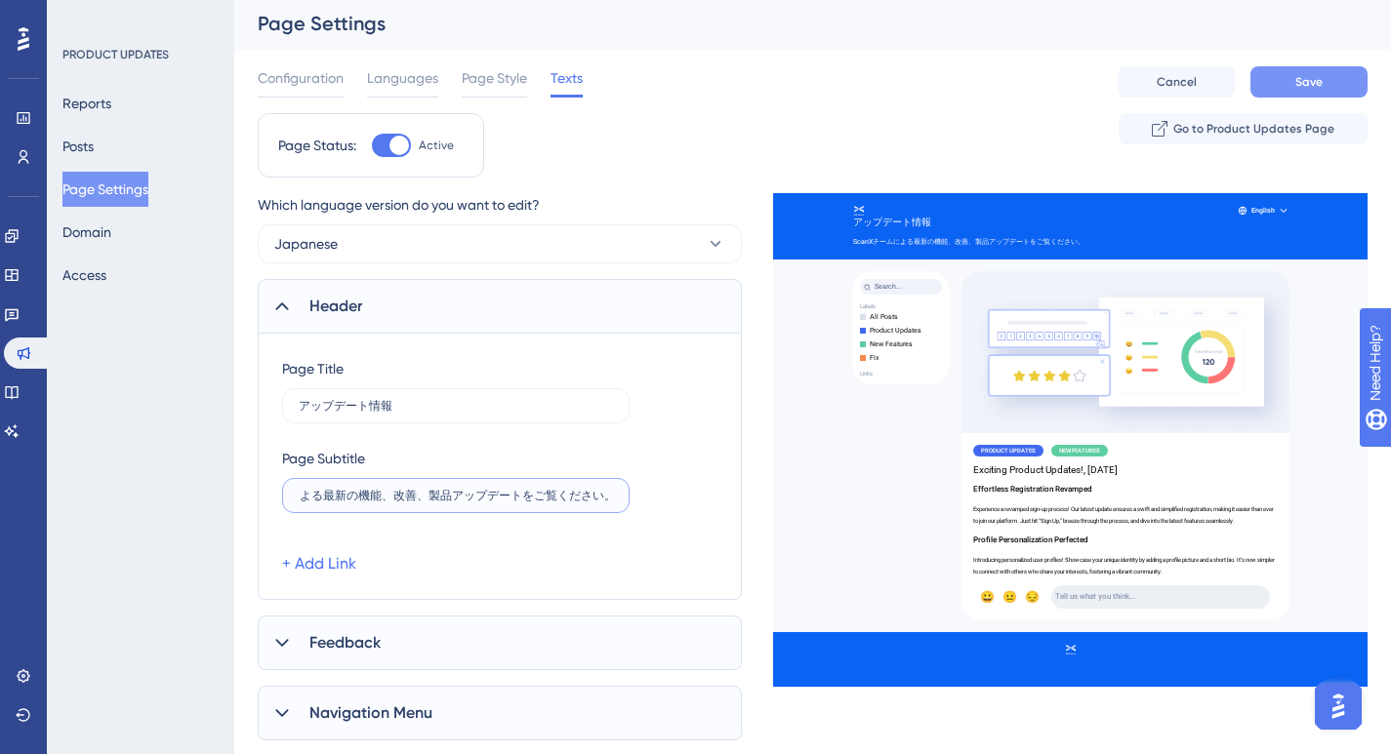
type input "ScanXチームによる最新の機能、改善、製品アップデートをご覧ください。"
click at [1333, 72] on button "Save" at bounding box center [1308, 81] width 117 height 31
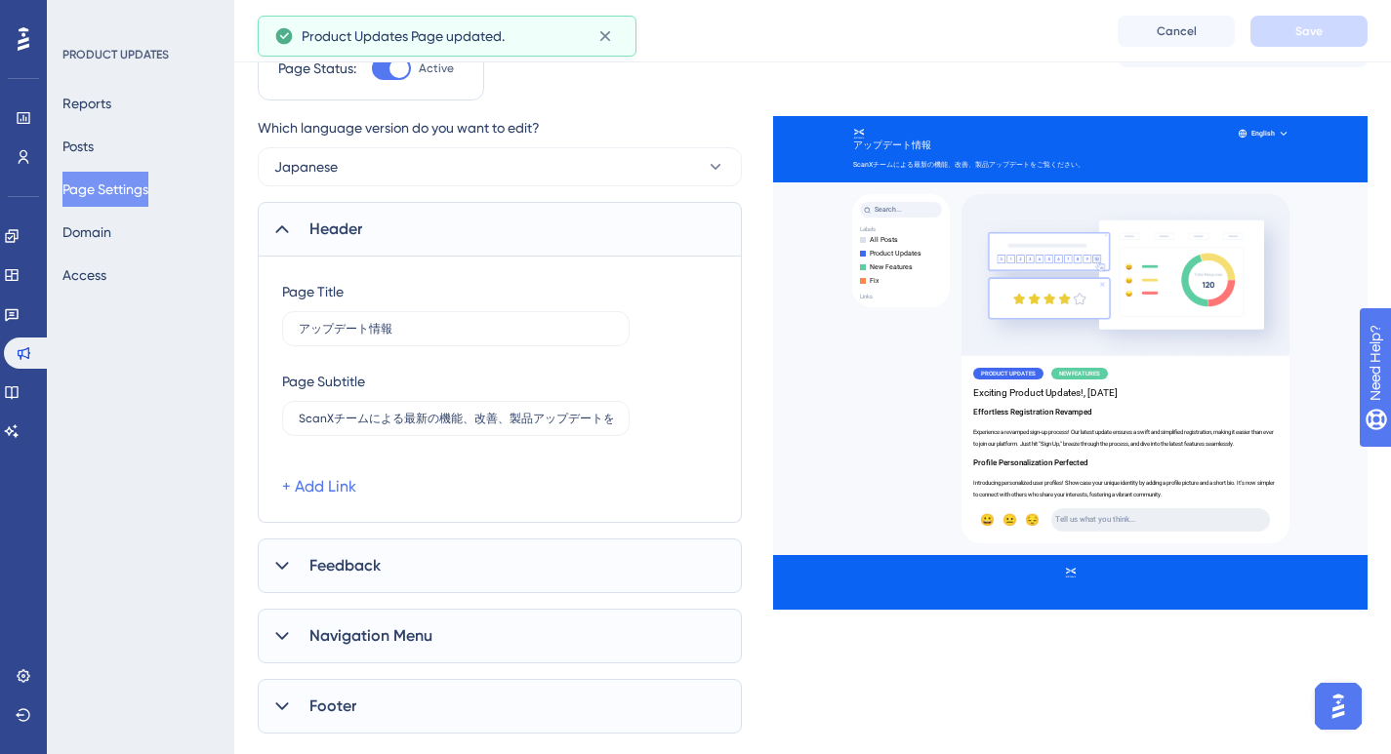
scroll to position [245, 0]
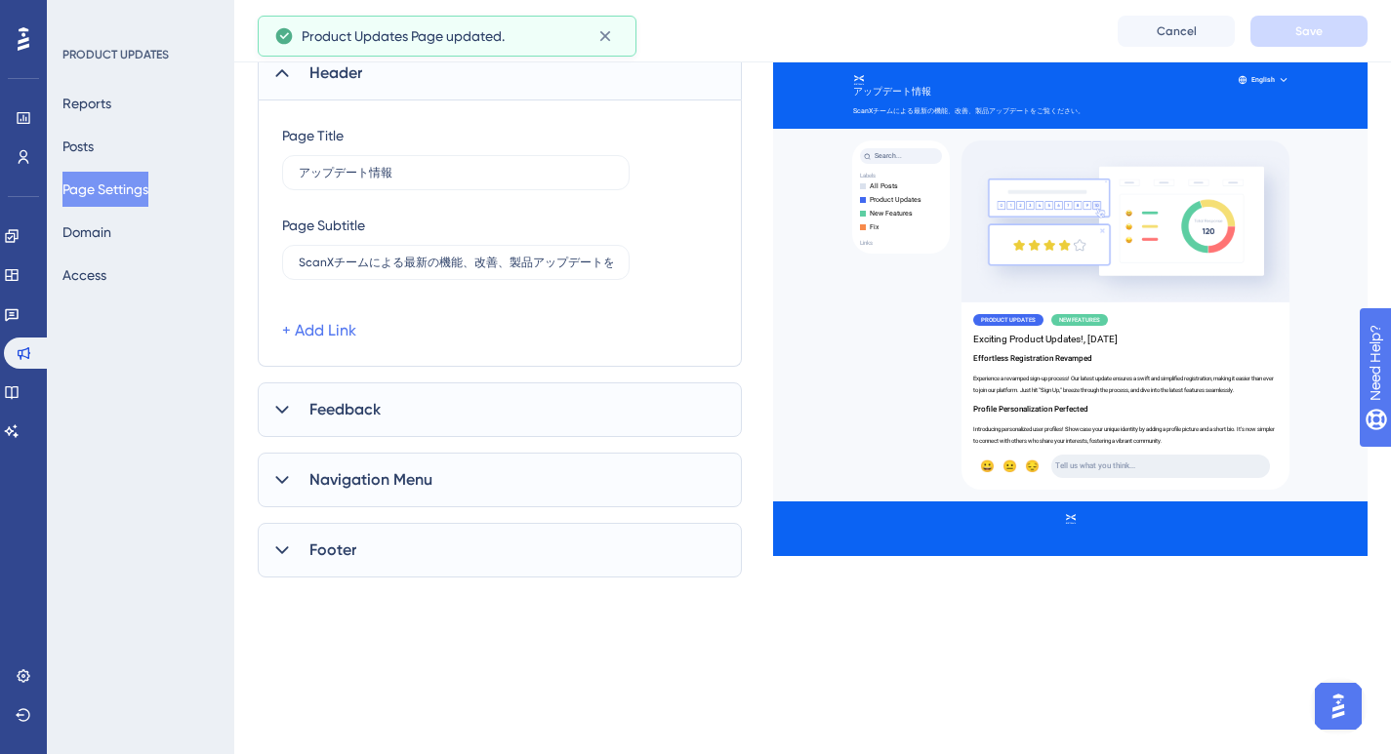
click at [490, 418] on div "Feedback" at bounding box center [500, 410] width 484 height 55
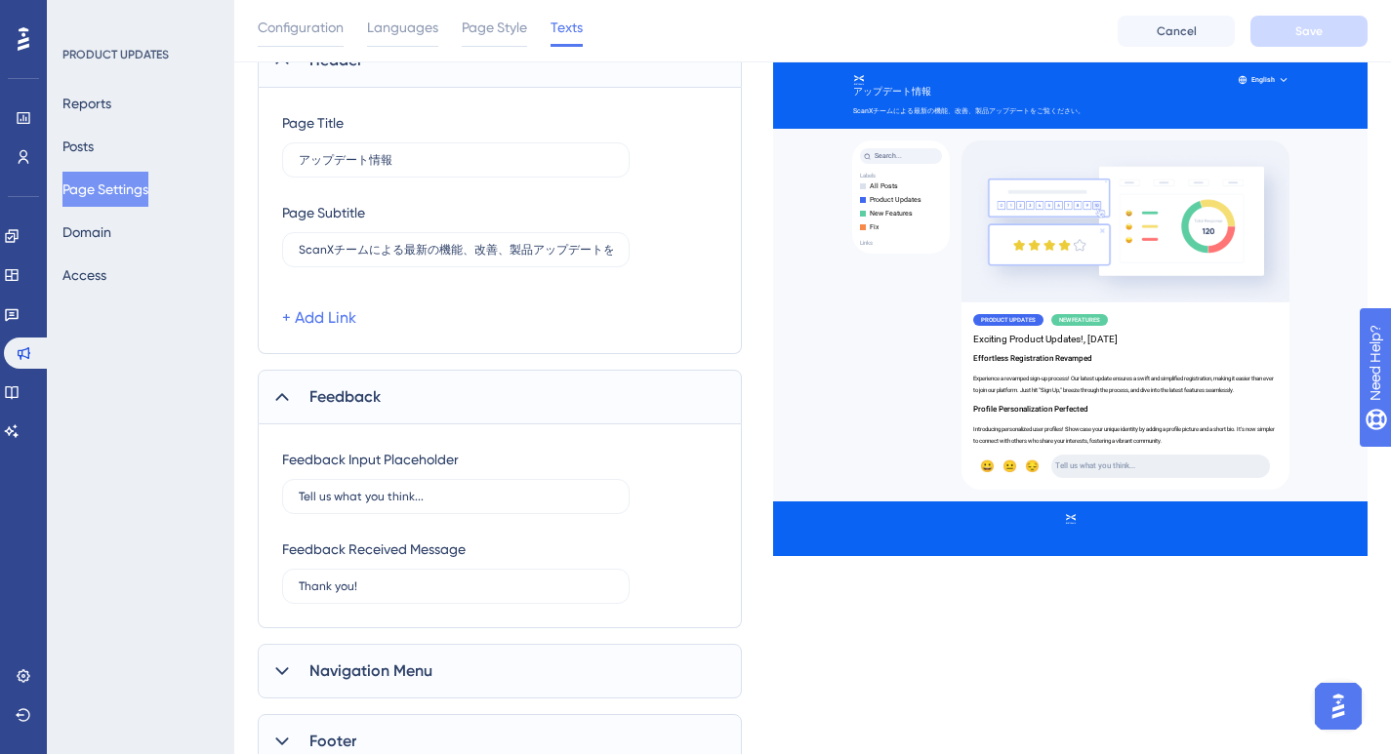
scroll to position [415, 0]
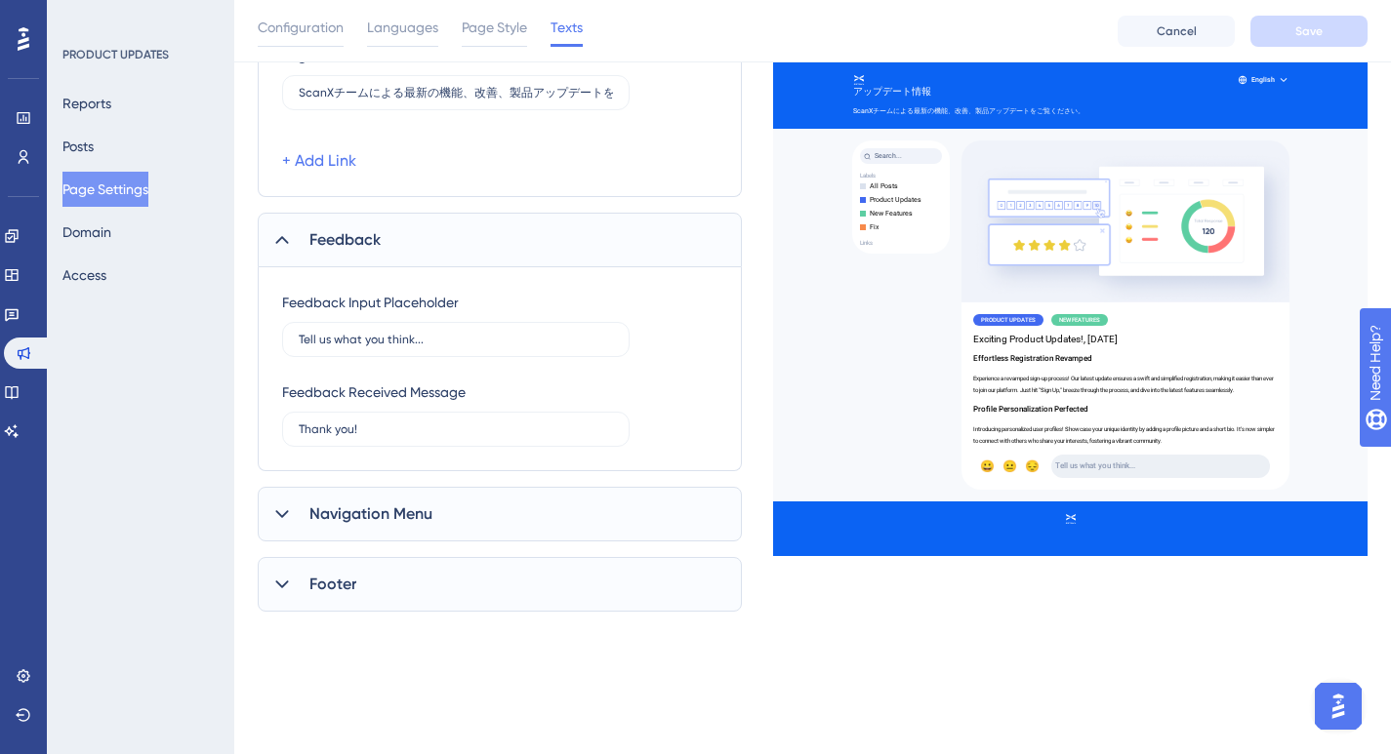
click at [415, 504] on span "Navigation Menu" at bounding box center [370, 514] width 123 height 23
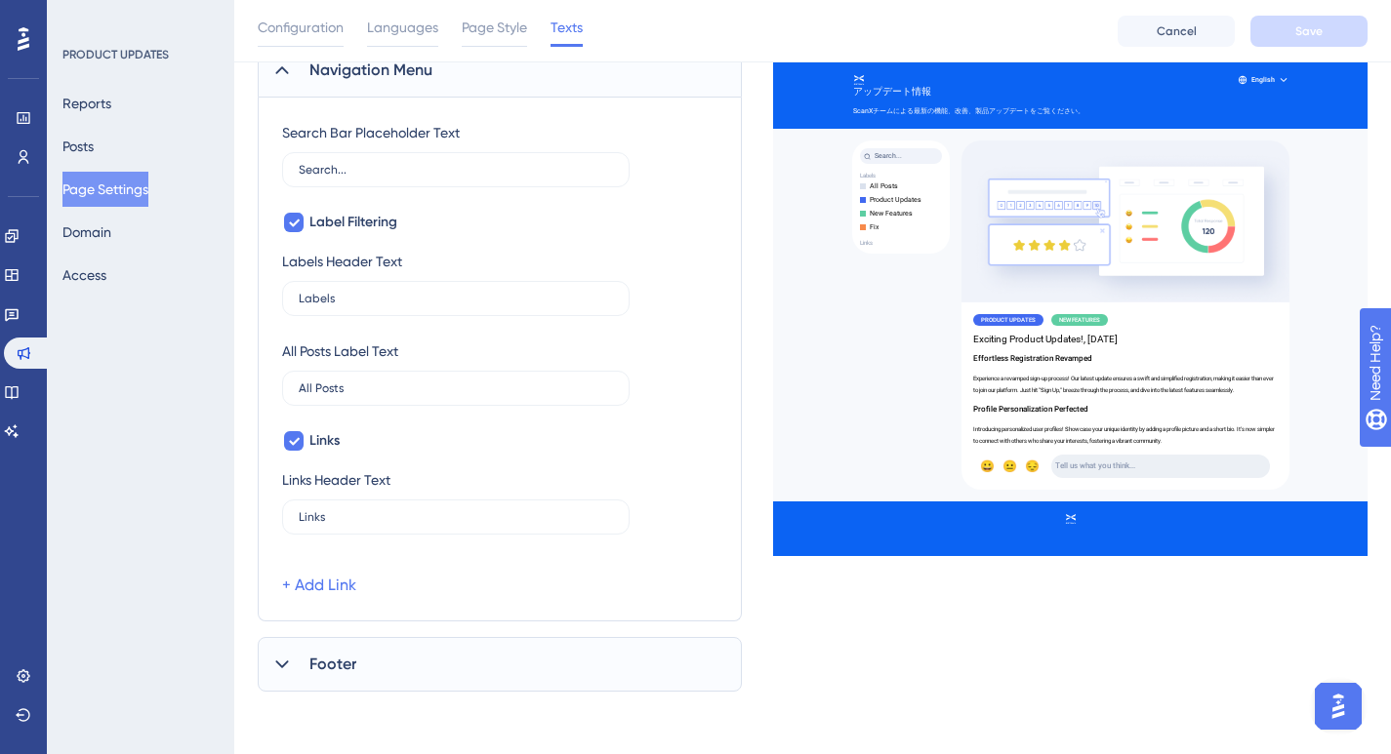
click at [385, 678] on div "Footer" at bounding box center [500, 664] width 484 height 55
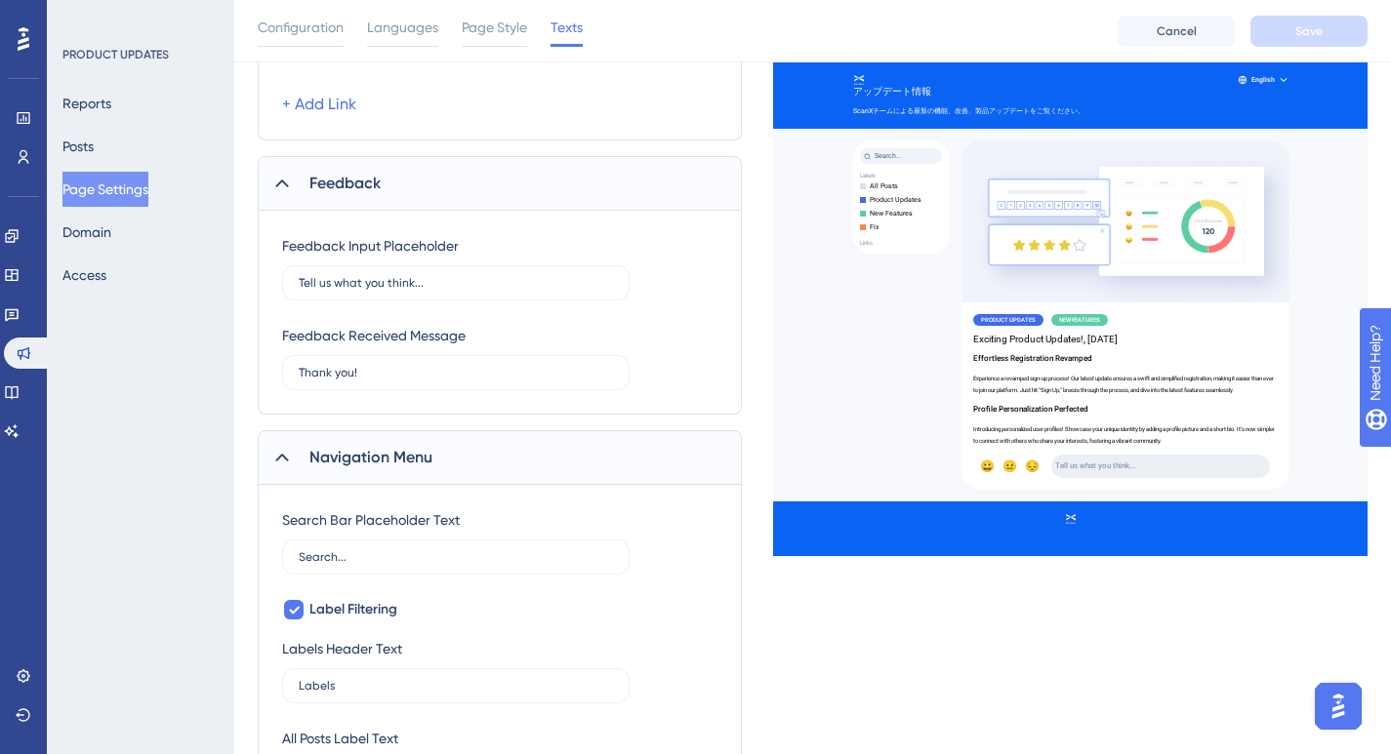
scroll to position [19, 0]
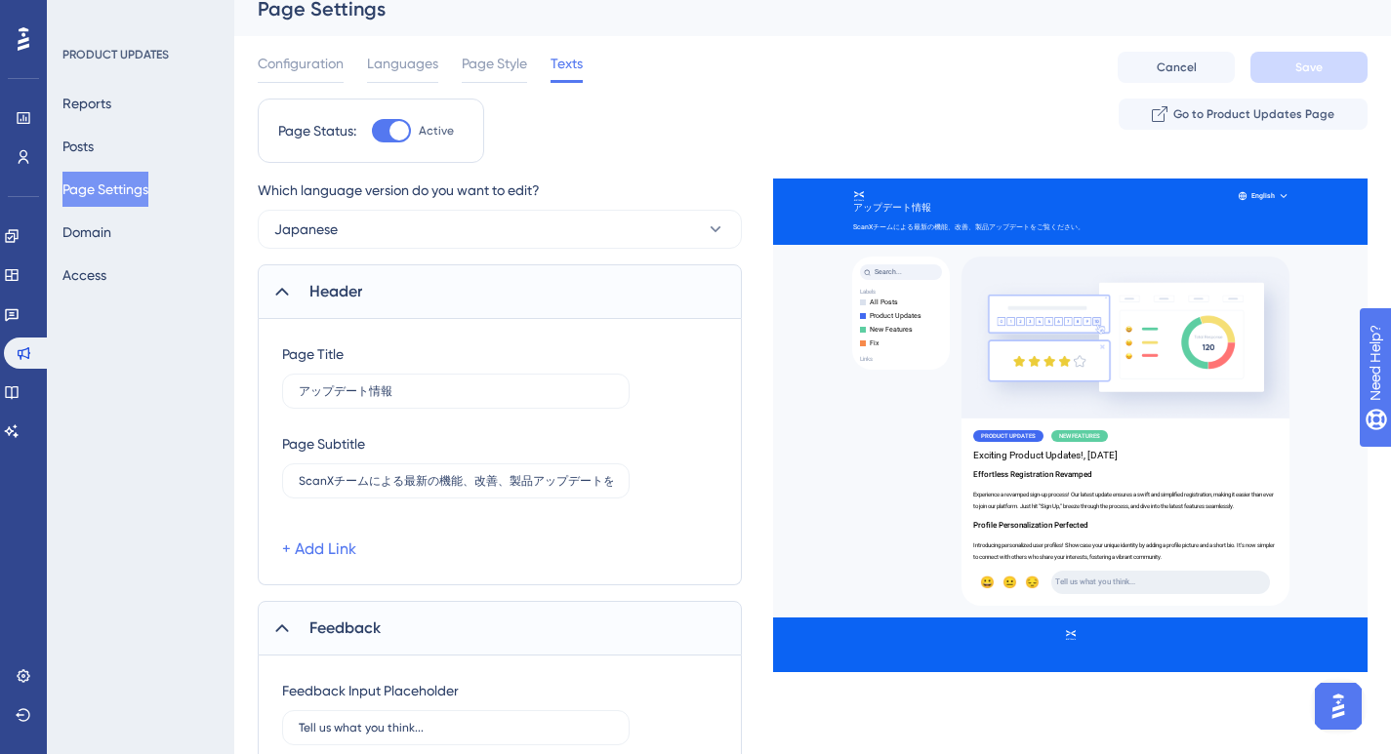
click at [114, 160] on div "Reports Posts Page Settings Domain Access" at bounding box center [141, 189] width 158 height 207
click at [94, 151] on button "Posts" at bounding box center [77, 146] width 31 height 35
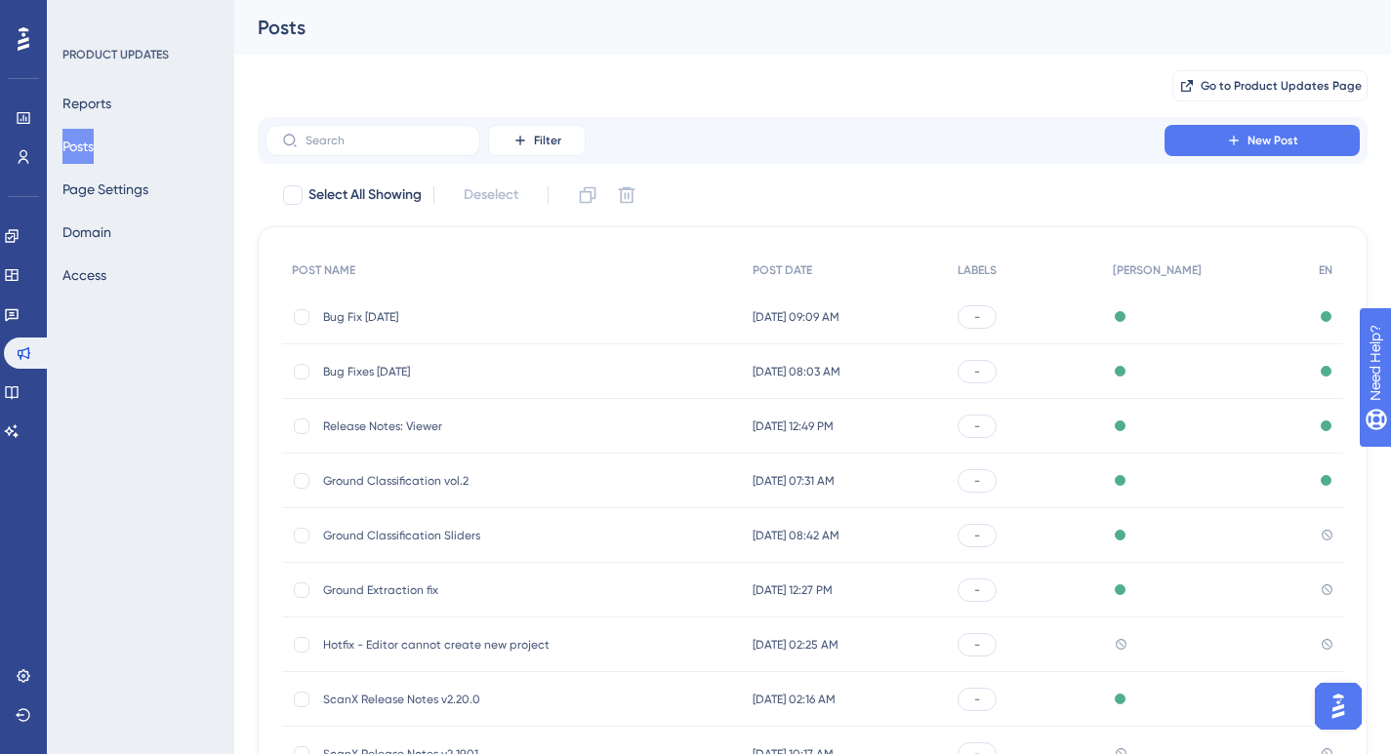
click at [996, 320] on div "-" at bounding box center [976, 316] width 39 height 23
click at [301, 316] on div at bounding box center [302, 317] width 16 height 16
click at [303, 319] on icon at bounding box center [302, 317] width 8 height 16
checkbox input "false"
click at [94, 147] on button "Posts" at bounding box center [77, 146] width 31 height 35
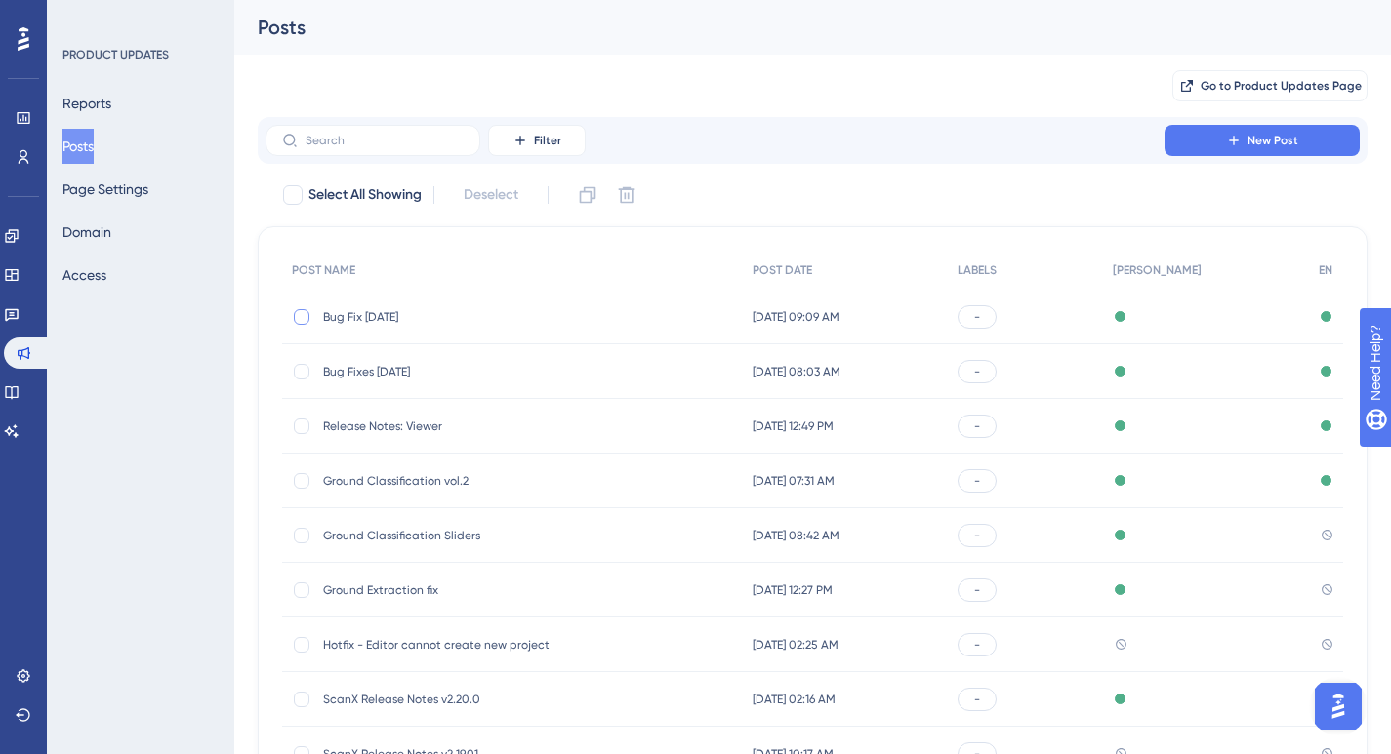
click at [350, 321] on span "Bug Fix [DATE]" at bounding box center [479, 317] width 312 height 16
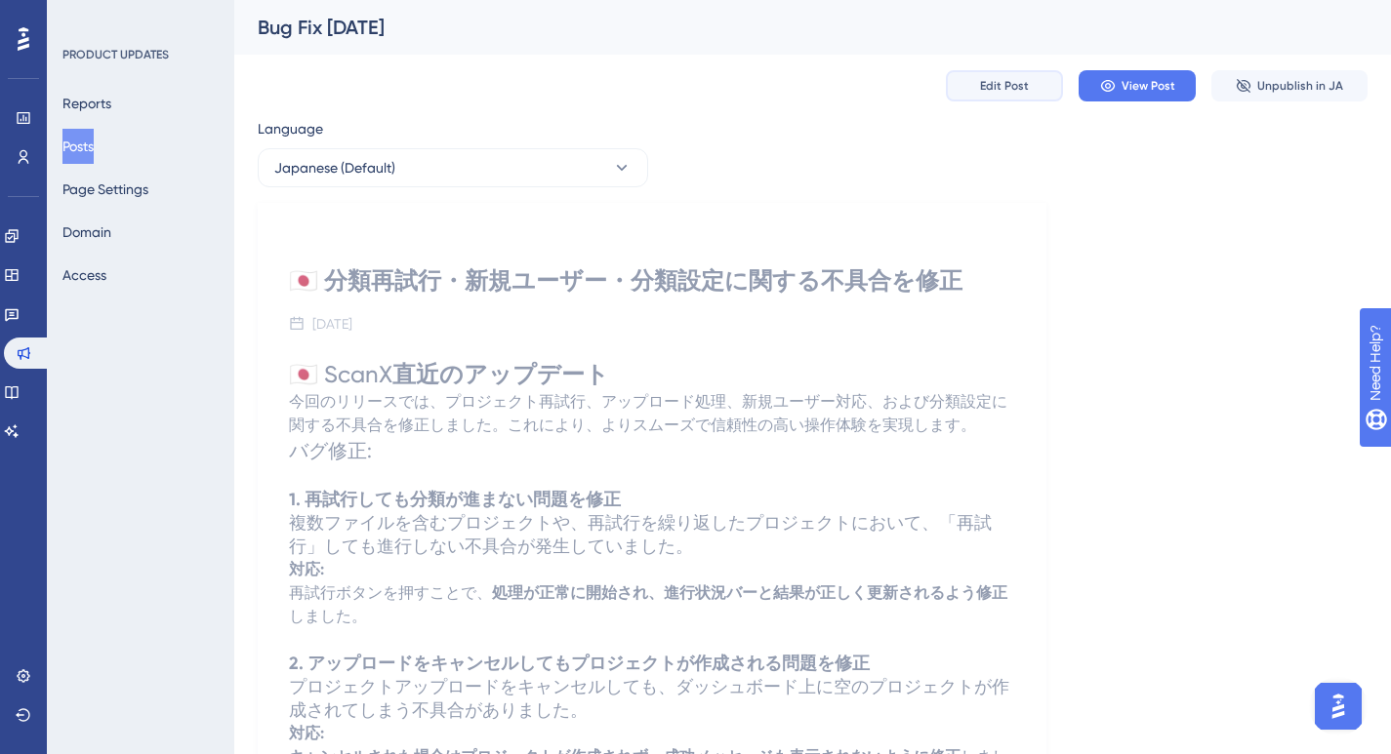
click at [1010, 74] on button "Edit Post" at bounding box center [1004, 85] width 117 height 31
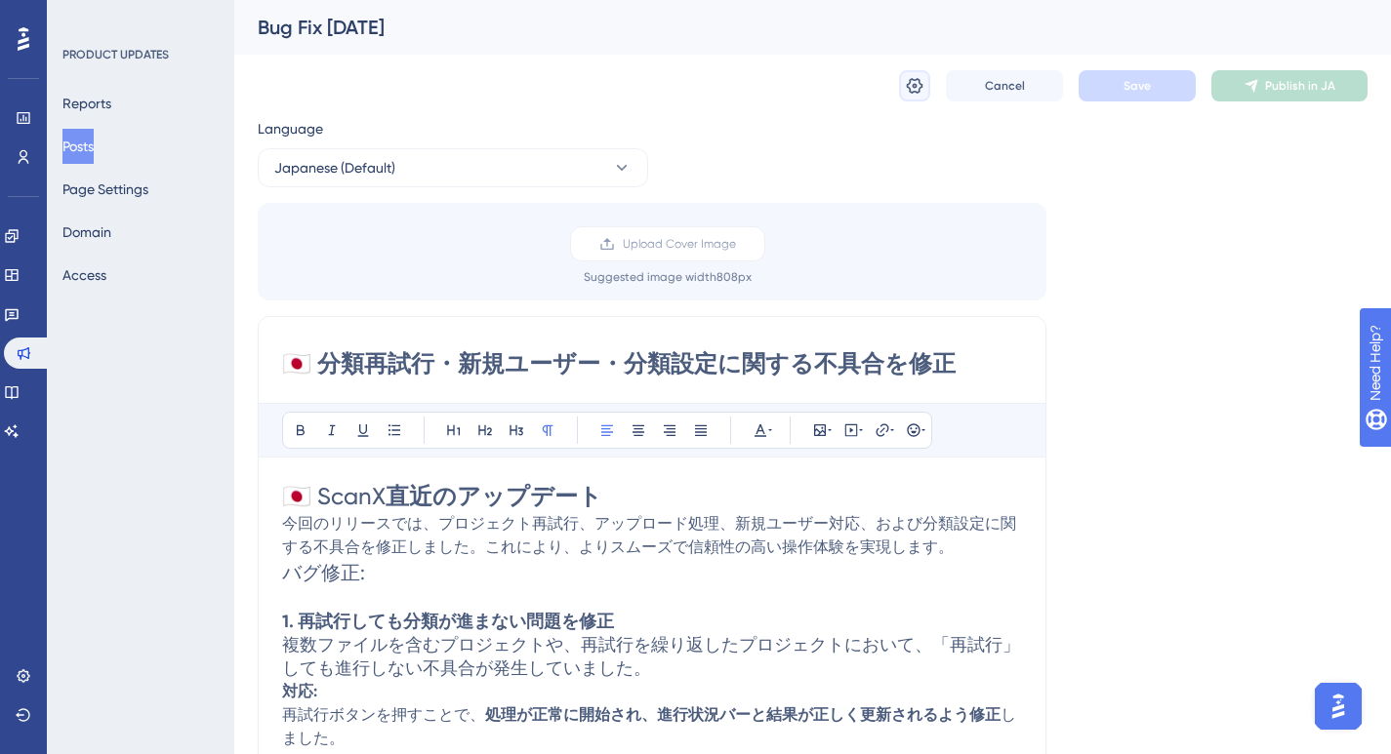
click at [909, 86] on icon at bounding box center [915, 86] width 20 height 20
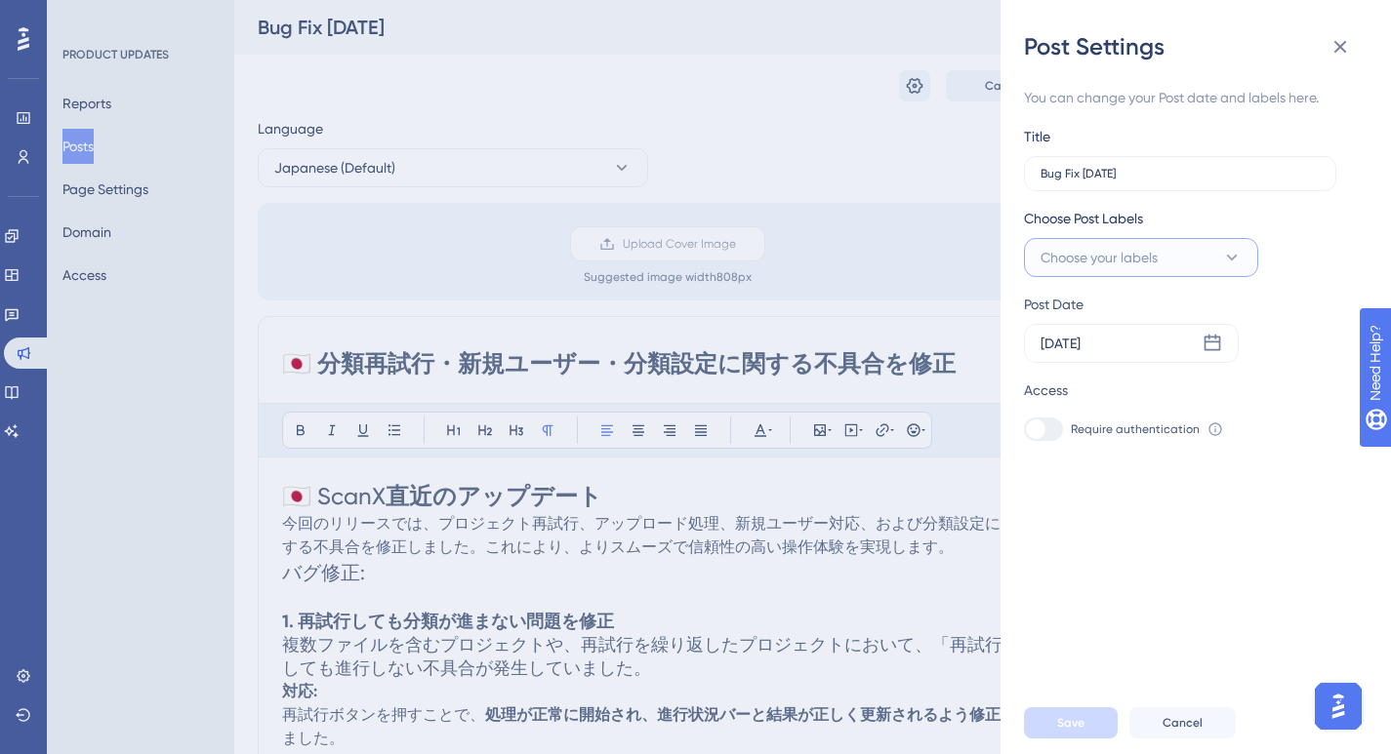
click at [1188, 263] on button "Choose your labels" at bounding box center [1141, 257] width 234 height 39
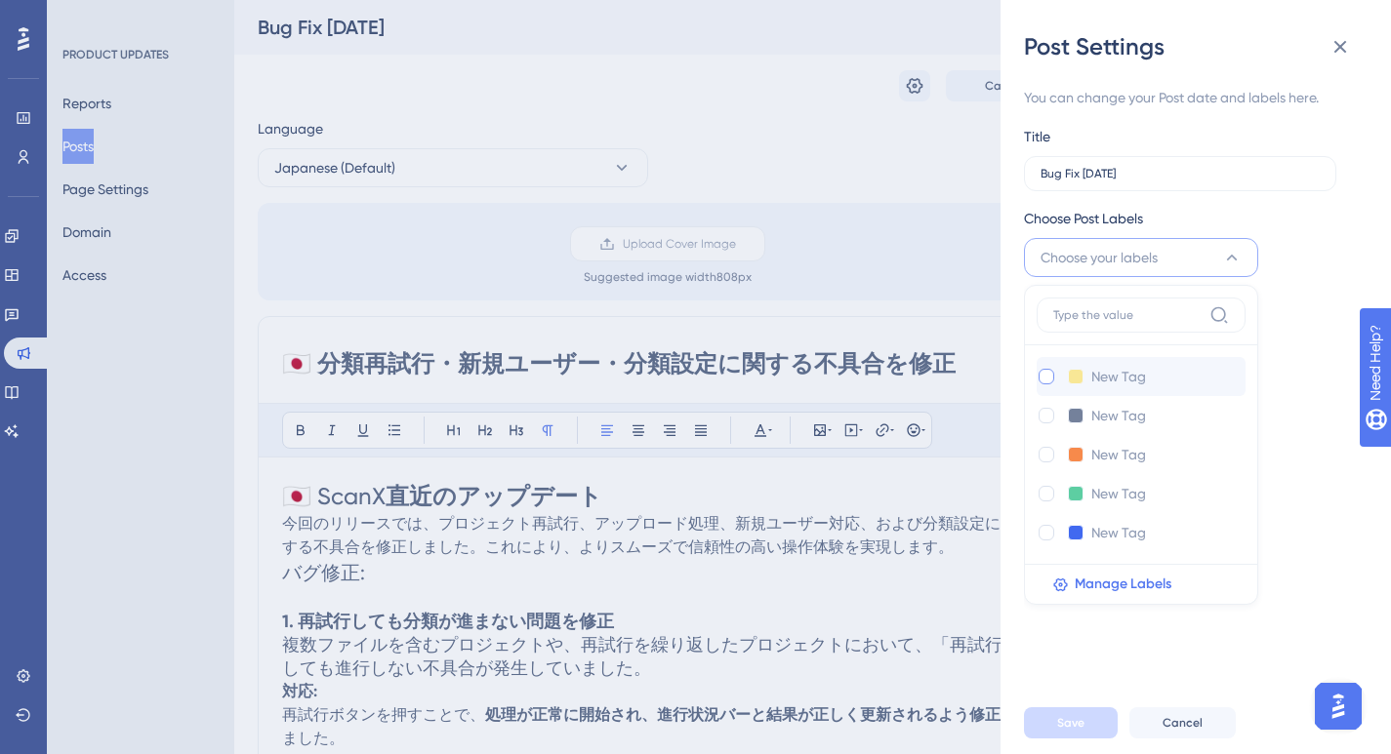
click at [1038, 381] on div at bounding box center [1046, 377] width 16 height 16
checkbox input "true"
click at [1109, 315] on input at bounding box center [1127, 315] width 148 height 16
click at [1108, 376] on input at bounding box center [1130, 377] width 78 height 24
drag, startPoint x: 1142, startPoint y: 374, endPoint x: 1084, endPoint y: 370, distance: 57.7
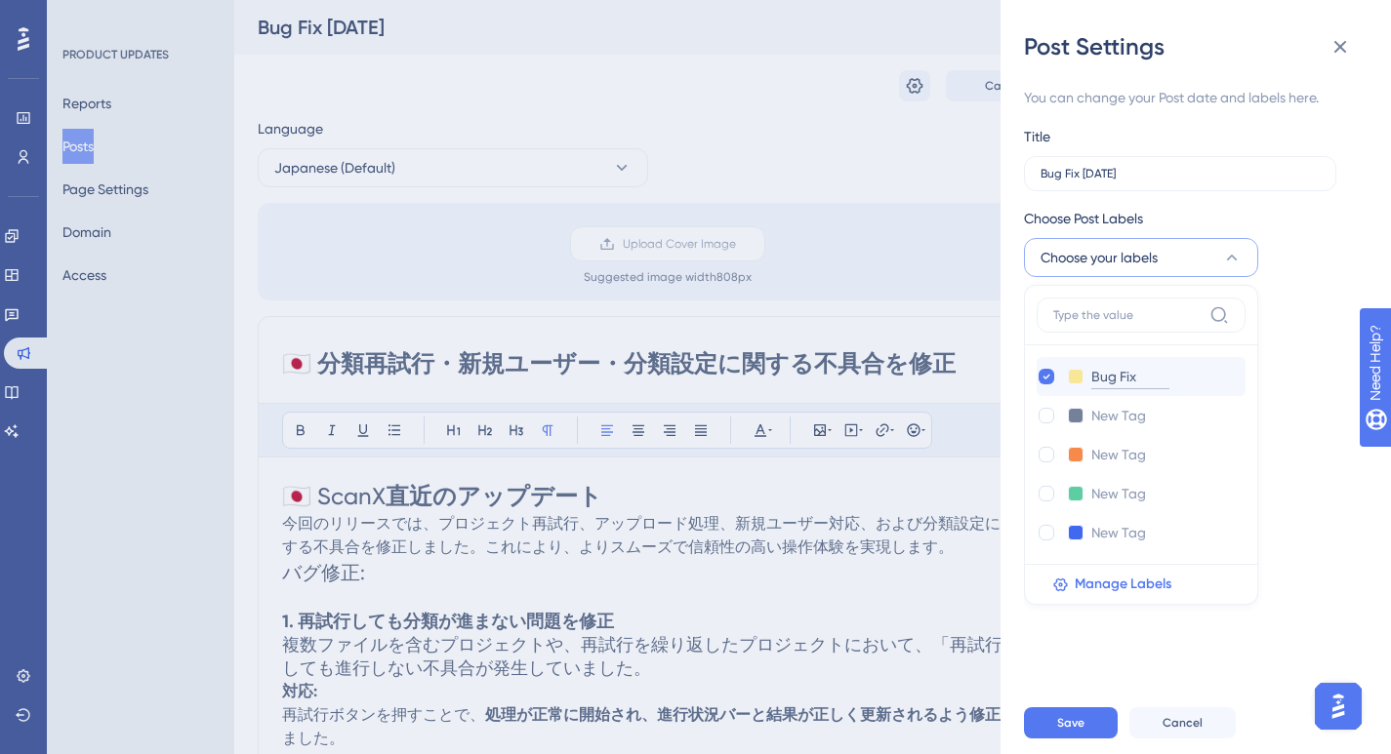
click at [1084, 370] on div "Bug Fix Bug Fix" at bounding box center [1121, 377] width 170 height 24
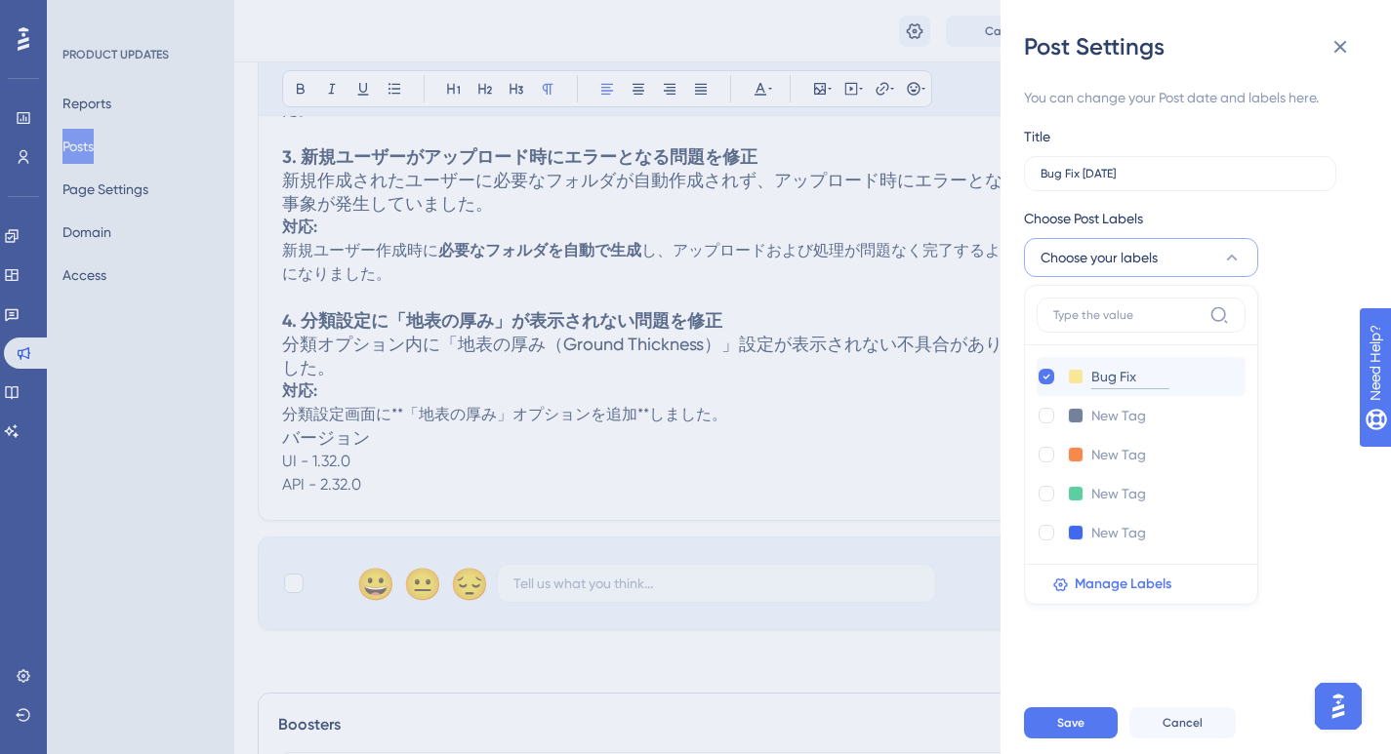
scroll to position [578, 0]
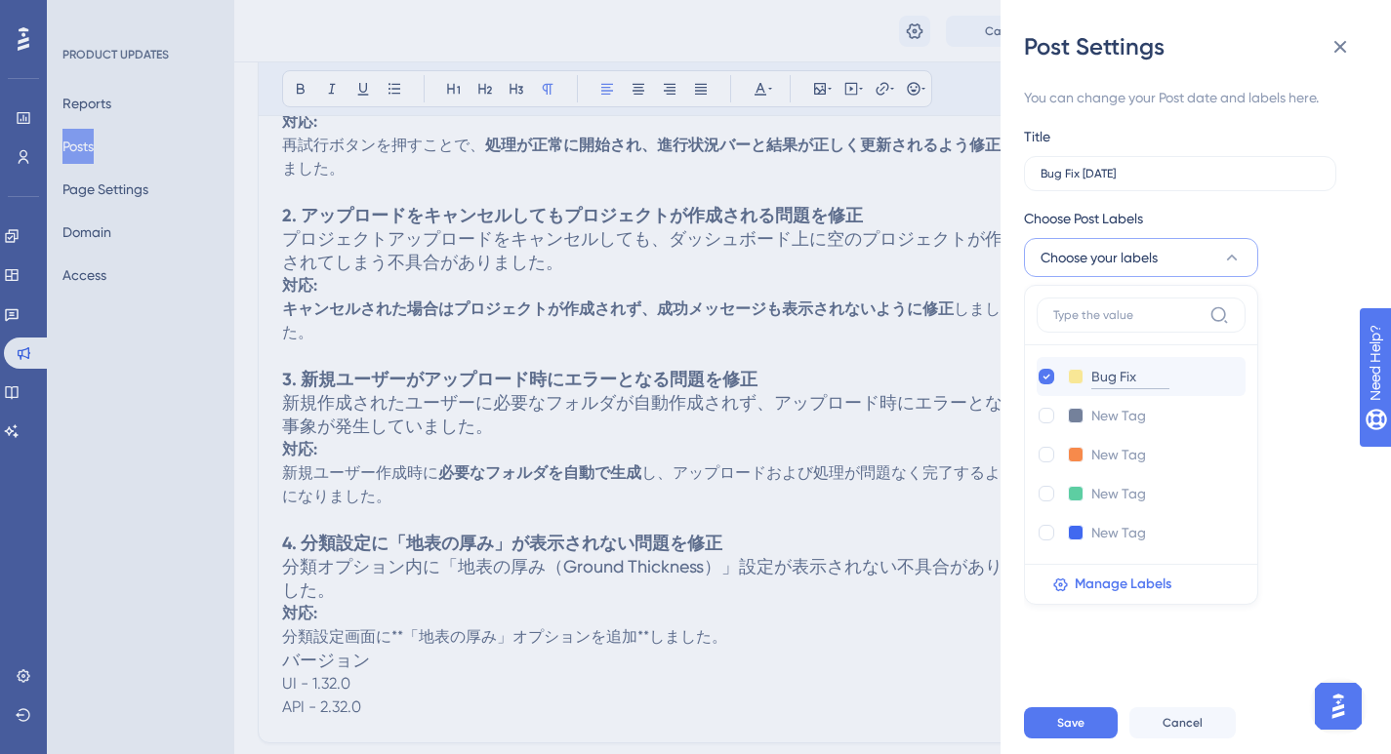
type input "Bug Fix"
click at [1344, 568] on div "You can change your Post date and labels here. Title Bug Fix 25.09.11 Choose Po…" at bounding box center [1203, 376] width 359 height 629
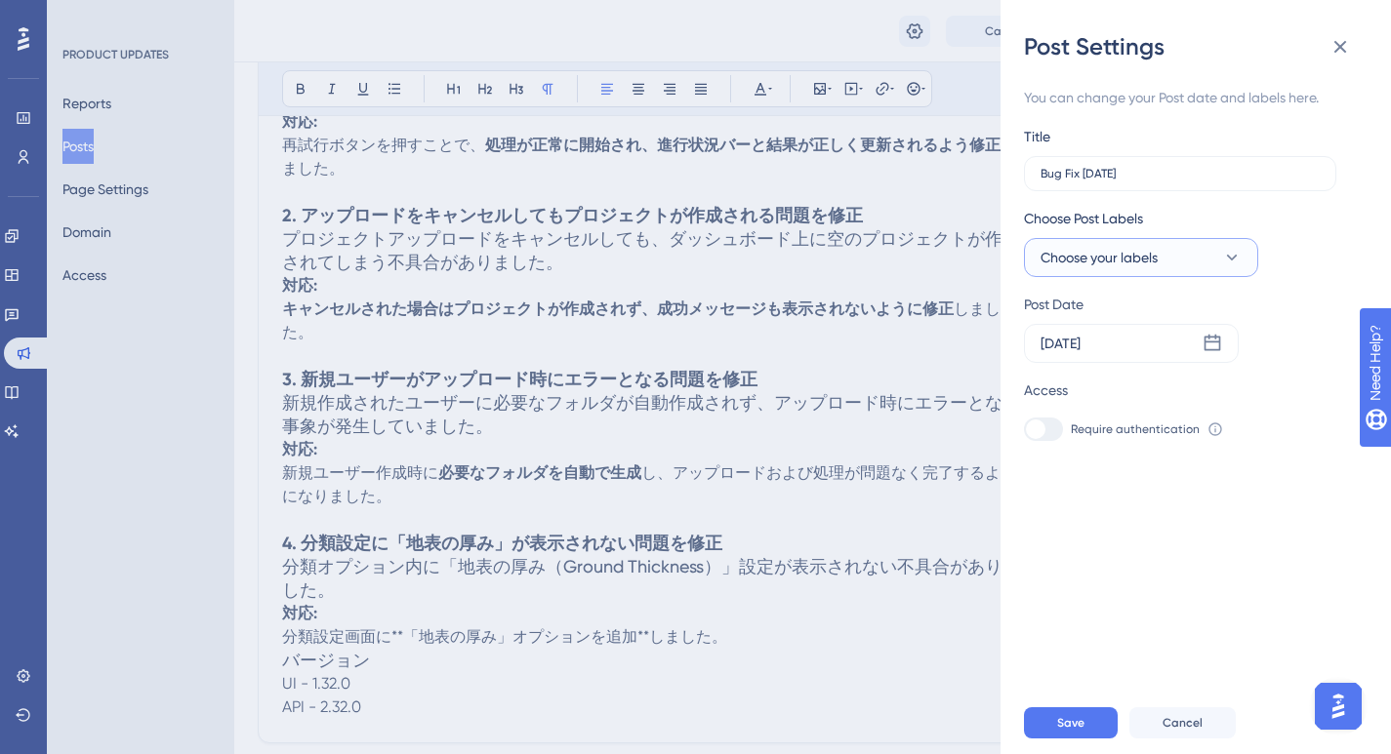
click at [1157, 263] on span "Choose your labels" at bounding box center [1098, 257] width 117 height 23
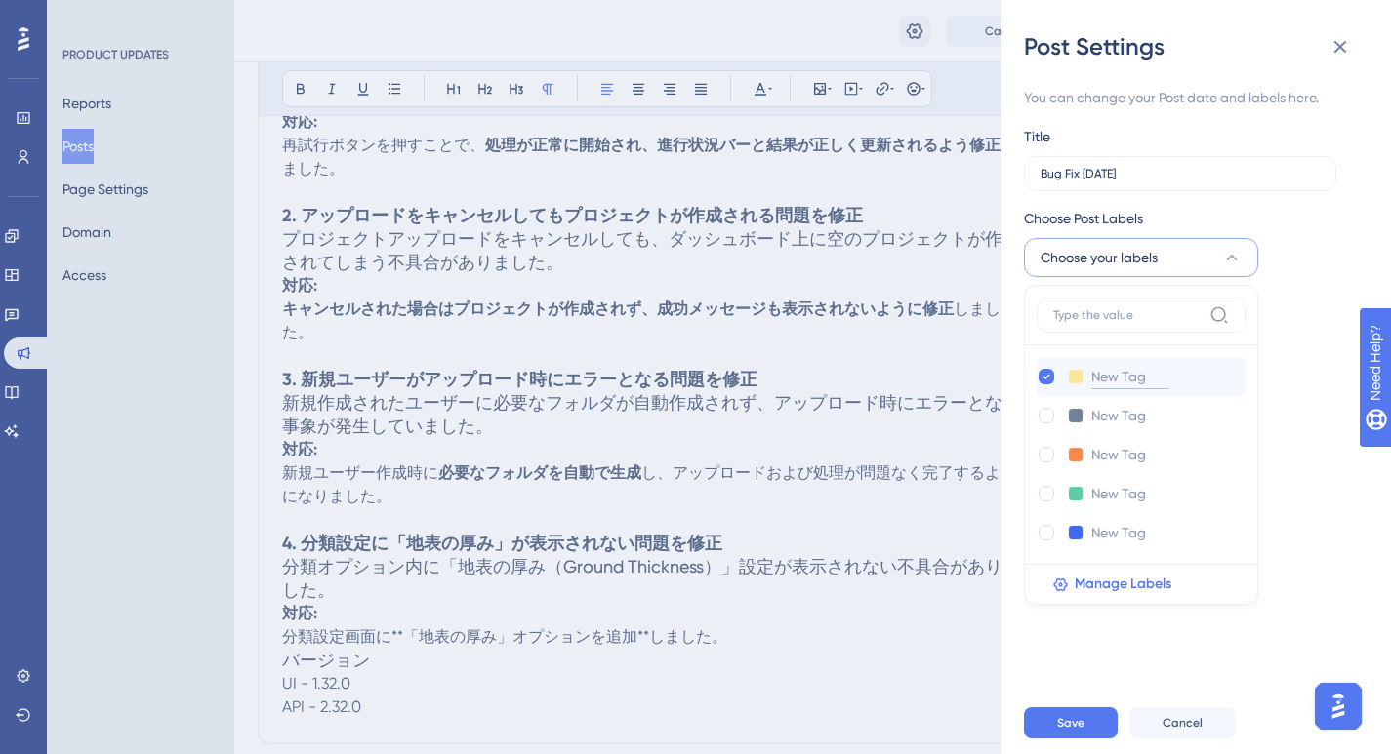
click at [1131, 376] on input at bounding box center [1130, 377] width 78 height 24
type input "Bug Fix"
click at [1281, 481] on div "You can change your Post date and labels here. Title Bug Fix 25.09.11 Choose Po…" at bounding box center [1203, 376] width 359 height 629
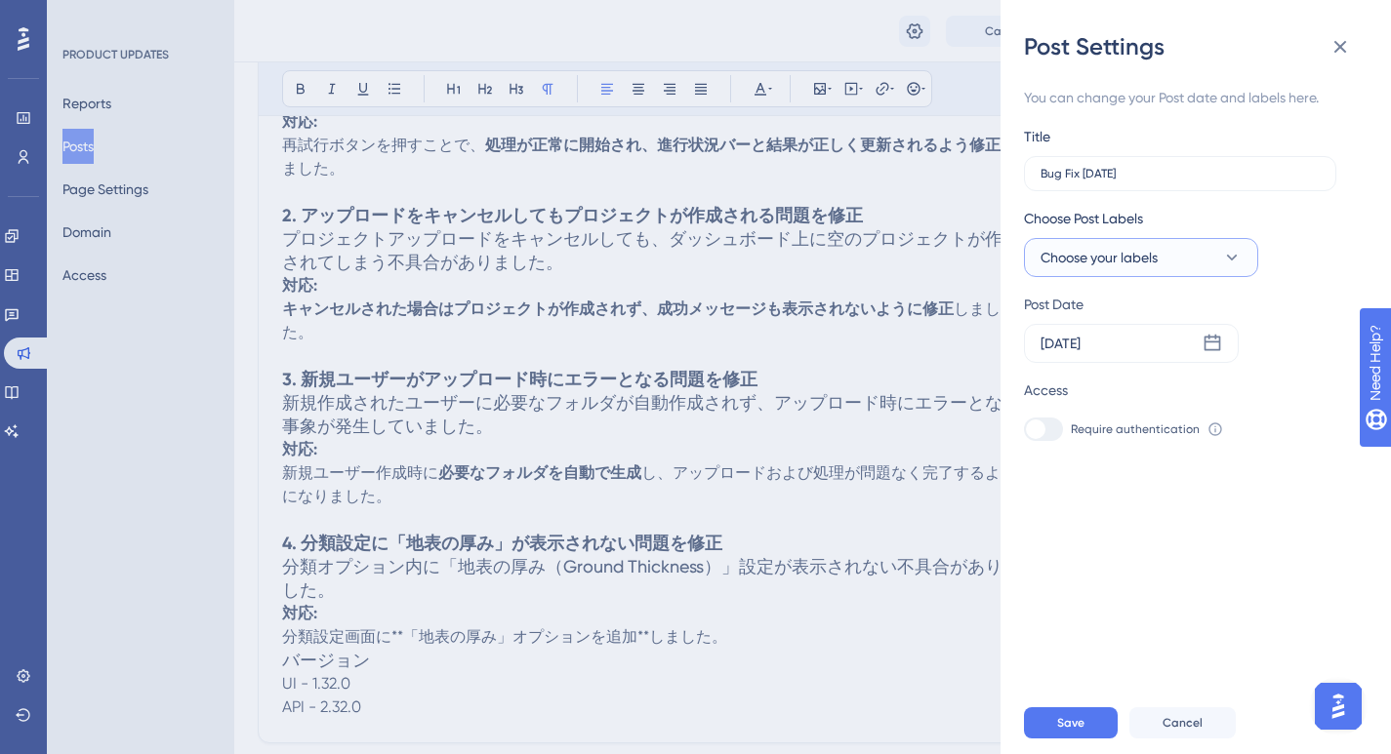
click at [1145, 247] on span "Choose your labels" at bounding box center [1098, 257] width 117 height 23
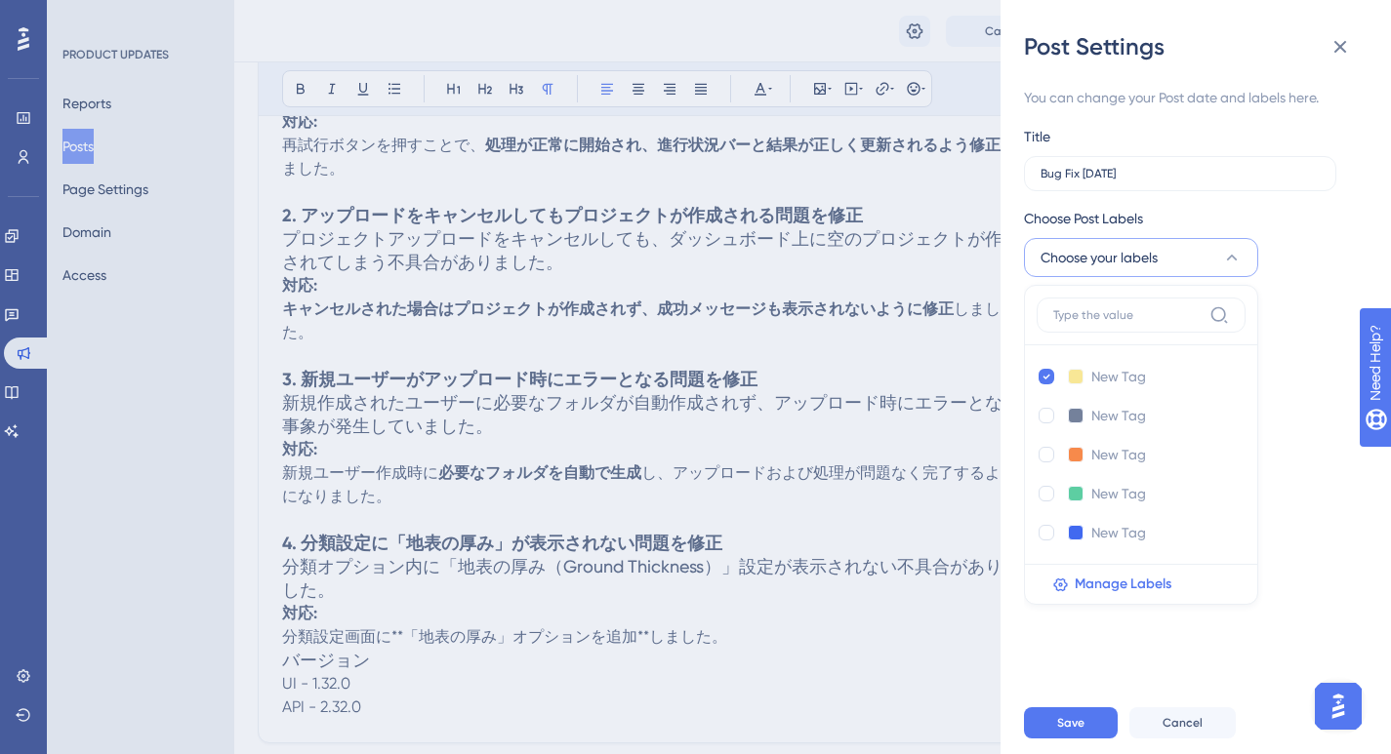
click at [1266, 396] on div "Access" at bounding box center [1188, 390] width 328 height 23
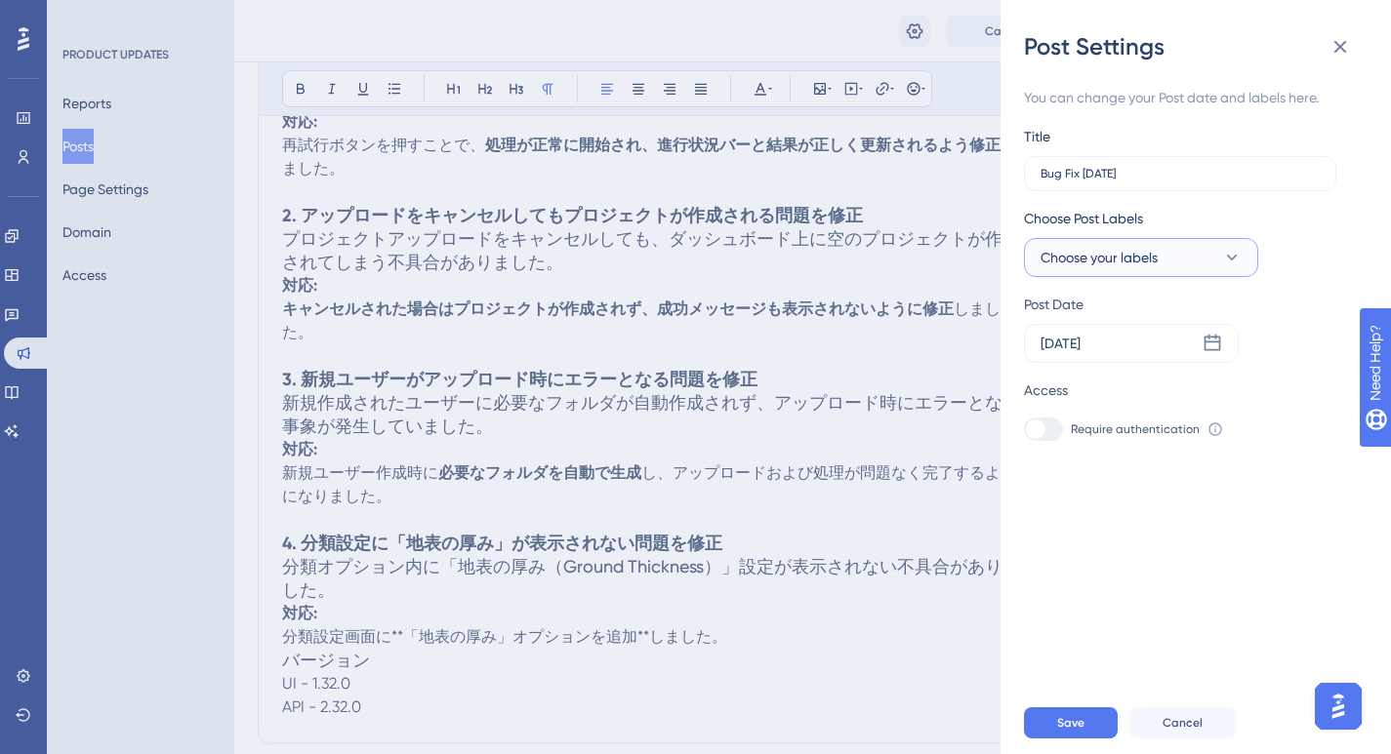
click at [1195, 266] on button "Choose your labels" at bounding box center [1141, 257] width 234 height 39
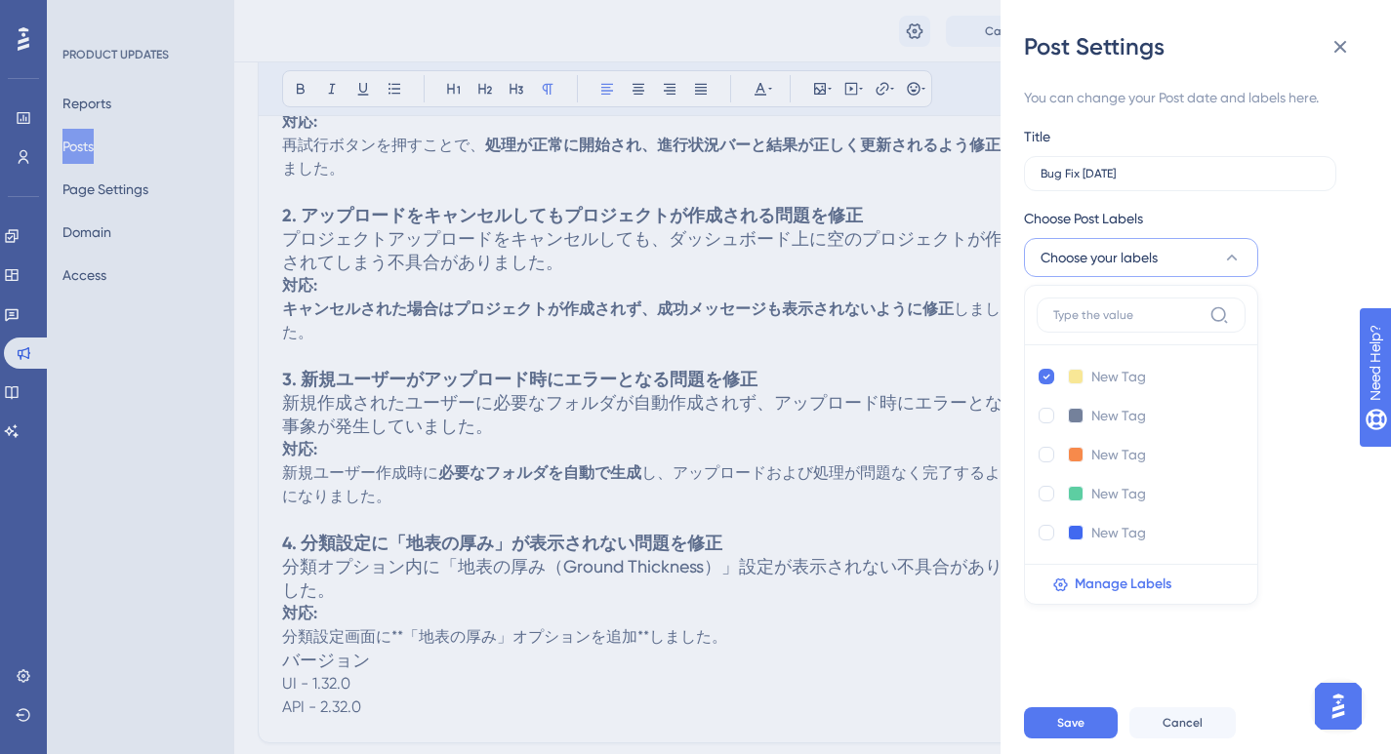
click at [1195, 266] on button "Choose your labels" at bounding box center [1141, 257] width 234 height 39
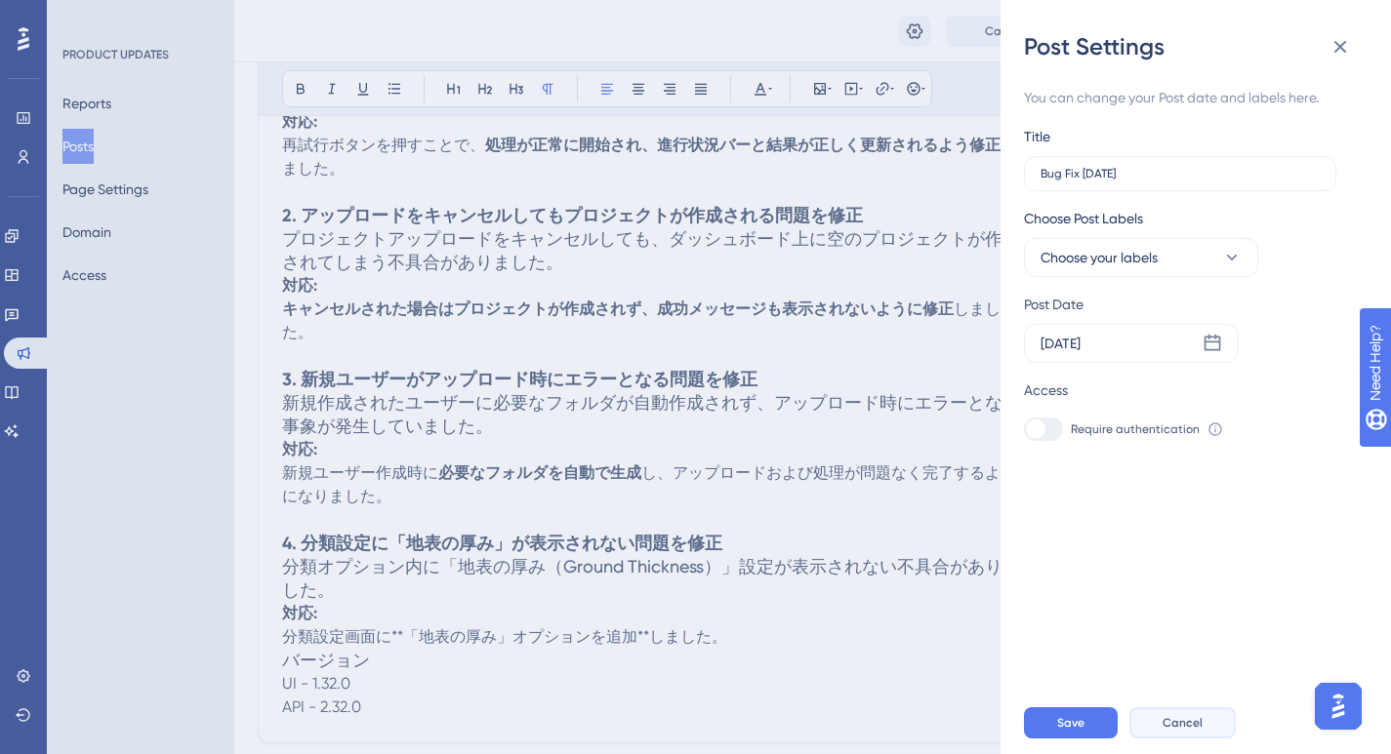
click at [1183, 731] on span "Cancel" at bounding box center [1182, 723] width 40 height 16
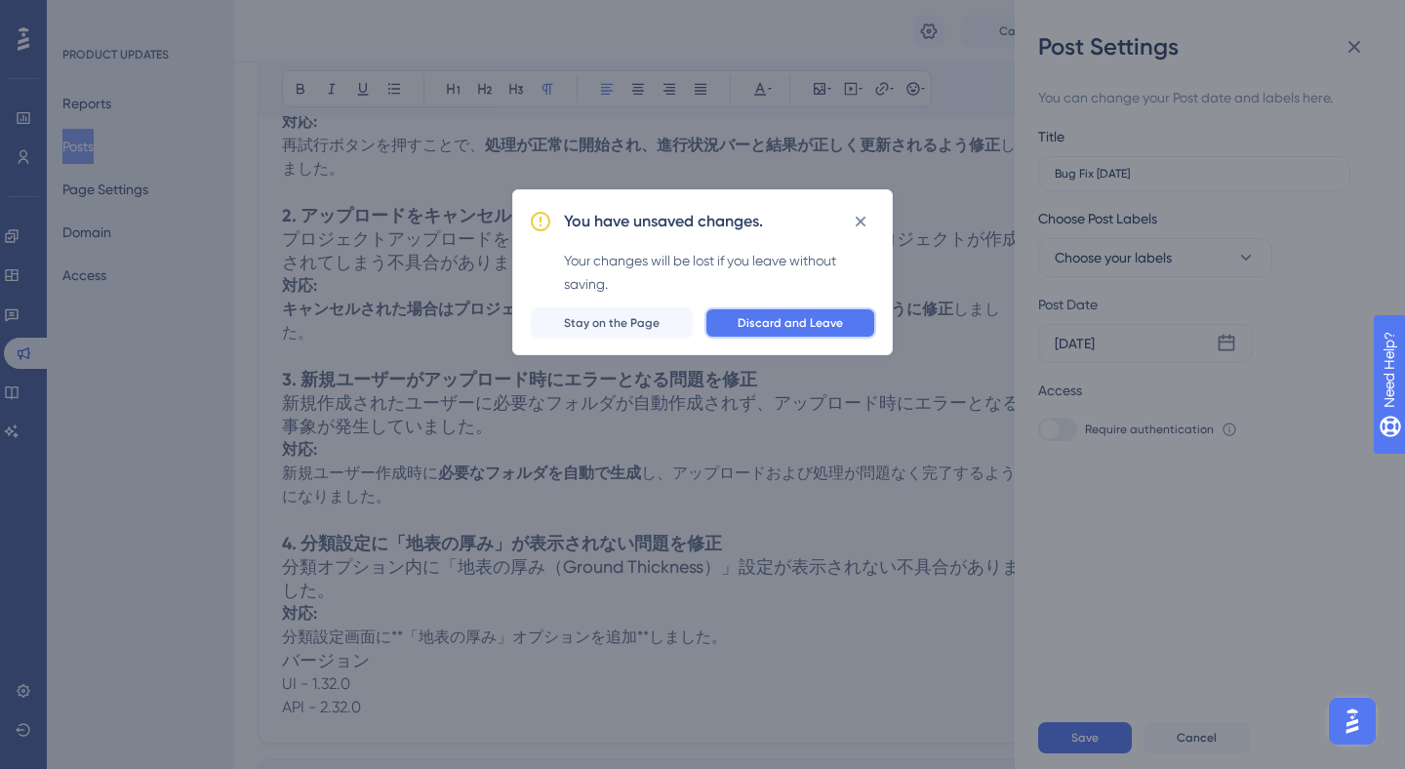
click at [808, 326] on span "Discard and Leave" at bounding box center [790, 323] width 105 height 16
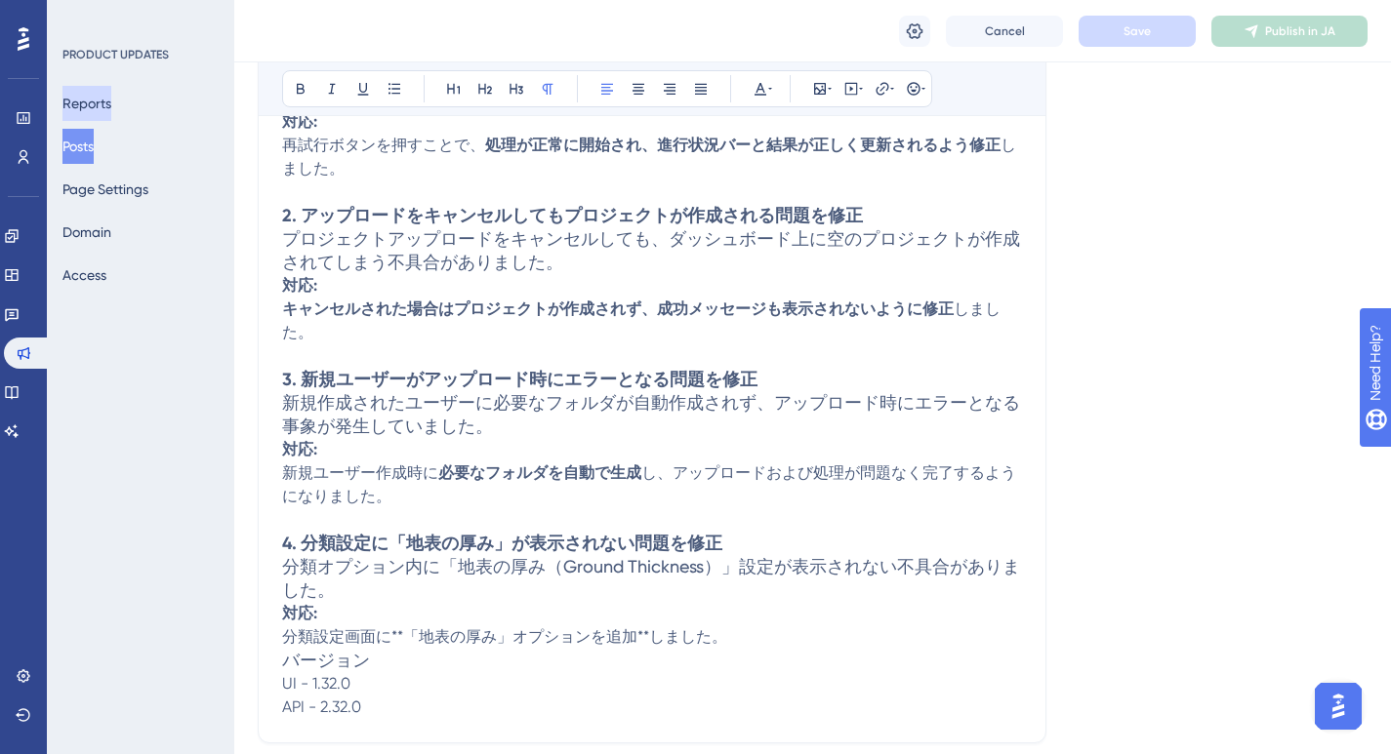
click at [77, 95] on button "Reports" at bounding box center [86, 103] width 49 height 35
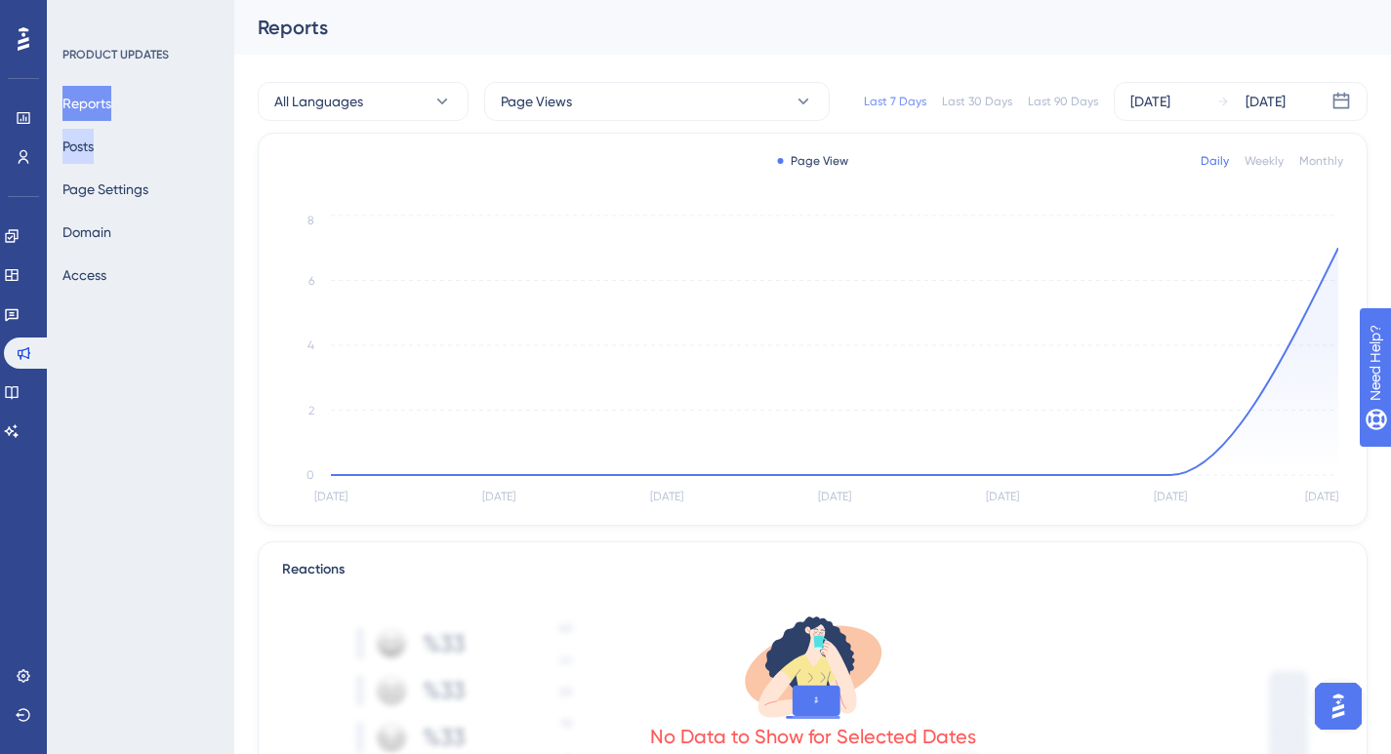
click at [75, 147] on button "Posts" at bounding box center [77, 146] width 31 height 35
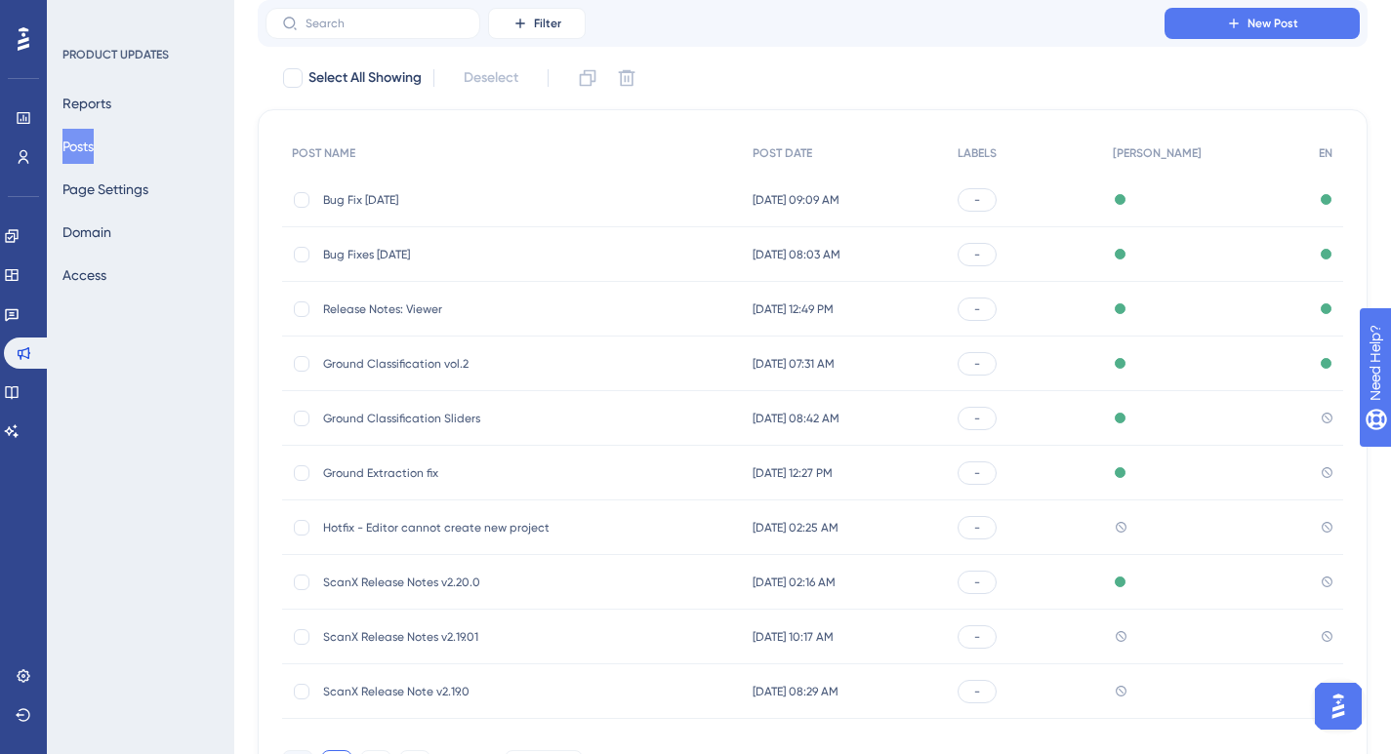
scroll to position [231, 0]
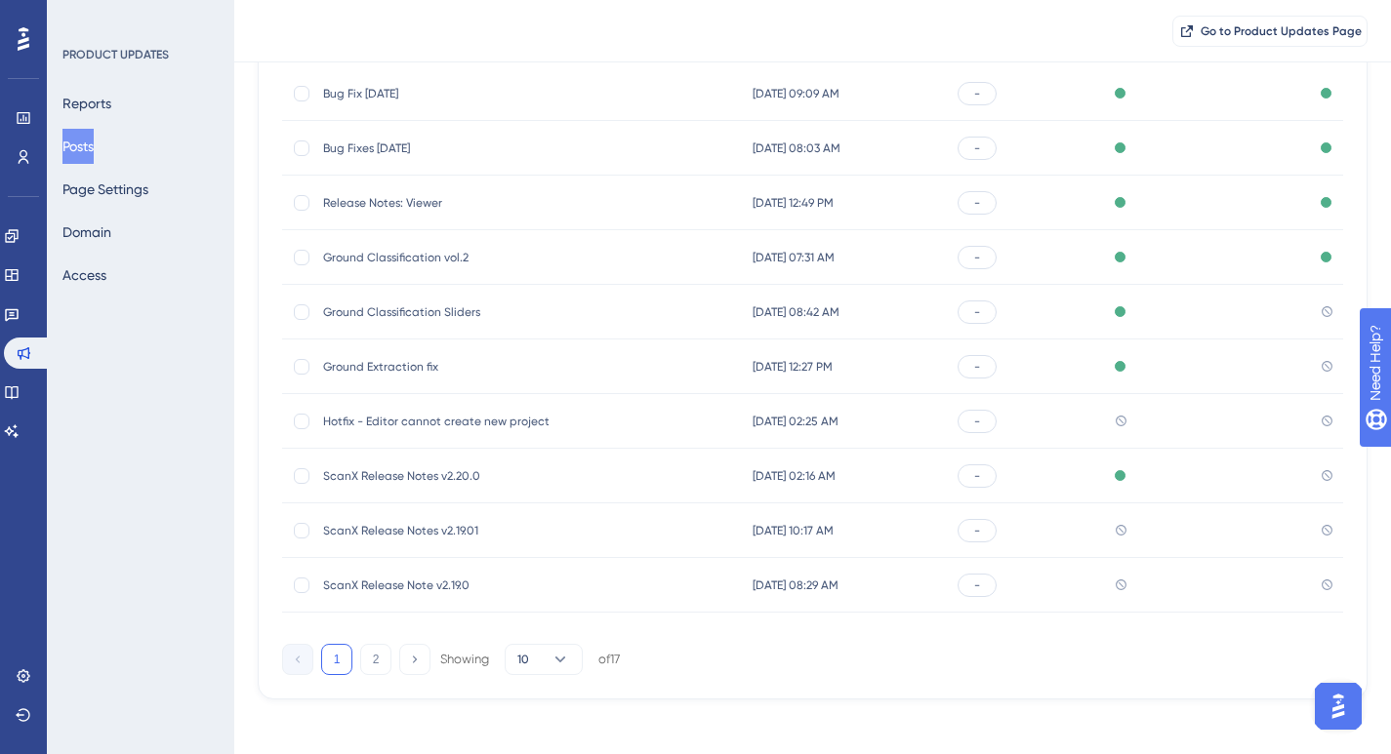
click at [451, 582] on span "ScanX Release Note v2.19.0" at bounding box center [479, 586] width 312 height 16
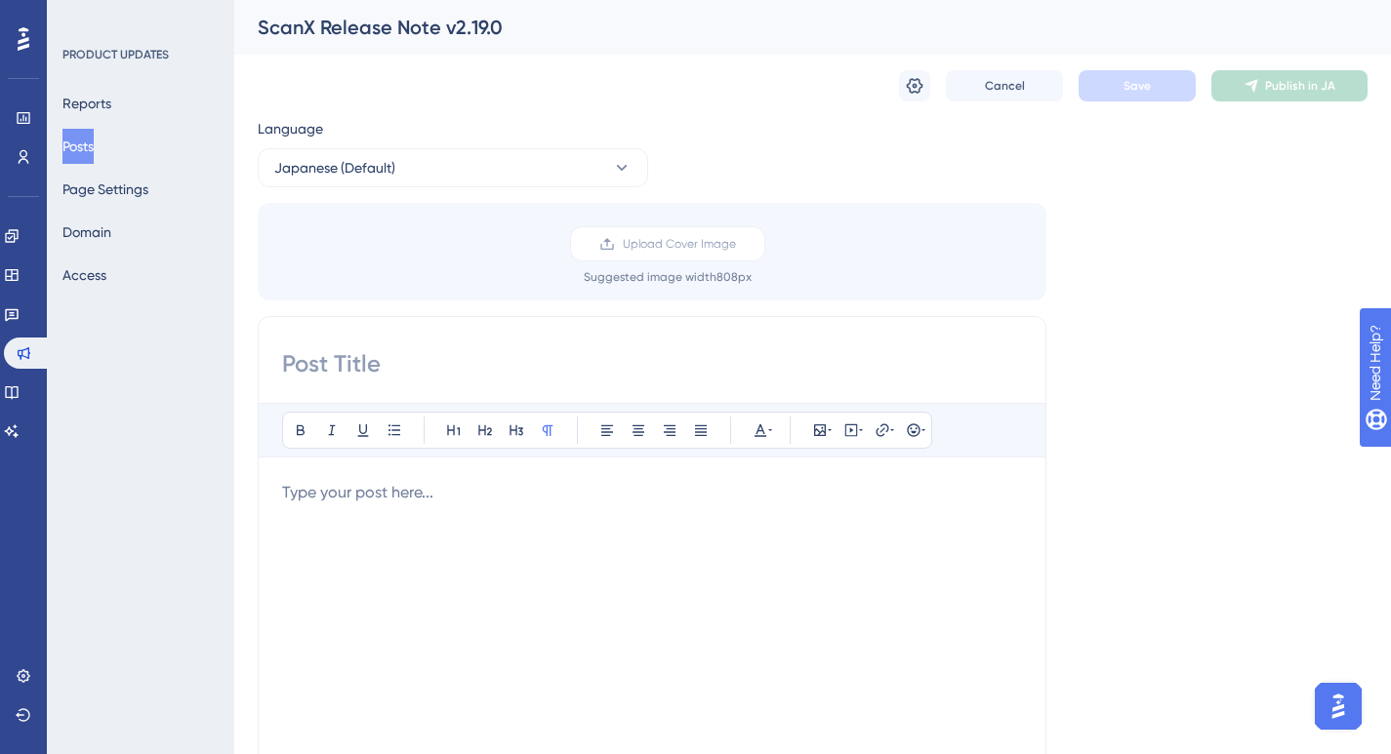
scroll to position [231, 0]
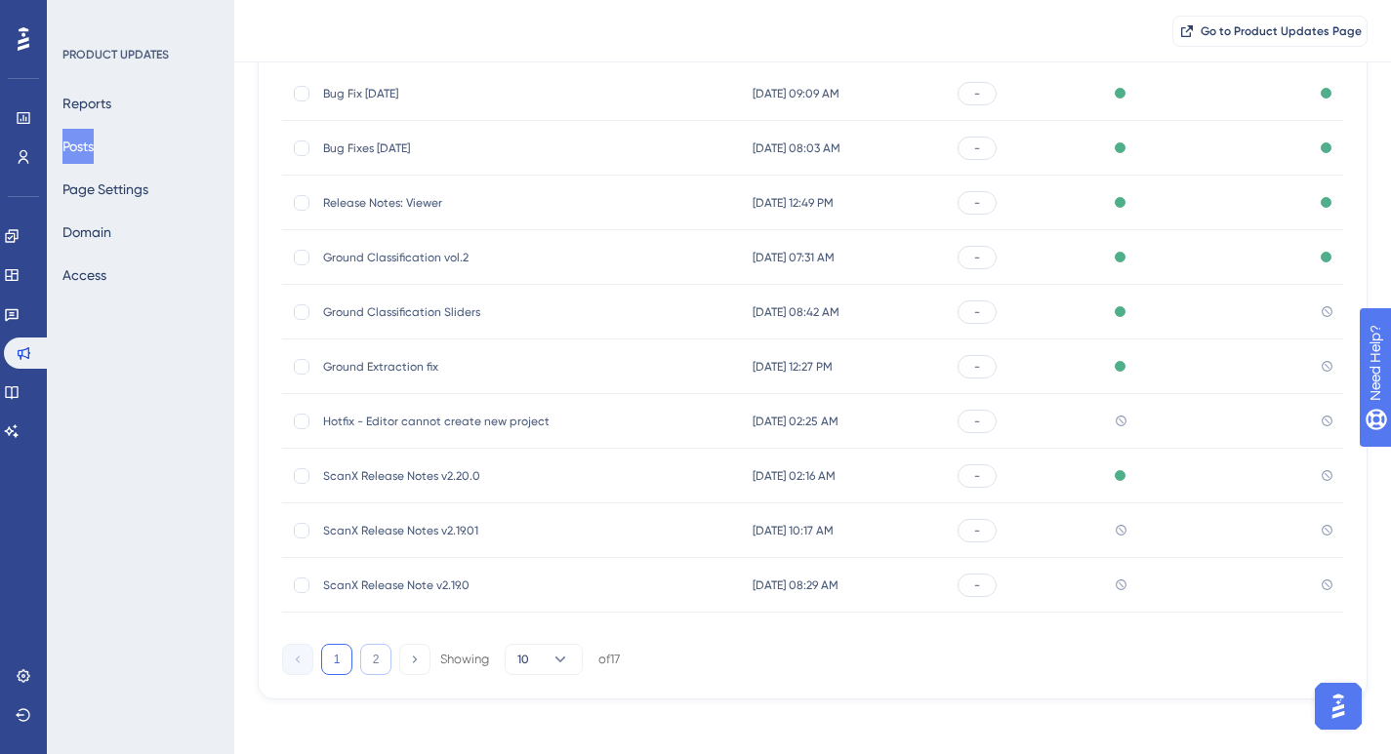
click at [384, 660] on button "2" at bounding box center [375, 659] width 31 height 31
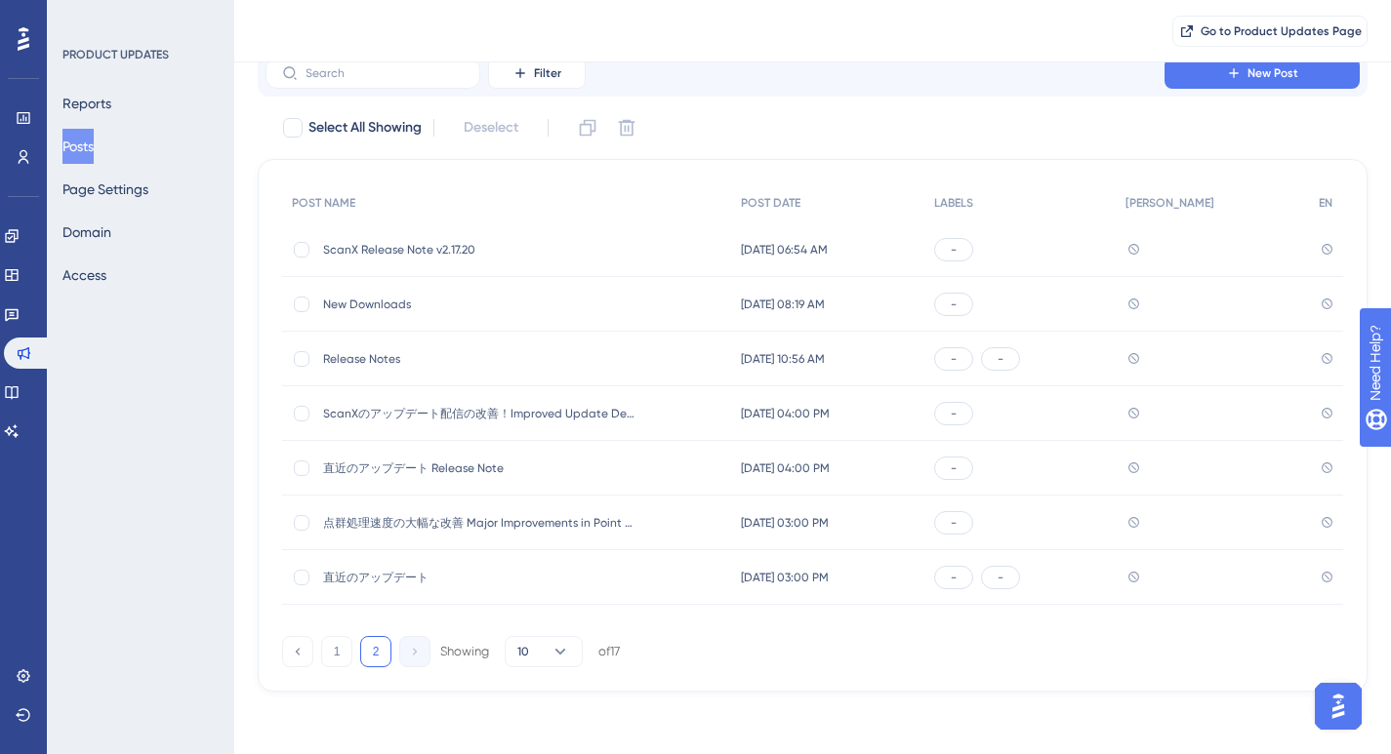
scroll to position [75, 0]
click at [294, 576] on div at bounding box center [302, 578] width 16 height 16
click at [295, 576] on div at bounding box center [302, 578] width 16 height 16
checkbox input "false"
click at [386, 575] on span "直近のアップデート" at bounding box center [479, 578] width 312 height 16
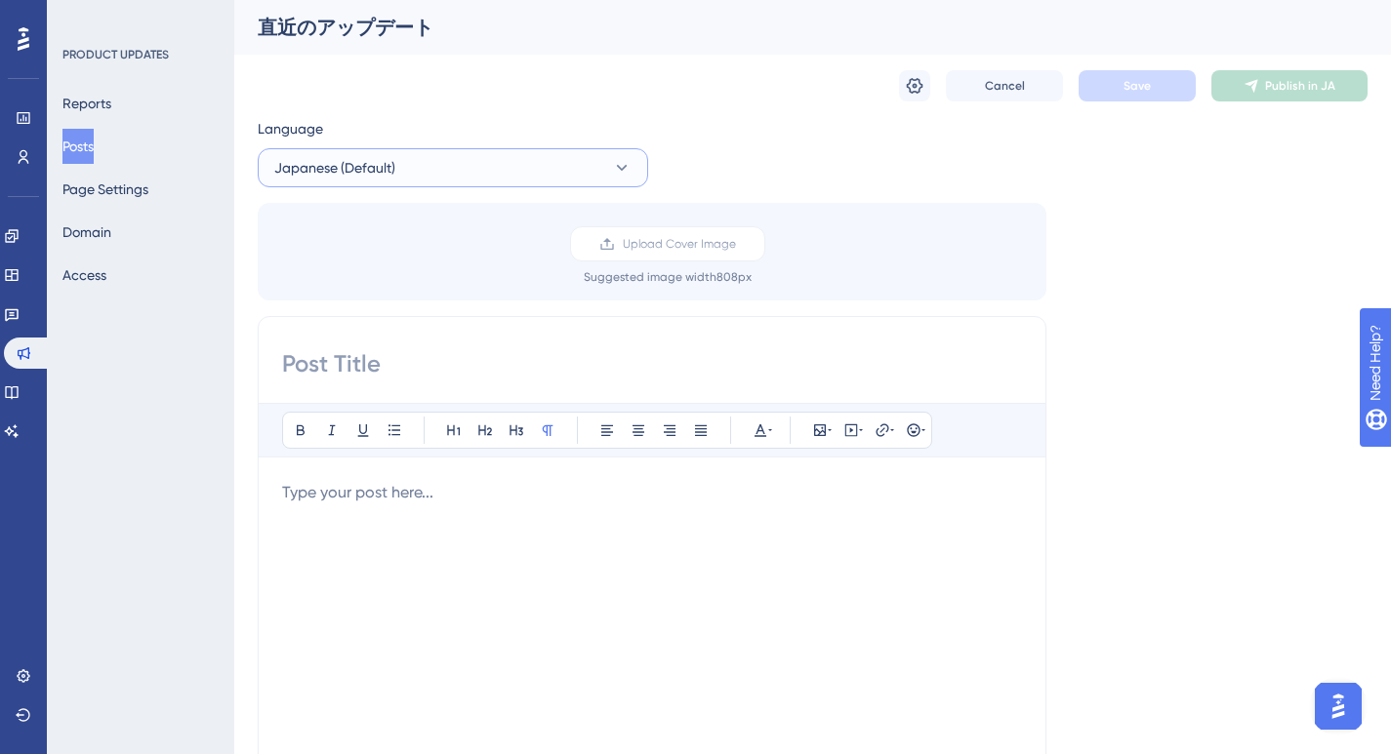
click at [631, 153] on button "Japanese (Default)" at bounding box center [453, 167] width 390 height 39
click at [535, 275] on div "No translation" at bounding box center [563, 266] width 112 height 23
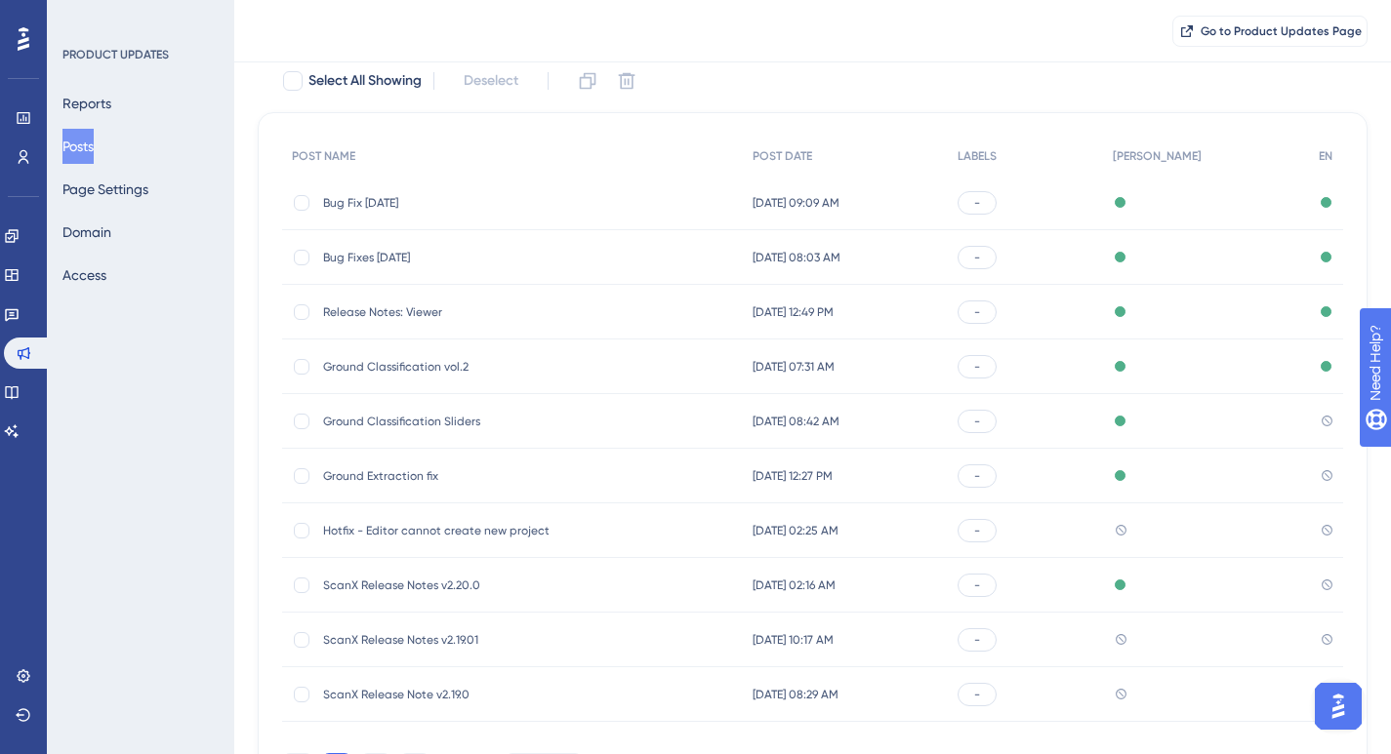
scroll to position [107, 0]
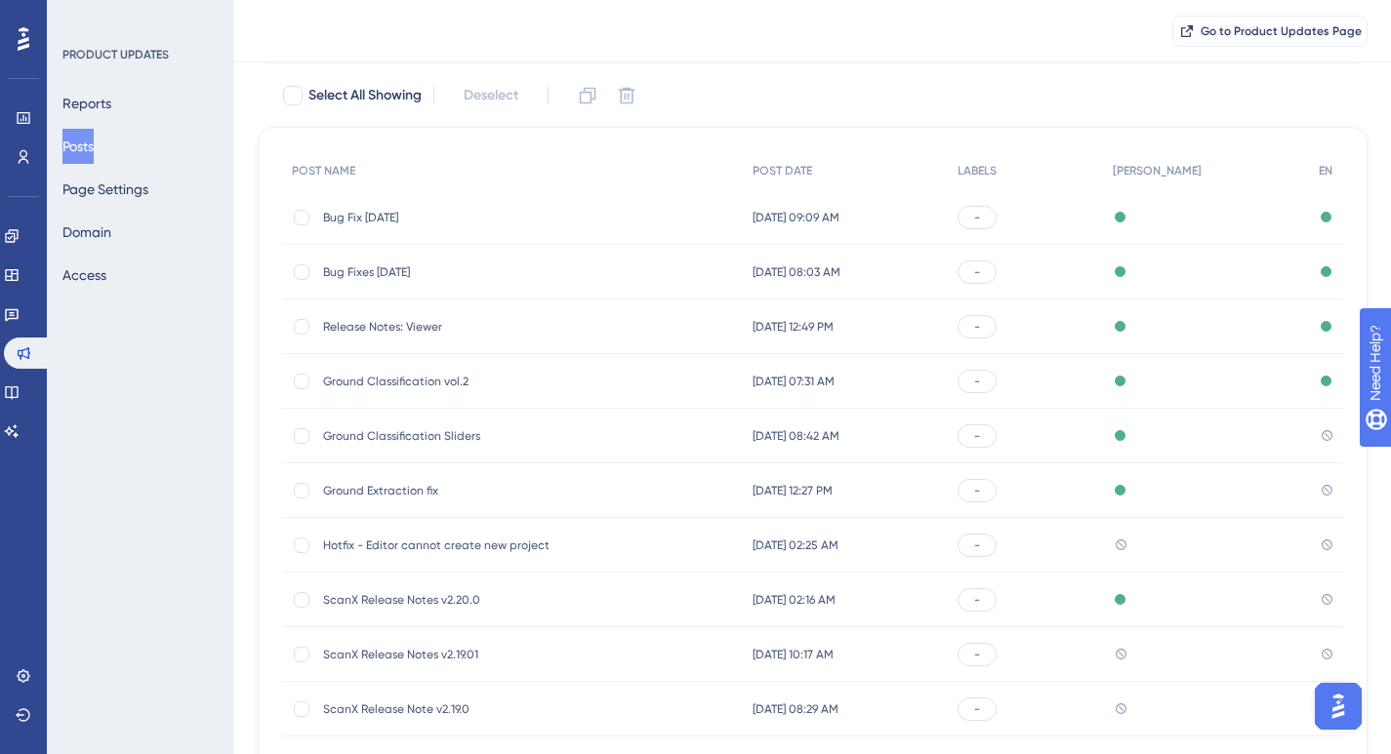
click at [563, 425] on div "Ground Classification Sliders Ground Classification Sliders" at bounding box center [479, 436] width 312 height 55
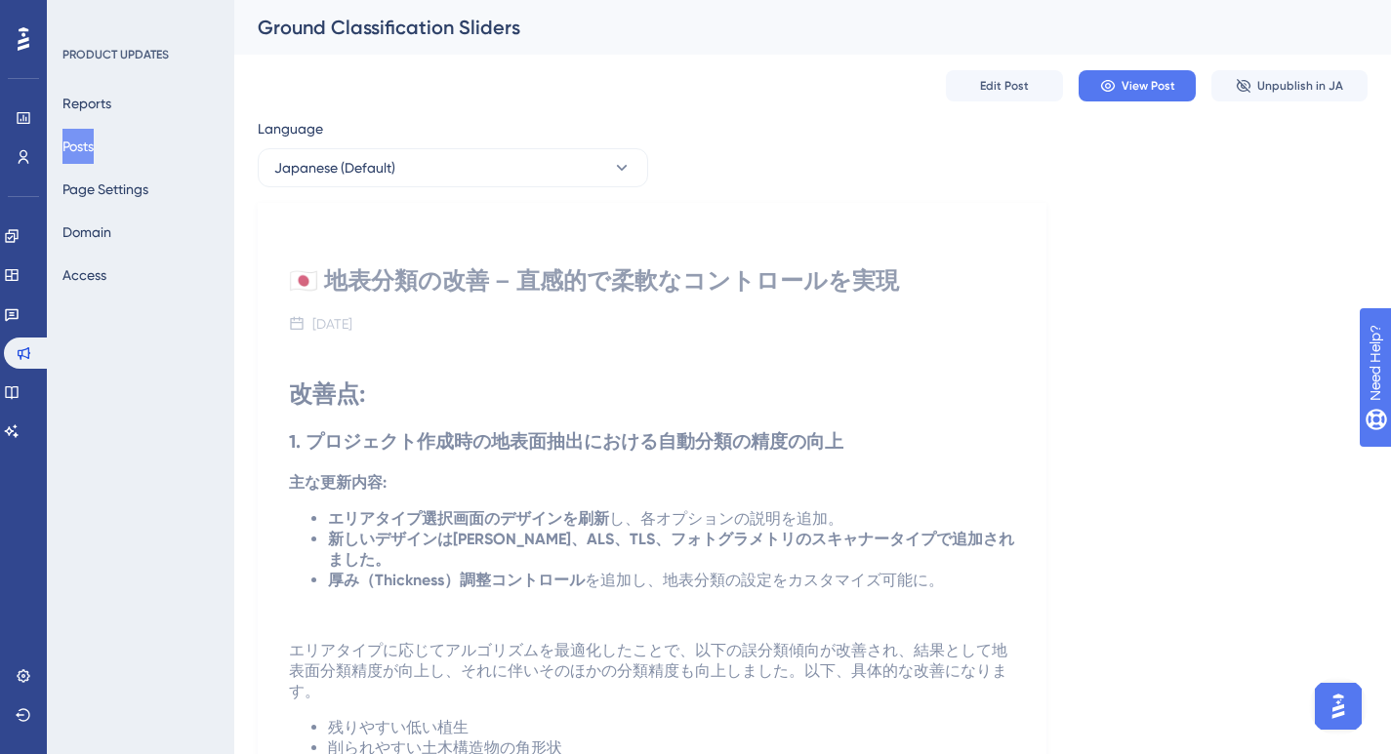
scroll to position [107, 0]
